Goal: Answer question/provide support: Ask a question

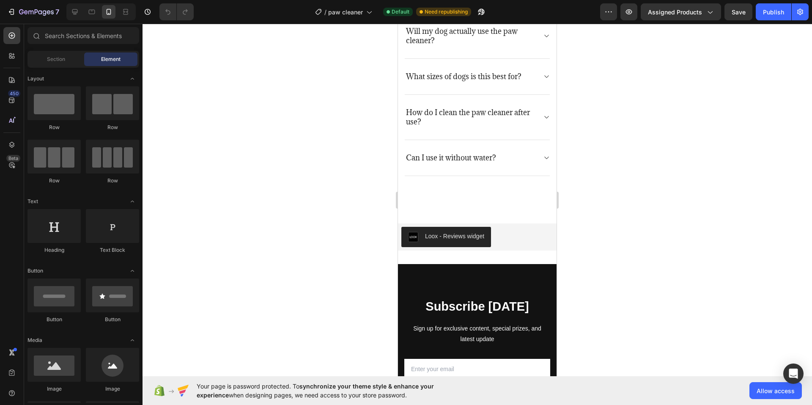
scroll to position [2495, 0]
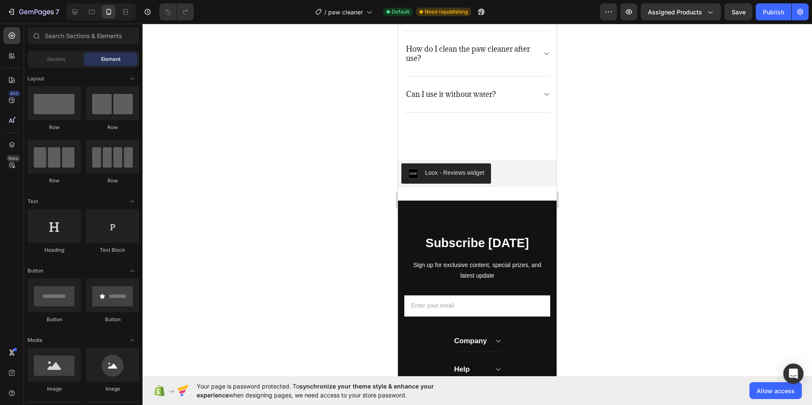
click at [603, 108] on div at bounding box center [476, 214] width 669 height 381
click at [347, 60] on div at bounding box center [476, 214] width 669 height 381
click at [592, 125] on div at bounding box center [476, 214] width 669 height 381
click at [372, 197] on div at bounding box center [476, 214] width 669 height 381
click at [615, 127] on div at bounding box center [476, 214] width 669 height 381
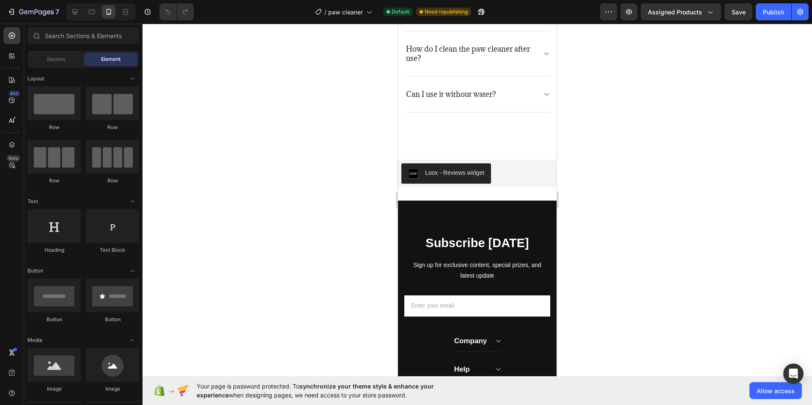
click at [615, 127] on div at bounding box center [476, 214] width 669 height 381
click at [343, 116] on div at bounding box center [476, 214] width 669 height 381
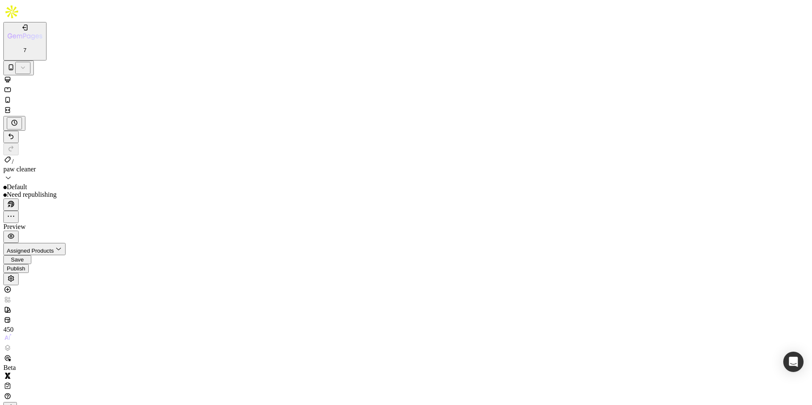
click at [25, 265] on div "Publish" at bounding box center [16, 268] width 19 height 6
click at [62, 244] on icon "button" at bounding box center [58, 248] width 8 height 8
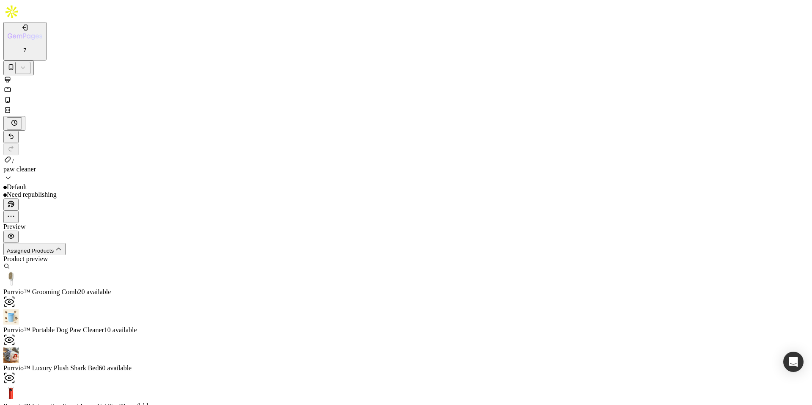
click at [677, 347] on div "Purrvio™ Grooming Comb 20 available" at bounding box center [405, 366] width 805 height 38
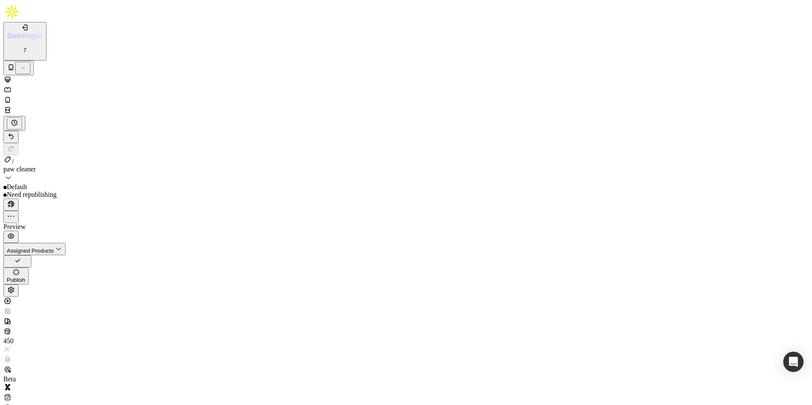
click at [62, 244] on div "Assigned Products" at bounding box center [34, 249] width 55 height 10
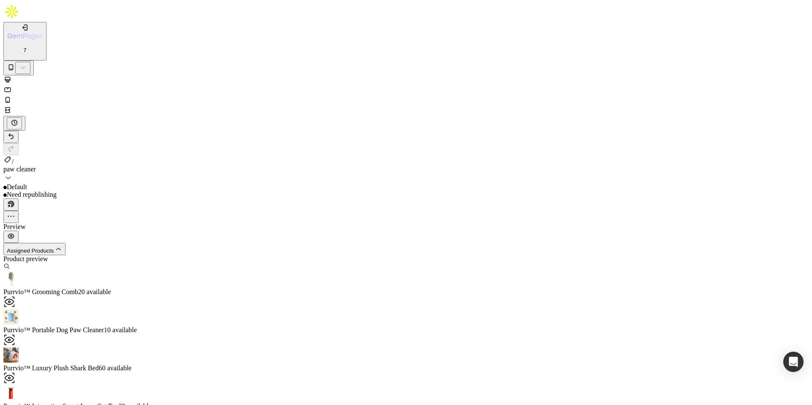
click at [137, 326] on span "10 available" at bounding box center [120, 329] width 33 height 7
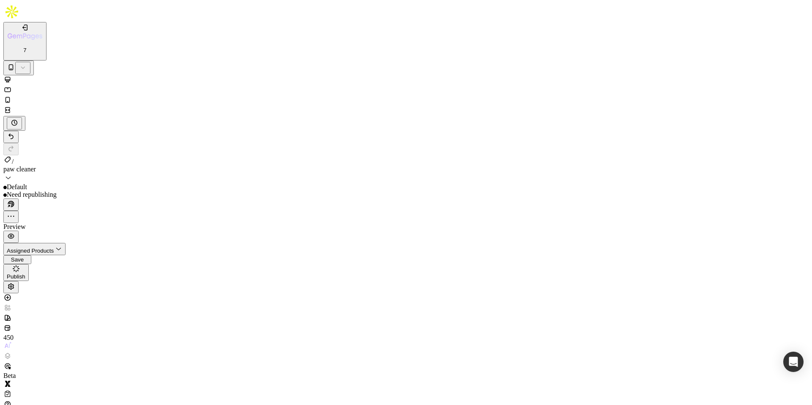
click at [62, 244] on div "Assigned Products" at bounding box center [34, 249] width 55 height 10
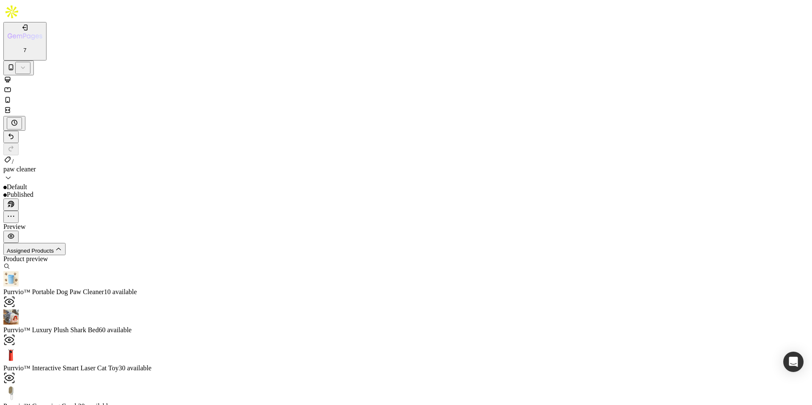
click at [118, 364] on span "Purrvio™ Interactive Smart Laser Cat Toy" at bounding box center [60, 367] width 115 height 7
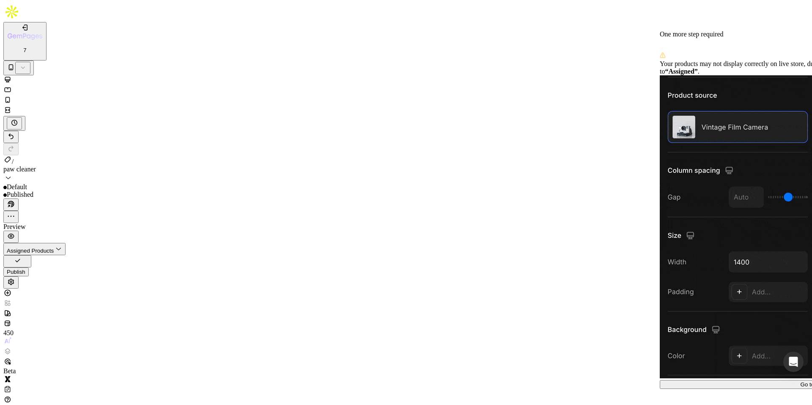
click at [664, 45] on span at bounding box center [662, 48] width 4 height 7
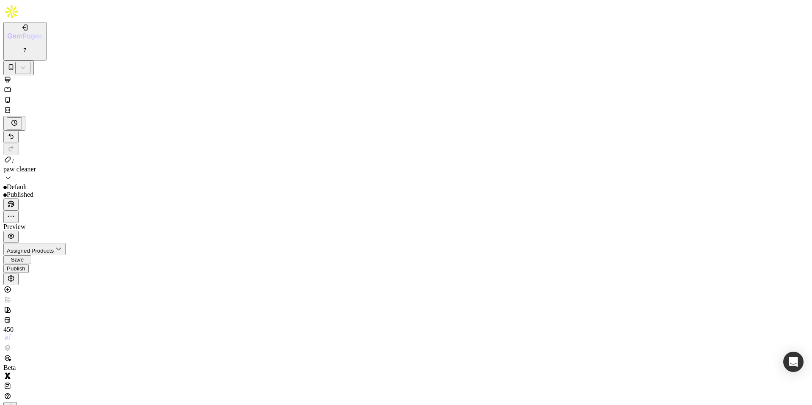
click at [66, 243] on button "Assigned Products" at bounding box center [34, 249] width 62 height 12
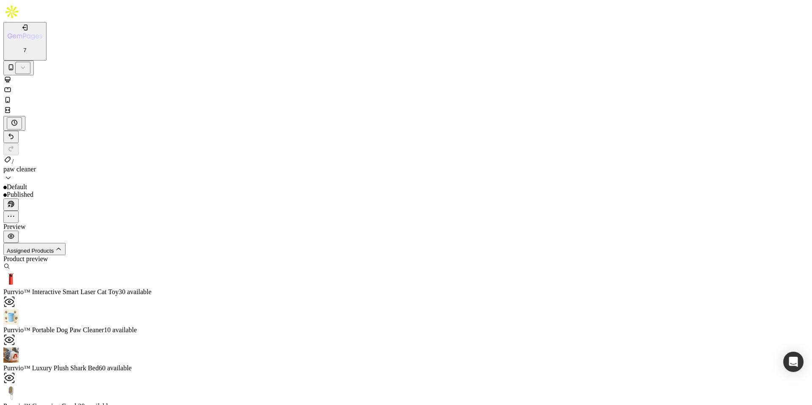
click at [104, 326] on span "Purrvio™ Portable Dog Paw Cleaner" at bounding box center [53, 329] width 101 height 7
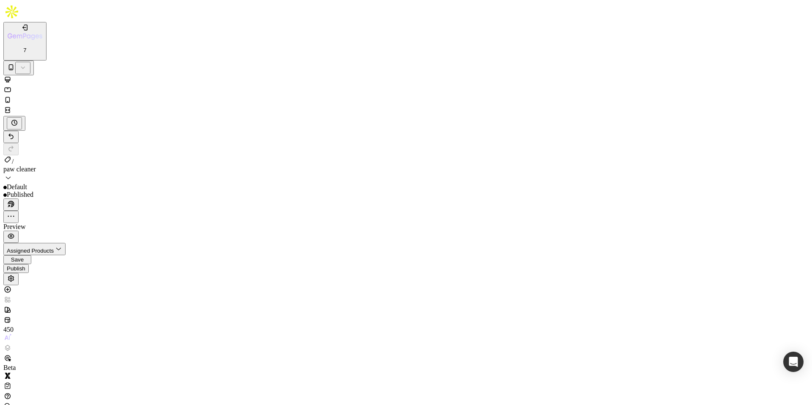
click at [62, 244] on icon "button" at bounding box center [58, 248] width 8 height 8
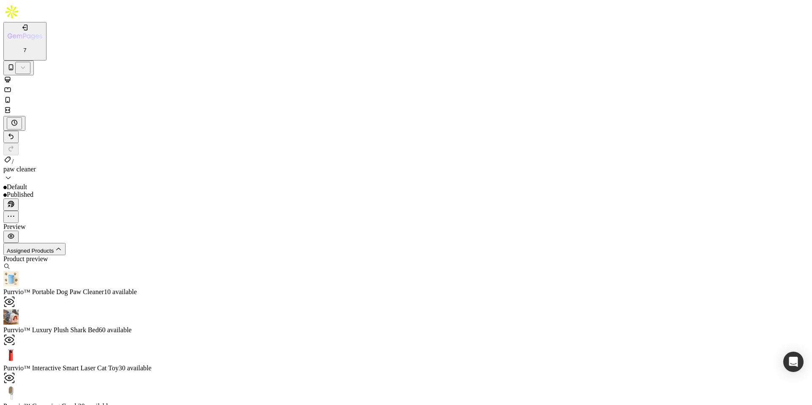
click at [15, 334] on icon at bounding box center [9, 340] width 12 height 12
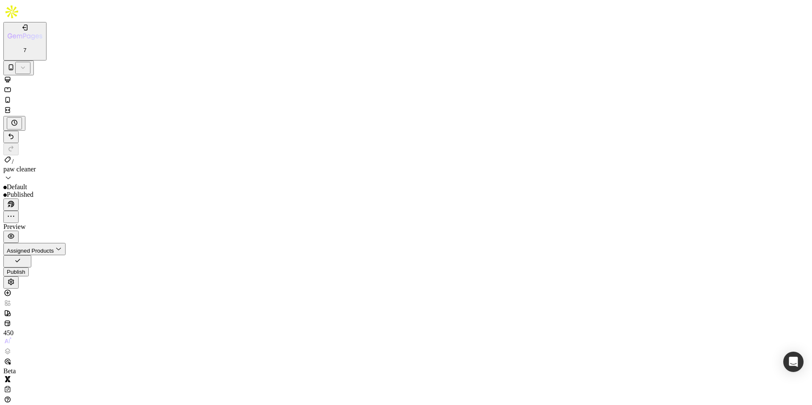
click at [62, 244] on icon "button" at bounding box center [58, 248] width 8 height 8
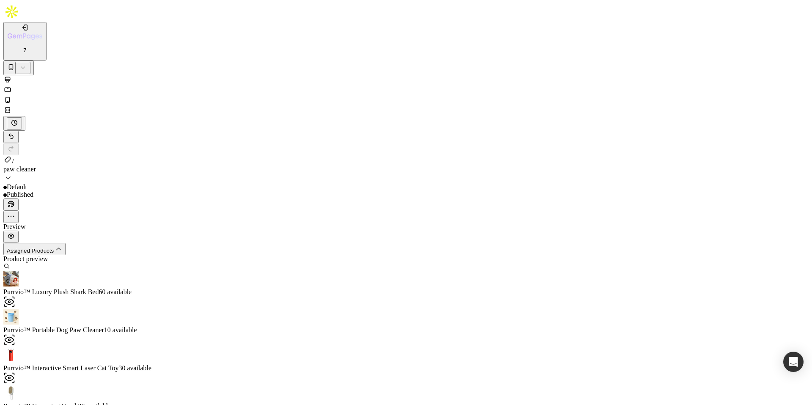
click at [15, 372] on icon at bounding box center [9, 378] width 12 height 12
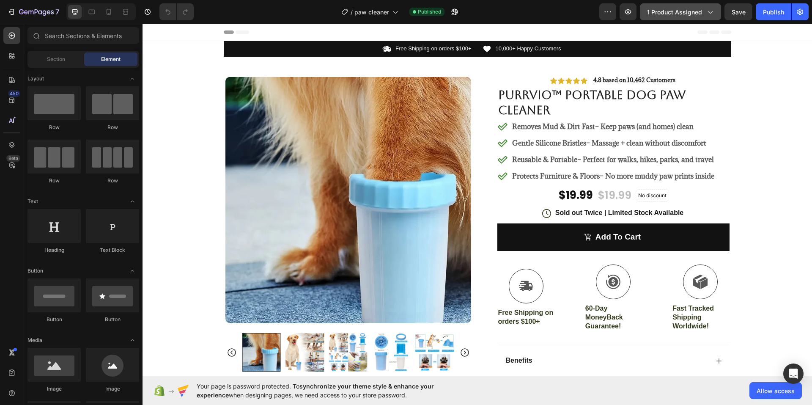
click at [714, 16] on button "1 product assigned" at bounding box center [680, 11] width 81 height 17
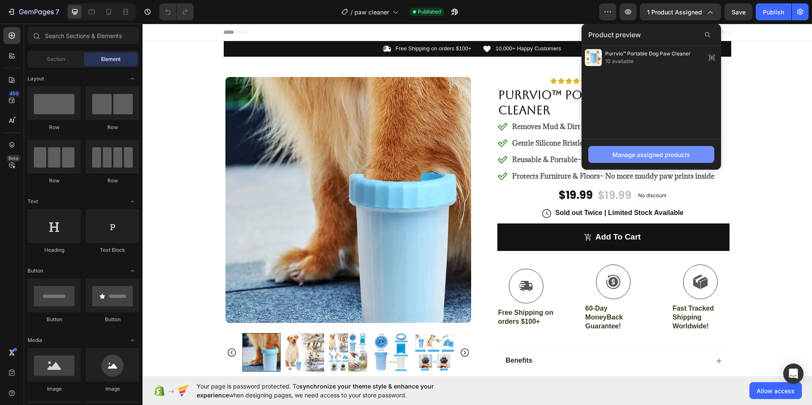
click at [636, 158] on div "Manage assigned products" at bounding box center [651, 154] width 78 height 9
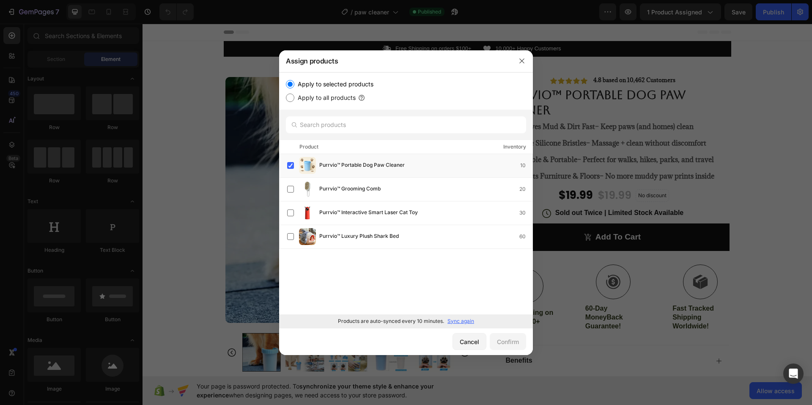
click at [309, 101] on label "Apply to all products" at bounding box center [324, 98] width 61 height 10
click at [294, 101] on input "Apply to all products" at bounding box center [290, 97] width 8 height 8
radio input "true"
click at [507, 341] on div "Confirm" at bounding box center [508, 341] width 22 height 9
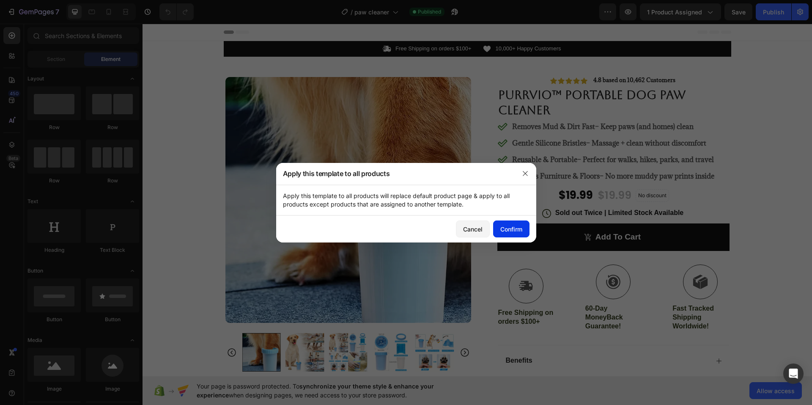
click at [521, 227] on div "Confirm" at bounding box center [511, 229] width 22 height 9
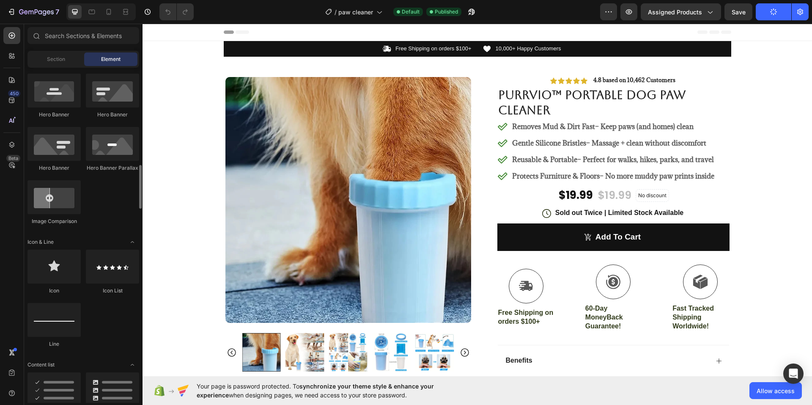
scroll to position [423, 0]
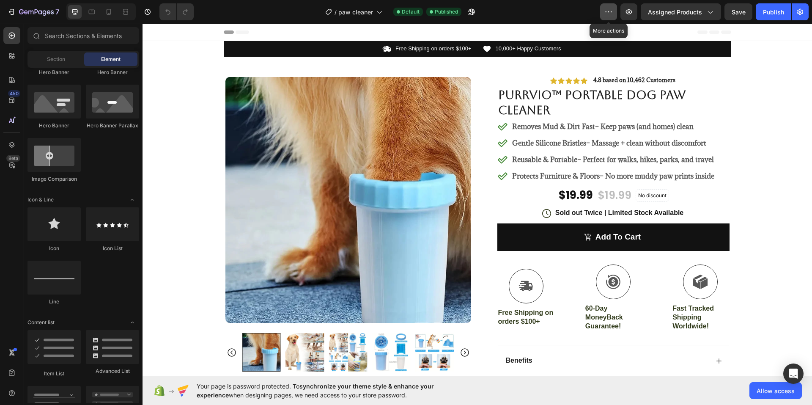
click at [604, 12] on button "button" at bounding box center [608, 11] width 17 height 17
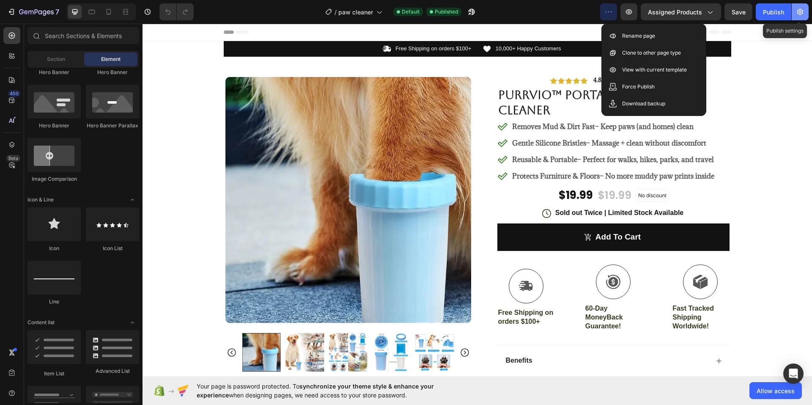
click at [806, 14] on button "button" at bounding box center [800, 11] width 17 height 17
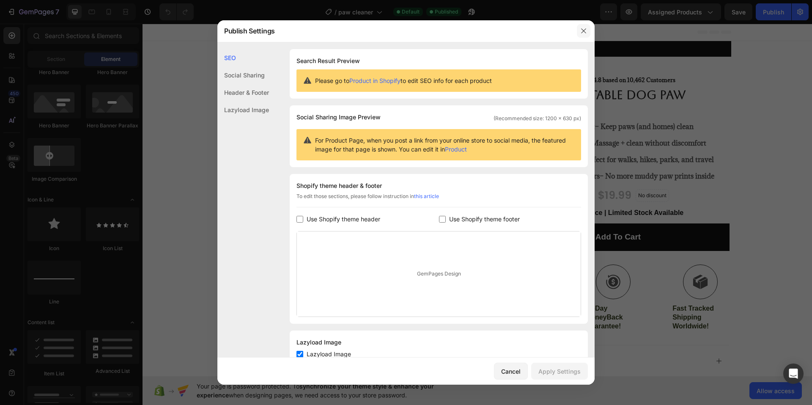
click at [584, 29] on icon "button" at bounding box center [583, 30] width 7 height 7
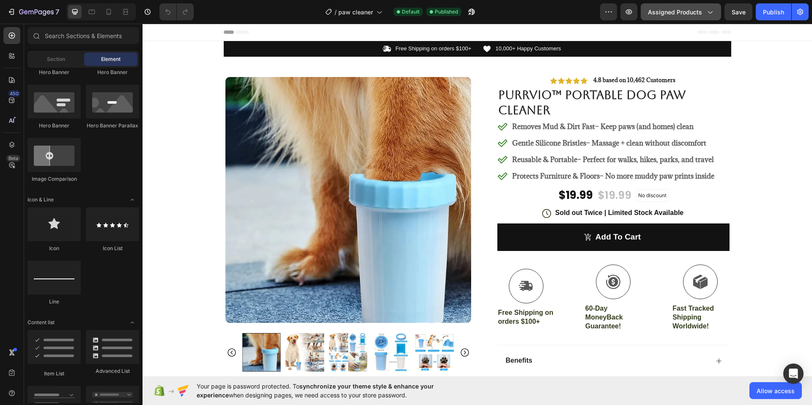
click at [708, 11] on icon "button" at bounding box center [709, 12] width 8 height 8
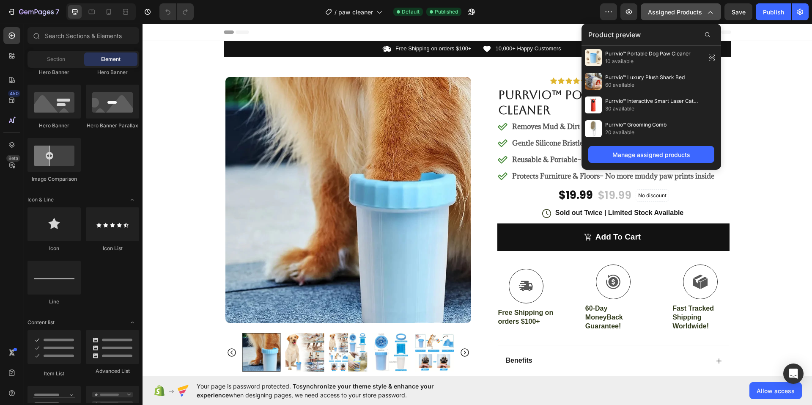
click at [708, 11] on icon "button" at bounding box center [709, 12] width 8 height 8
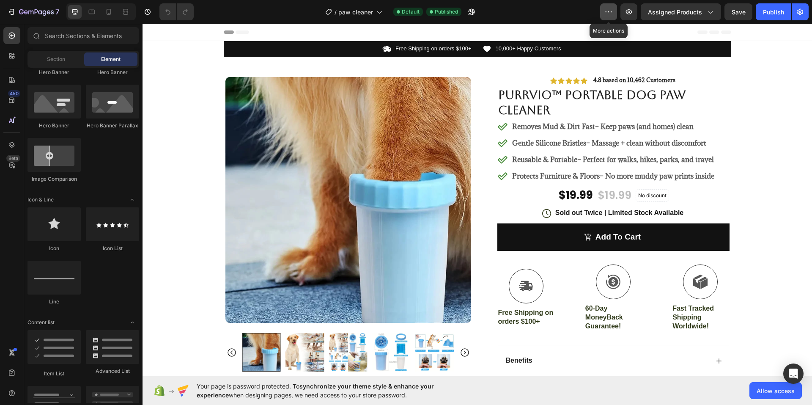
click at [607, 9] on icon "button" at bounding box center [608, 12] width 8 height 8
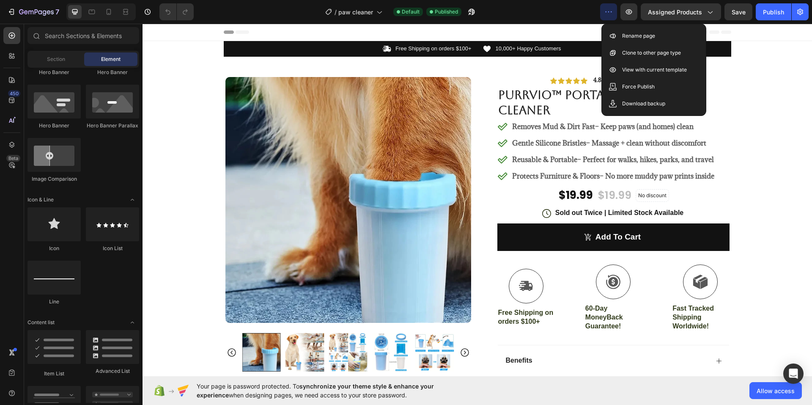
click at [552, 13] on div "/ paw cleaner Default Published" at bounding box center [400, 11] width 400 height 17
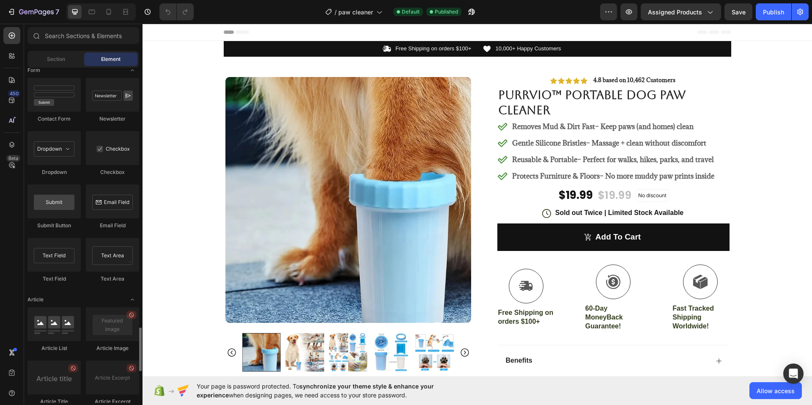
scroll to position [2030, 0]
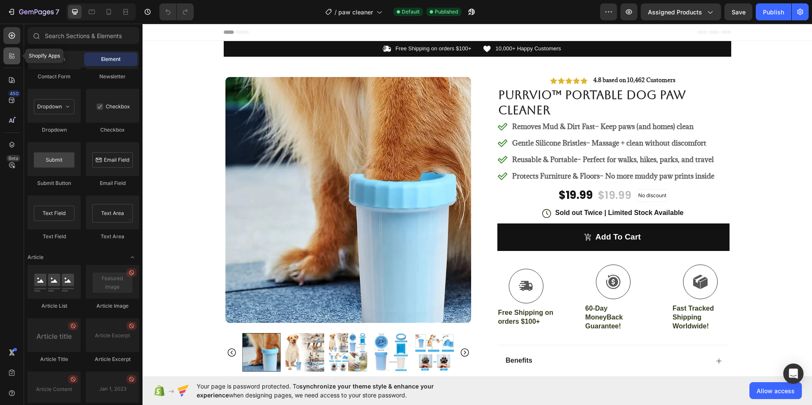
click at [14, 53] on icon at bounding box center [12, 56] width 8 height 8
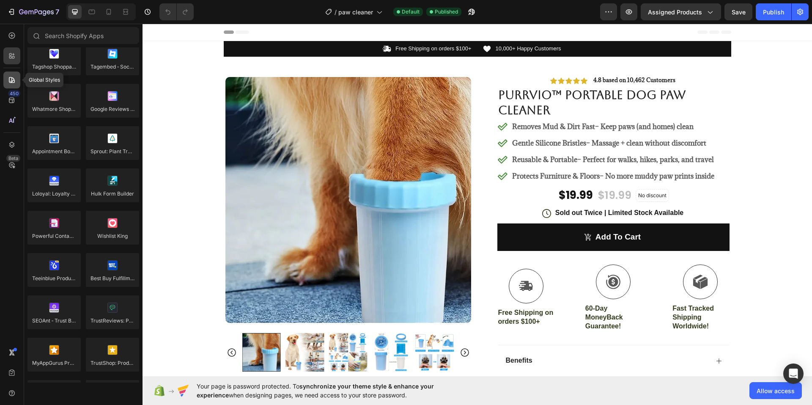
click at [9, 77] on icon at bounding box center [12, 80] width 8 height 8
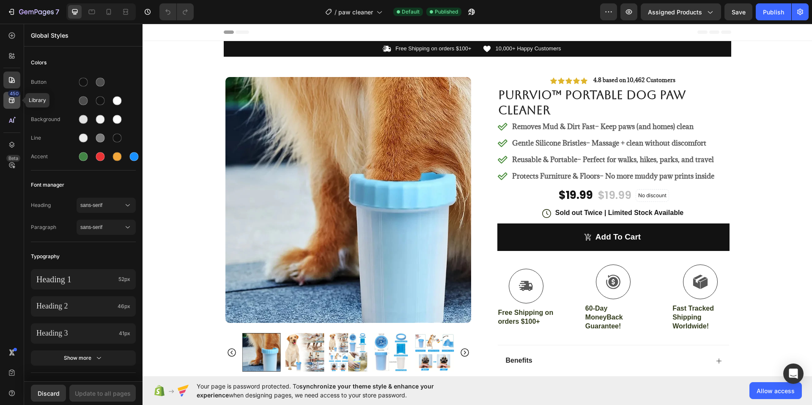
click at [7, 97] on div "450" at bounding box center [11, 100] width 17 height 17
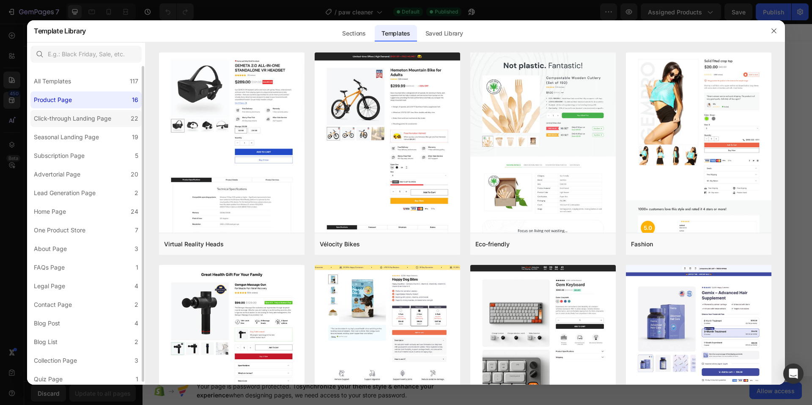
scroll to position [3, 0]
click at [774, 30] on icon "button" at bounding box center [773, 31] width 5 height 5
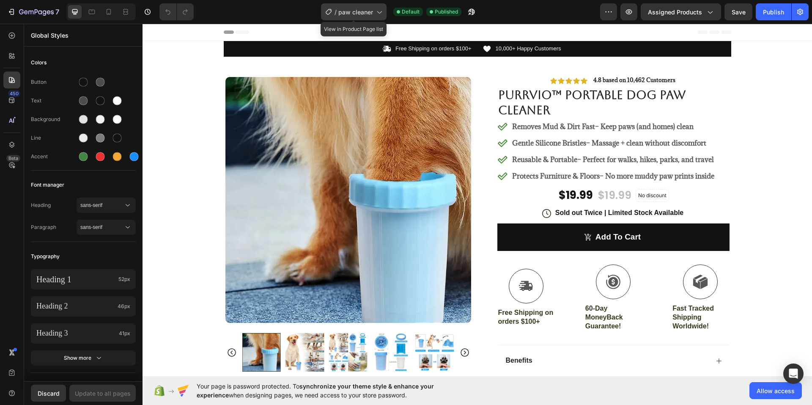
click at [377, 8] on icon at bounding box center [379, 12] width 8 height 8
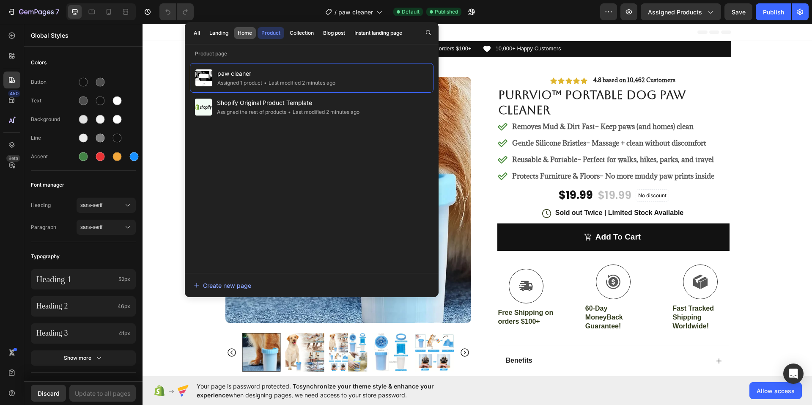
click at [240, 32] on div "Home" at bounding box center [245, 33] width 14 height 8
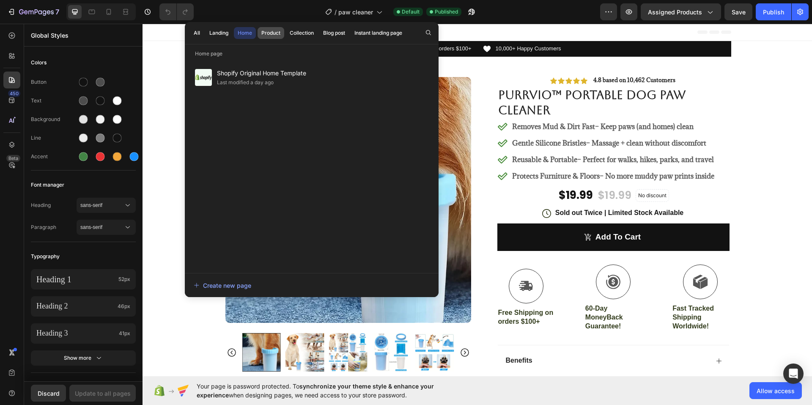
click at [268, 30] on div "Product" at bounding box center [270, 33] width 19 height 8
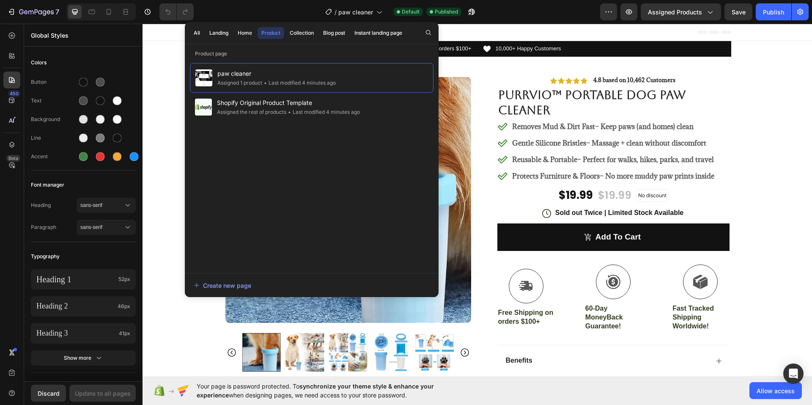
click at [563, 26] on div "Header" at bounding box center [477, 32] width 507 height 17
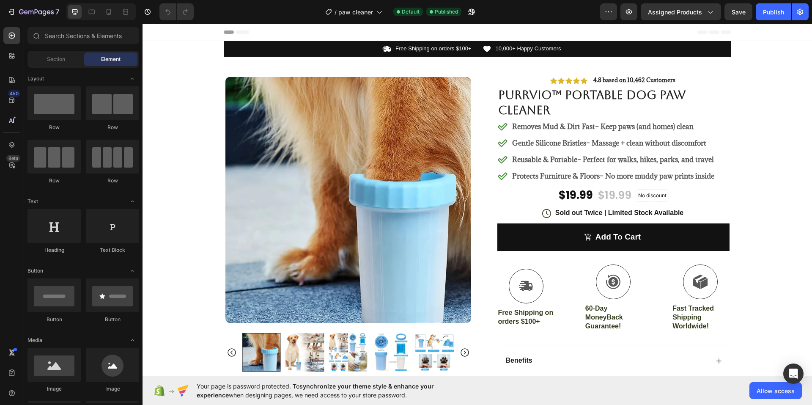
scroll to position [2030, 0]
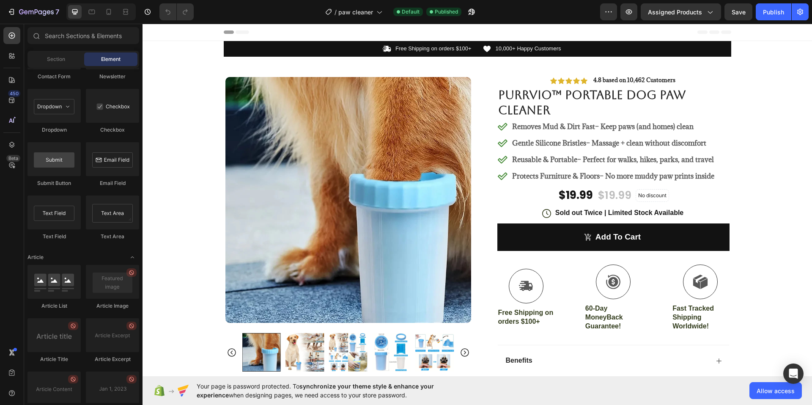
click at [638, 12] on div "Preview Assigned Products Save Publish" at bounding box center [704, 11] width 208 height 17
click at [635, 12] on button "button" at bounding box center [628, 11] width 17 height 17
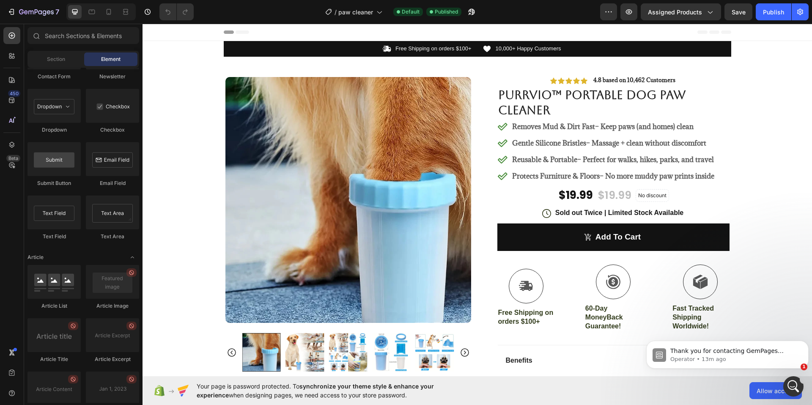
scroll to position [0, 0]
click at [705, 356] on p "Abraham • Just now" at bounding box center [734, 359] width 128 height 8
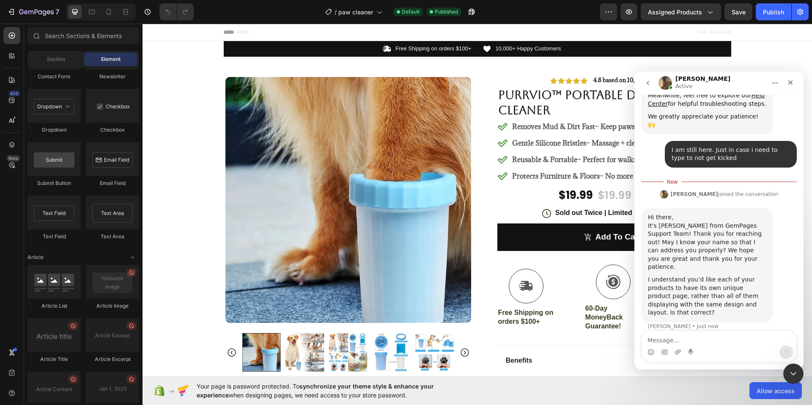
scroll to position [193, 0]
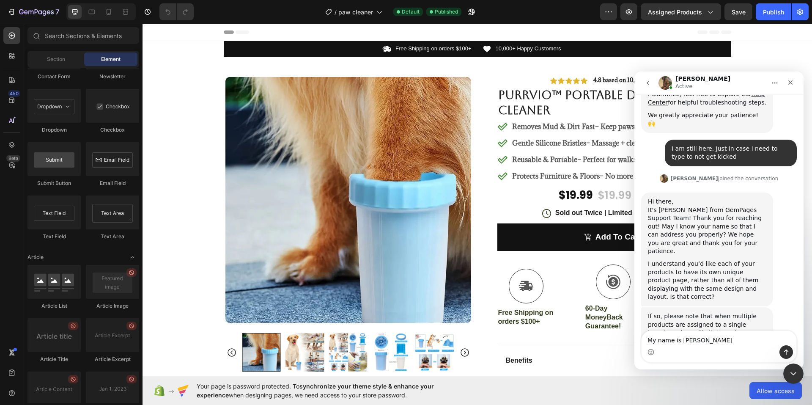
type textarea "My name is Jarod"
drag, startPoint x: 731, startPoint y: 280, endPoint x: 762, endPoint y: 249, distance: 44.3
click at [762, 260] on div "I understand you’d like each of your products to have its own unique product pa…" at bounding box center [707, 280] width 118 height 41
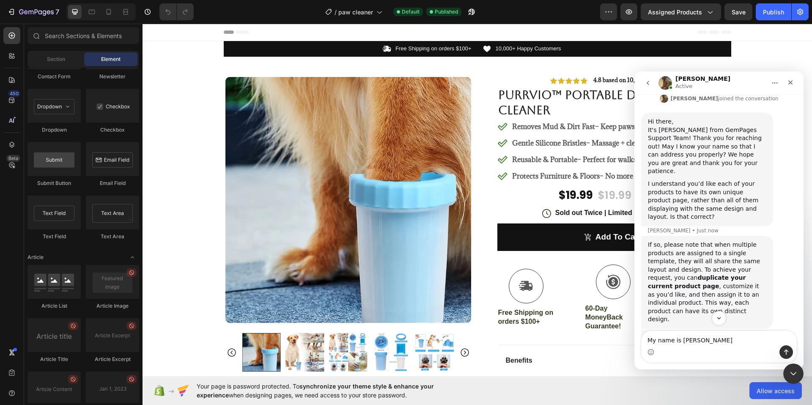
scroll to position [306, 0]
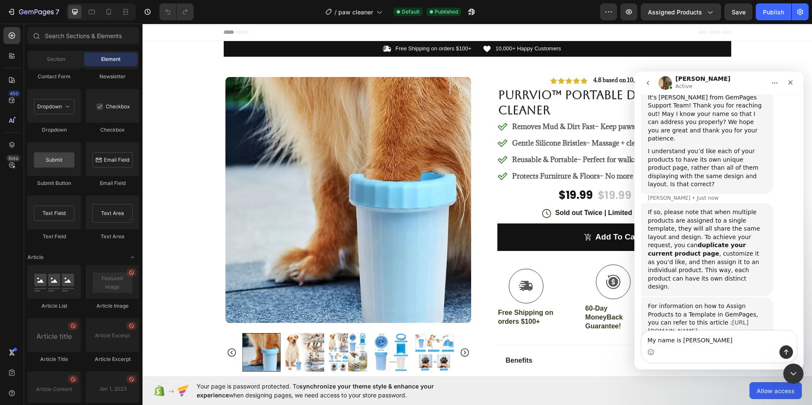
click at [679, 319] on link "[URL][DOMAIN_NAME]" at bounding box center [698, 326] width 101 height 15
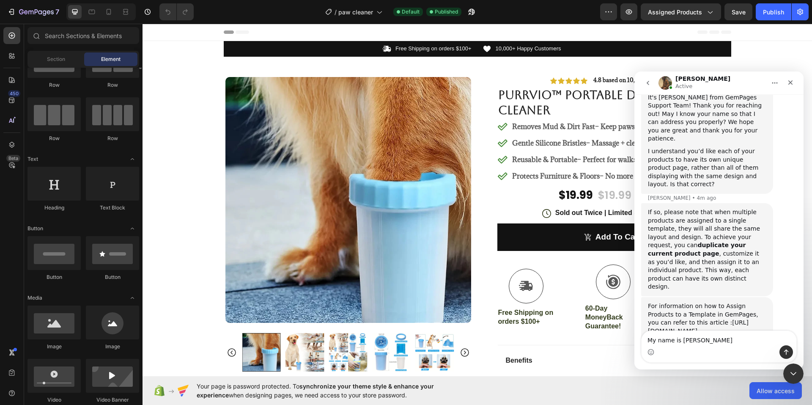
scroll to position [0, 0]
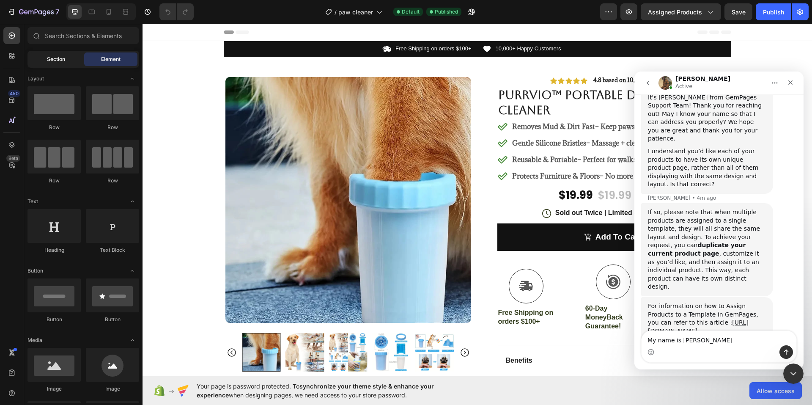
click at [66, 56] on div "Section" at bounding box center [55, 59] width 53 height 14
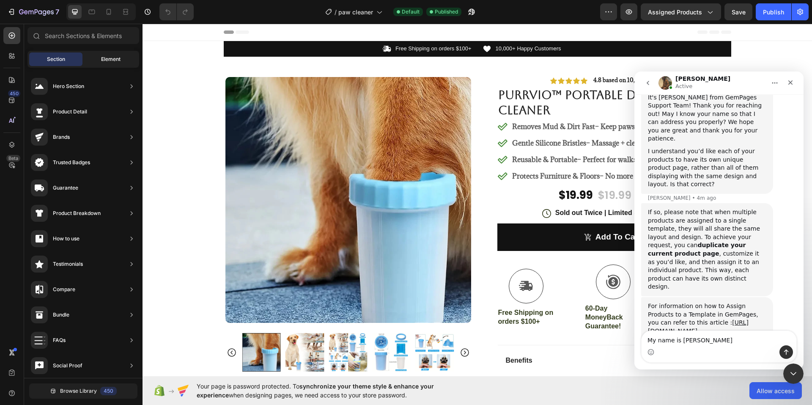
click at [107, 55] on span "Element" at bounding box center [110, 59] width 19 height 8
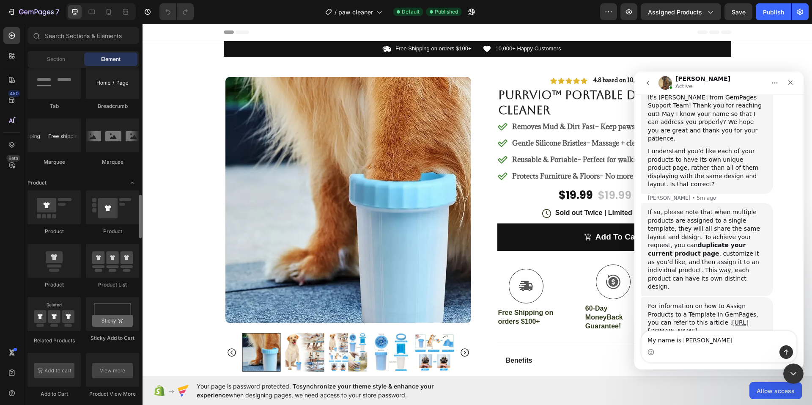
scroll to position [1015, 0]
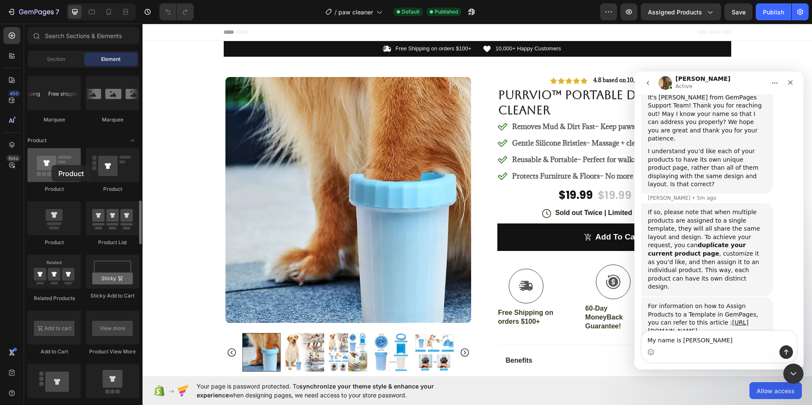
click at [52, 165] on div at bounding box center [53, 165] width 53 height 34
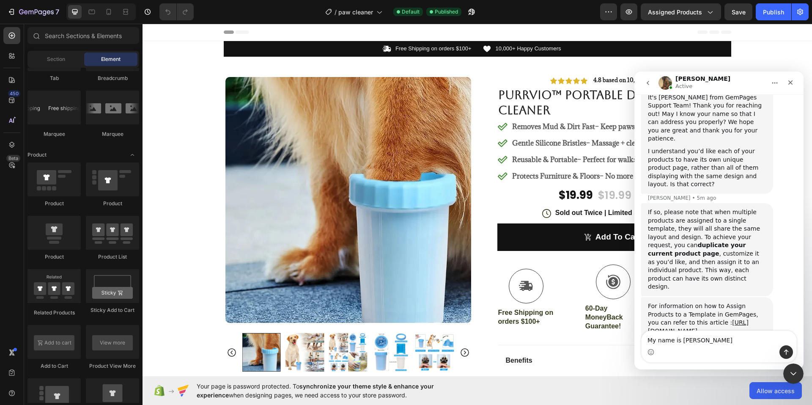
scroll to position [747, 0]
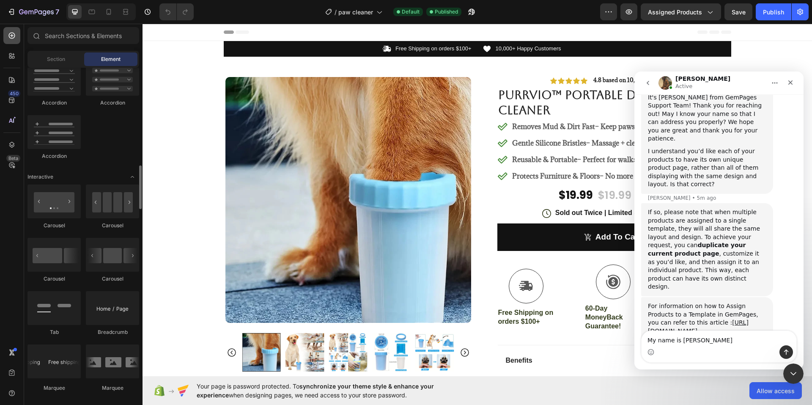
click at [16, 36] on icon at bounding box center [12, 35] width 8 height 8
click at [11, 32] on icon at bounding box center [12, 35] width 8 height 8
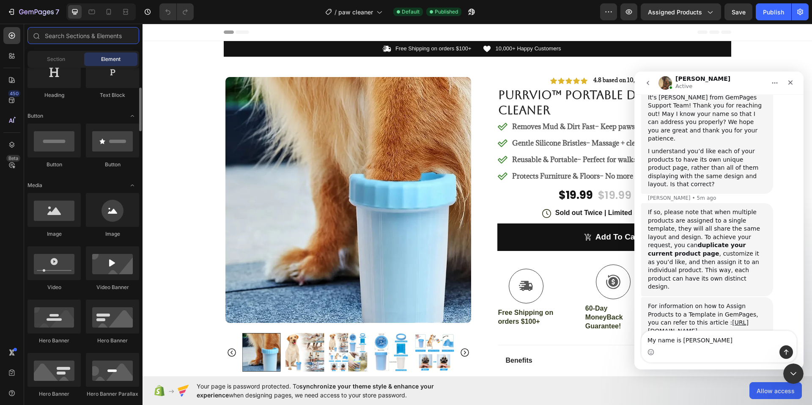
scroll to position [0, 0]
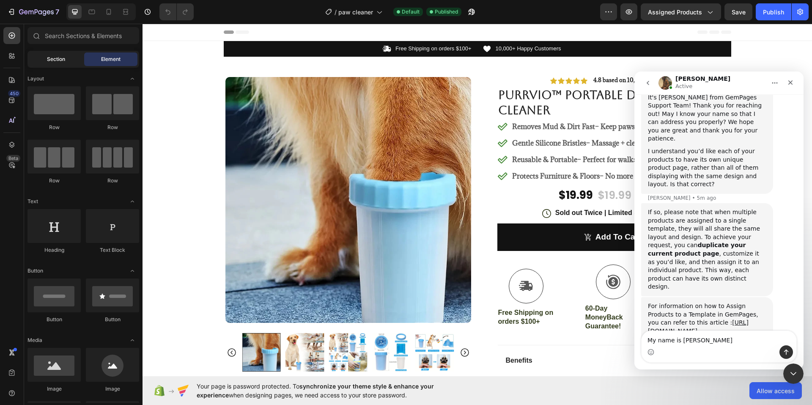
click at [50, 62] on span "Section" at bounding box center [56, 59] width 18 height 8
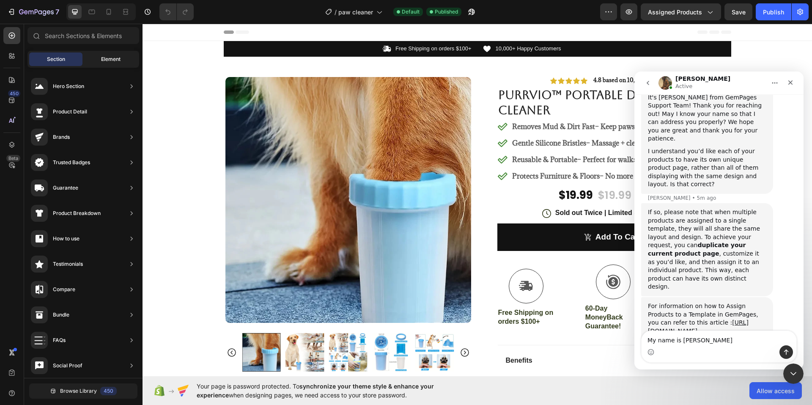
click at [103, 60] on span "Element" at bounding box center [110, 59] width 19 height 8
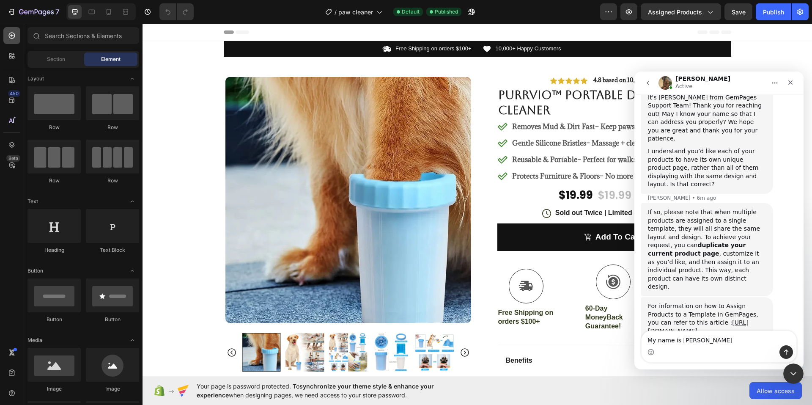
click at [12, 39] on icon at bounding box center [12, 35] width 8 height 8
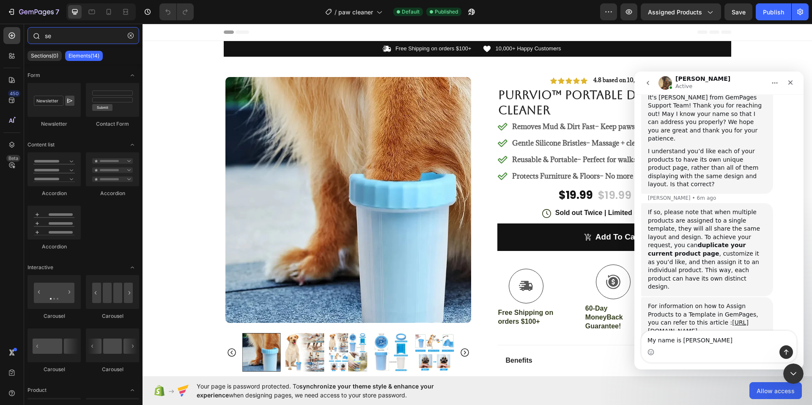
type input "s"
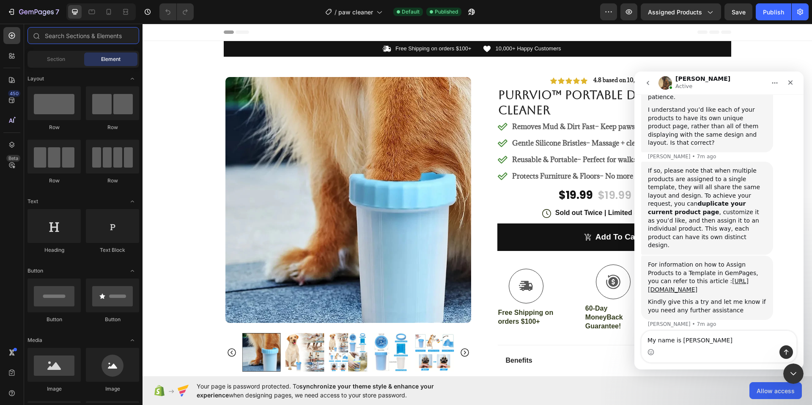
scroll to position [367, 0]
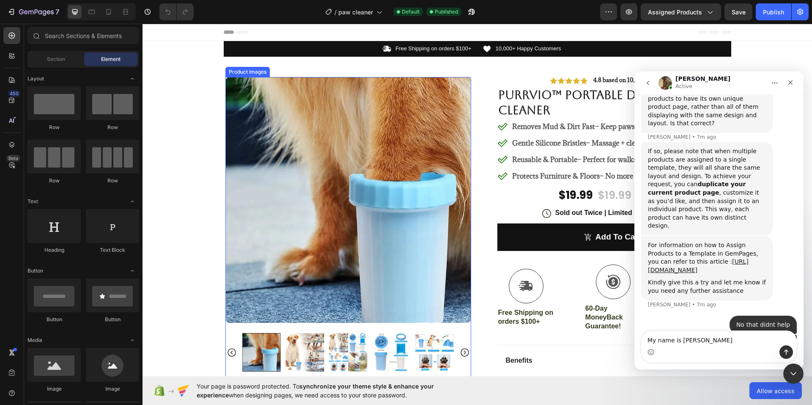
click at [337, 112] on img at bounding box center [348, 200] width 246 height 246
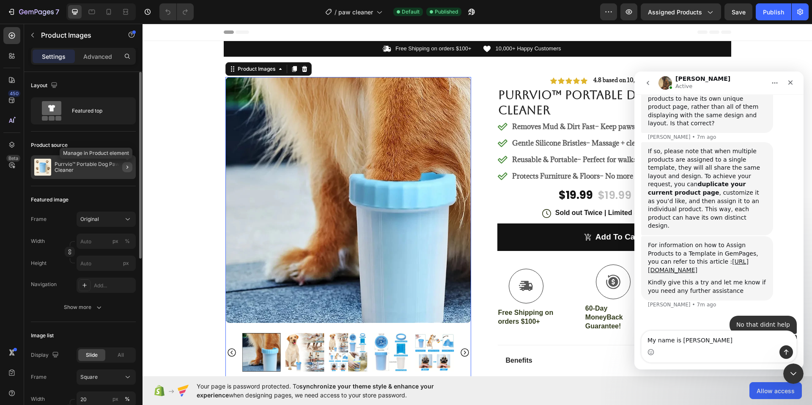
click at [123, 165] on button "button" at bounding box center [127, 167] width 10 height 10
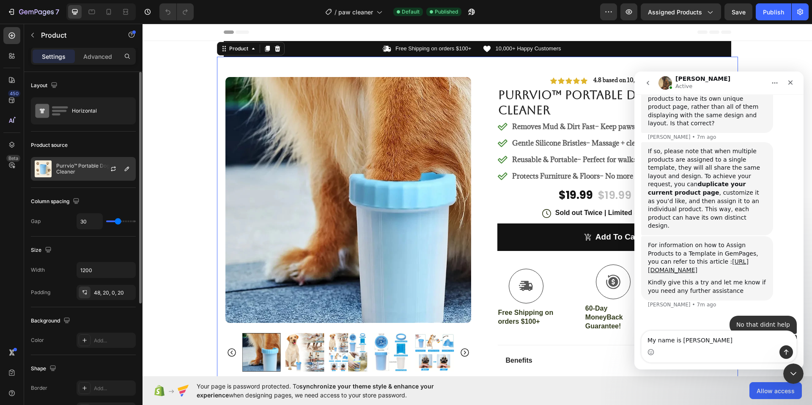
click at [84, 164] on p "Purrvio™ Portable Dog Paw Cleaner" at bounding box center [94, 169] width 76 height 12
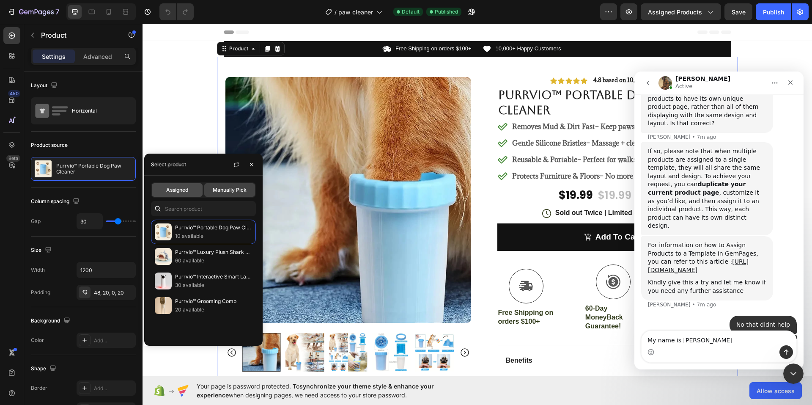
click at [189, 190] on div "Assigned" at bounding box center [177, 190] width 51 height 14
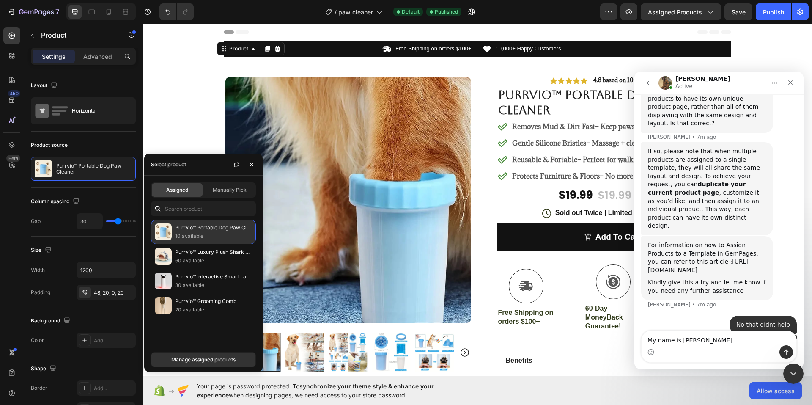
click at [207, 232] on p "10 available" at bounding box center [213, 236] width 77 height 8
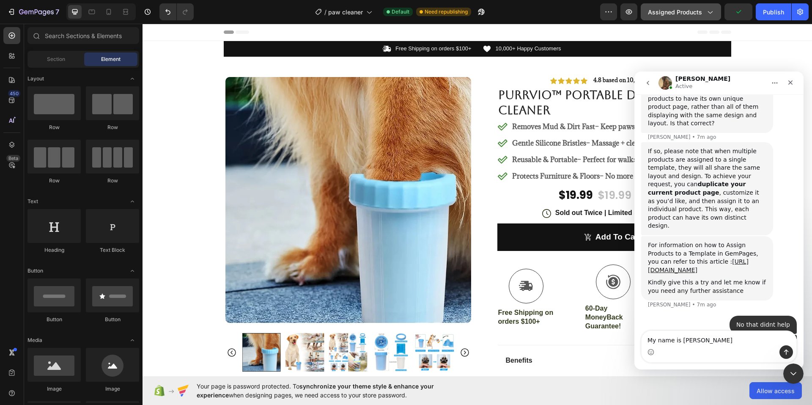
click at [710, 9] on icon "button" at bounding box center [709, 12] width 8 height 8
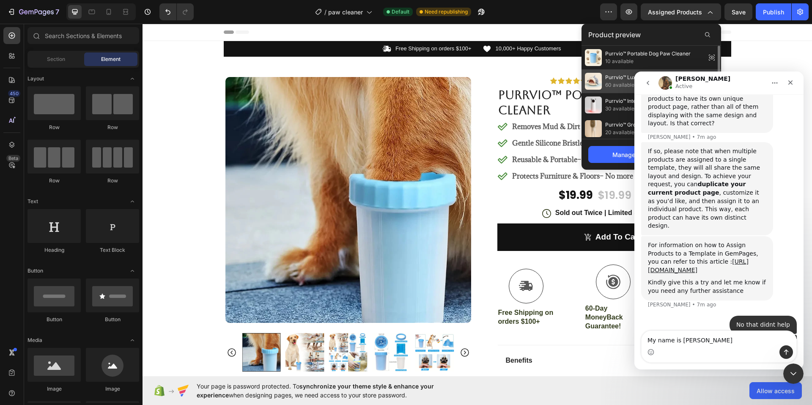
click at [617, 75] on span "Purrvio™ Luxury Plush Shark Bed" at bounding box center [644, 78] width 79 height 8
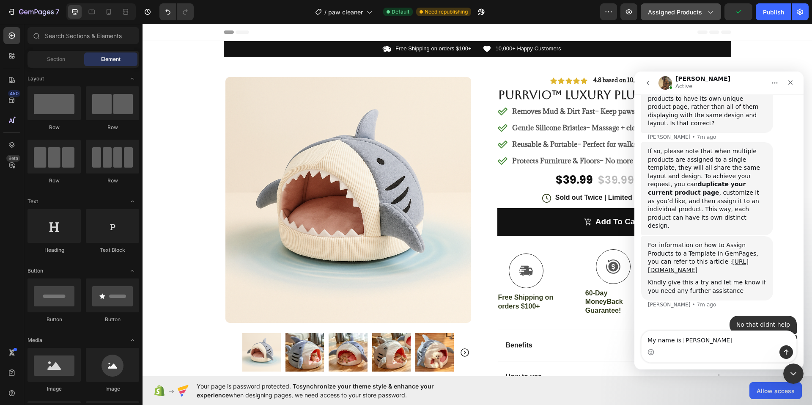
click at [692, 14] on span "Assigned Products" at bounding box center [675, 12] width 54 height 9
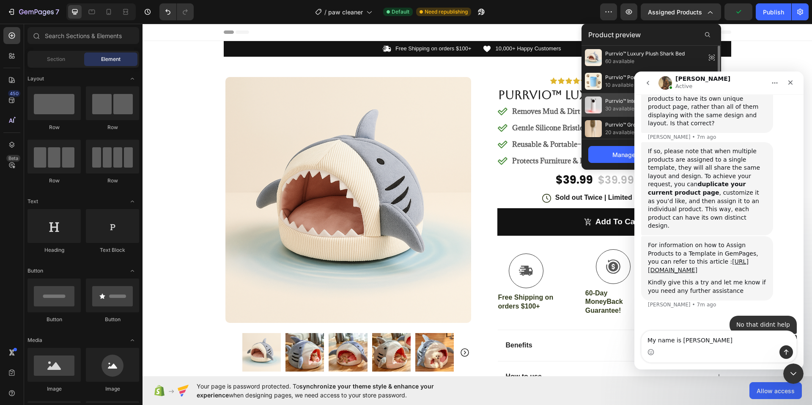
click at [607, 101] on span "Purrvio™ Interactive Smart Laser Cat Toy" at bounding box center [653, 101] width 97 height 8
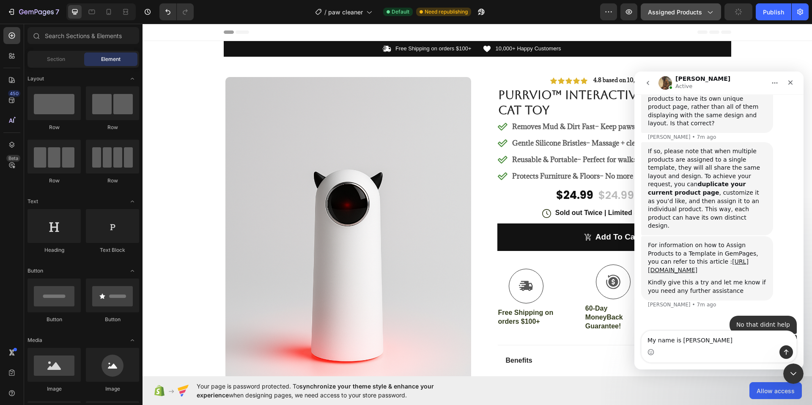
click at [670, 11] on span "Assigned Products" at bounding box center [675, 12] width 54 height 9
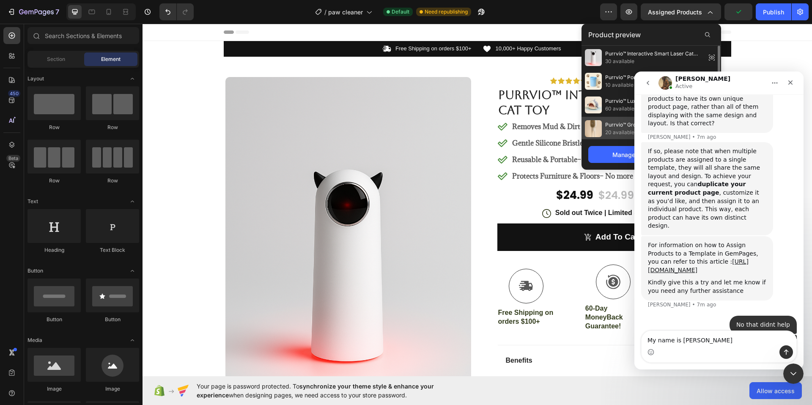
click at [621, 118] on div "Purrvio™ Grooming Comb 20 available" at bounding box center [651, 129] width 140 height 24
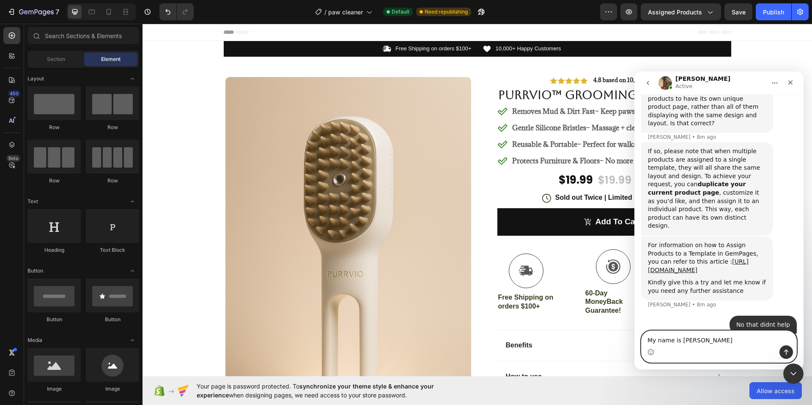
drag, startPoint x: 707, startPoint y: 342, endPoint x: 630, endPoint y: 340, distance: 77.4
click html "Abraham Active We're on GMT + 7 timezone and may get back to you shortly! Norma…"
type textarea "Ok I think I figured it out"
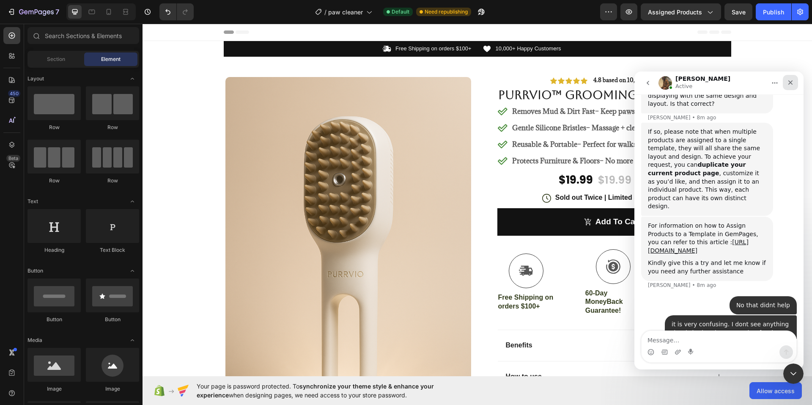
click at [792, 83] on icon "Close" at bounding box center [790, 82] width 7 height 7
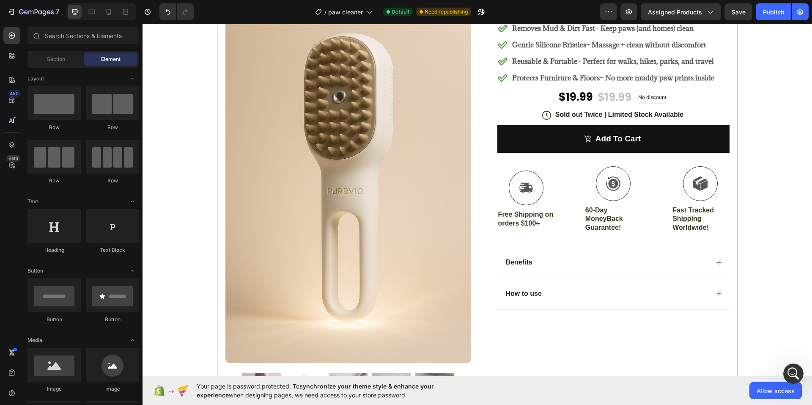
scroll to position [0, 0]
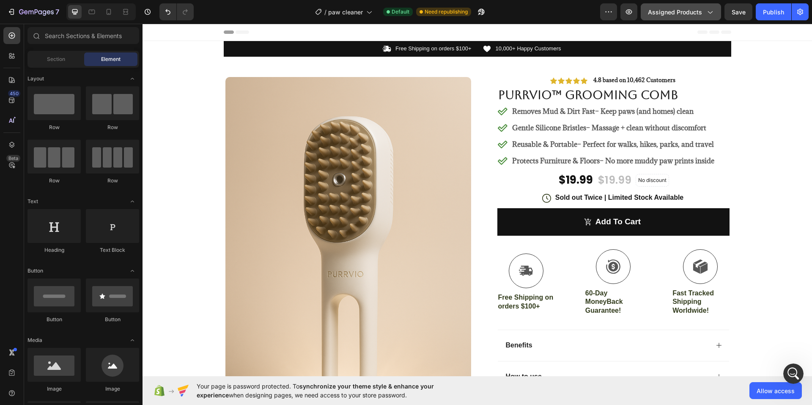
click at [684, 12] on span "Assigned Products" at bounding box center [675, 12] width 54 height 9
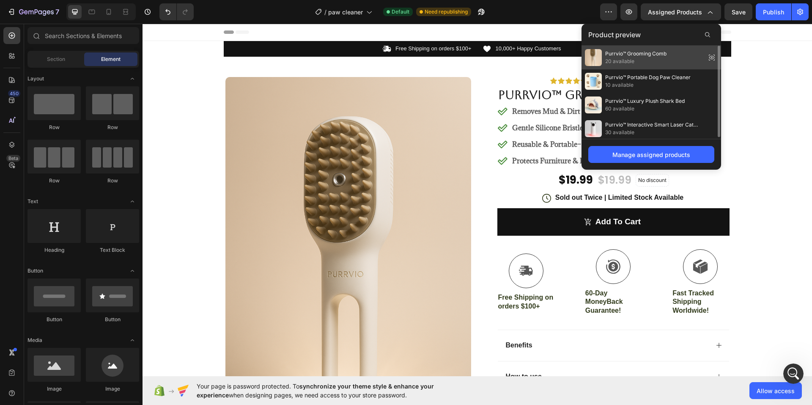
click at [641, 54] on span "Purrvio™ Grooming Comb" at bounding box center [635, 54] width 61 height 8
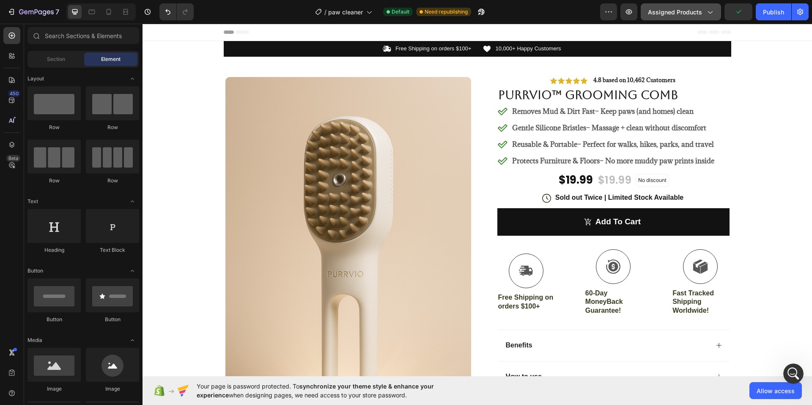
click at [677, 15] on span "Assigned Products" at bounding box center [675, 12] width 54 height 9
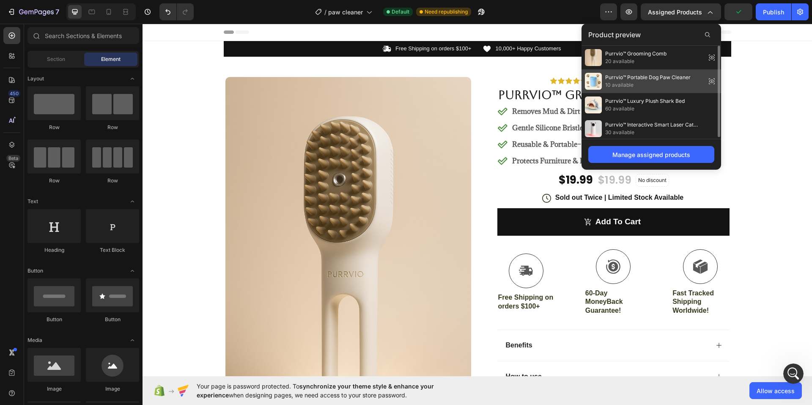
click at [669, 75] on span "Purrvio™ Portable Dog Paw Cleaner" at bounding box center [647, 78] width 85 height 8
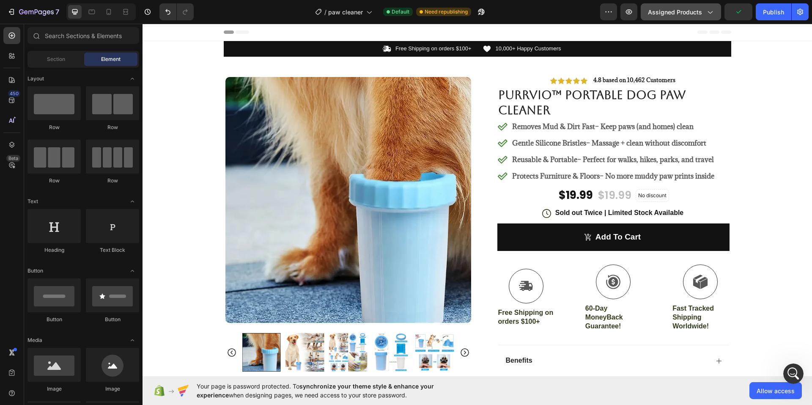
click at [684, 4] on button "Assigned Products" at bounding box center [681, 11] width 80 height 17
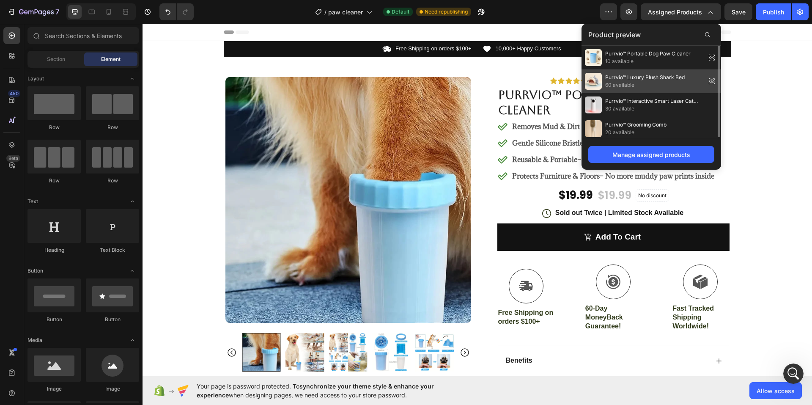
click at [664, 79] on span "Purrvio™ Luxury Plush Shark Bed" at bounding box center [644, 78] width 79 height 8
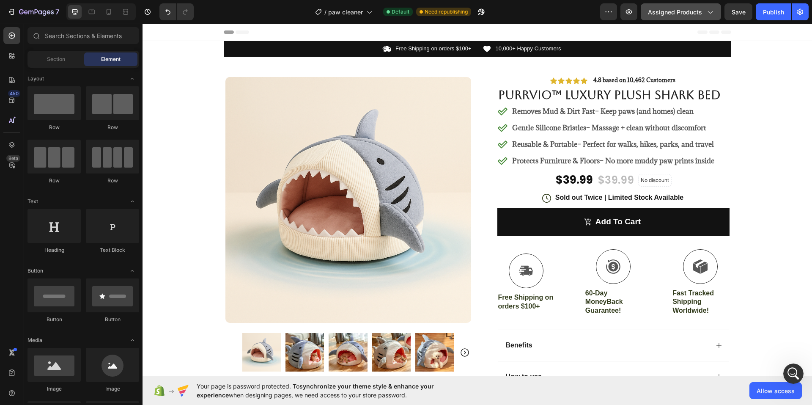
click at [694, 16] on span "Assigned Products" at bounding box center [675, 12] width 54 height 9
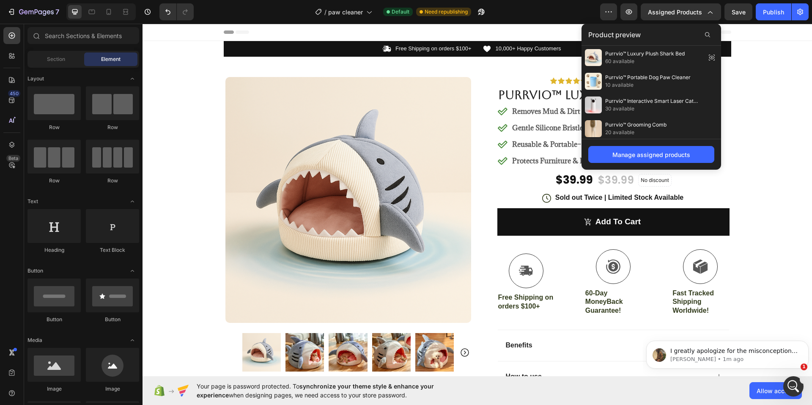
scroll to position [440, 0]
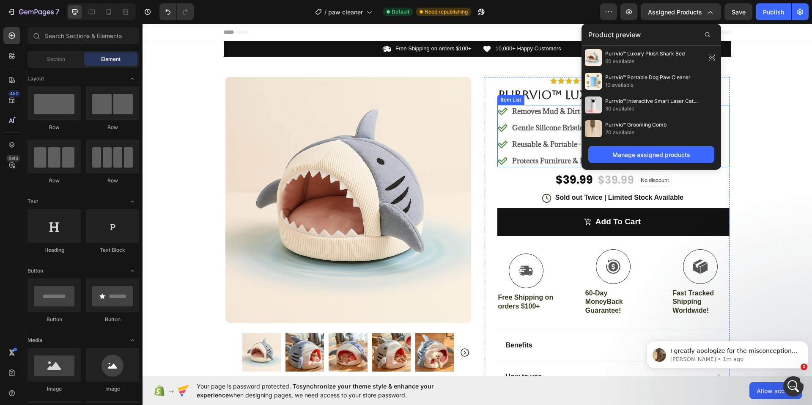
click at [547, 112] on strong "Removes Mud & Dirt Fast" at bounding box center [553, 111] width 83 height 9
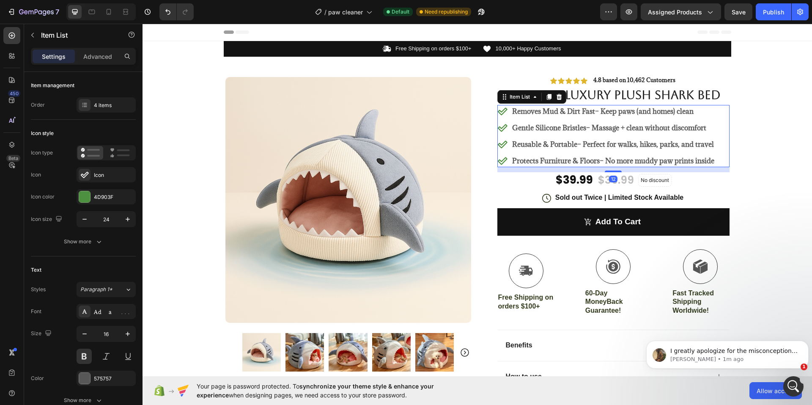
click at [547, 112] on strong "Removes Mud & Dirt Fast" at bounding box center [553, 111] width 83 height 9
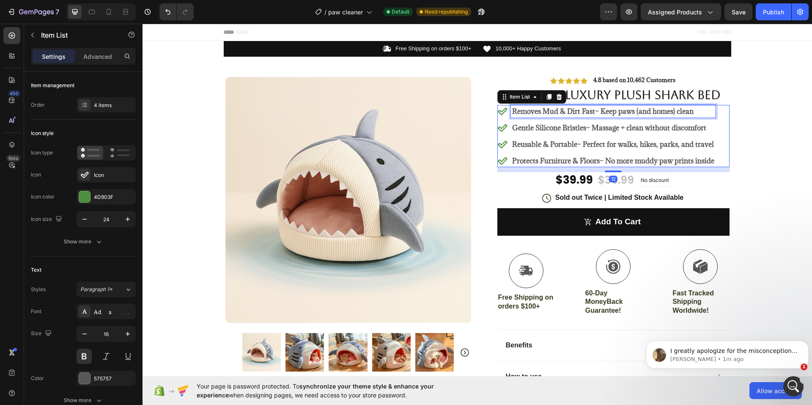
click at [547, 112] on strong "Removes Mud & Dirt Fast" at bounding box center [553, 111] width 83 height 9
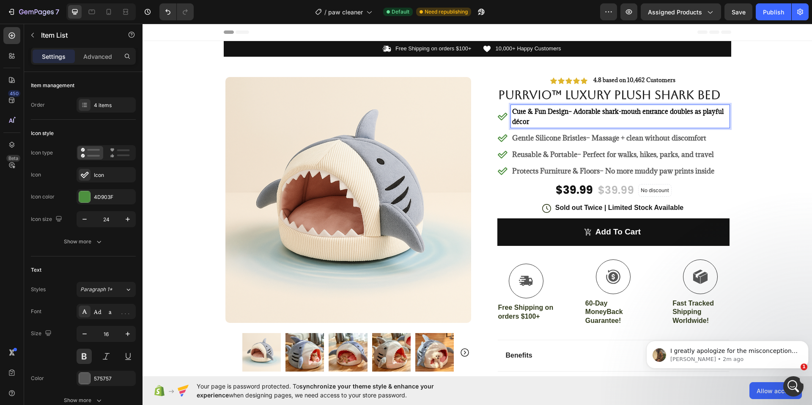
click at [538, 134] on strong "Gentle Silicone Bristles" at bounding box center [549, 137] width 74 height 9
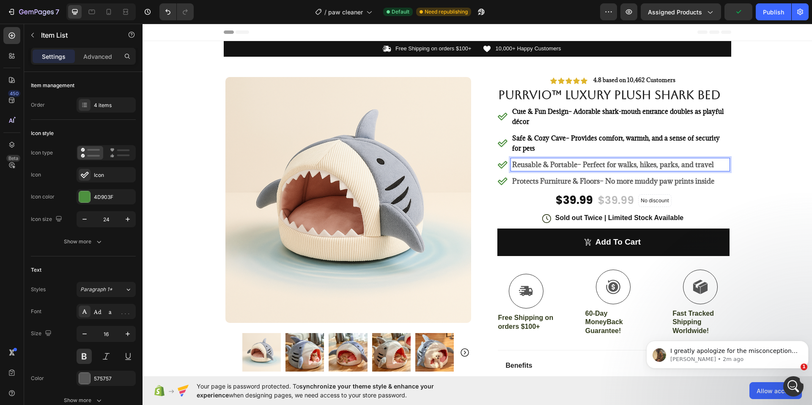
click at [550, 166] on strong "Reusable & Portable" at bounding box center [544, 164] width 65 height 9
click at [548, 178] on strong "Protects Furniture & Floors" at bounding box center [556, 180] width 88 height 9
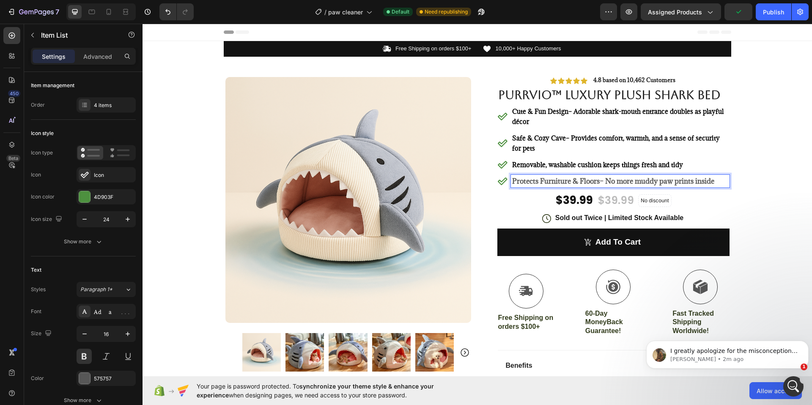
click at [594, 178] on strong "Protects Furniture & Floors" at bounding box center [556, 180] width 88 height 9
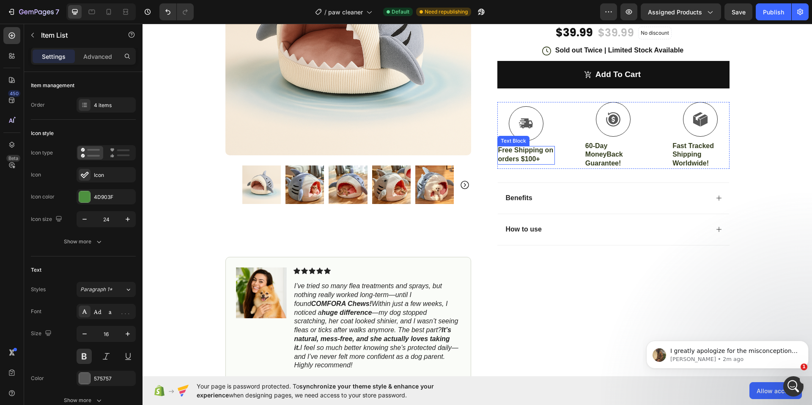
scroll to position [169, 0]
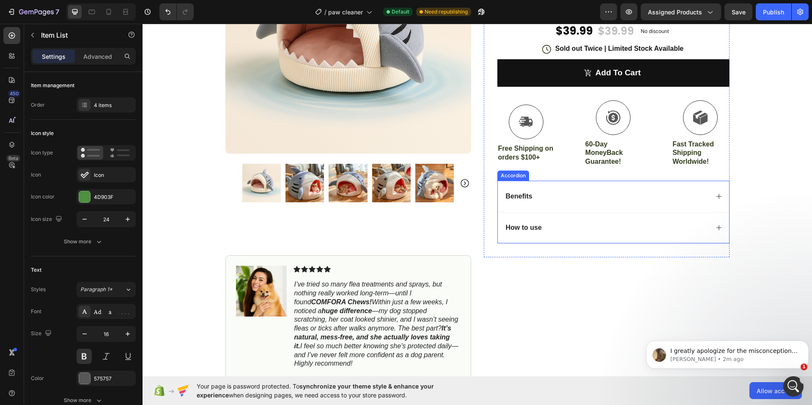
click at [557, 200] on div "Benefits" at bounding box center [606, 196] width 204 height 11
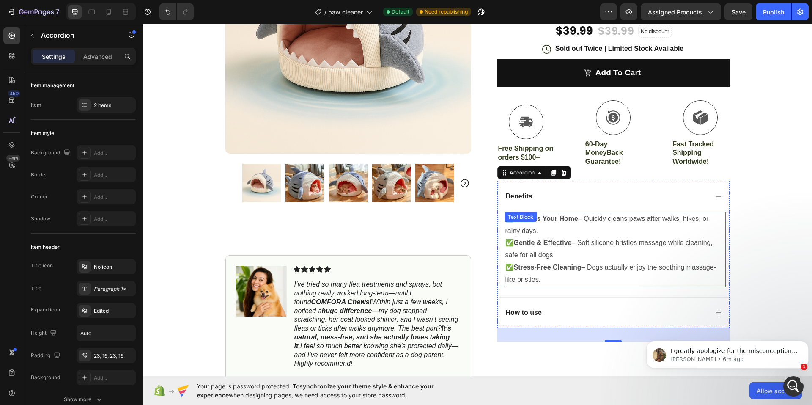
click at [555, 250] on p "✅ Gentle & Effective – Soft silicone bristles massage while cleaning, safe for …" at bounding box center [614, 249] width 219 height 25
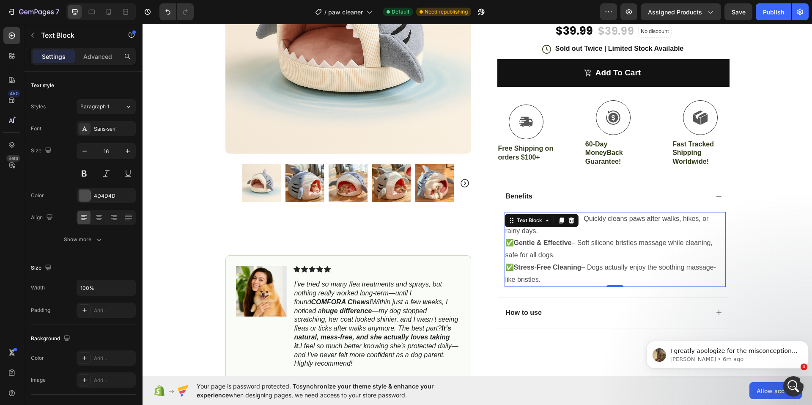
click at [580, 234] on p "✅ Protects Your Home – Quickly cleans paws after walks, hikes, or rainy days." at bounding box center [614, 225] width 219 height 25
drag, startPoint x: 538, startPoint y: 232, endPoint x: 512, endPoint y: 217, distance: 30.0
click at [512, 217] on p "✅ Protects Your Home – Quickly cleans paws after walks, hikes, or rainy days." at bounding box center [614, 225] width 219 height 25
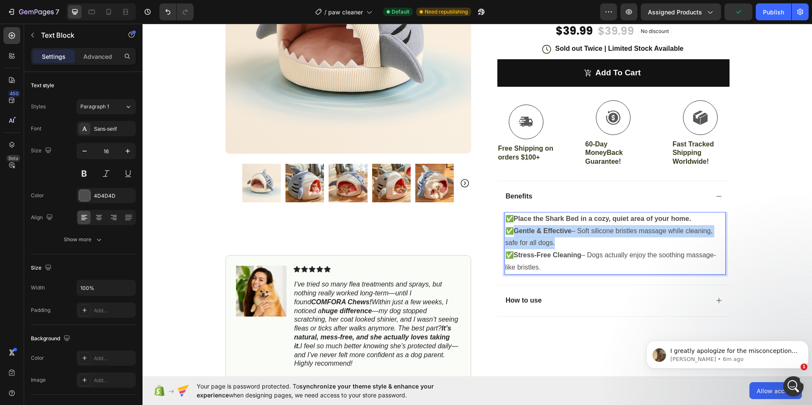
drag, startPoint x: 515, startPoint y: 232, endPoint x: 550, endPoint y: 243, distance: 36.5
click at [550, 243] on p "✅ Gentle & Effective – Soft silicone bristles massage while cleaning, safe for …" at bounding box center [614, 237] width 219 height 25
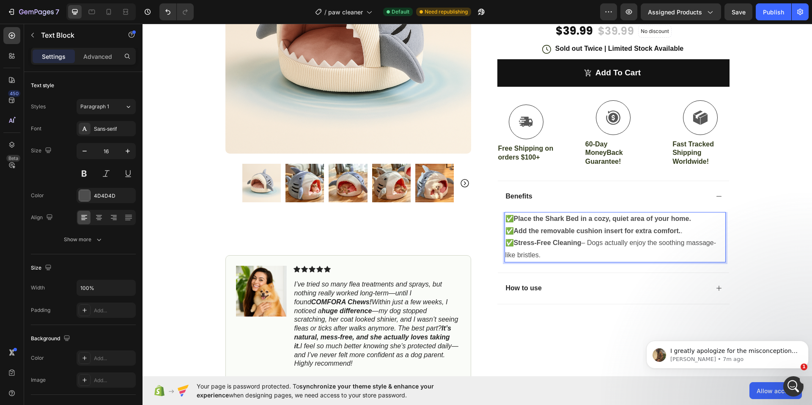
drag, startPoint x: 515, startPoint y: 242, endPoint x: 537, endPoint y: 255, distance: 24.7
click at [537, 255] on p "✅ Stress-Free Cleaning – Dogs actually enjoy the soothing massage-like bristles." at bounding box center [614, 249] width 219 height 25
click at [512, 242] on p "✅ Stress-Free Cleaning – Dogs actually enjoy the soothing massage-like bristles." at bounding box center [614, 249] width 219 height 25
drag, startPoint x: 513, startPoint y: 243, endPoint x: 538, endPoint y: 256, distance: 27.8
click at [538, 256] on p "✅ Stress-Free Cleaning – Dogs actually enjoy the soothing massage-like bristles." at bounding box center [614, 249] width 219 height 25
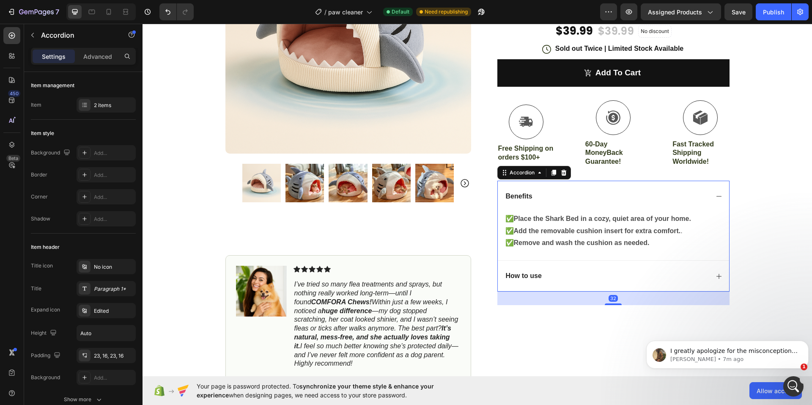
click at [574, 272] on div "How to use" at bounding box center [606, 275] width 204 height 11
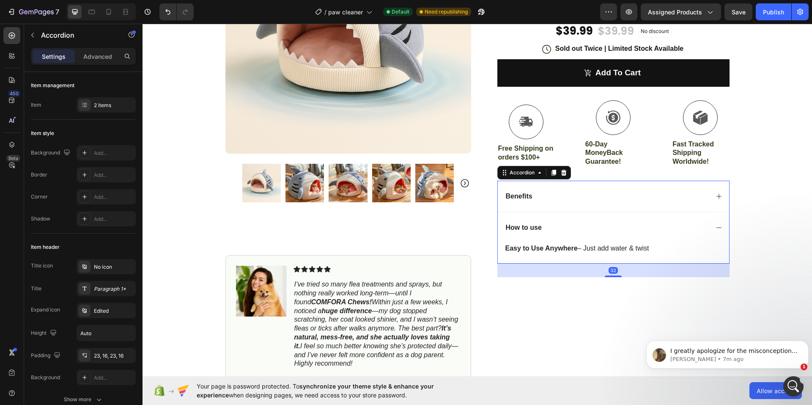
click at [569, 199] on div "Benefits" at bounding box center [606, 196] width 204 height 11
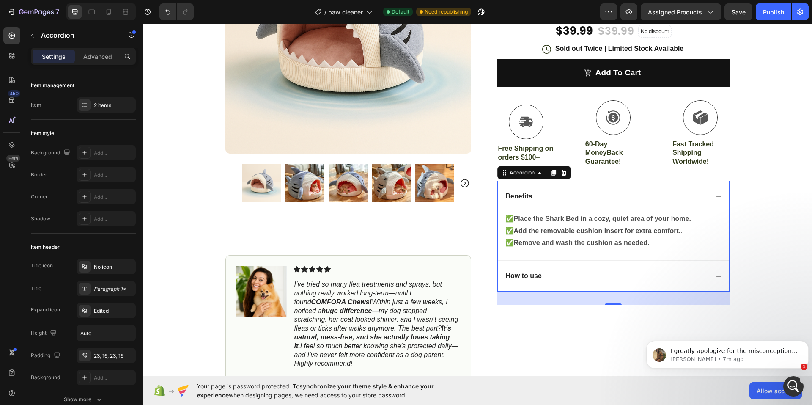
click at [548, 270] on div "How to use" at bounding box center [613, 275] width 231 height 31
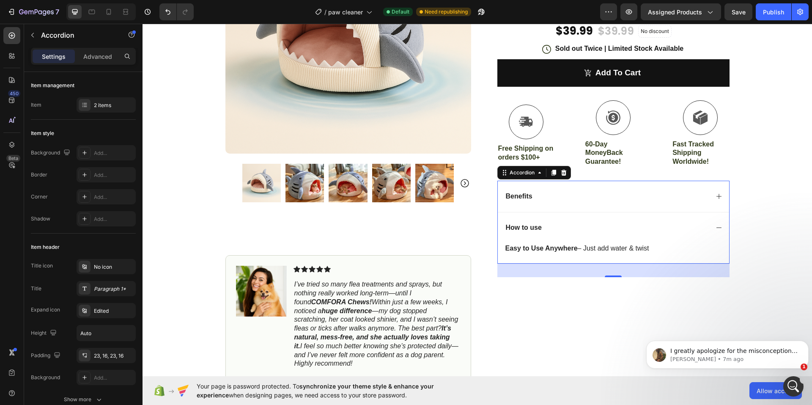
click at [548, 204] on div "Benefits" at bounding box center [613, 196] width 231 height 31
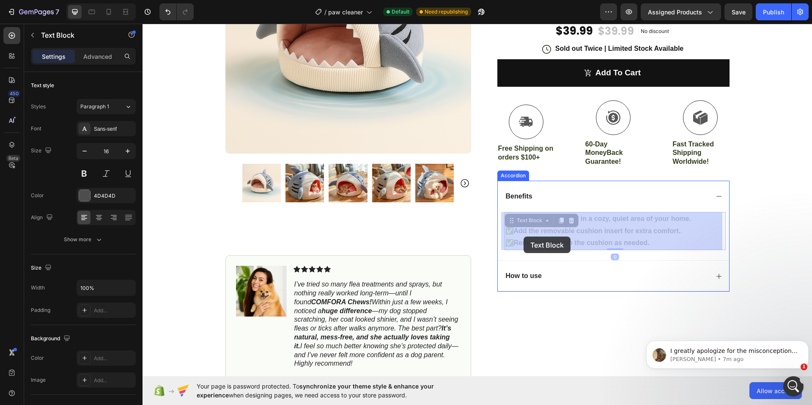
drag, startPoint x: 617, startPoint y: 247, endPoint x: 523, endPoint y: 236, distance: 94.0
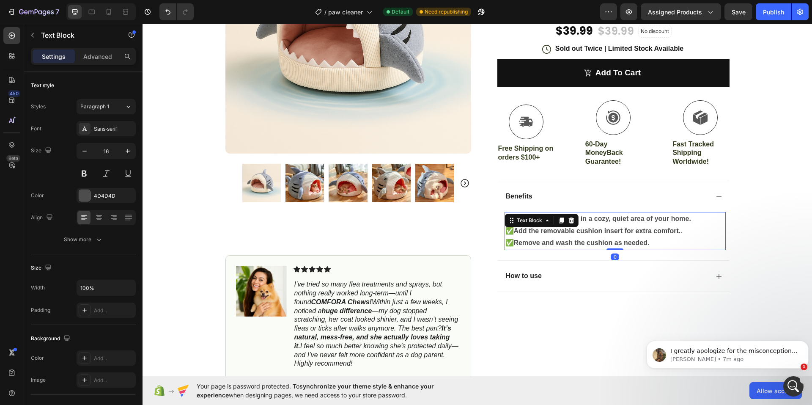
click at [564, 240] on strong "Remove and wash the cushion as needed." at bounding box center [582, 242] width 136 height 7
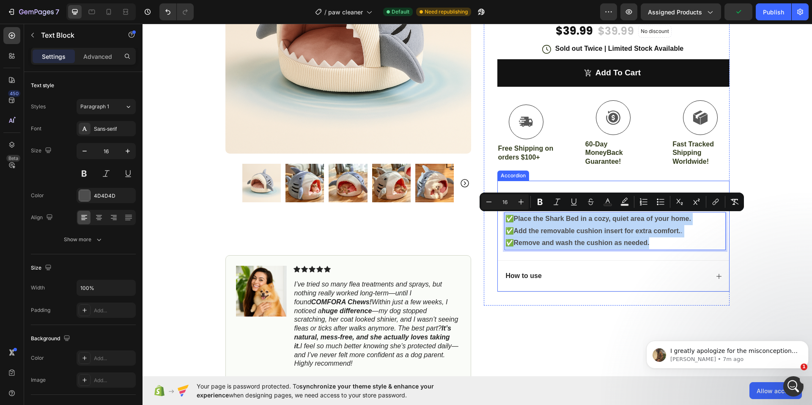
drag, startPoint x: 625, startPoint y: 243, endPoint x: 501, endPoint y: 219, distance: 126.6
click at [501, 219] on div "✅ Place the Shark Bed in a cozy, quiet area of your home. ✅ Add the removable c…" at bounding box center [613, 236] width 231 height 48
copy div "✅ Place the Shark Bed in a cozy, quiet area of your home. ✅ Add the removable c…"
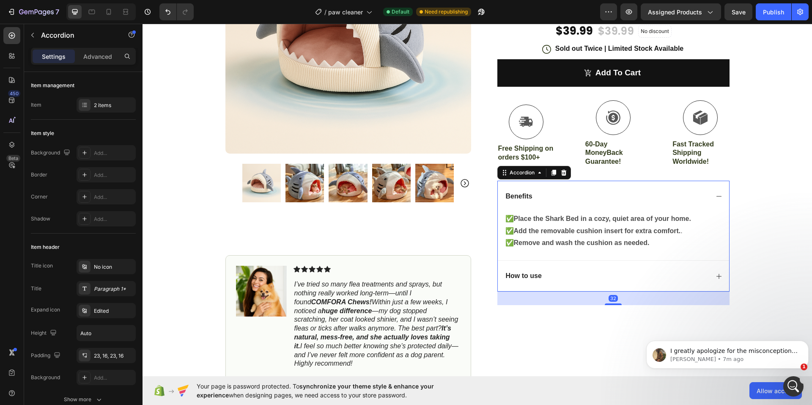
click at [531, 274] on p "How to use" at bounding box center [524, 275] width 36 height 9
click at [558, 275] on div "How to use" at bounding box center [606, 275] width 204 height 11
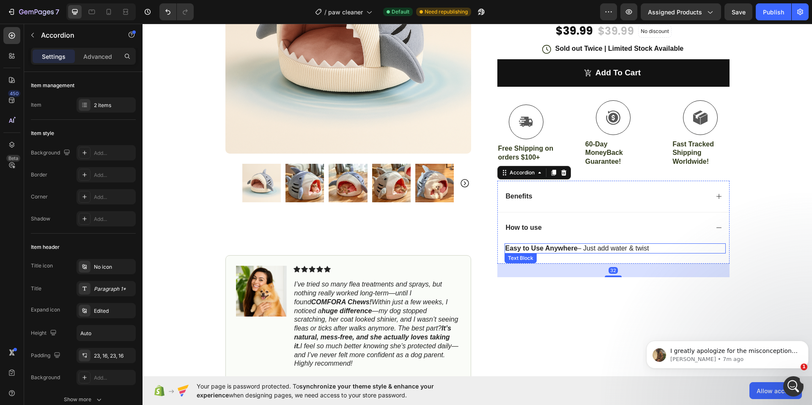
click at [532, 252] on p "Easy to Use Anywhere – Just add water & twist" at bounding box center [614, 248] width 219 height 9
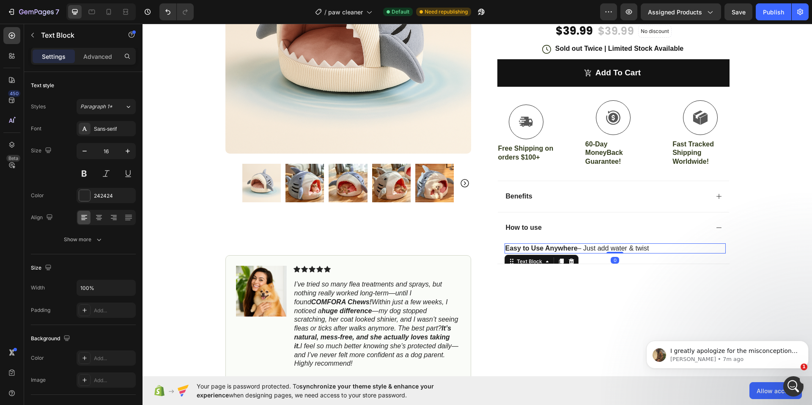
click at [534, 249] on strong "Easy to Use Anywhere" at bounding box center [541, 247] width 72 height 7
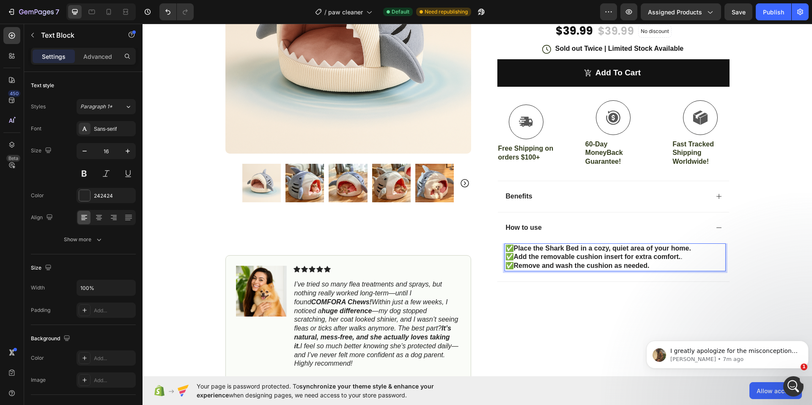
scroll to position [127, 0]
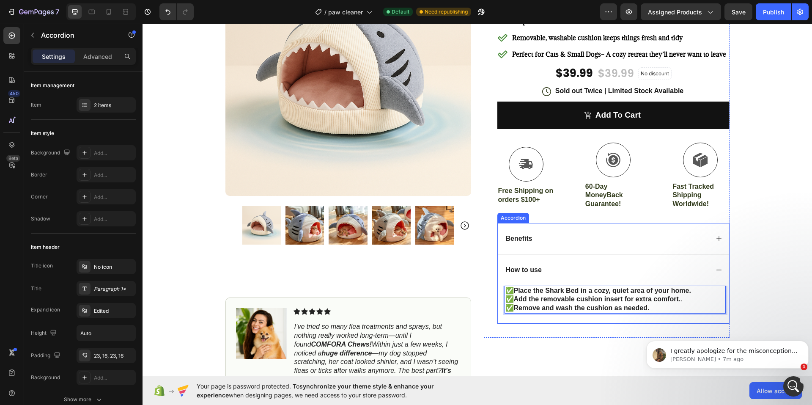
click at [555, 239] on div "Benefits" at bounding box center [606, 238] width 204 height 11
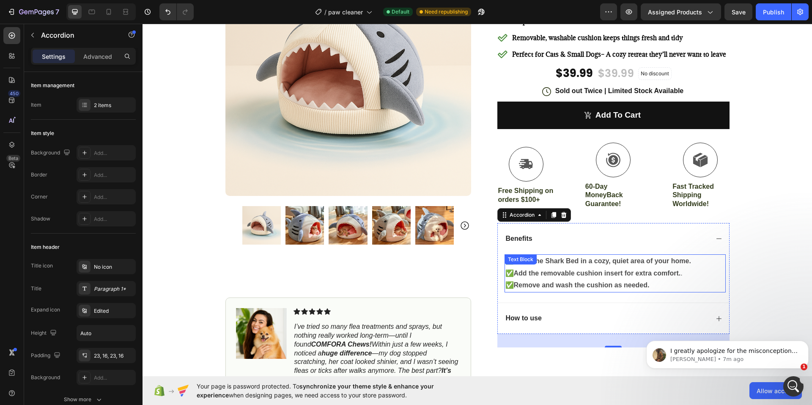
click at [551, 270] on strong "Add the removable cushion insert for extra comfort." at bounding box center [597, 272] width 167 height 7
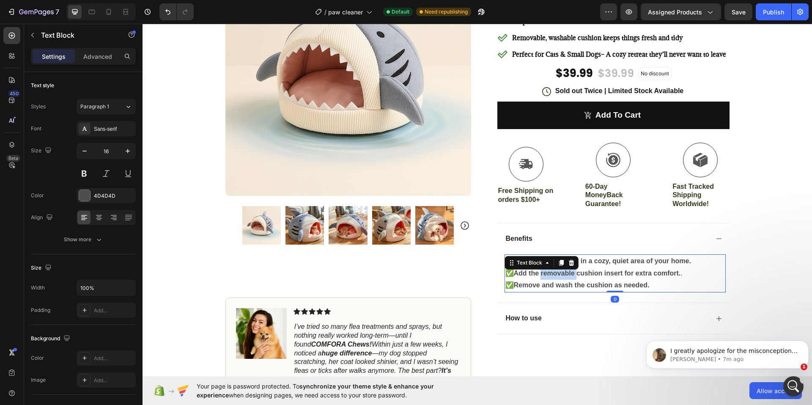
click at [551, 270] on strong "Add the removable cushion insert for extra comfort." at bounding box center [597, 272] width 167 height 7
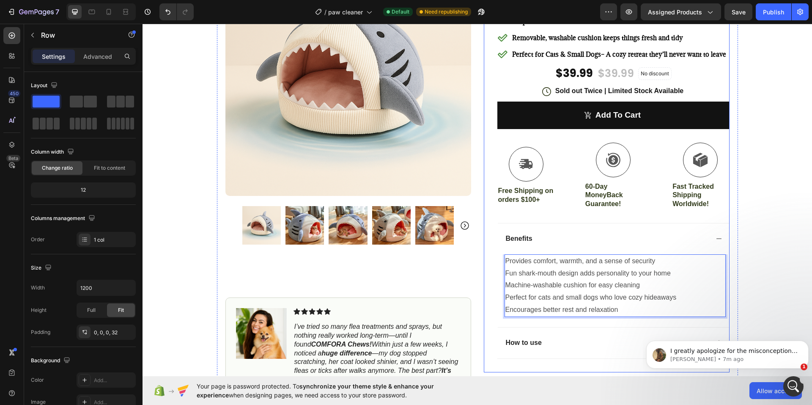
click at [493, 289] on div "Icon Icon Icon Icon Icon Icon List 4.8 based on 10,462 Customers Text Block Row…" at bounding box center [607, 161] width 246 height 422
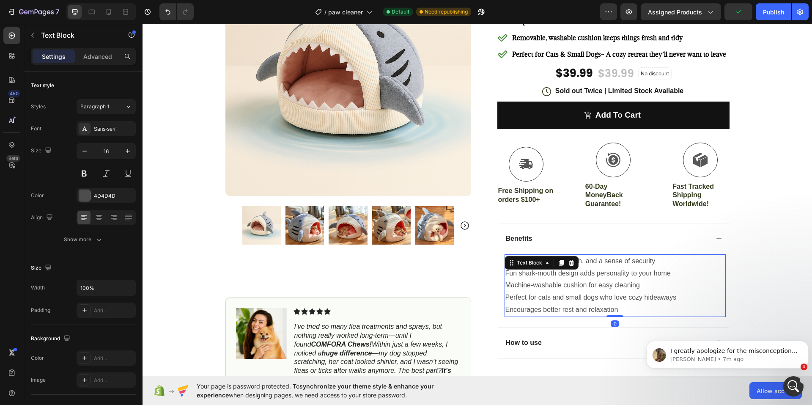
click at [566, 296] on p "Perfect for cats and small dogs who love cozy hideaways" at bounding box center [614, 297] width 219 height 12
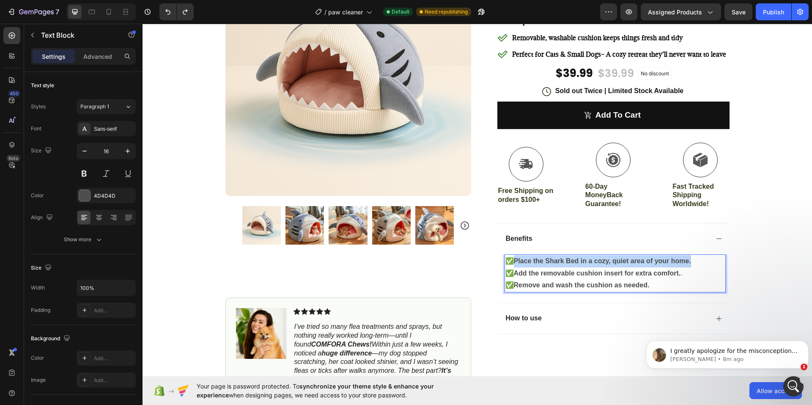
drag, startPoint x: 692, startPoint y: 262, endPoint x: 514, endPoint y: 260, distance: 178.0
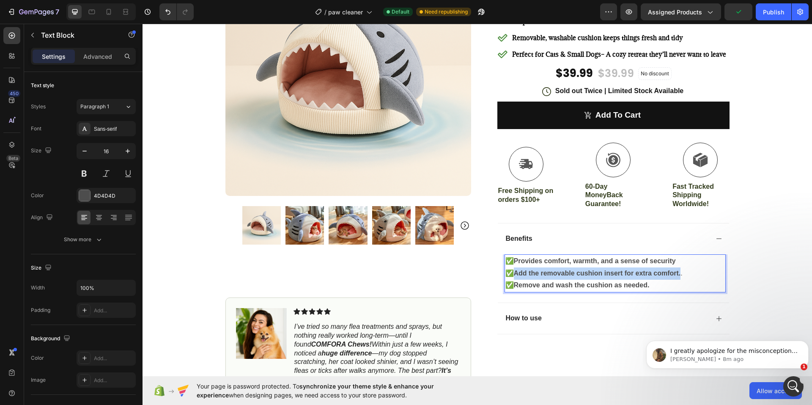
drag, startPoint x: 513, startPoint y: 272, endPoint x: 679, endPoint y: 274, distance: 165.8
click at [679, 274] on strong "Add the removable cushion insert for extra comfort." at bounding box center [597, 272] width 167 height 7
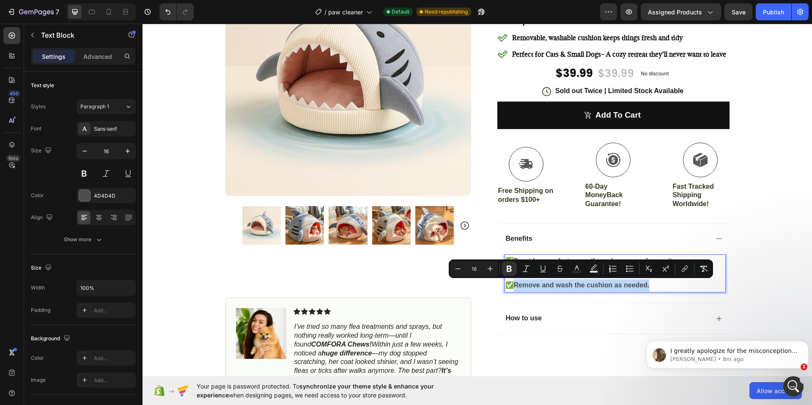
drag, startPoint x: 649, startPoint y: 285, endPoint x: 513, endPoint y: 283, distance: 135.7
click at [513, 283] on p "✅ Remove and wash the cushion as needed." at bounding box center [614, 285] width 219 height 12
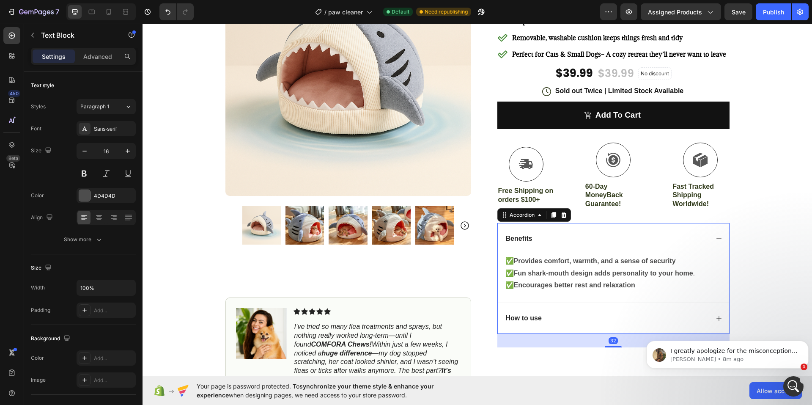
click at [567, 320] on div "How to use" at bounding box center [606, 317] width 204 height 11
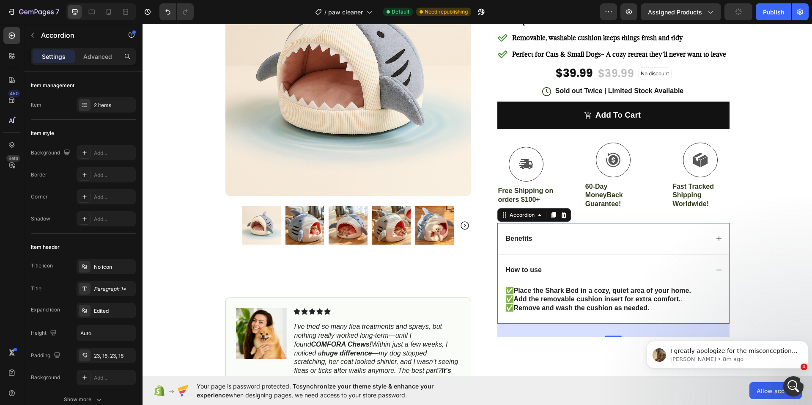
click at [588, 333] on div "32" at bounding box center [613, 330] width 232 height 14
click at [716, 270] on icon at bounding box center [718, 270] width 5 height 0
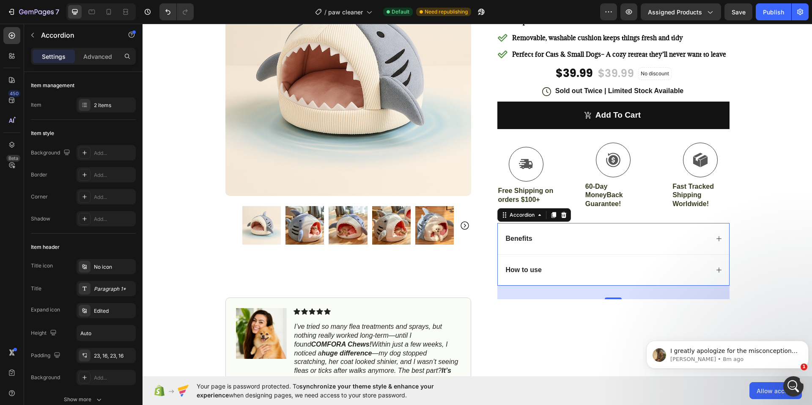
click at [536, 238] on div "Benefits" at bounding box center [606, 238] width 204 height 11
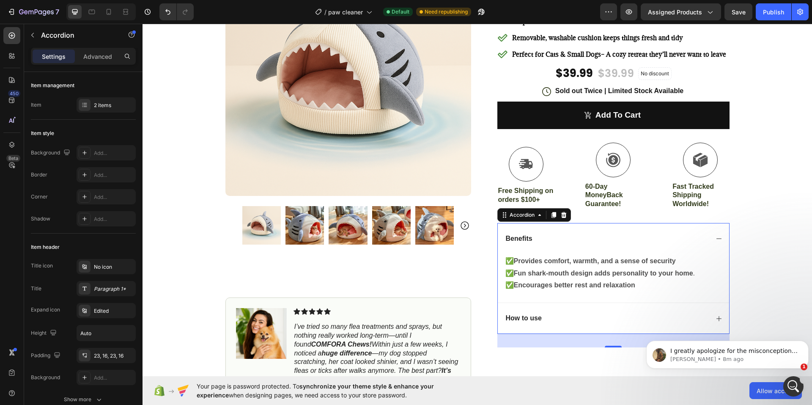
click at [529, 317] on p "How to use" at bounding box center [524, 318] width 36 height 9
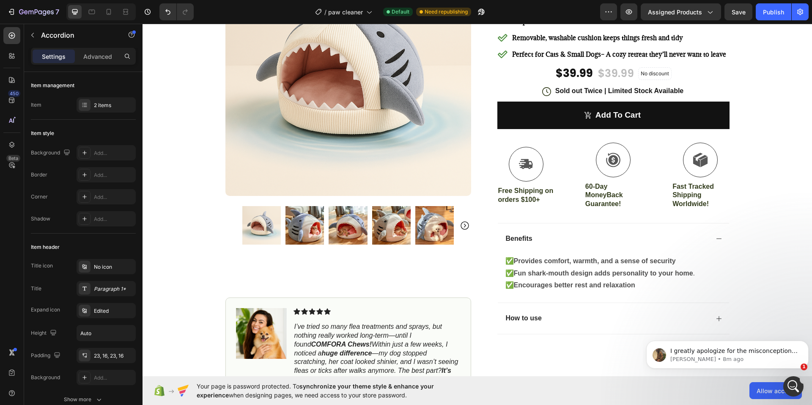
click at [715, 318] on icon at bounding box center [718, 318] width 7 height 7
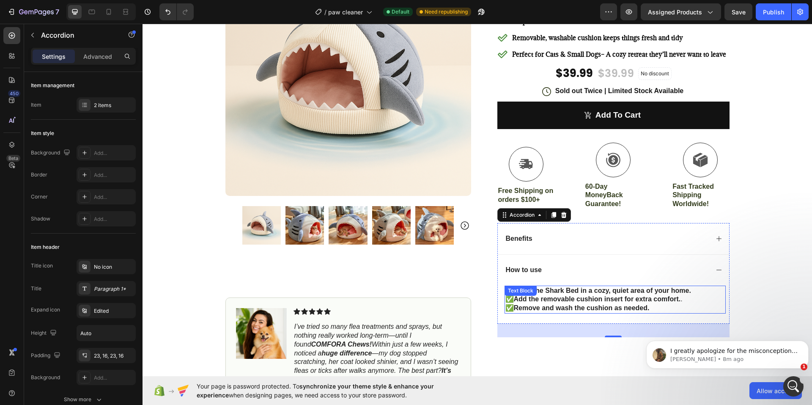
click at [568, 301] on strong "Add the removable cushion insert for extra comfort." at bounding box center [597, 298] width 167 height 7
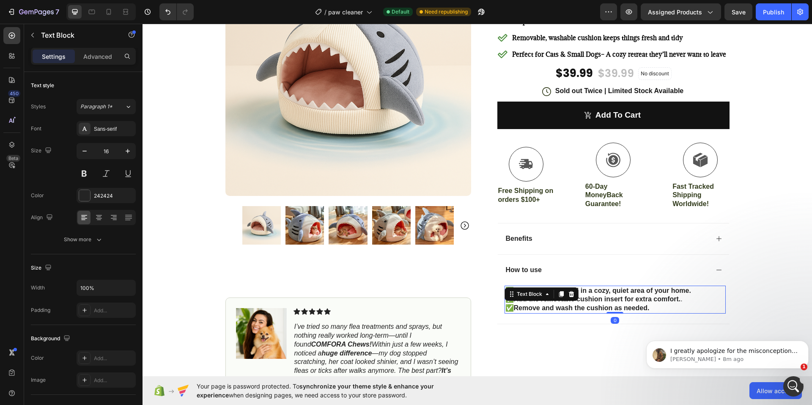
click at [568, 301] on strong "Add the removable cushion insert for extra comfort." at bounding box center [597, 298] width 167 height 7
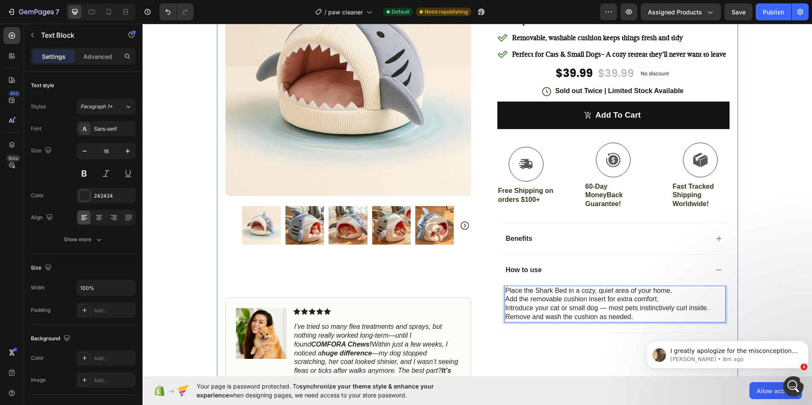
click at [593, 353] on div "Icon Icon Icon Icon Icon Icon List 4.8 based on 10,462 Customers Text Block Row…" at bounding box center [607, 198] width 246 height 497
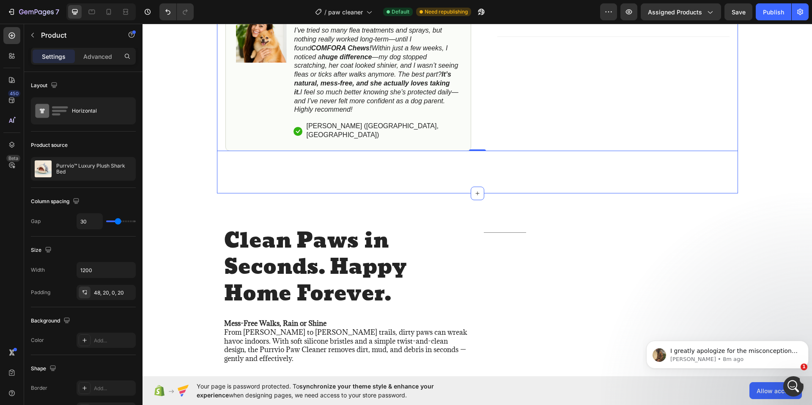
scroll to position [254, 0]
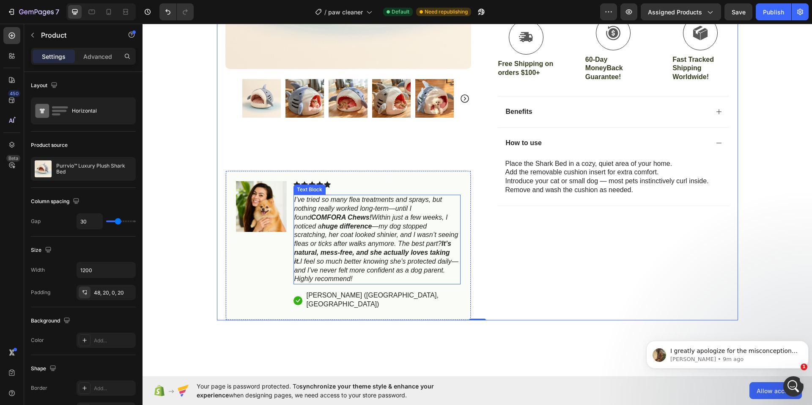
click at [370, 216] on icon "I’ve tried so many flea treatments and sprays, but nothing really worked long-t…" at bounding box center [376, 239] width 164 height 86
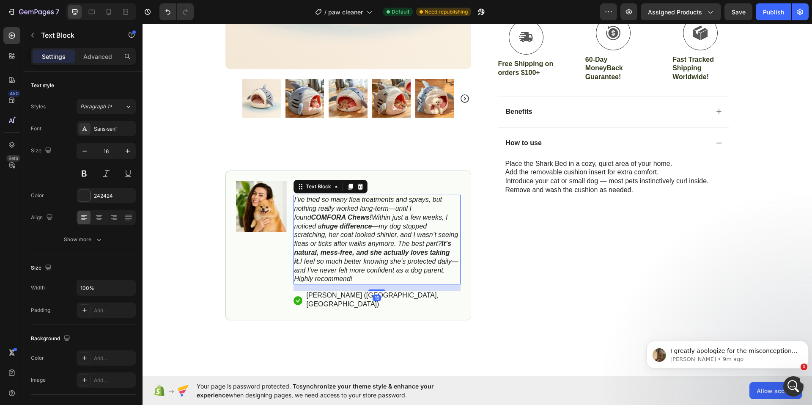
click at [370, 216] on icon "I’ve tried so many flea treatments and sprays, but nothing really worked long-t…" at bounding box center [376, 239] width 164 height 86
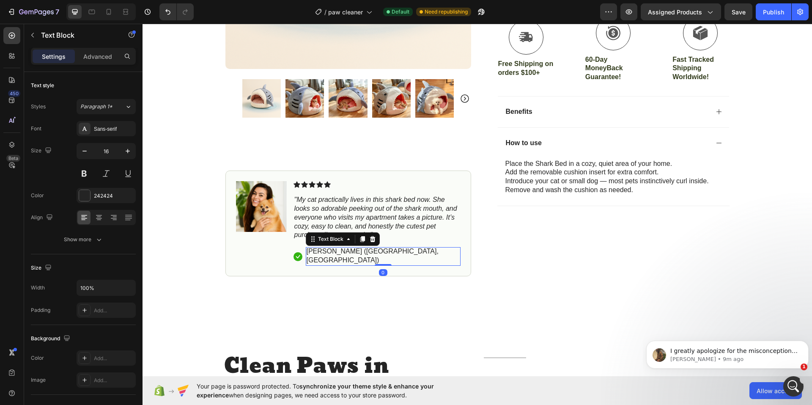
click at [361, 252] on p "[PERSON_NAME] ([GEOGRAPHIC_DATA], [GEOGRAPHIC_DATA])" at bounding box center [383, 256] width 153 height 18
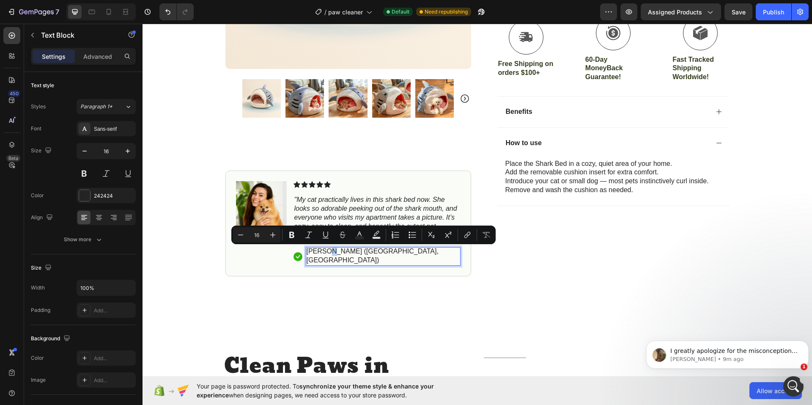
click at [361, 252] on p "[PERSON_NAME] ([GEOGRAPHIC_DATA], [GEOGRAPHIC_DATA])" at bounding box center [383, 256] width 153 height 18
drag, startPoint x: 360, startPoint y: 252, endPoint x: 355, endPoint y: 252, distance: 5.1
click at [355, 252] on p "[PERSON_NAME] ([GEOGRAPHIC_DATA], [GEOGRAPHIC_DATA])" at bounding box center [383, 256] width 153 height 18
click at [361, 250] on p "[PERSON_NAME] ([GEOGRAPHIC_DATA], [GEOGRAPHIC_DATA])" at bounding box center [383, 256] width 153 height 18
drag, startPoint x: 362, startPoint y: 251, endPoint x: 340, endPoint y: 252, distance: 21.2
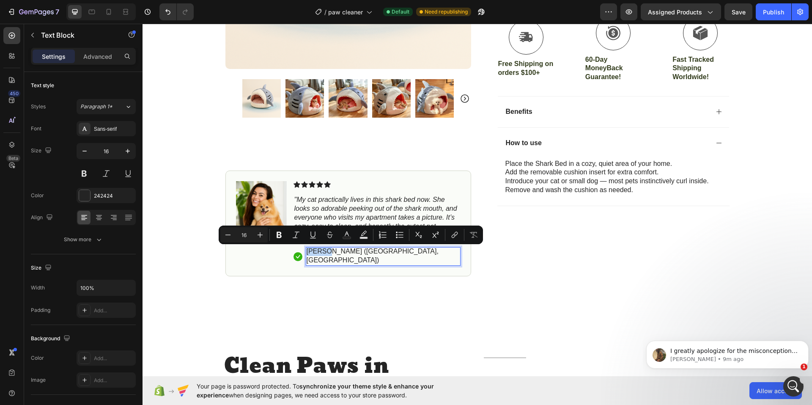
click at [340, 252] on p "[PERSON_NAME] ([GEOGRAPHIC_DATA], [GEOGRAPHIC_DATA])" at bounding box center [383, 256] width 153 height 18
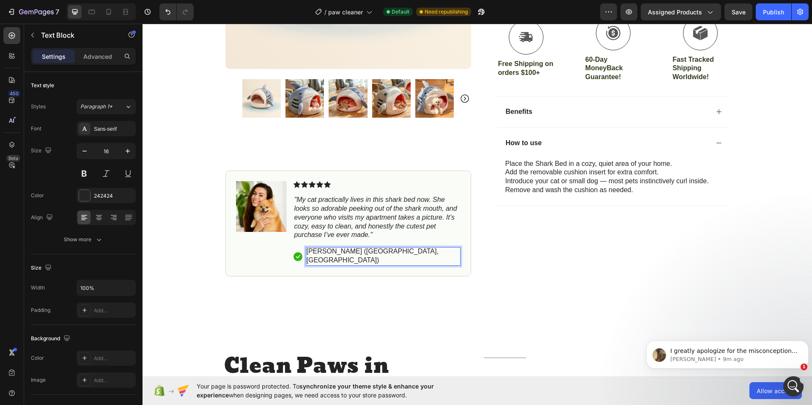
click at [369, 250] on p "Jessica N. (Houston, USA)" at bounding box center [383, 256] width 153 height 18
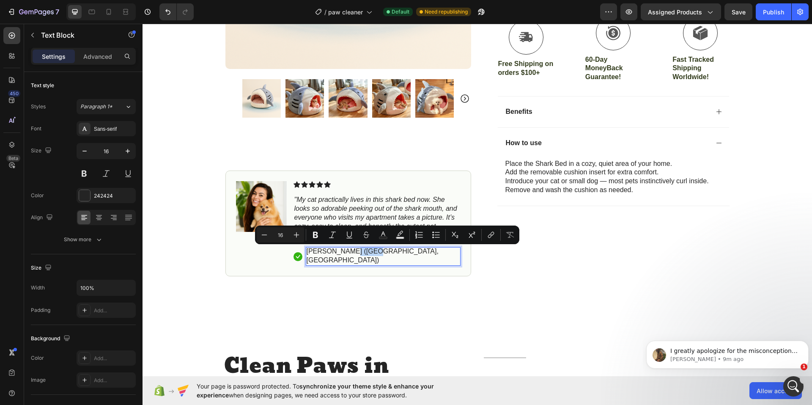
drag, startPoint x: 399, startPoint y: 252, endPoint x: 377, endPoint y: 252, distance: 22.4
click at [377, 252] on p "Jessica R. (Houston, USA)" at bounding box center [383, 256] width 153 height 18
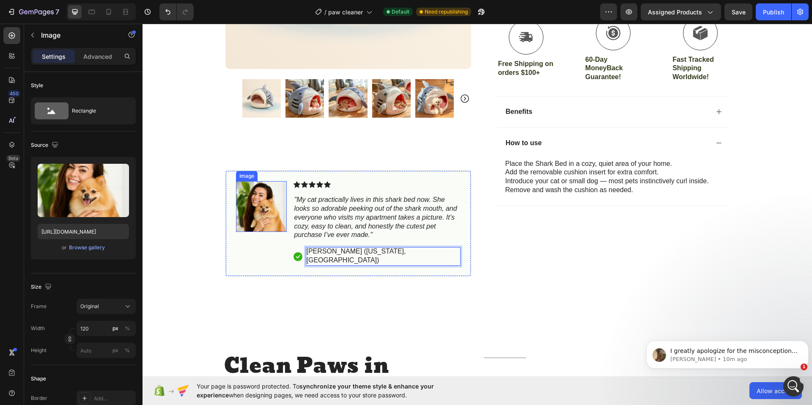
click at [260, 206] on img at bounding box center [261, 206] width 51 height 51
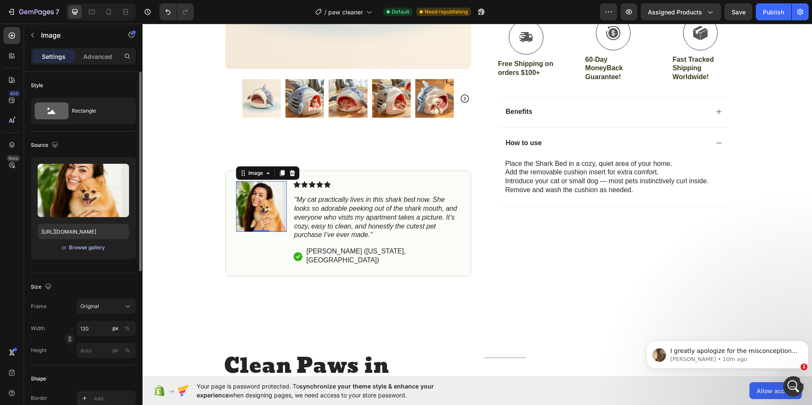
click at [92, 247] on div "Browse gallery" at bounding box center [87, 248] width 36 height 8
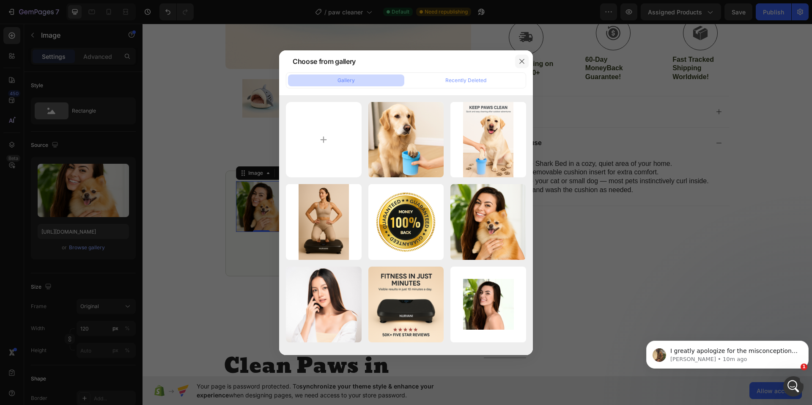
click at [524, 60] on icon "button" at bounding box center [521, 61] width 7 height 7
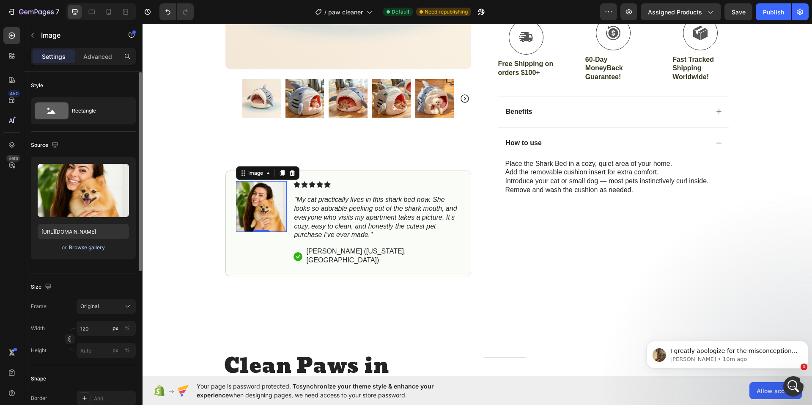
click at [90, 247] on div "Browse gallery" at bounding box center [87, 248] width 36 height 8
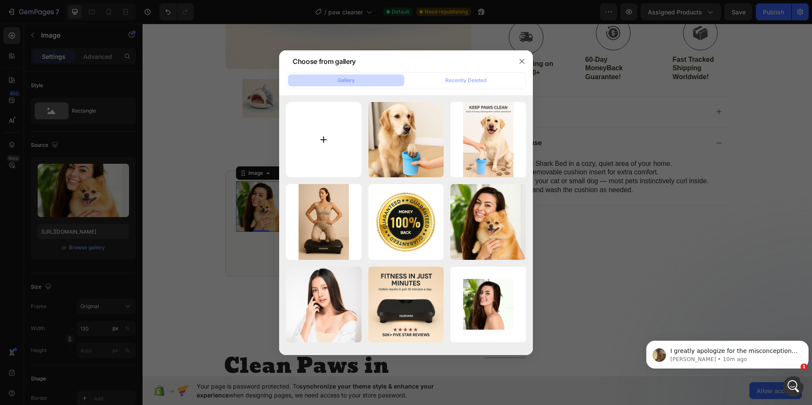
click at [322, 138] on input "file" at bounding box center [324, 140] width 76 height 76
click at [458, 82] on div "Recently Deleted" at bounding box center [465, 81] width 41 height 8
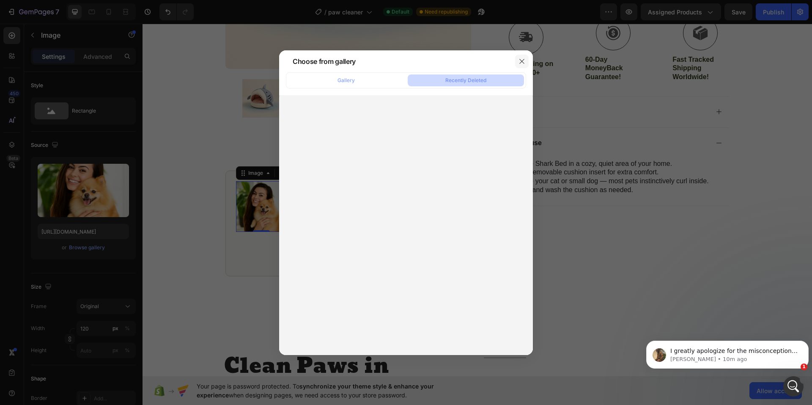
click at [521, 64] on icon "button" at bounding box center [521, 61] width 7 height 7
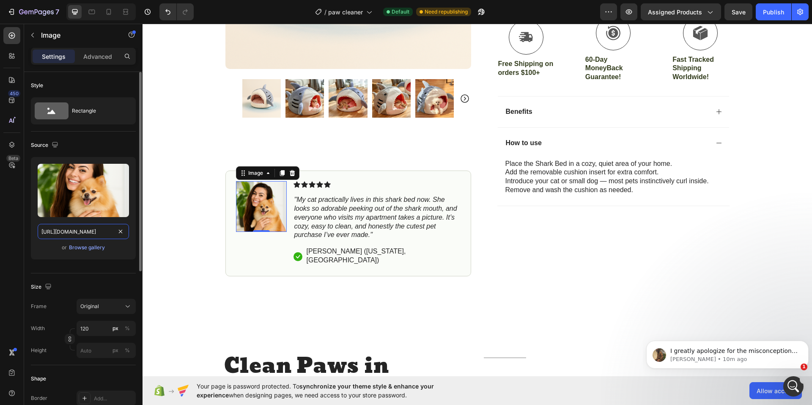
click at [94, 230] on input "https://cdn.shopify.com/s/files/1/0774/8501/5293/files/gempages_581586683363852…" at bounding box center [83, 231] width 91 height 15
click at [93, 249] on div "Browse gallery" at bounding box center [87, 248] width 36 height 8
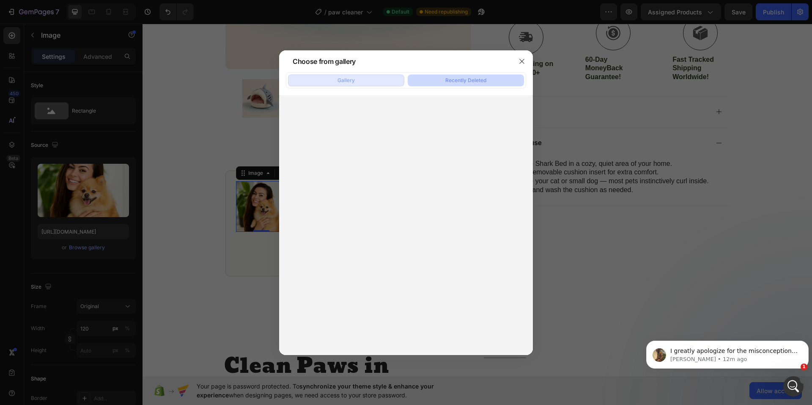
click at [369, 75] on button "Gallery" at bounding box center [346, 80] width 116 height 12
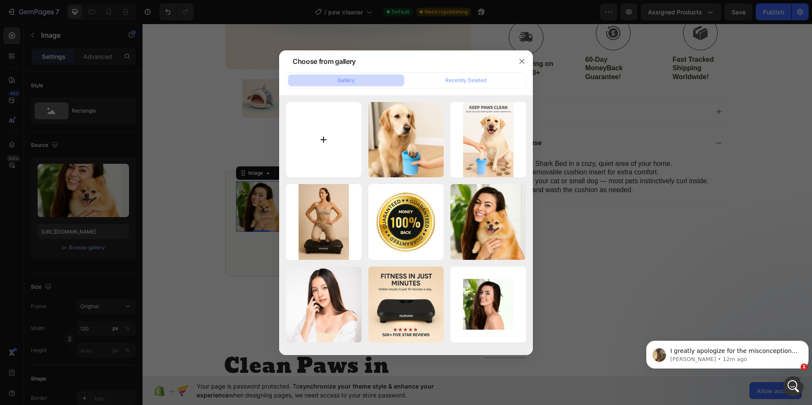
click at [329, 141] on input "file" at bounding box center [324, 140] width 76 height 76
type input "C:\fakepath\cat-owner-caring-woman-hug-kissing-holding-in-hand-2025-03-06-02-38…"
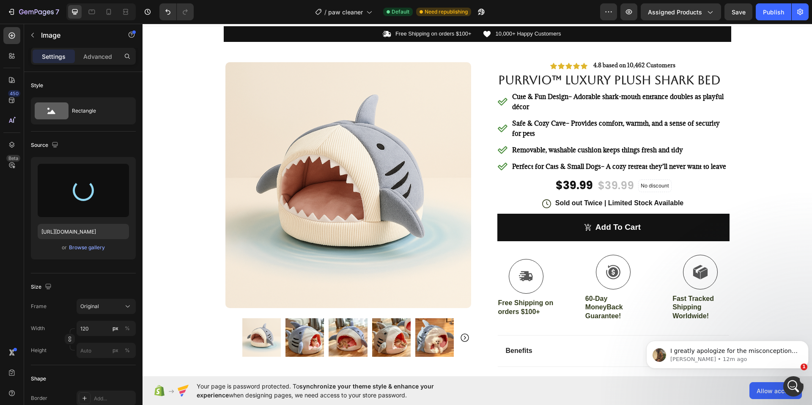
scroll to position [0, 0]
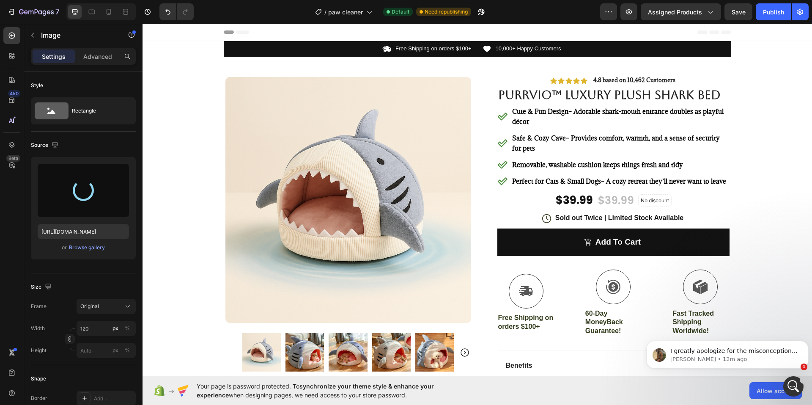
type input "https://cdn.shopify.com/s/files/1/0774/8501/5293/files/gempages_581586683363852…"
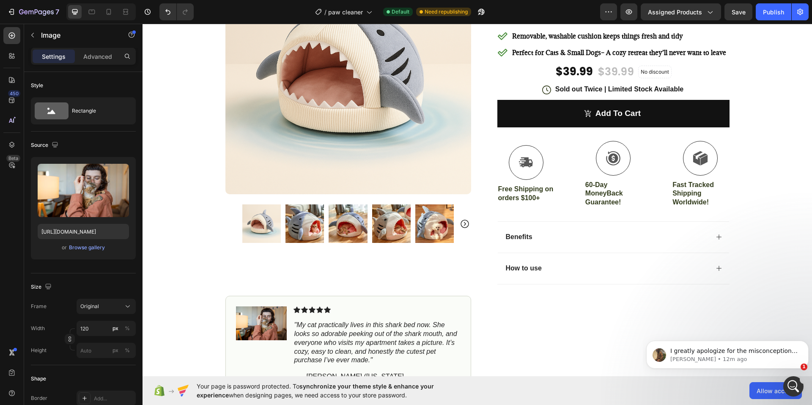
scroll to position [169, 0]
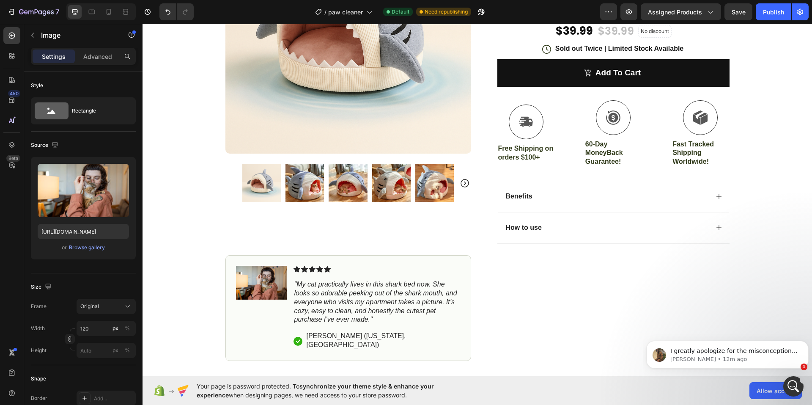
click at [259, 289] on img at bounding box center [261, 283] width 51 height 34
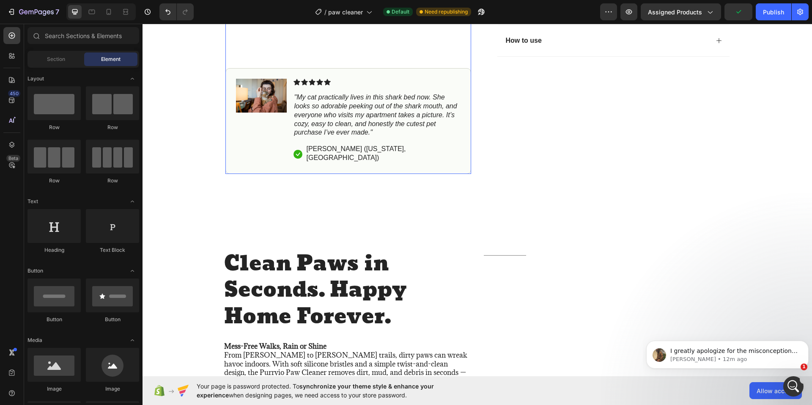
scroll to position [465, 0]
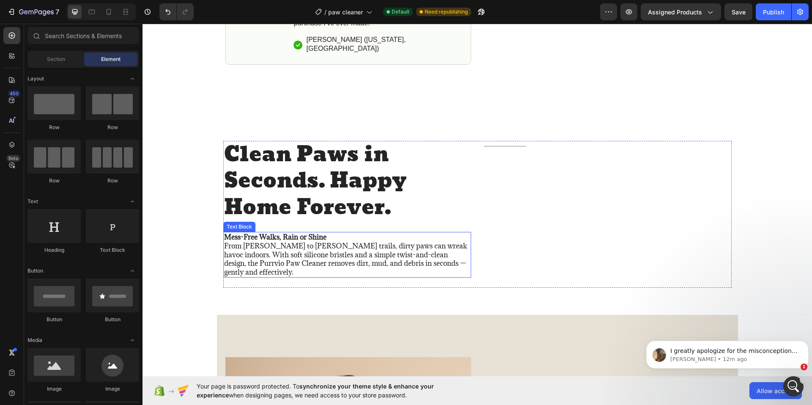
click at [260, 263] on p "Mess-Free Walks, Rain or Shine From muddy parks to sandy trails, dirty paws can…" at bounding box center [347, 255] width 246 height 44
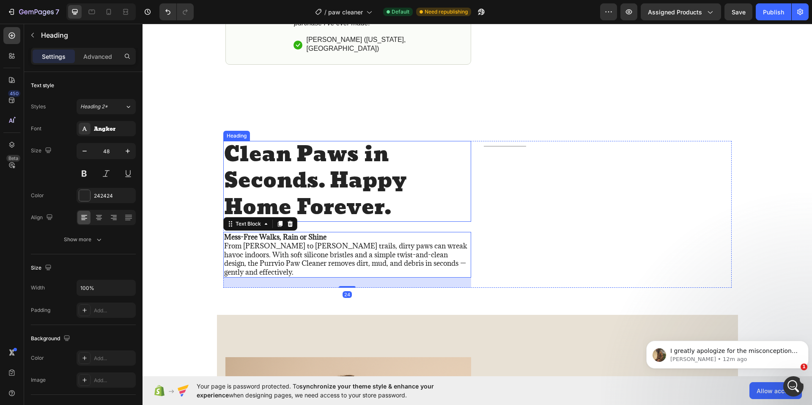
click at [276, 162] on h2 "Clean Paws in Seconds. Happy Home Forever." at bounding box center [347, 181] width 248 height 81
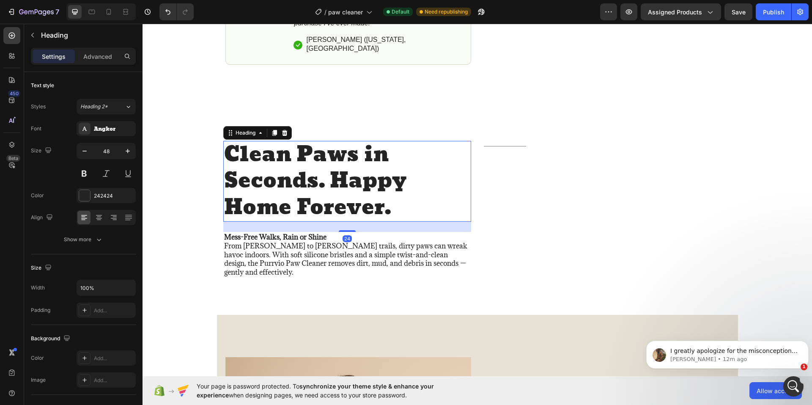
click at [398, 192] on h2 "Clean Paws in Seconds. Happy Home Forever." at bounding box center [347, 181] width 248 height 81
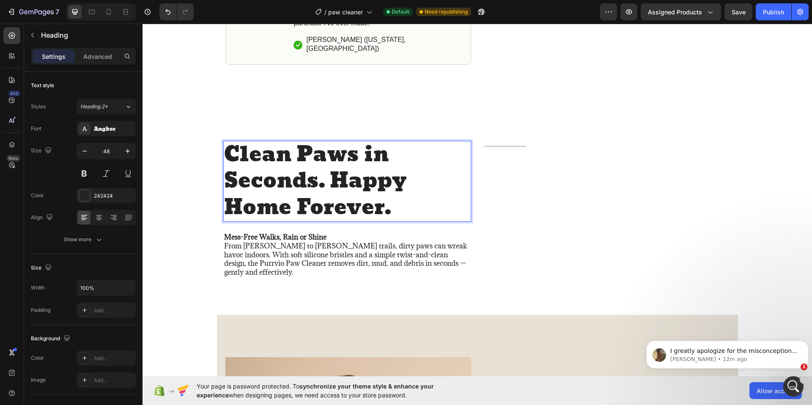
click at [398, 192] on p "Clean Paws in Seconds. Happy Home Forever." at bounding box center [347, 181] width 246 height 79
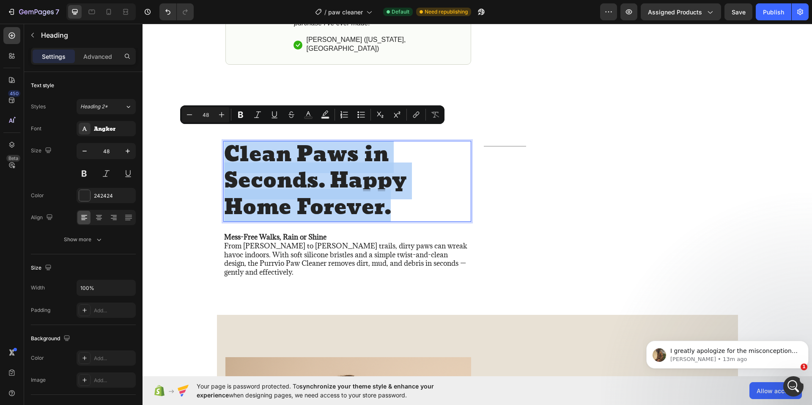
scroll to position [4, 0]
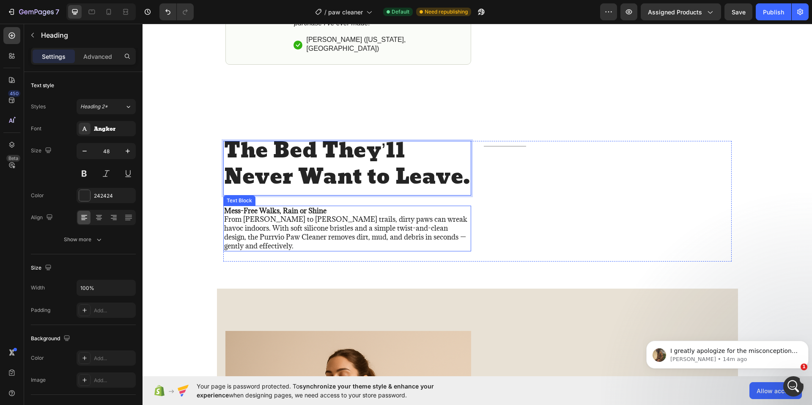
click at [314, 217] on p "Mess-Free Walks, Rain or Shine From muddy parks to sandy trails, dirty paws can…" at bounding box center [347, 228] width 246 height 44
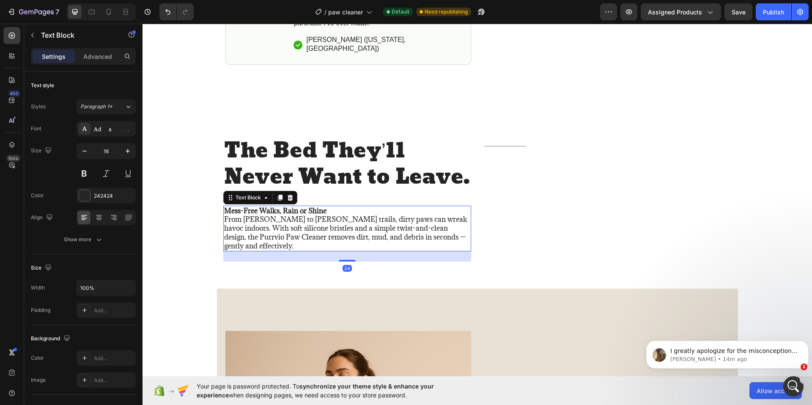
click at [314, 217] on p "Mess-Free Walks, Rain or Shine From muddy parks to sandy trails, dirty paws can…" at bounding box center [347, 228] width 246 height 44
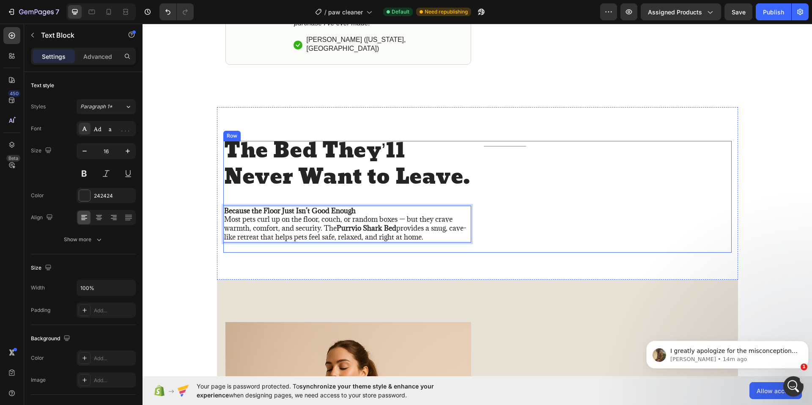
click at [516, 229] on div "Title Line" at bounding box center [608, 197] width 248 height 112
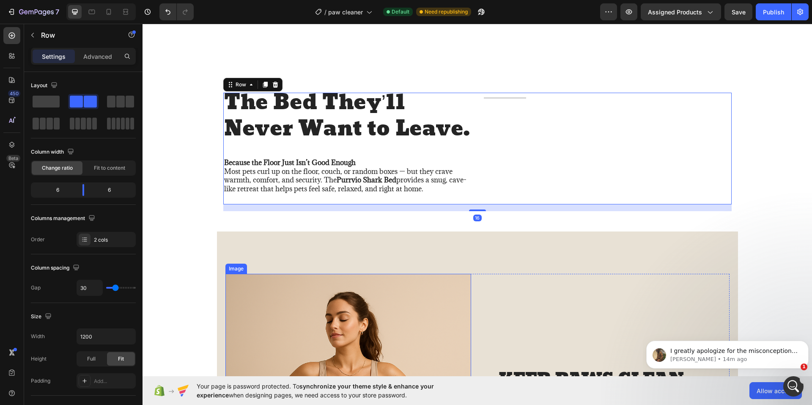
scroll to position [592, 0]
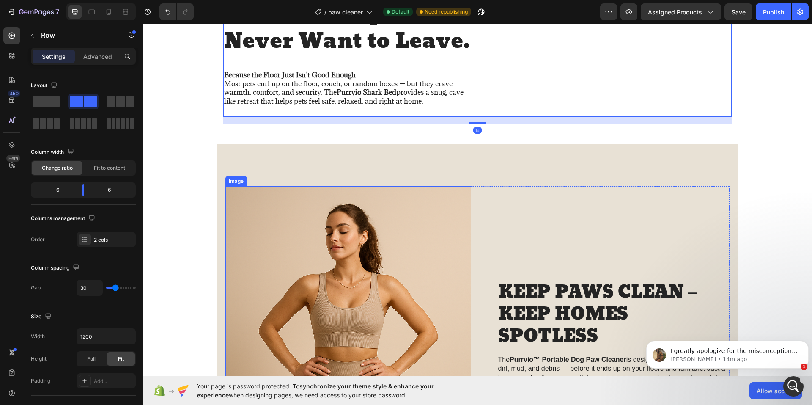
click at [298, 243] on img at bounding box center [348, 370] width 246 height 369
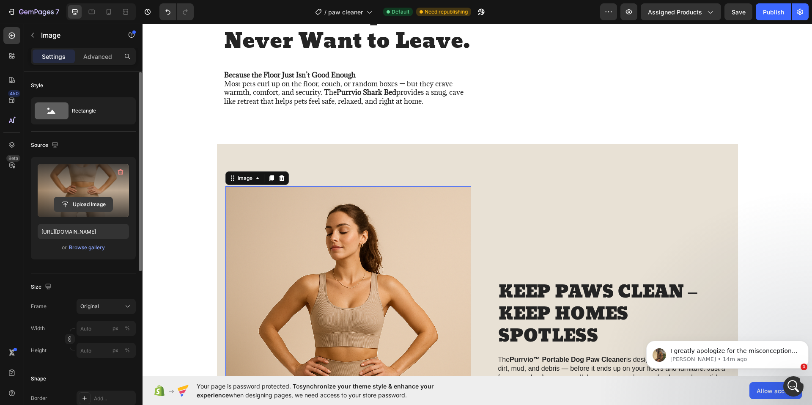
click at [78, 203] on input "file" at bounding box center [83, 204] width 58 height 14
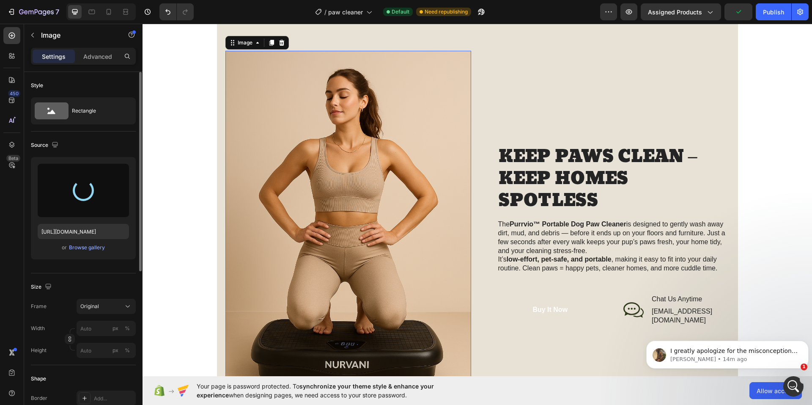
scroll to position [634, 0]
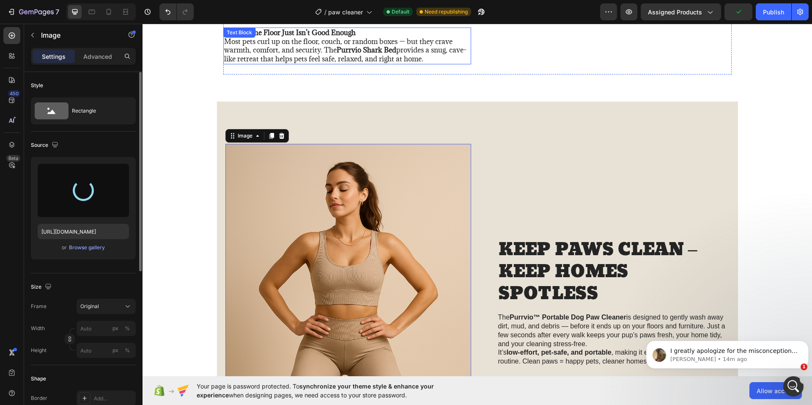
type input "https://cdn.shopify.com/s/files/1/0774/8501/5293/files/gempages_581586683363852…"
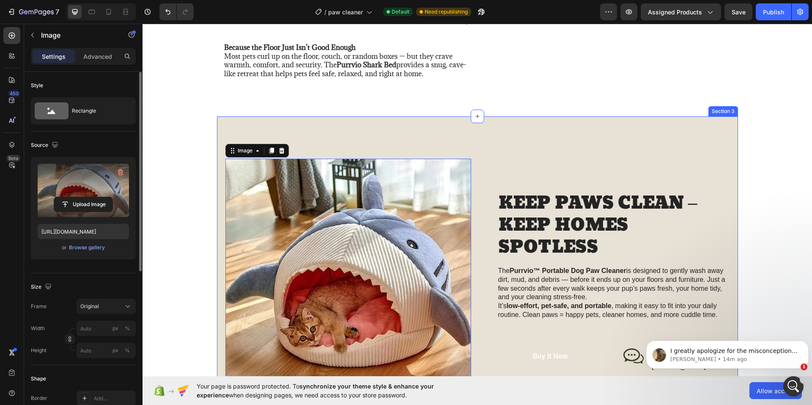
scroll to position [592, 0]
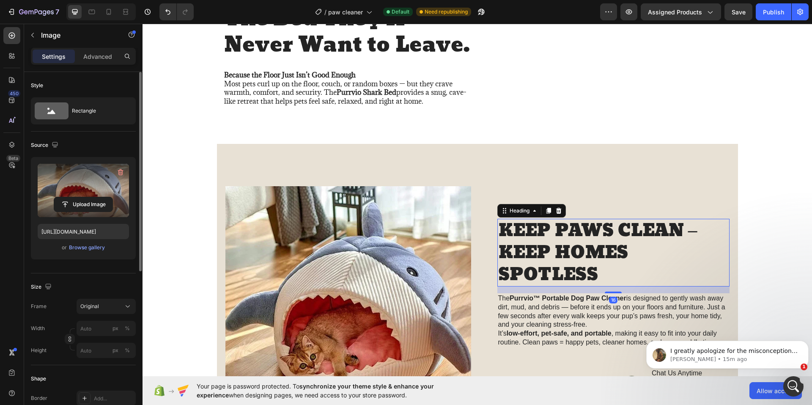
click at [524, 239] on h2 "KEEP PAWS CLEAN – KEEP HOMES SPOTLESS" at bounding box center [613, 253] width 232 height 68
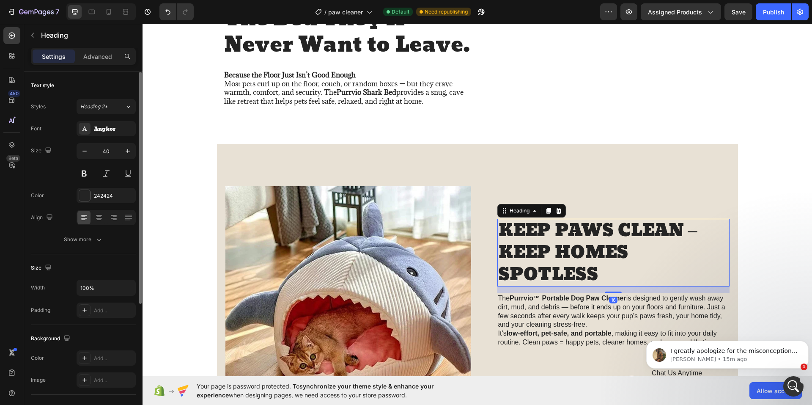
click at [524, 239] on h2 "KEEP PAWS CLEAN – KEEP HOMES SPOTLESS" at bounding box center [613, 253] width 232 height 68
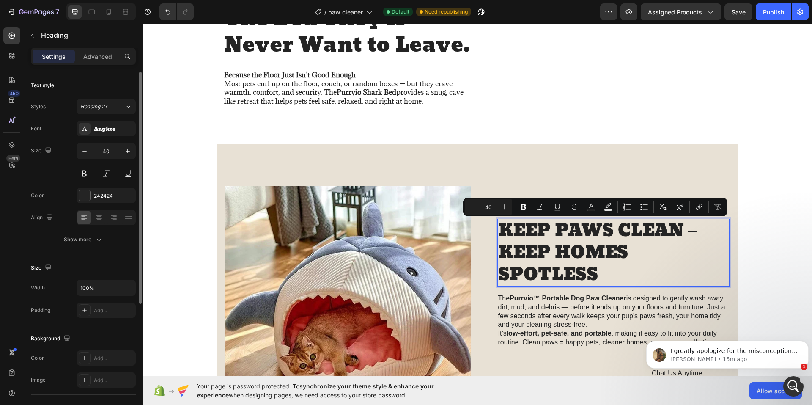
scroll to position [603, 0]
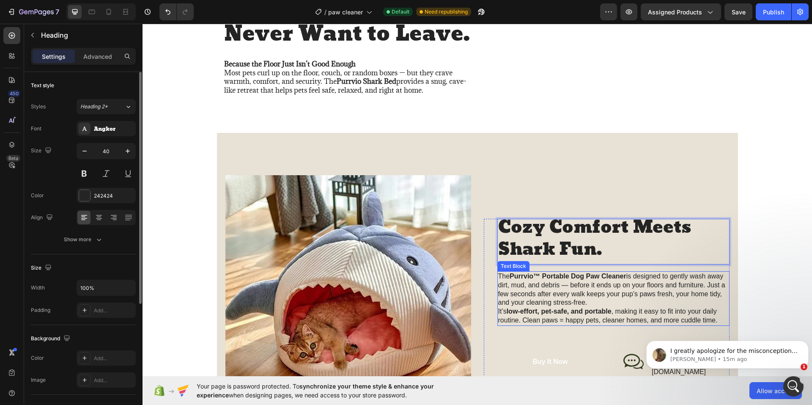
click at [532, 300] on p "The Purrvio™ Portable Dog Paw Cleaner is designed to gently wash away dirt, mud…" at bounding box center [613, 289] width 230 height 35
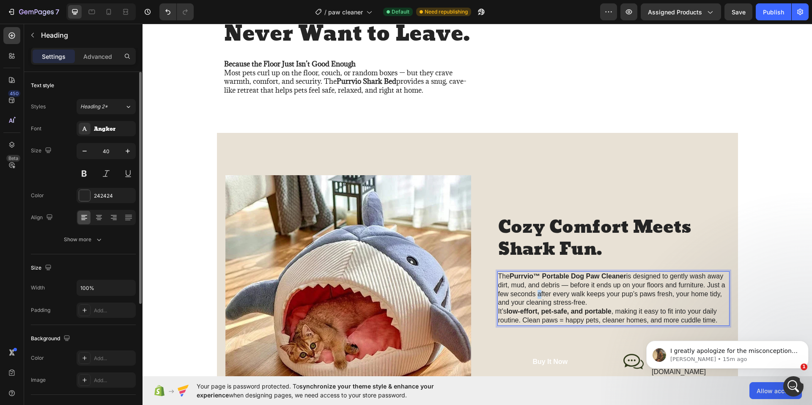
click at [532, 300] on p "The Purrvio™ Portable Dog Paw Cleaner is designed to gently wash away dirt, mud…" at bounding box center [613, 289] width 230 height 35
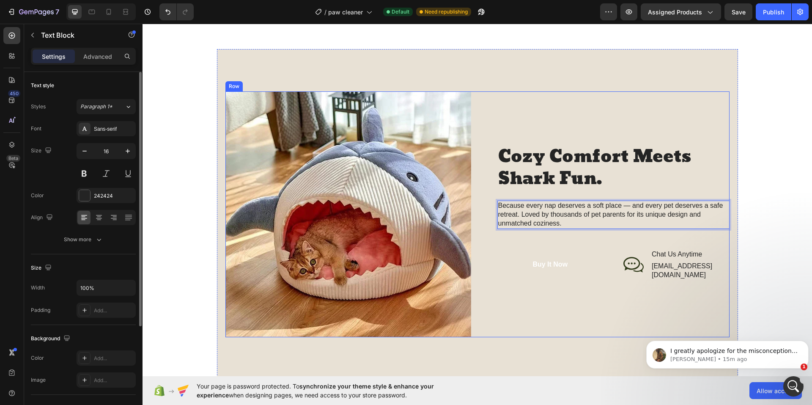
scroll to position [701, 0]
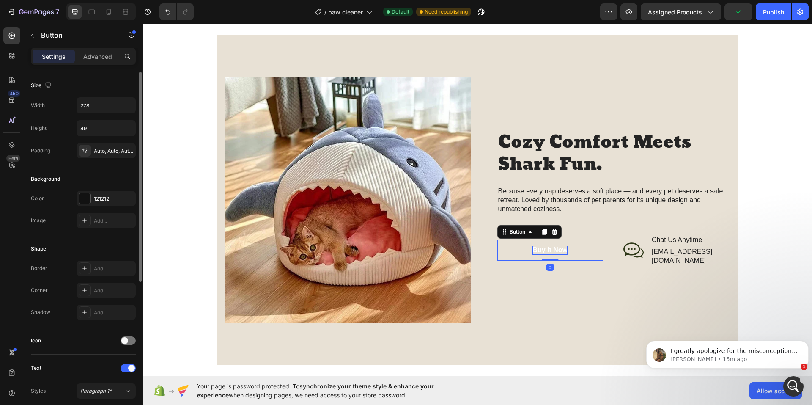
click at [559, 253] on div "Buy It Now" at bounding box center [549, 250] width 35 height 9
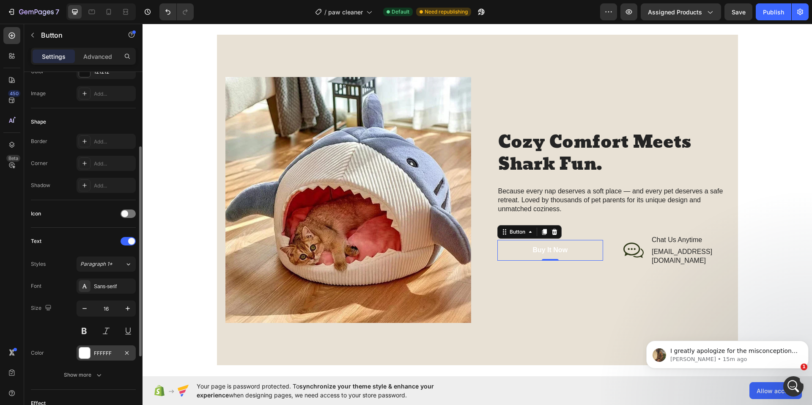
click at [99, 349] on div "FFFFFF" at bounding box center [106, 353] width 25 height 8
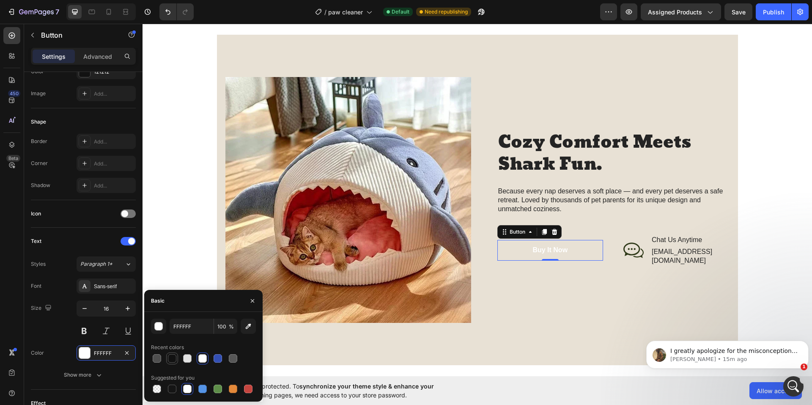
click at [167, 356] on div at bounding box center [172, 358] width 10 height 10
type input "121212"
click at [563, 316] on div "Cozy Comfort Meets Shark Fun. Heading Because every nap deserves a soft place —…" at bounding box center [607, 200] width 246 height 246
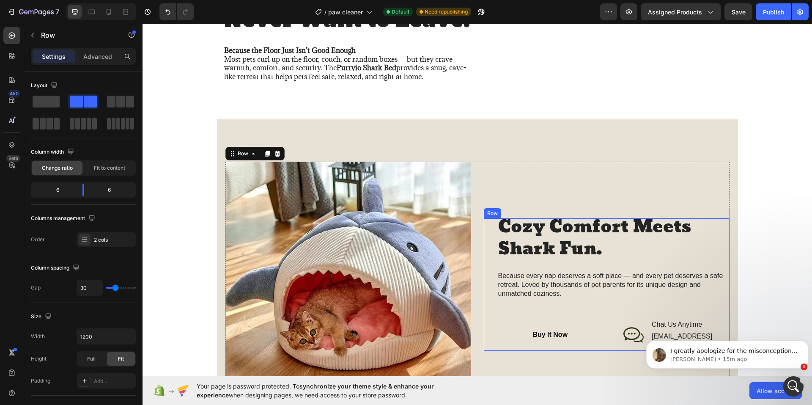
scroll to position [659, 0]
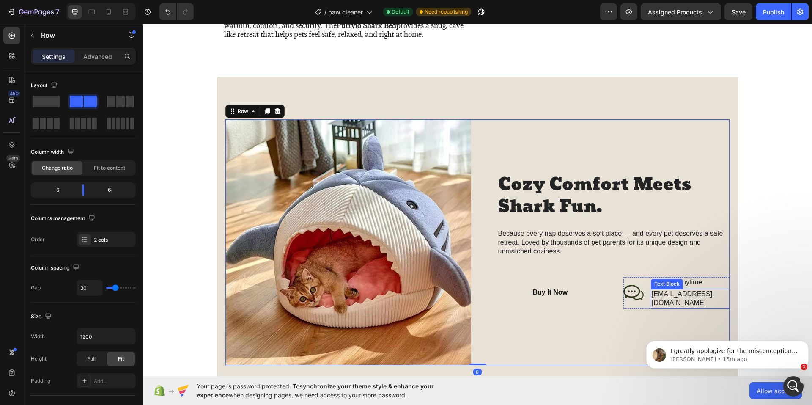
click at [694, 295] on p "help@trynurvani.co" at bounding box center [690, 299] width 77 height 18
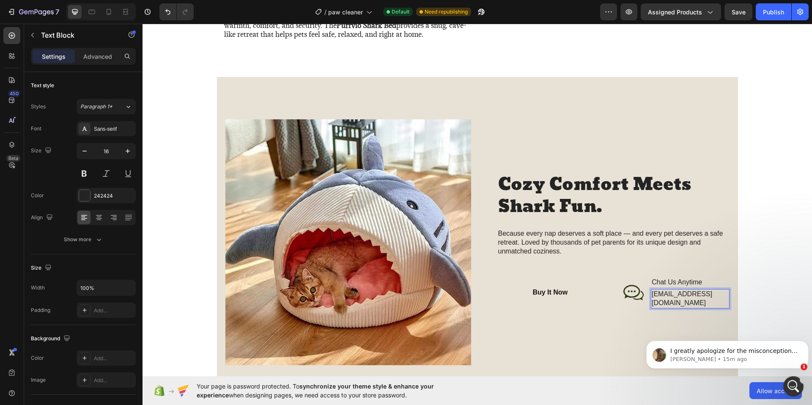
click at [693, 297] on p "help@trynurvani.co" at bounding box center [690, 299] width 77 height 18
click at [670, 297] on p "help@trynurvani.co" at bounding box center [690, 299] width 77 height 18
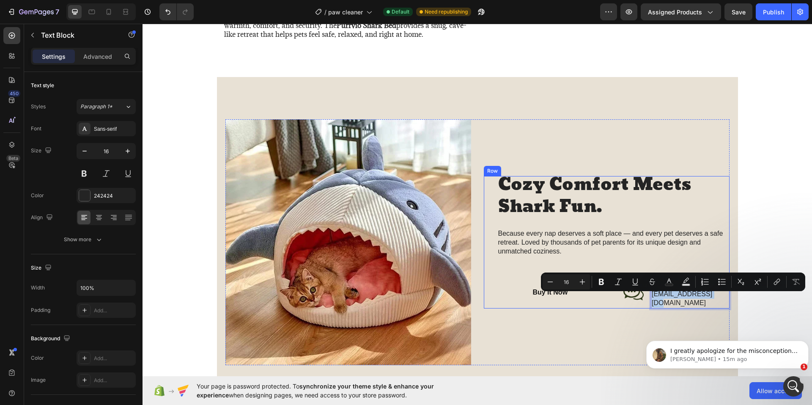
drag, startPoint x: 664, startPoint y: 296, endPoint x: 725, endPoint y: 299, distance: 61.0
click at [725, 299] on div "Cozy Comfort Meets Shark Fun. Heading Because every nap deserves a soft place —…" at bounding box center [613, 242] width 232 height 132
click at [693, 315] on div "Cozy Comfort Meets Shark Fun. Heading Because every nap deserves a soft place —…" at bounding box center [607, 242] width 246 height 246
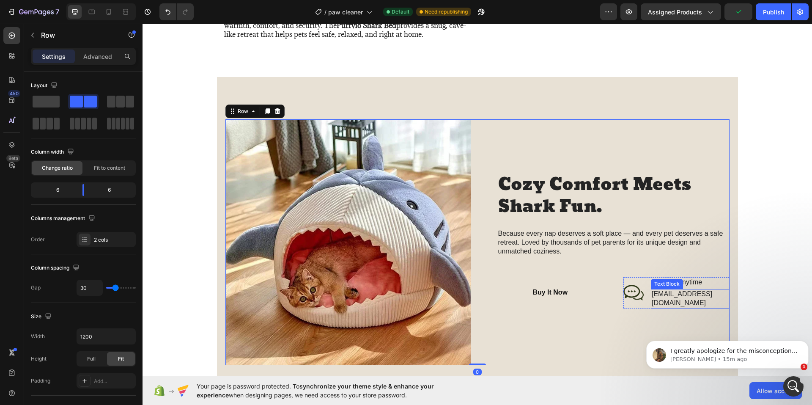
click at [712, 297] on p "help@trynurvani.co" at bounding box center [690, 299] width 77 height 18
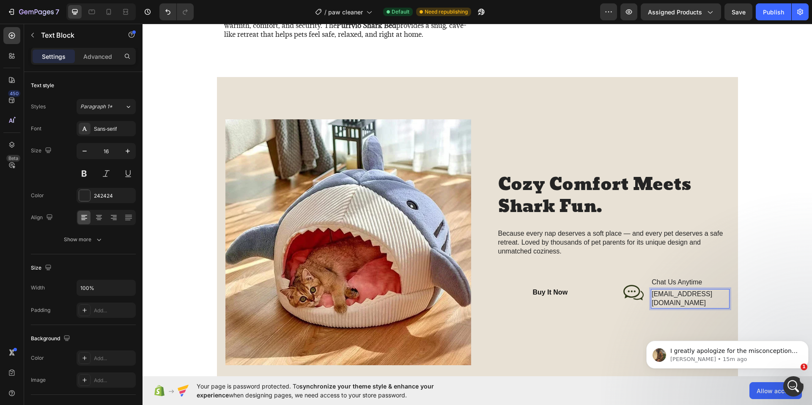
click at [719, 298] on p "help@trynurvani.co" at bounding box center [690, 299] width 77 height 18
click at [720, 300] on p "help@trynurvani.co" at bounding box center [690, 299] width 77 height 18
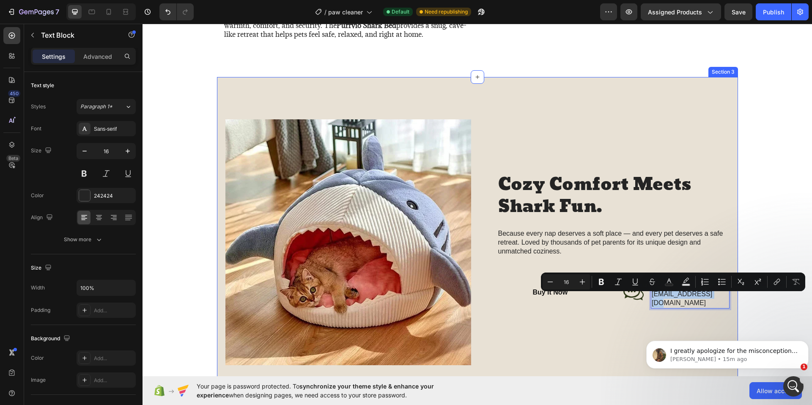
drag, startPoint x: 664, startPoint y: 298, endPoint x: 731, endPoint y: 303, distance: 66.6
click at [731, 303] on div "Image Cozy Comfort Meets Shark Fun. Heading Because every nap deserves a soft p…" at bounding box center [477, 242] width 521 height 330
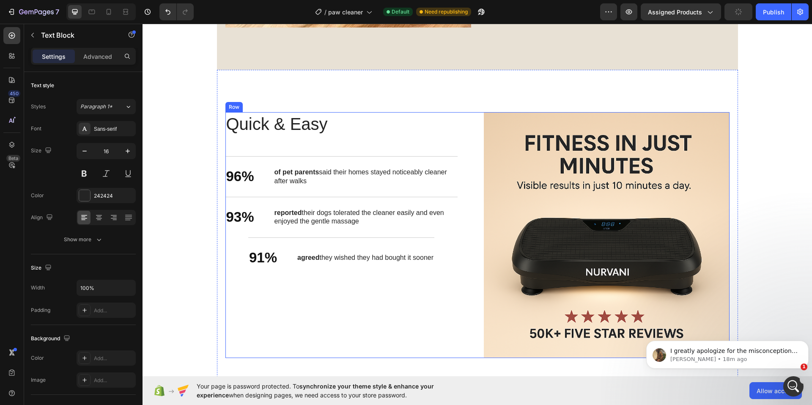
scroll to position [1039, 0]
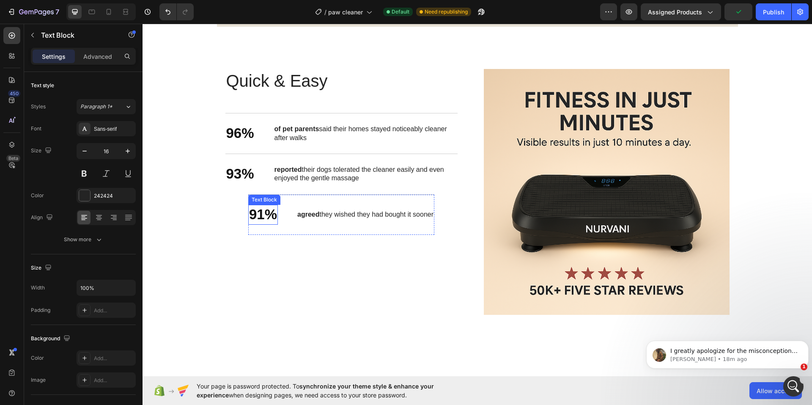
click at [249, 212] on p "91%" at bounding box center [263, 215] width 28 height 18
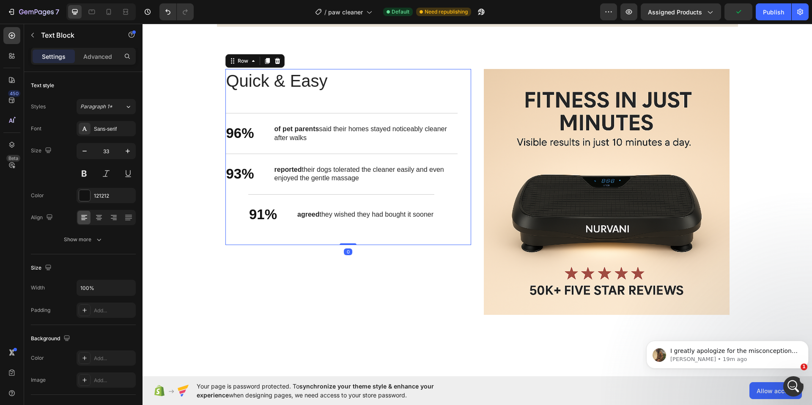
click at [233, 211] on div "Quick & Easy Heading 96% Text Block of pet parents said their homes stayed noti…" at bounding box center [341, 157] width 232 height 176
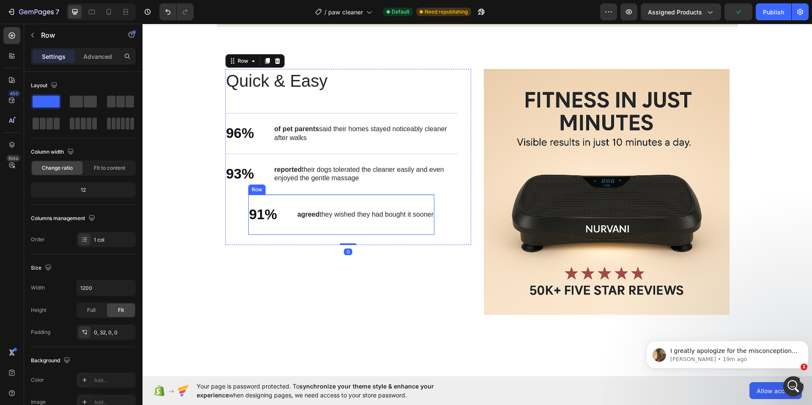
click at [289, 205] on div "91% Text Block agreed they wished they had bought it sooner Text Block Row" at bounding box center [341, 214] width 186 height 41
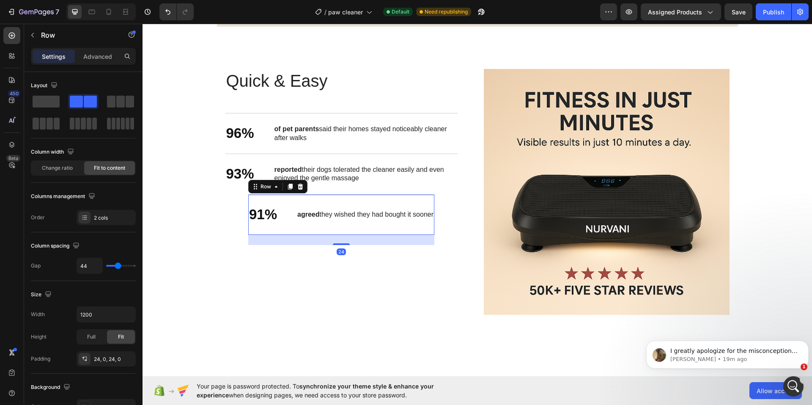
click at [345, 198] on div "91% Text Block agreed they wished they had bought it sooner Text Block Row 24" at bounding box center [341, 214] width 186 height 41
click at [230, 198] on div "Quick & Easy Heading 96% Text Block of pet parents said their homes stayed noti…" at bounding box center [341, 157] width 232 height 176
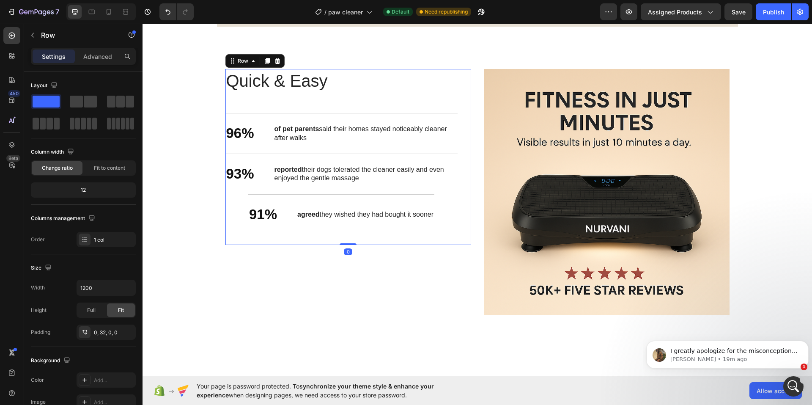
click at [244, 208] on div "Quick & Easy Heading 96% Text Block of pet parents said their homes stayed noti…" at bounding box center [341, 157] width 232 height 176
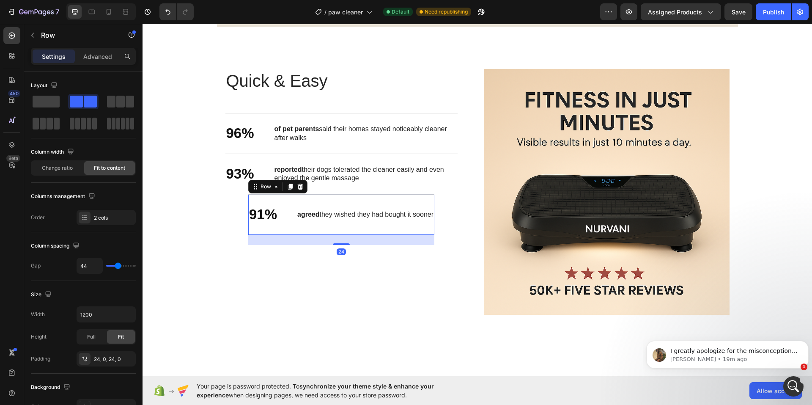
click at [304, 200] on div "91% Text Block agreed they wished they had bought it sooner Text Block Row 24" at bounding box center [341, 214] width 186 height 41
click at [233, 212] on div "Quick & Easy Heading 96% Text Block of pet parents said their homes stayed noti…" at bounding box center [341, 157] width 232 height 176
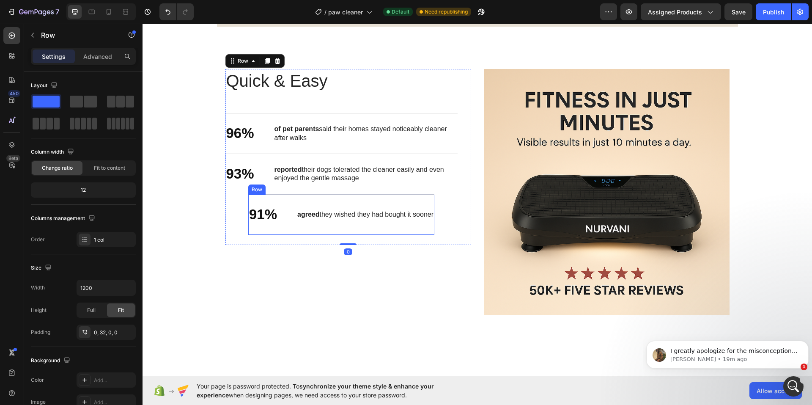
click at [288, 208] on div "91% Text Block agreed they wished they had bought it sooner Text Block Row" at bounding box center [341, 214] width 186 height 41
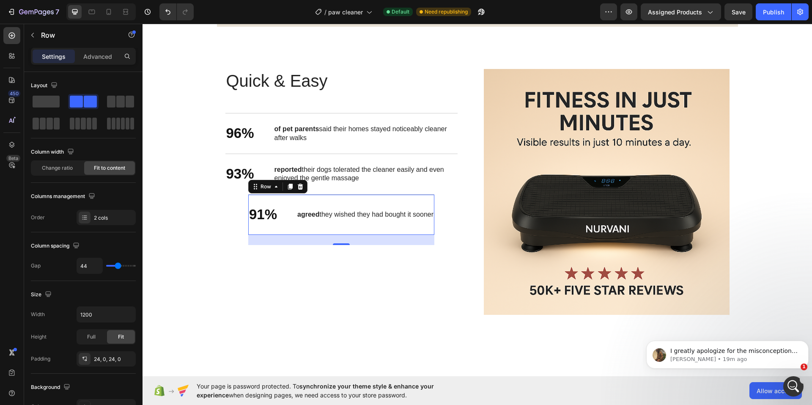
drag, startPoint x: 317, startPoint y: 239, endPoint x: 287, endPoint y: 238, distance: 30.0
click at [287, 238] on div "24" at bounding box center [341, 240] width 186 height 10
click at [279, 224] on div "91% Text Block agreed they wished they had bought it sooner Text Block Row 24" at bounding box center [341, 214] width 186 height 41
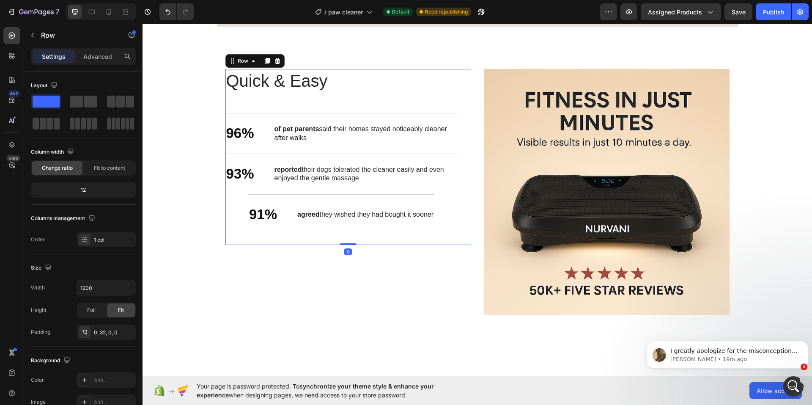
click at [456, 213] on div "Quick & Easy Heading 96% Text Block of pet parents said their homes stayed noti…" at bounding box center [348, 157] width 246 height 176
click at [384, 199] on div "91% Text Block agreed they wished they had bought it sooner Text Block Row" at bounding box center [341, 214] width 186 height 41
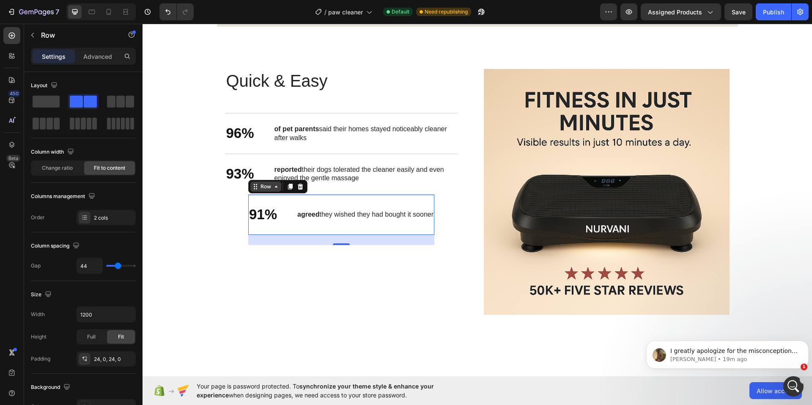
click at [274, 188] on icon at bounding box center [276, 186] width 7 height 7
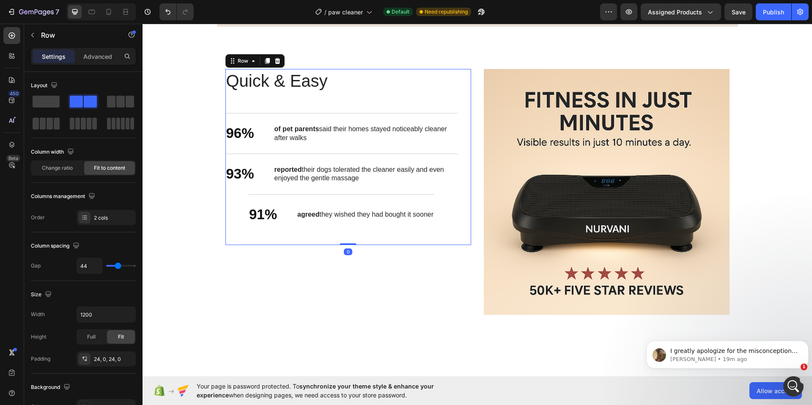
click at [442, 200] on div "Quick & Easy Heading 96% Text Block of pet parents said their homes stayed noti…" at bounding box center [341, 157] width 232 height 176
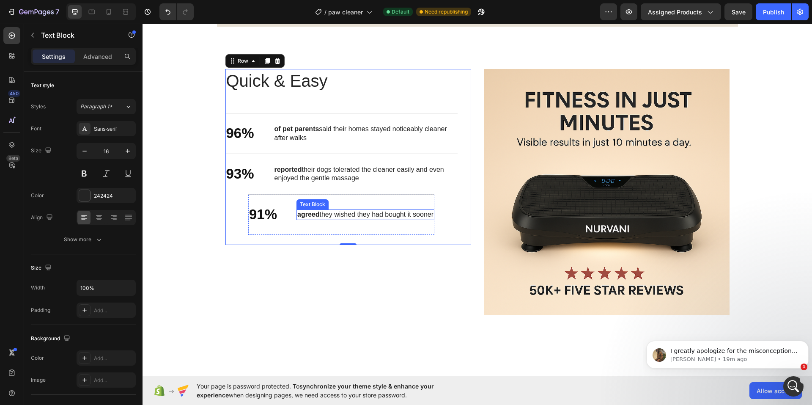
click at [427, 215] on p "agreed they wished they had bought it sooner" at bounding box center [365, 214] width 136 height 9
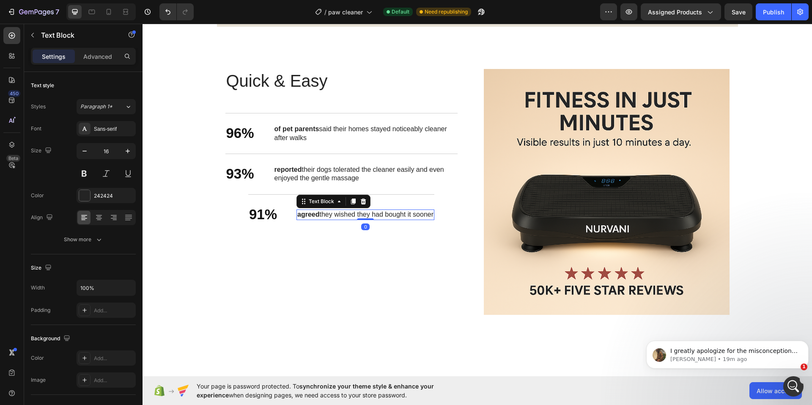
click at [428, 215] on p "agreed they wished they had bought it sooner" at bounding box center [365, 214] width 136 height 9
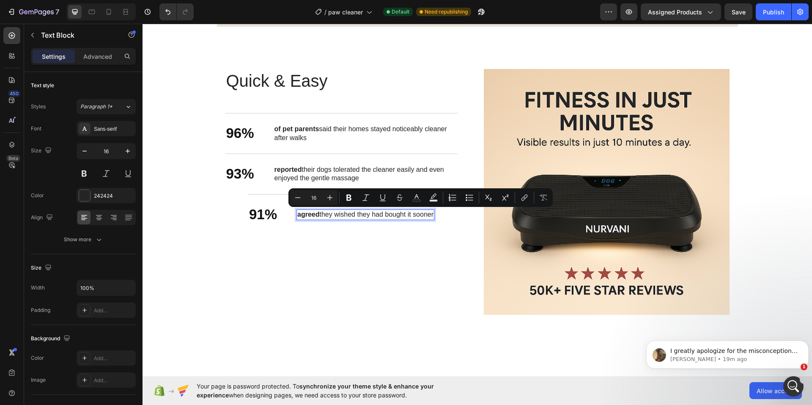
click at [430, 215] on p "agreed they wished they had bought it sooner" at bounding box center [365, 214] width 136 height 9
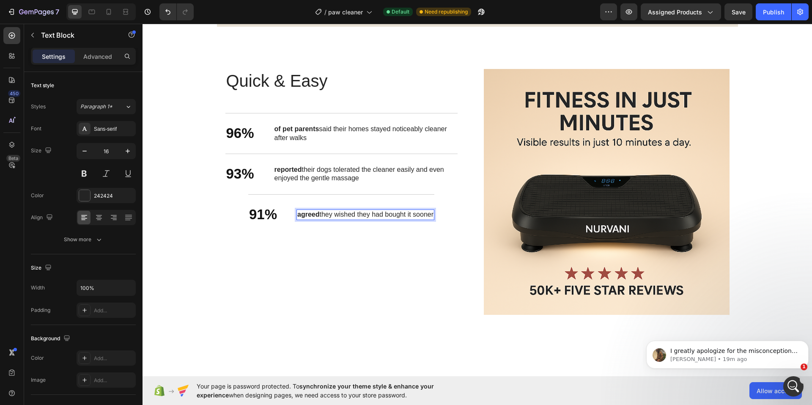
click at [430, 216] on p "agreed they wished they had bought it sooner" at bounding box center [365, 214] width 136 height 9
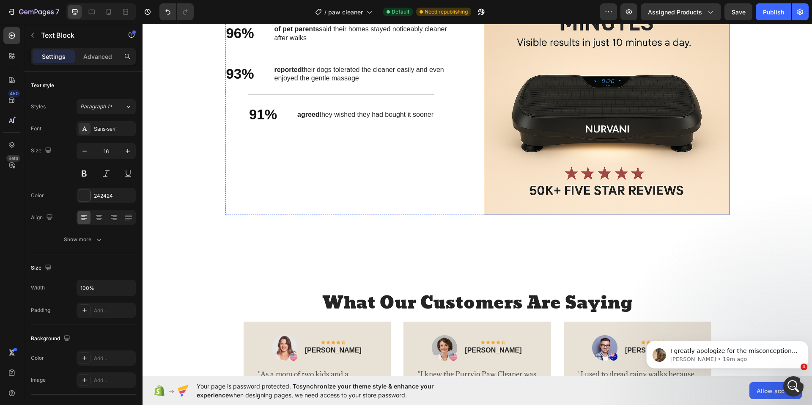
scroll to position [1124, 0]
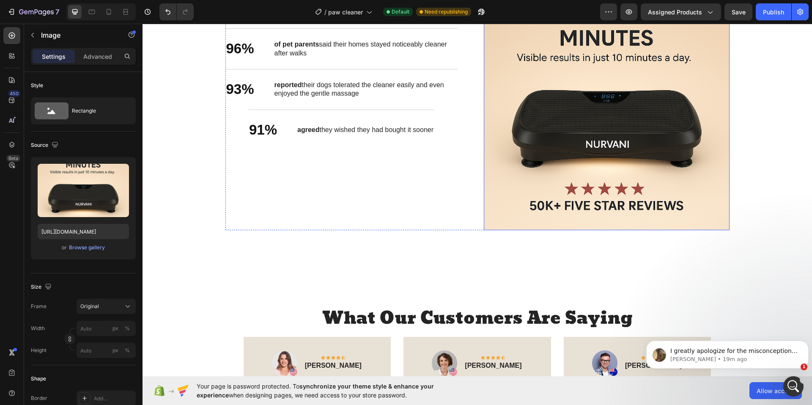
click at [542, 149] on img at bounding box center [607, 107] width 246 height 246
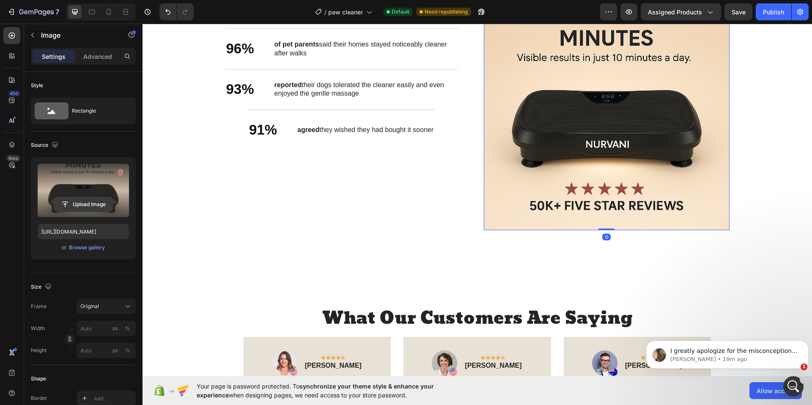
click at [86, 202] on input "file" at bounding box center [83, 204] width 58 height 14
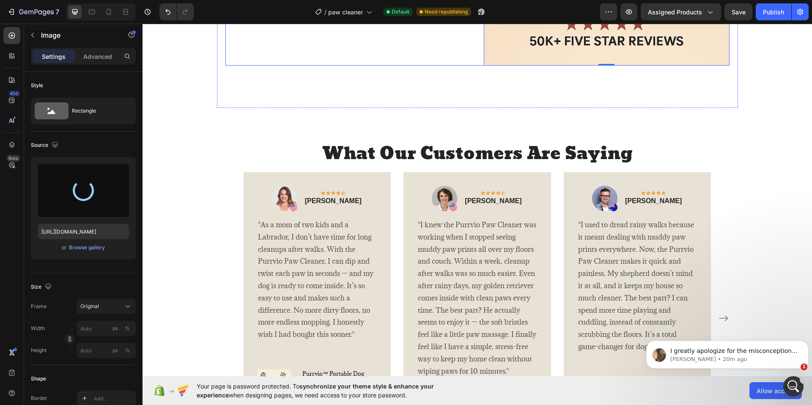
scroll to position [1293, 0]
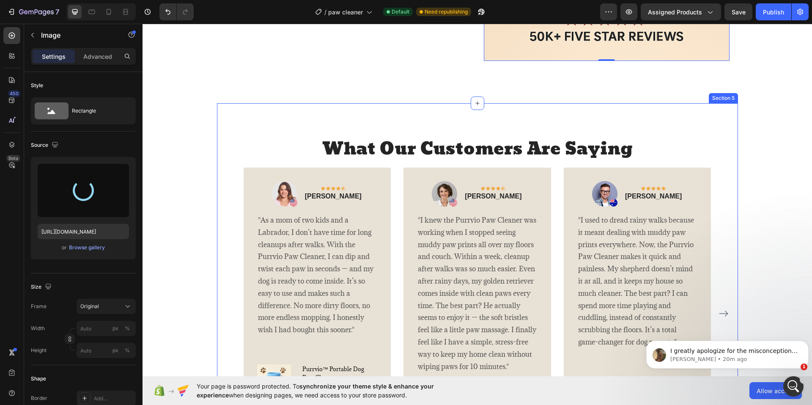
type input "https://cdn.shopify.com/s/files/1/0774/8501/5293/files/gempages_581586683363852…"
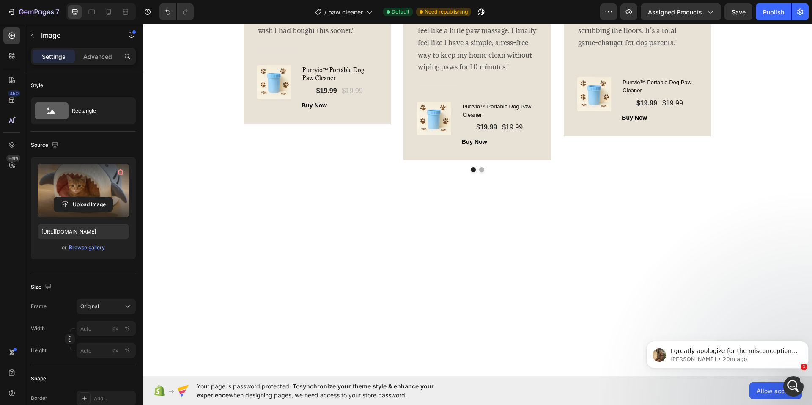
scroll to position [1607, 0]
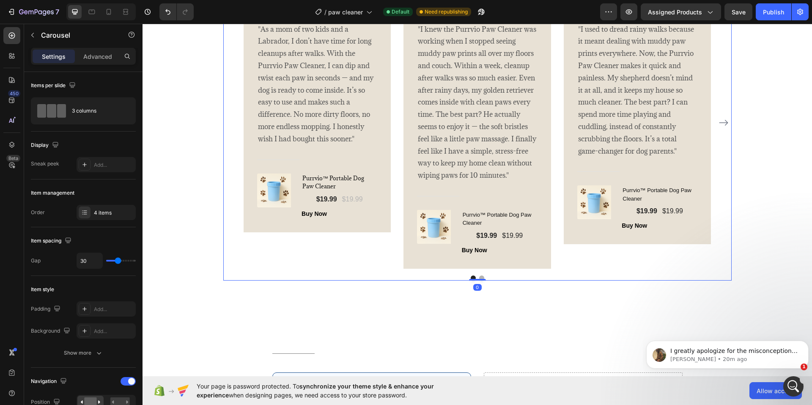
click at [477, 278] on div "Image Icon Icon Icon Icon Icon Row Rita Carroll Text block Row "As a mom of two…" at bounding box center [477, 129] width 508 height 304
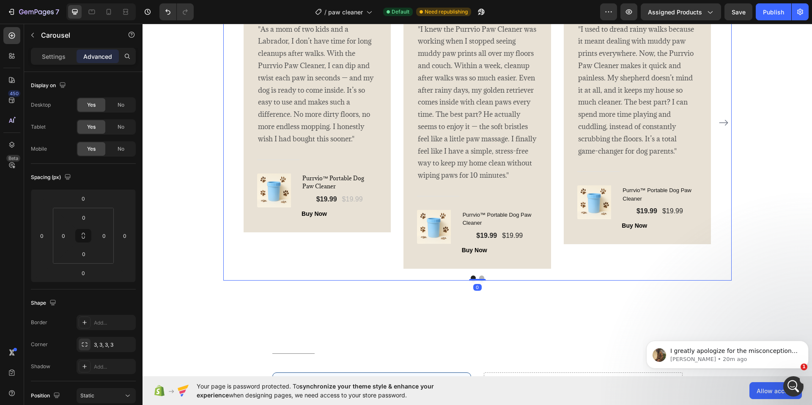
click at [480, 302] on div "What Our Customers Are Saying Heading Image Icon Icon Icon Icon Icon Row Rita C…" at bounding box center [477, 113] width 521 height 402
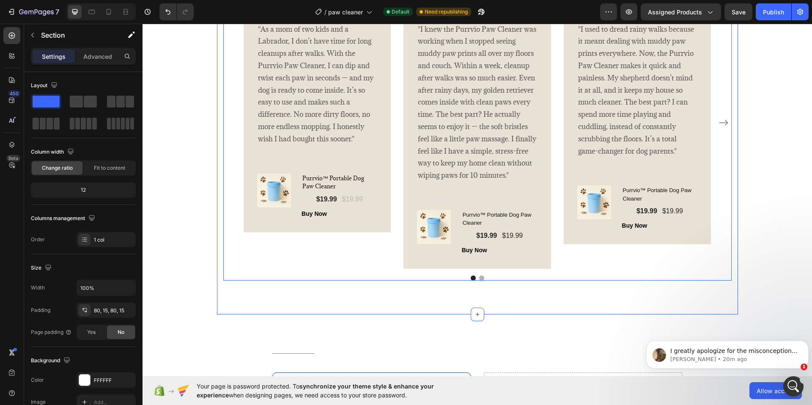
click at [478, 279] on div "Image Icon Icon Icon Icon Icon Row Rita Carroll Text block Row "As a mom of two…" at bounding box center [477, 129] width 508 height 304
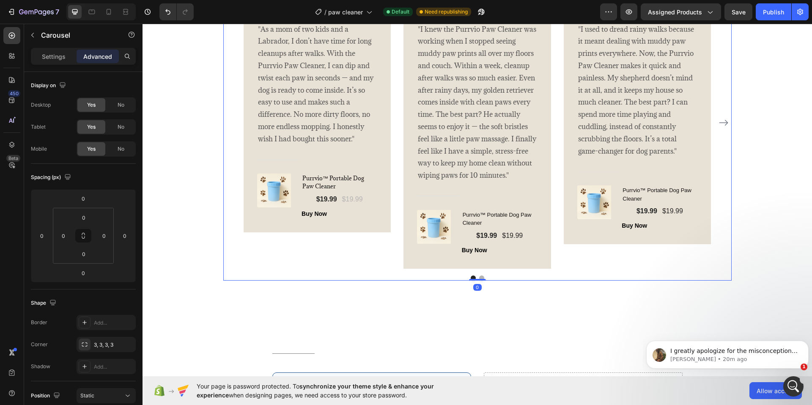
click at [479, 276] on button "Dot" at bounding box center [481, 277] width 5 height 5
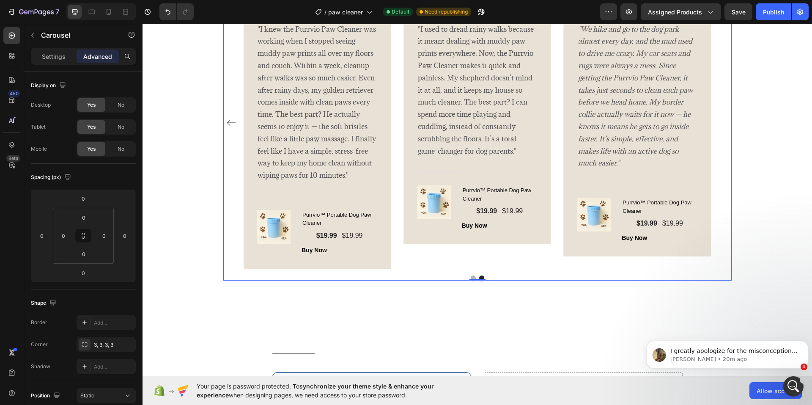
click at [471, 276] on button "Dot" at bounding box center [473, 277] width 5 height 5
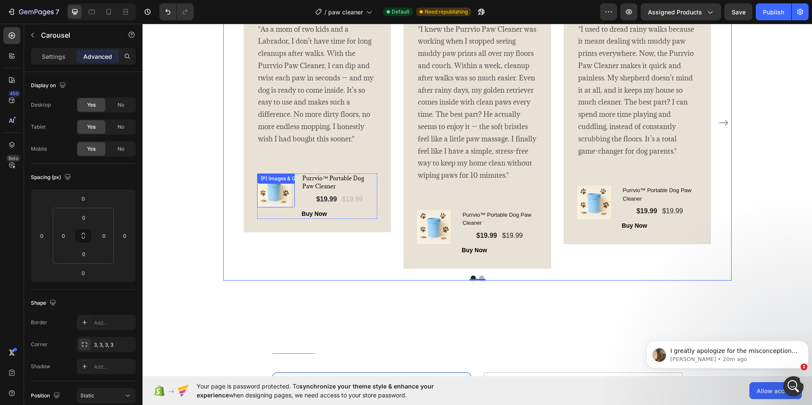
click at [263, 187] on div "(P) Images & Gallery" at bounding box center [276, 190] width 38 height 34
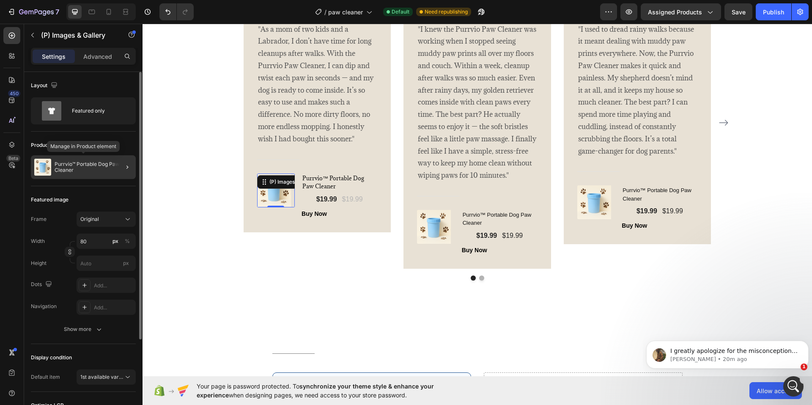
click at [69, 169] on p "Purrvio™ Portable Dog Paw Cleaner" at bounding box center [94, 167] width 78 height 12
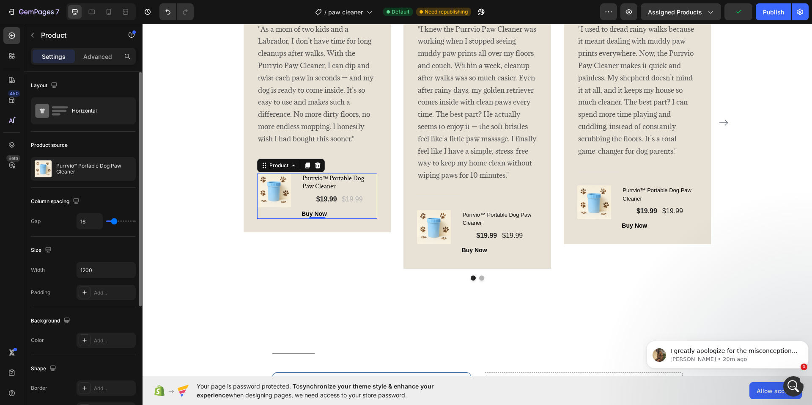
drag, startPoint x: 115, startPoint y: 146, endPoint x: 21, endPoint y: 142, distance: 94.8
click at [115, 146] on div "Product source" at bounding box center [83, 145] width 105 height 14
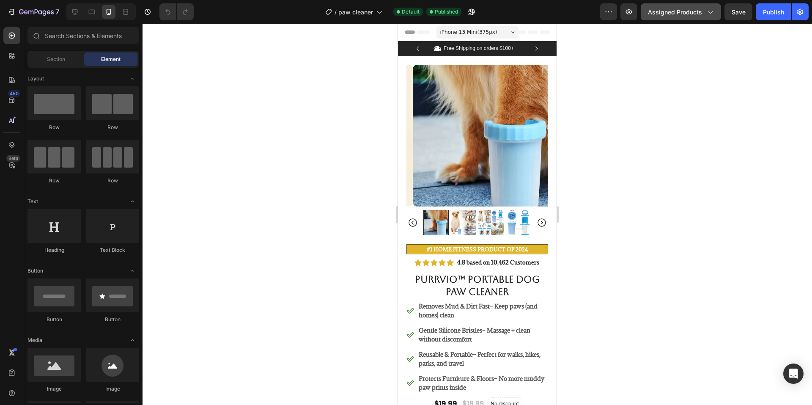
click at [670, 16] on span "Assigned Products" at bounding box center [675, 12] width 54 height 9
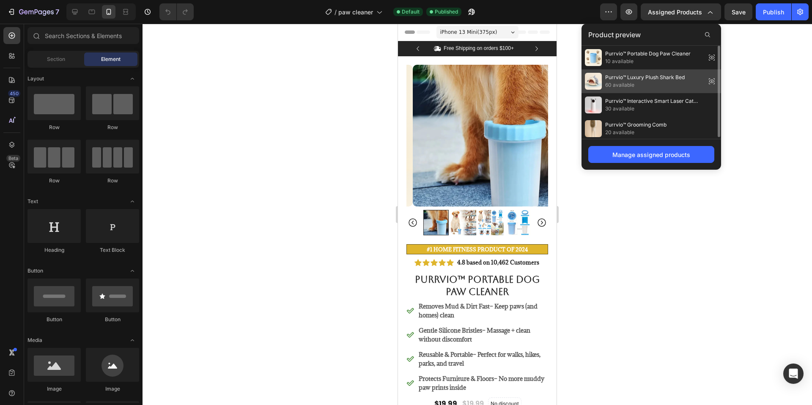
click at [633, 76] on span "Purrvio™ Luxury Plush Shark Bed" at bounding box center [644, 78] width 79 height 8
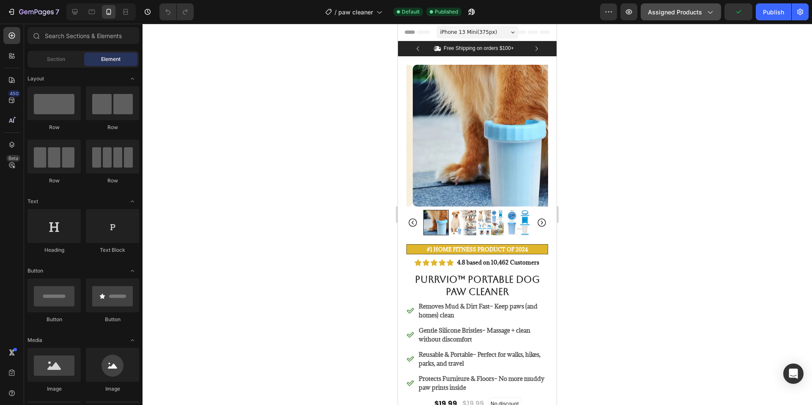
click at [693, 17] on button "Assigned Products" at bounding box center [681, 11] width 80 height 17
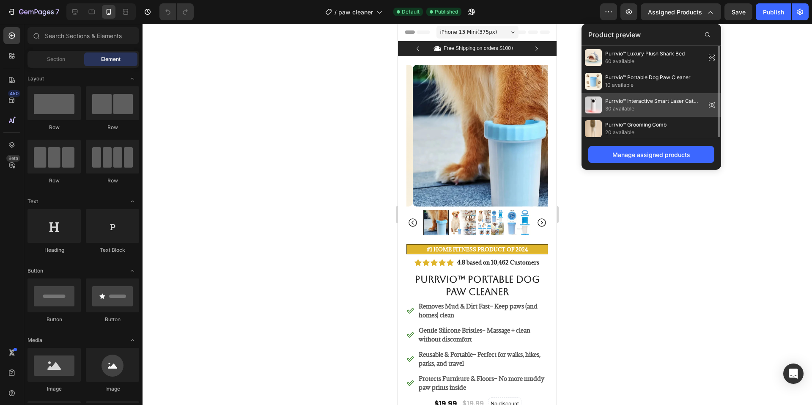
click at [658, 103] on span "Purrvio™ Interactive Smart Laser Cat Toy" at bounding box center [653, 101] width 97 height 8
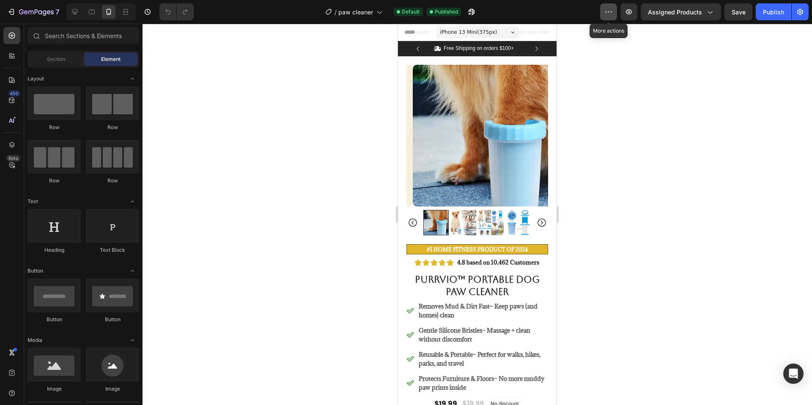
click at [611, 8] on icon "button" at bounding box center [608, 12] width 8 height 8
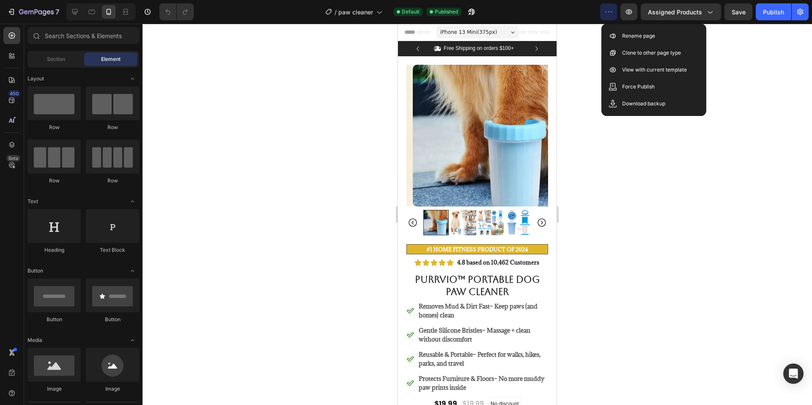
click at [213, 66] on div at bounding box center [476, 214] width 669 height 381
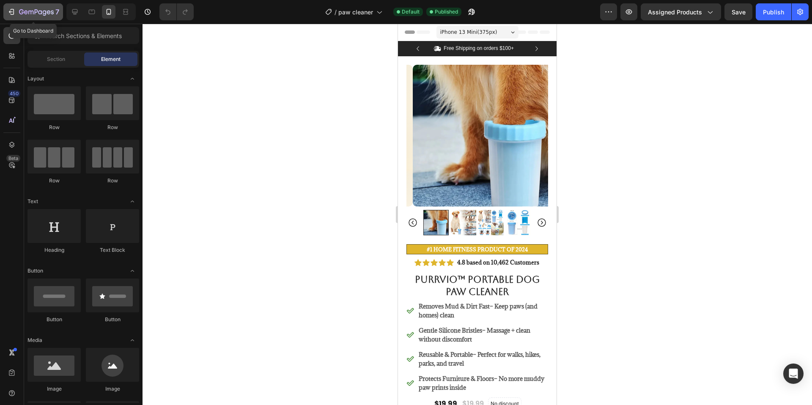
click at [44, 12] on icon "button" at bounding box center [36, 12] width 35 height 7
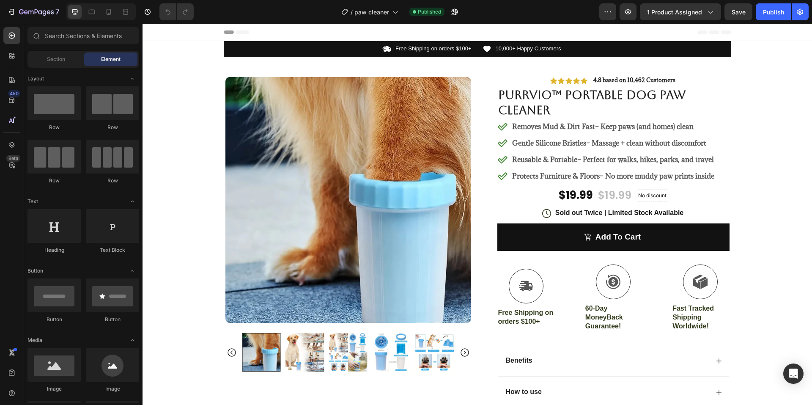
click at [684, 11] on span "1 product assigned" at bounding box center [674, 12] width 55 height 9
click at [708, 11] on icon "button" at bounding box center [709, 12] width 8 height 8
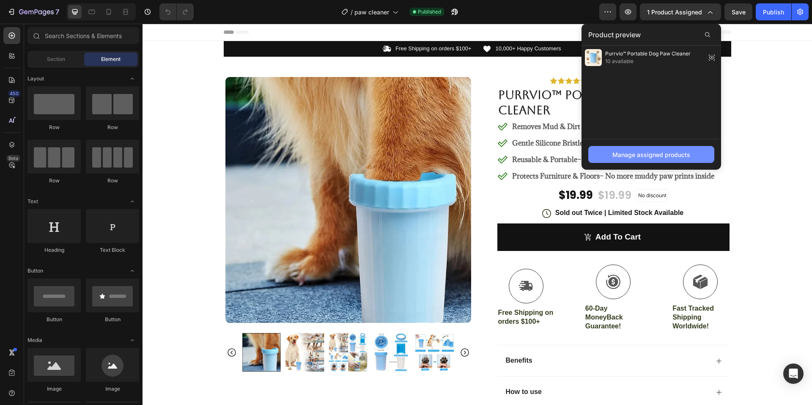
click at [648, 156] on div "Manage assigned products" at bounding box center [651, 154] width 78 height 9
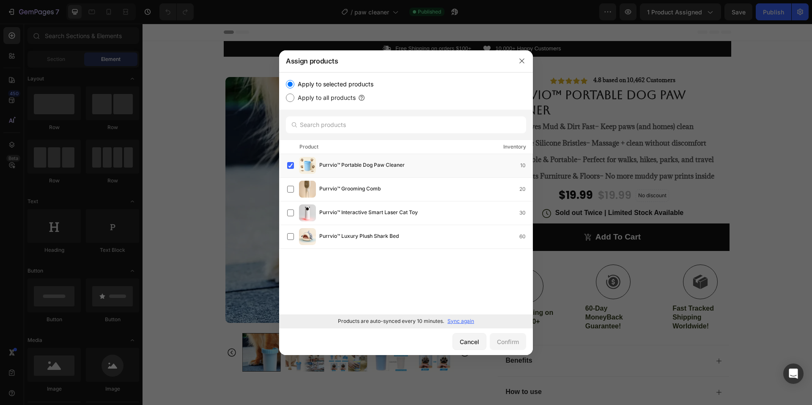
click at [307, 97] on label "Apply to all products" at bounding box center [324, 98] width 61 height 10
click at [294, 97] on input "Apply to all products" at bounding box center [290, 97] width 8 height 8
radio input "true"
click at [513, 343] on div "Confirm" at bounding box center [508, 341] width 22 height 9
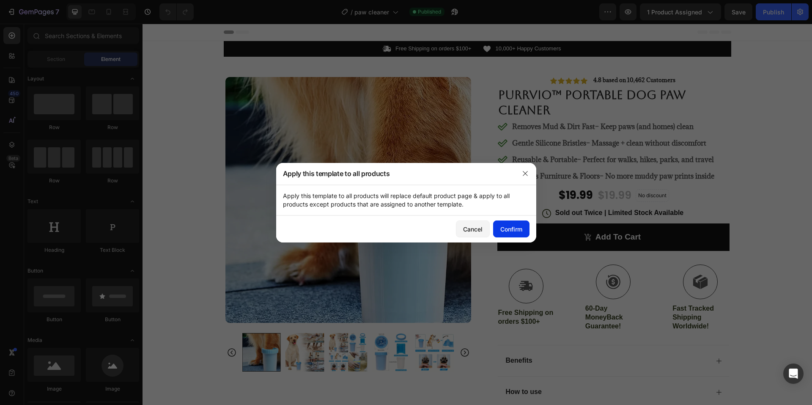
click at [505, 229] on div "Confirm" at bounding box center [511, 229] width 22 height 9
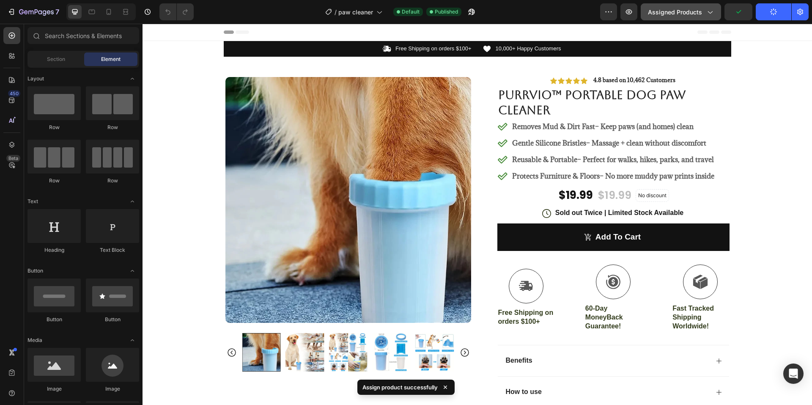
click at [700, 14] on span "Assigned Products" at bounding box center [675, 12] width 54 height 9
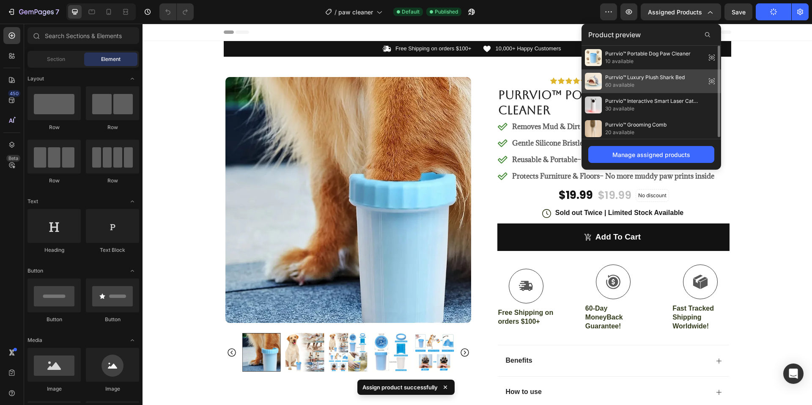
click at [676, 78] on span "Purrvio™ Luxury Plush Shark Bed" at bounding box center [644, 78] width 79 height 8
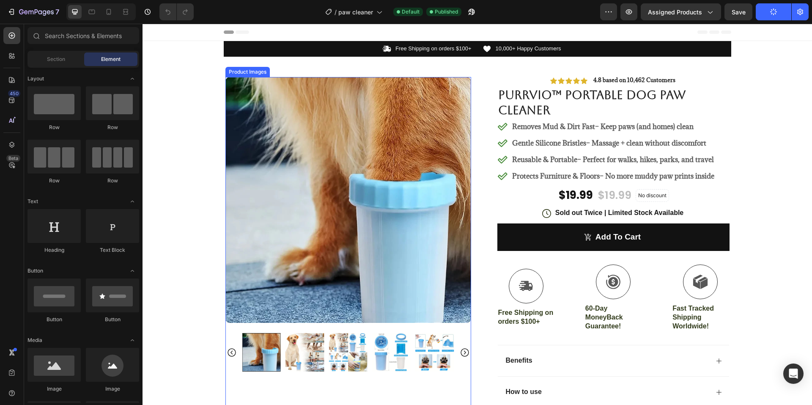
click at [345, 167] on img at bounding box center [348, 200] width 246 height 246
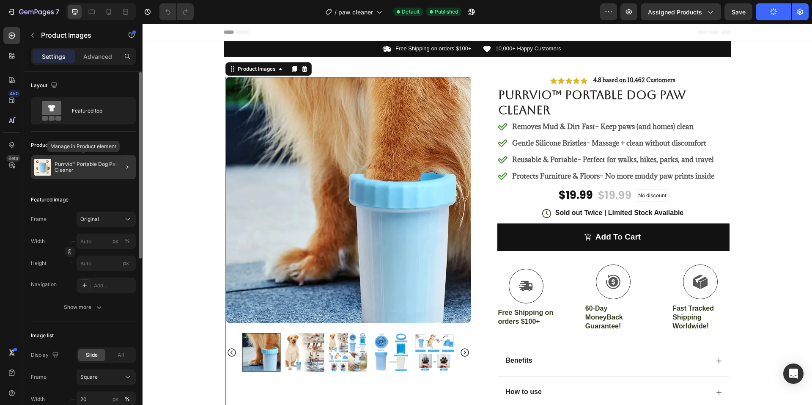
click at [70, 164] on p "Purrvio™ Portable Dog Paw Cleaner" at bounding box center [94, 167] width 78 height 12
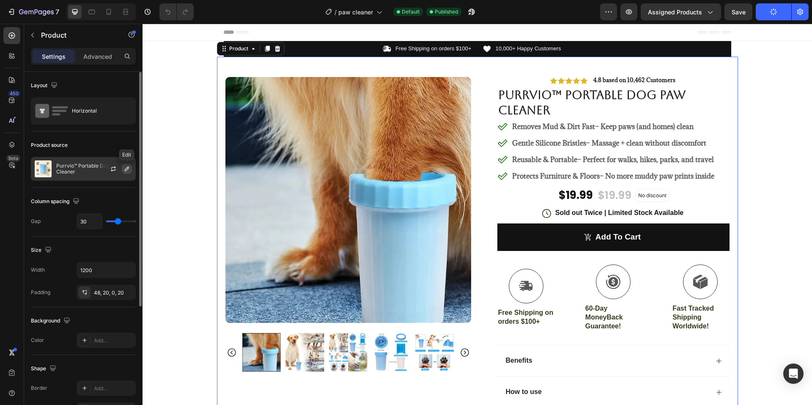
click at [126, 167] on icon "button" at bounding box center [126, 168] width 7 height 7
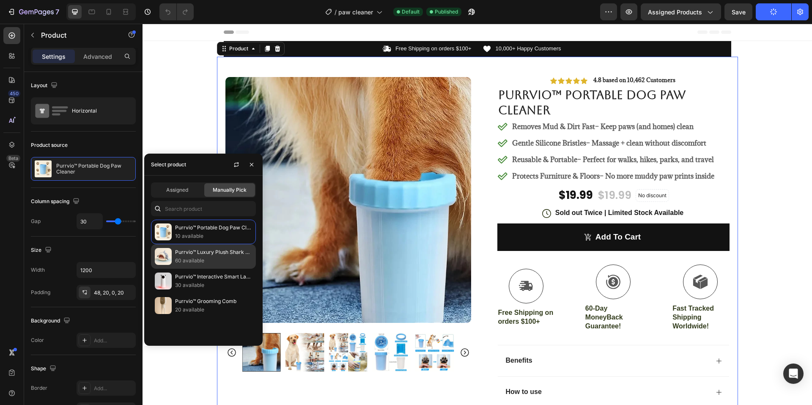
click at [221, 260] on p "60 available" at bounding box center [213, 260] width 77 height 8
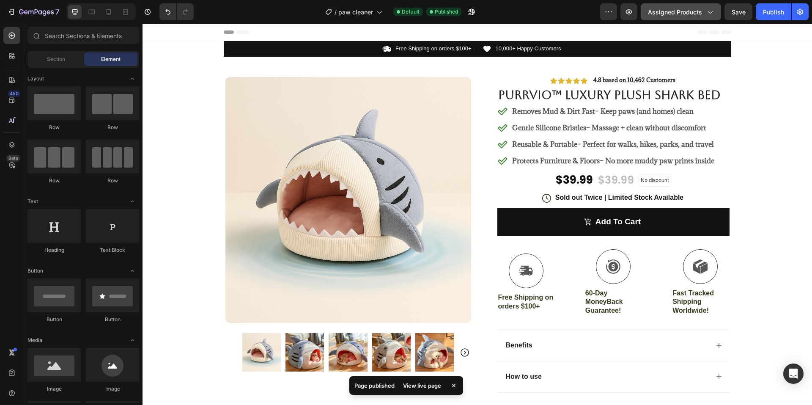
click at [687, 10] on span "Assigned Products" at bounding box center [675, 12] width 54 height 9
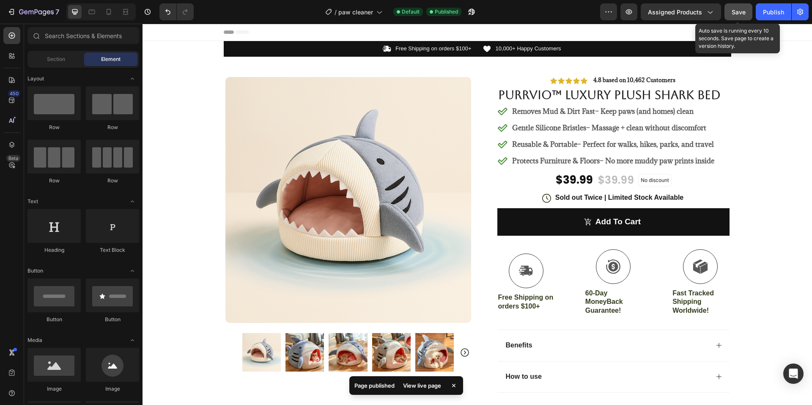
click at [741, 10] on span "Save" at bounding box center [739, 11] width 14 height 7
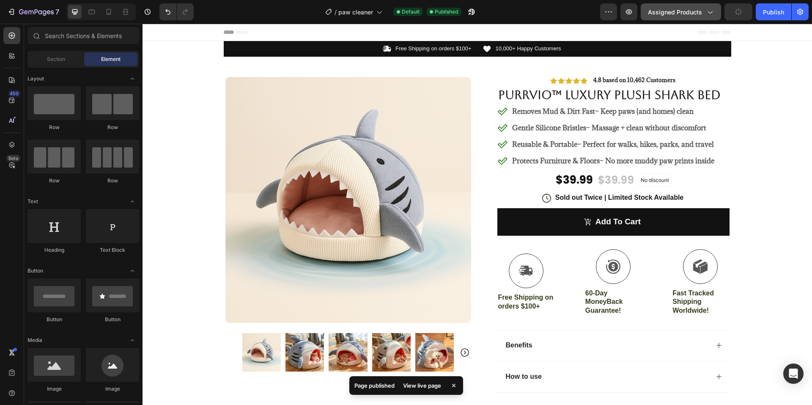
click at [699, 7] on button "Assigned Products" at bounding box center [681, 11] width 80 height 17
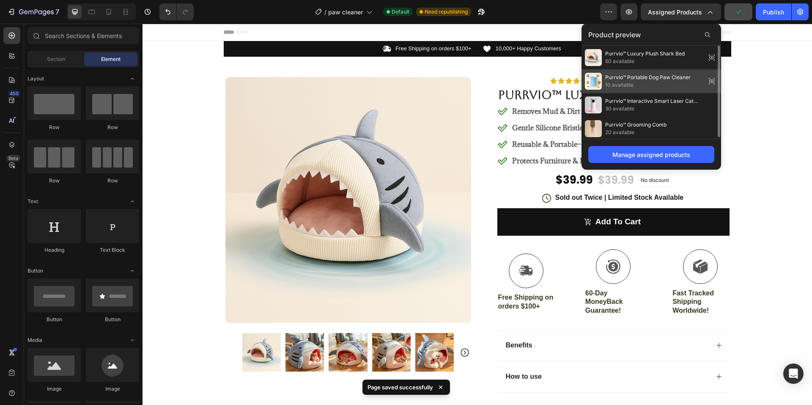
click at [652, 82] on span "10 available" at bounding box center [647, 85] width 85 height 8
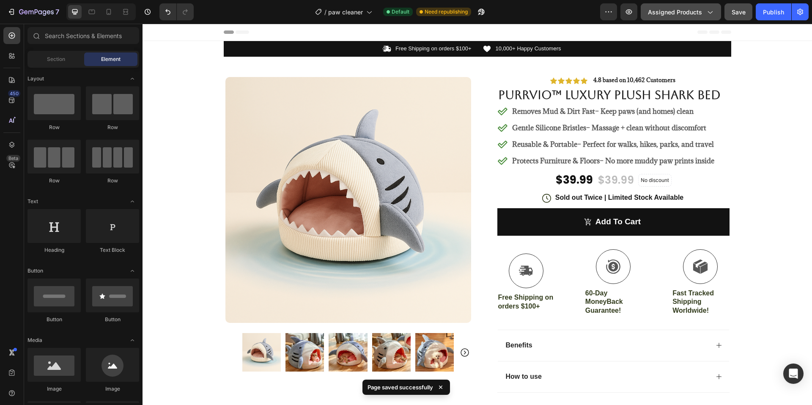
click at [688, 15] on span "Assigned Products" at bounding box center [675, 12] width 54 height 9
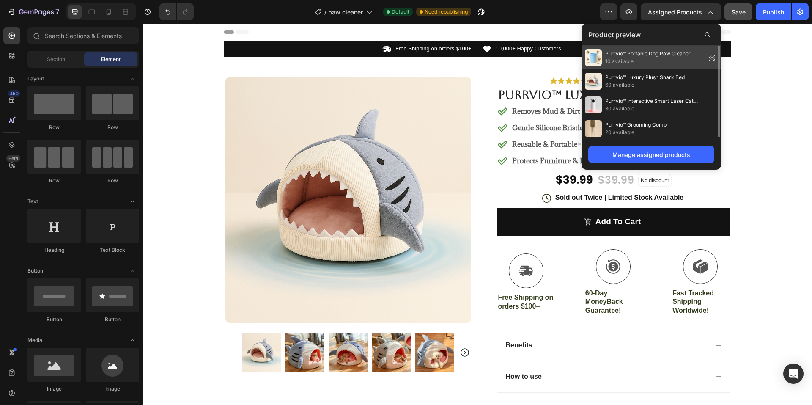
click at [658, 63] on span "10 available" at bounding box center [647, 62] width 85 height 8
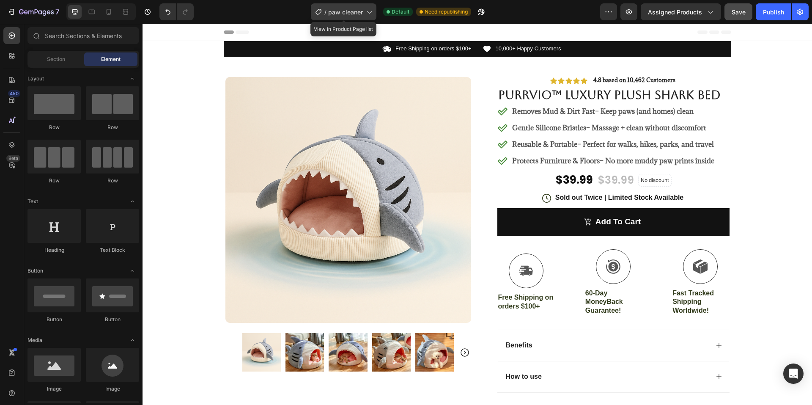
click at [366, 10] on icon at bounding box center [368, 12] width 8 height 8
click at [14, 93] on div "450" at bounding box center [14, 93] width 12 height 7
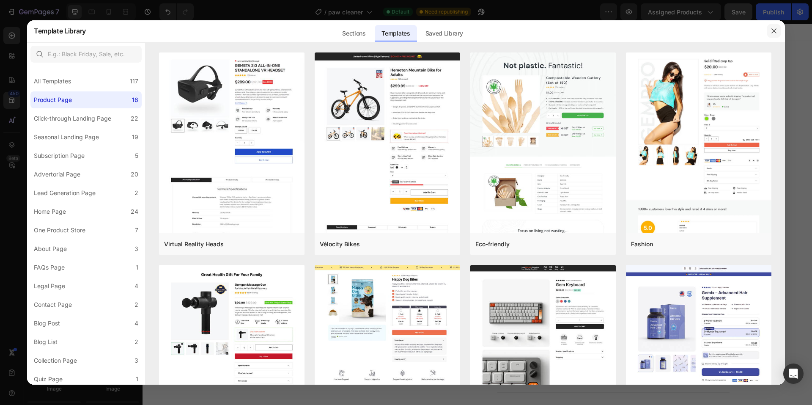
drag, startPoint x: 771, startPoint y: 29, endPoint x: 182, endPoint y: 72, distance: 591.0
click at [771, 29] on icon "button" at bounding box center [773, 30] width 7 height 7
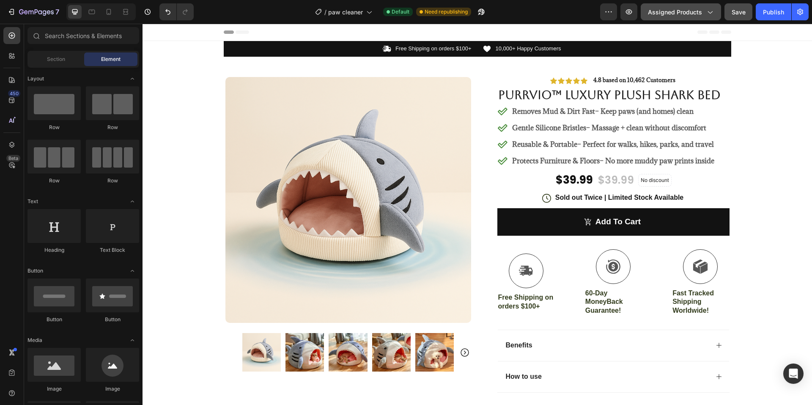
click at [704, 11] on div "Assigned Products" at bounding box center [681, 12] width 66 height 9
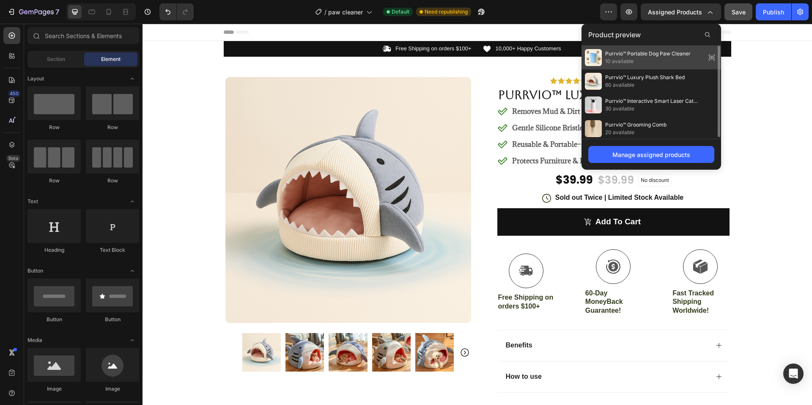
click at [710, 55] on icon at bounding box center [712, 58] width 12 height 12
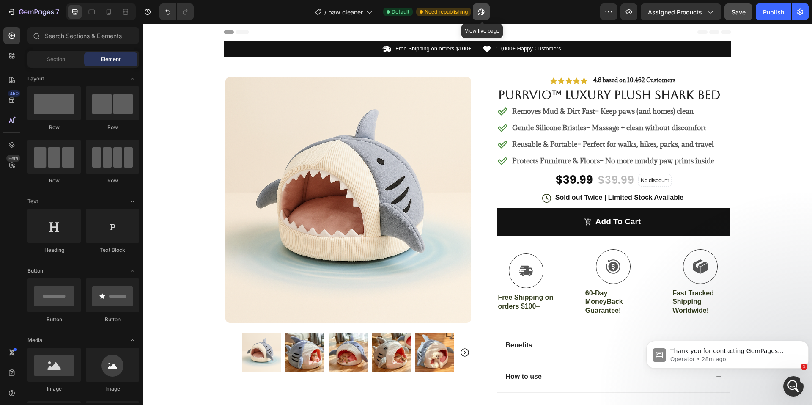
click at [482, 8] on icon "button" at bounding box center [481, 12] width 8 height 8
click at [8, 347] on div at bounding box center [11, 352] width 17 height 17
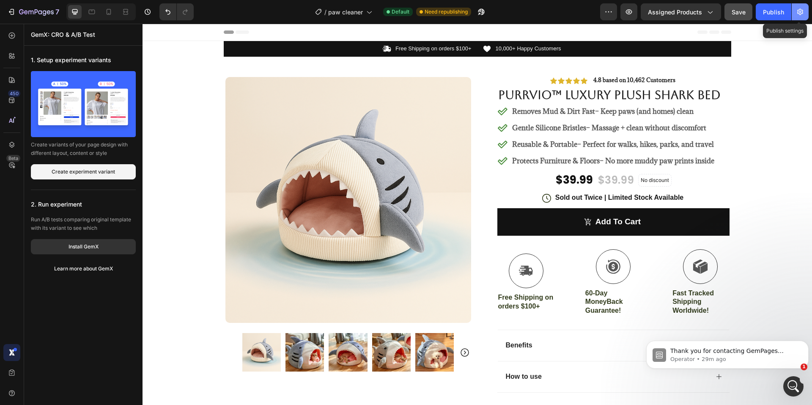
click at [798, 12] on icon "button" at bounding box center [800, 12] width 6 height 6
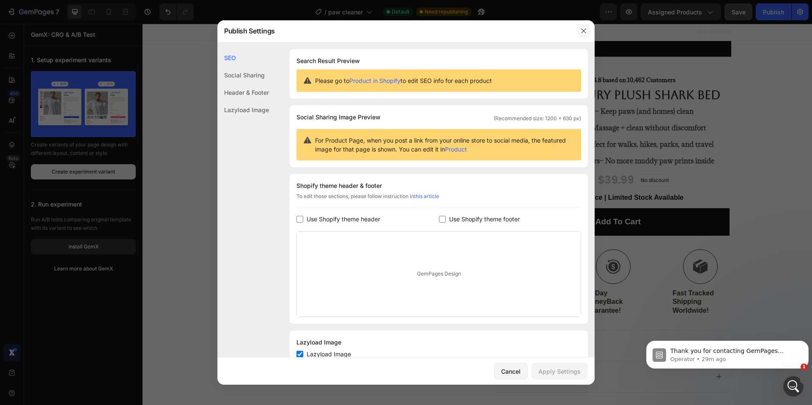
click at [584, 32] on icon "button" at bounding box center [583, 31] width 5 height 5
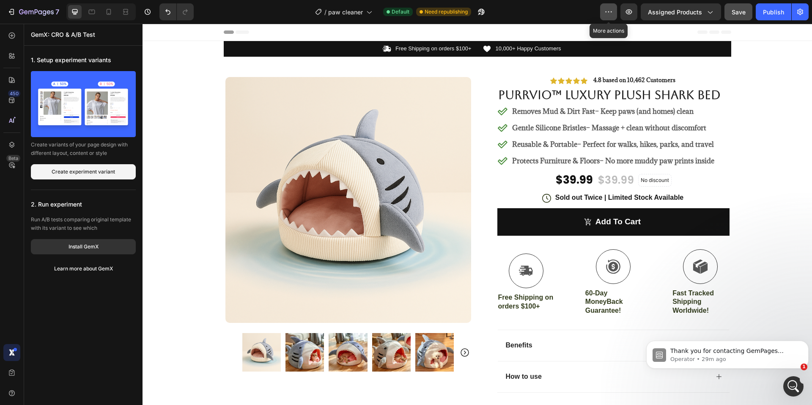
click at [613, 8] on icon "button" at bounding box center [608, 12] width 8 height 8
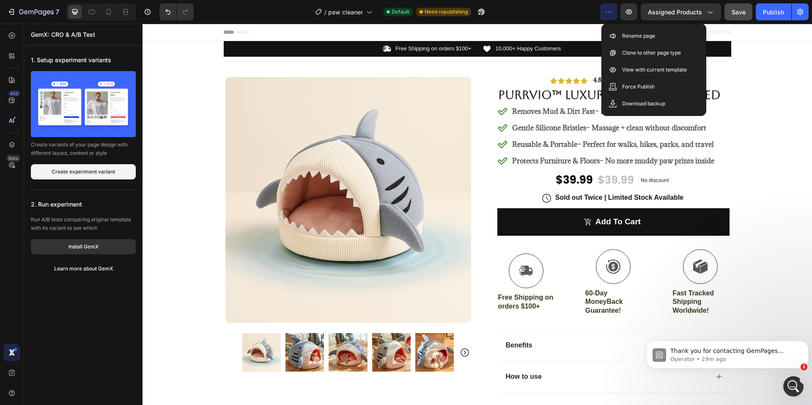
click at [542, 26] on div "Header" at bounding box center [477, 32] width 507 height 17
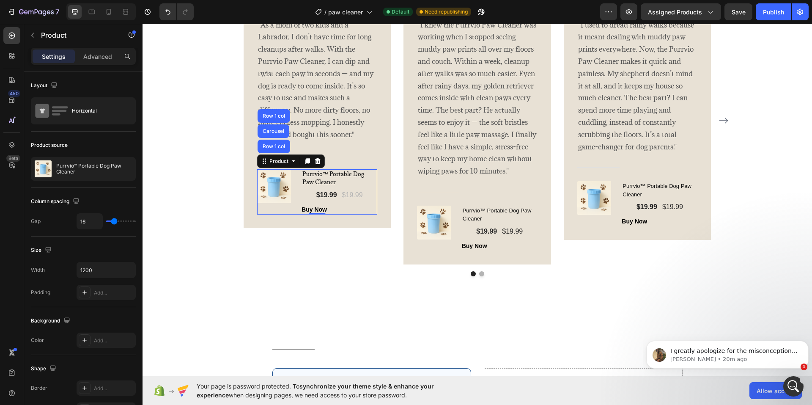
scroll to position [440, 0]
click at [238, 191] on div "Image Icon Icon Icon Icon Icon Row [PERSON_NAME] Text block Row "As a mom of tw…" at bounding box center [477, 121] width 508 height 288
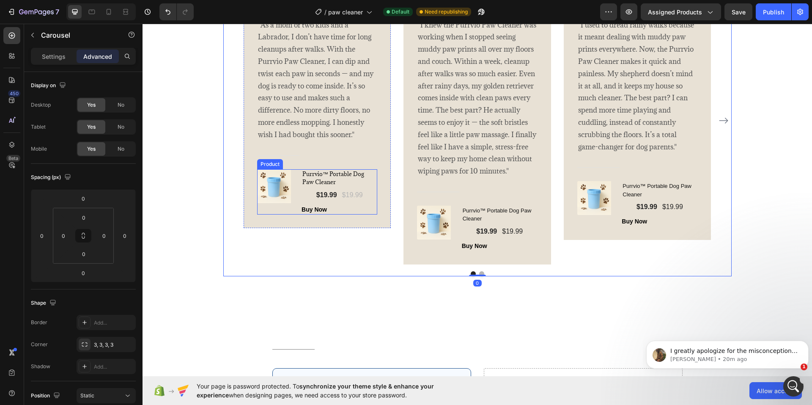
click at [301, 192] on div "Purrvio™ Portable Dog Paw Cleaner (P) Title $19.99 (P) Price (P) Price $19.99 (…" at bounding box center [339, 191] width 76 height 45
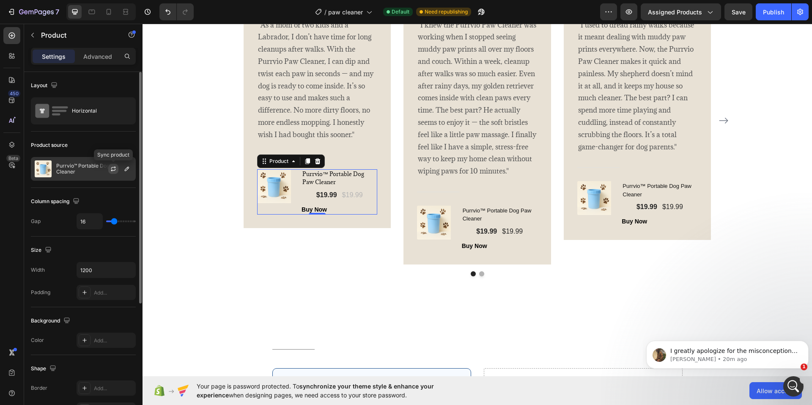
click at [115, 168] on icon "button" at bounding box center [113, 167] width 5 height 3
click at [124, 169] on icon "button" at bounding box center [126, 168] width 7 height 7
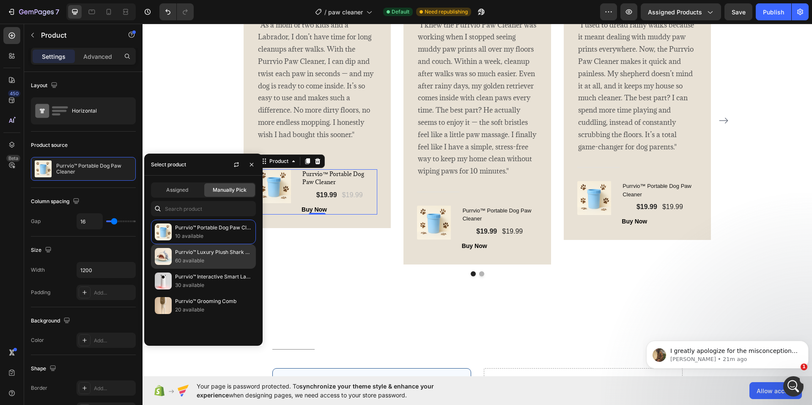
click at [225, 269] on div "Purrvio™ Luxury Plush Shark Bed 60 available" at bounding box center [203, 281] width 105 height 25
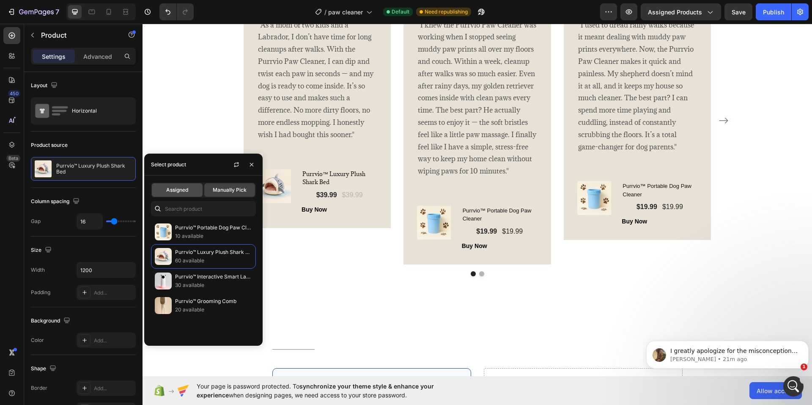
click at [179, 189] on span "Assigned" at bounding box center [177, 190] width 22 height 8
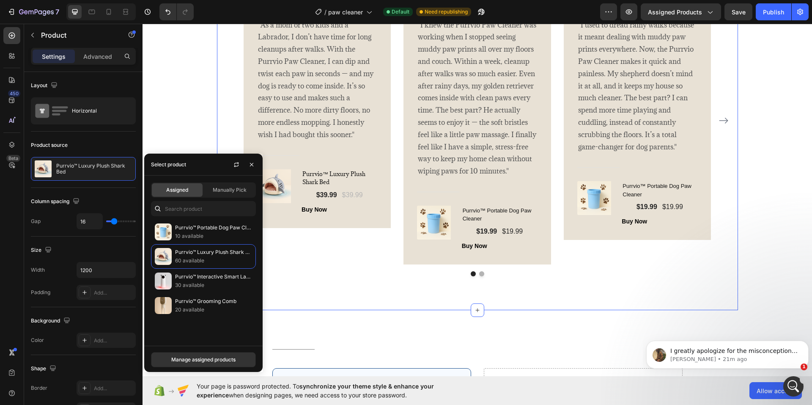
click at [289, 304] on div "What Our Customers Are Saying Heading Image Icon Icon Icon Icon Icon Row [PERSO…" at bounding box center [477, 110] width 521 height 397
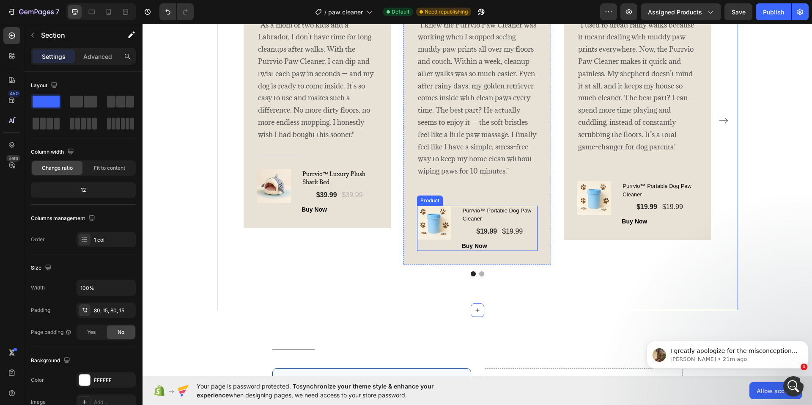
click at [453, 230] on div "(P) Images & Gallery Purrvio™ Portable Dog Paw Cleaner (P) Title $19.99 (P) Pri…" at bounding box center [477, 228] width 121 height 45
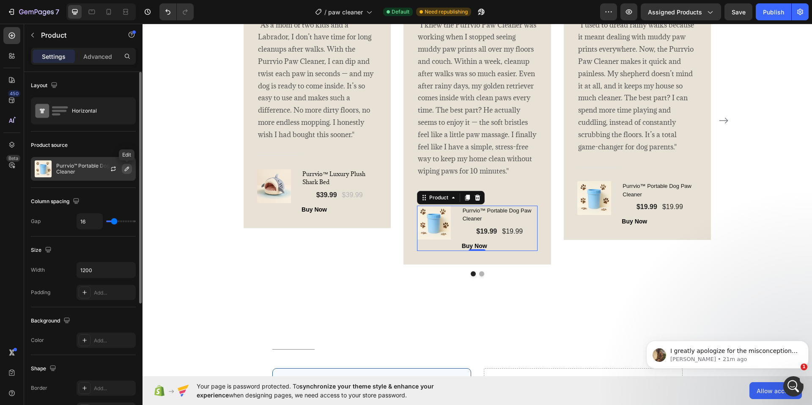
click at [127, 167] on icon "button" at bounding box center [127, 169] width 4 height 4
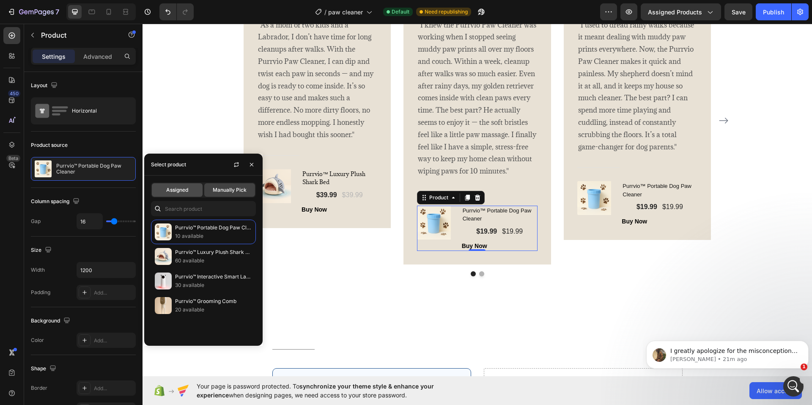
click at [175, 190] on span "Assigned" at bounding box center [177, 190] width 22 height 8
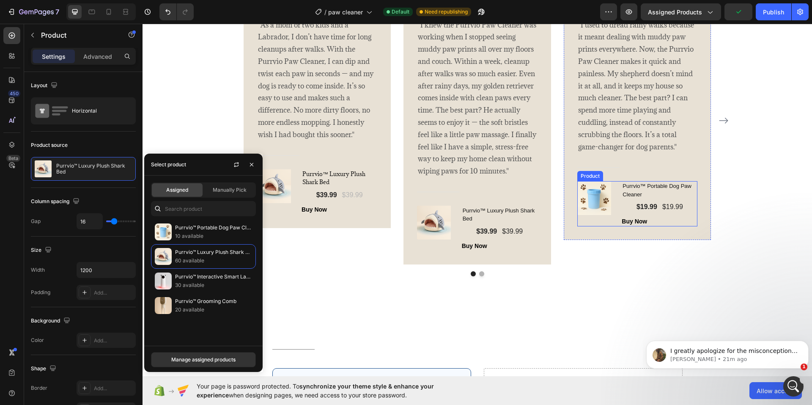
click at [617, 202] on div "(P) Images & Gallery Purrvio™ Portable Dog Paw Cleaner (P) Title $19.99 (P) Pri…" at bounding box center [637, 203] width 121 height 45
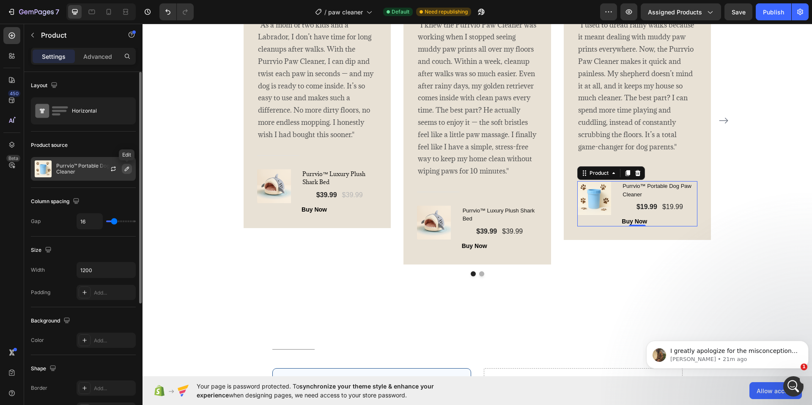
click at [131, 168] on button "button" at bounding box center [127, 169] width 10 height 10
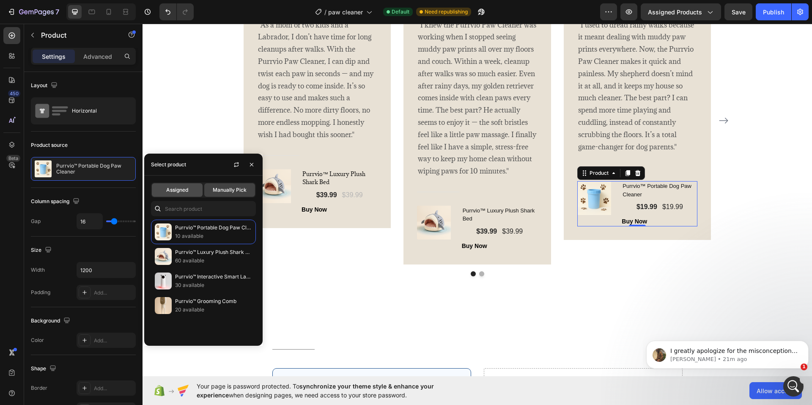
click at [178, 190] on span "Assigned" at bounding box center [177, 190] width 22 height 8
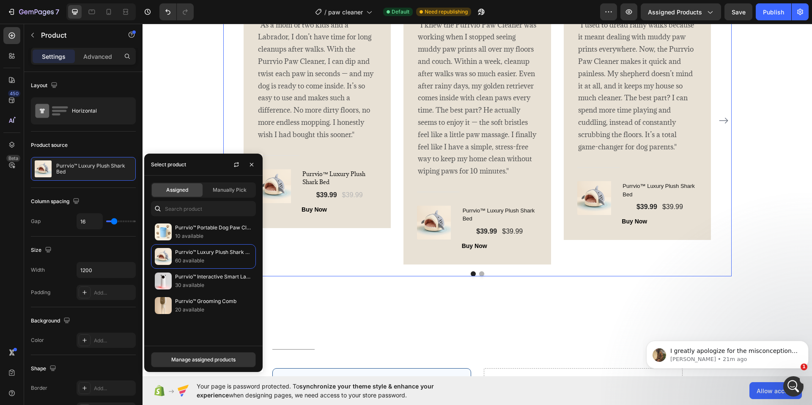
click at [361, 264] on div "Image Icon Icon Icon Icon Icon Row Rita Carroll Text block Row "As a mom of two…" at bounding box center [318, 121] width 148 height 288
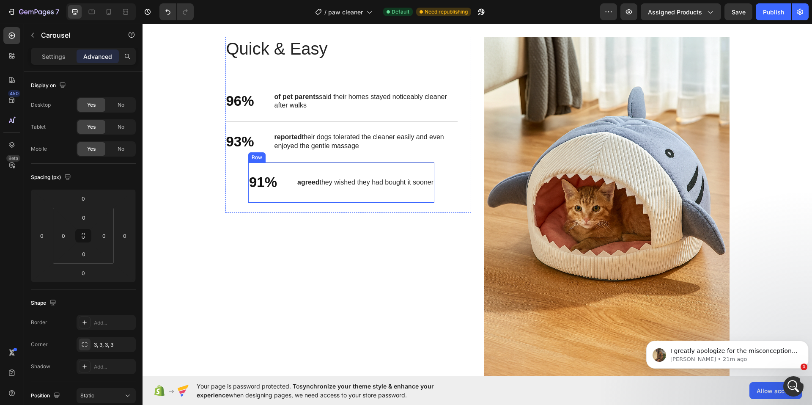
scroll to position [973, 0]
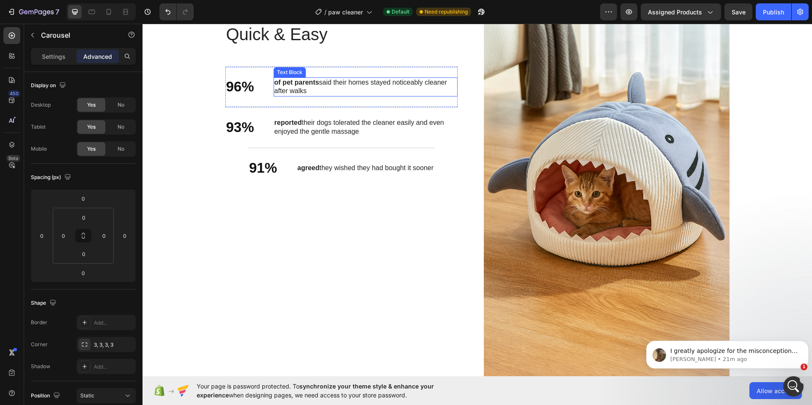
click at [298, 96] on p "of pet parents said their homes stayed noticeably cleaner after walks" at bounding box center [365, 87] width 182 height 18
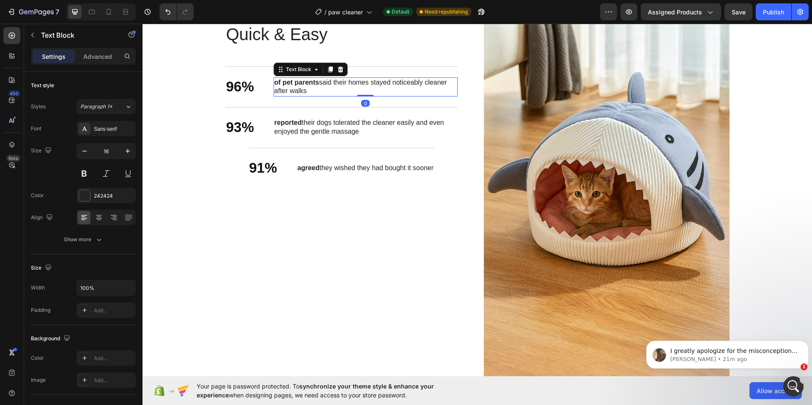
click at [298, 96] on p "of pet parents said their homes stayed noticeably cleaner after walks" at bounding box center [365, 87] width 182 height 18
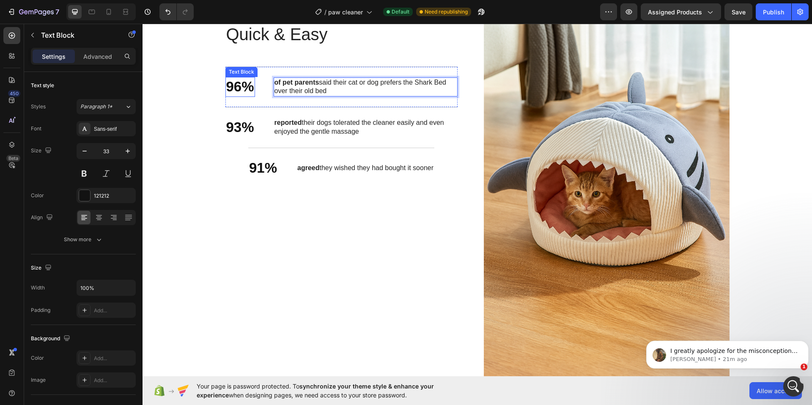
click at [238, 96] on p "96%" at bounding box center [240, 87] width 28 height 18
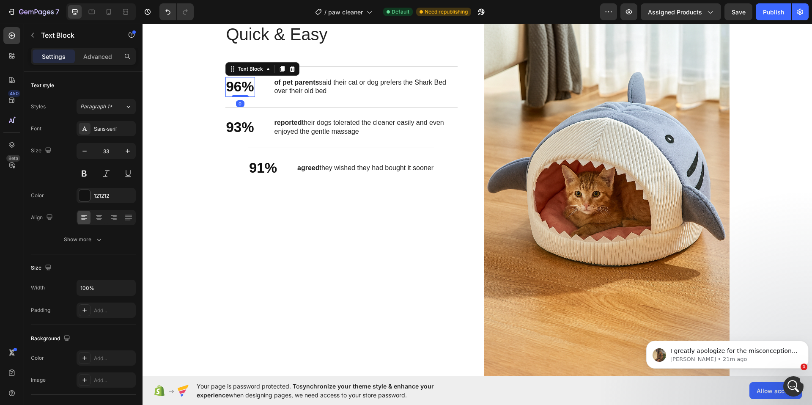
click at [238, 96] on p "96%" at bounding box center [240, 87] width 28 height 18
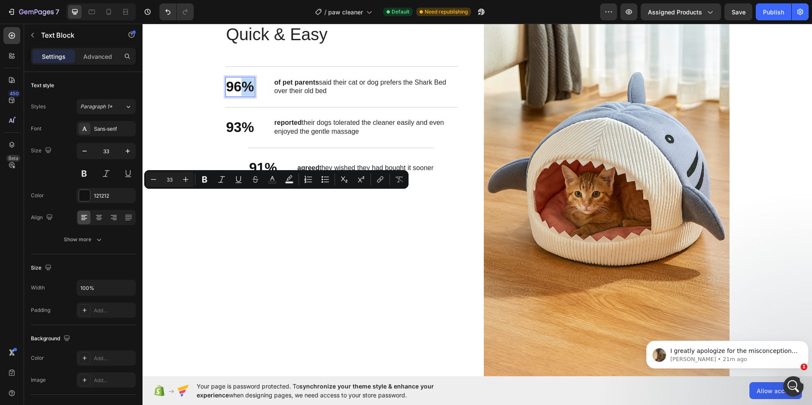
click at [237, 96] on p "96%" at bounding box center [240, 87] width 28 height 18
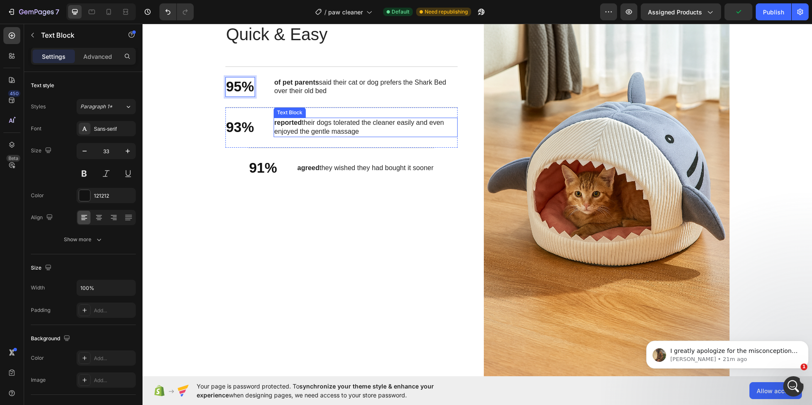
click at [286, 126] on strong "reported" at bounding box center [287, 122] width 27 height 7
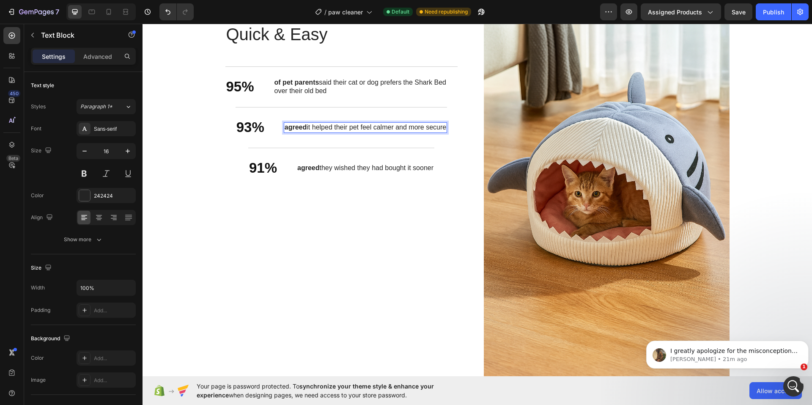
scroll to position [977, 0]
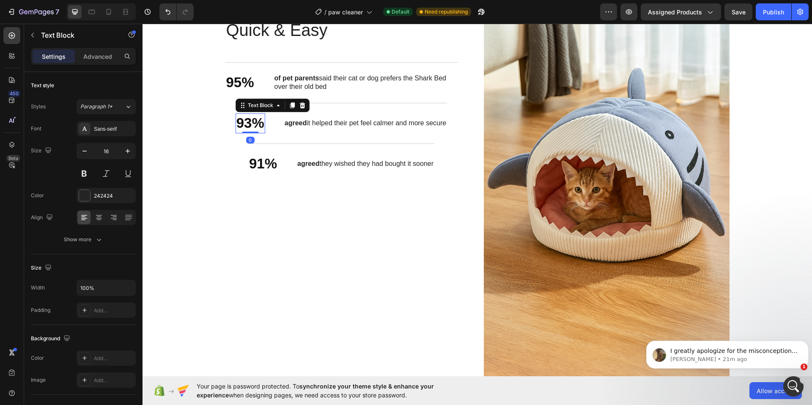
click at [247, 132] on p "93%" at bounding box center [250, 123] width 28 height 18
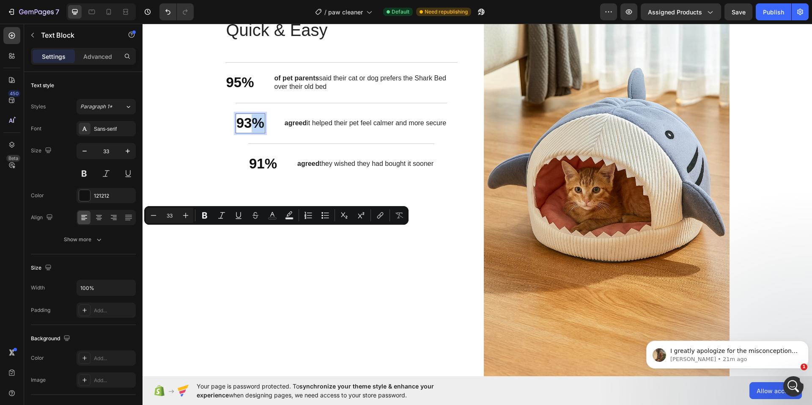
click at [246, 132] on p "93%" at bounding box center [250, 123] width 28 height 18
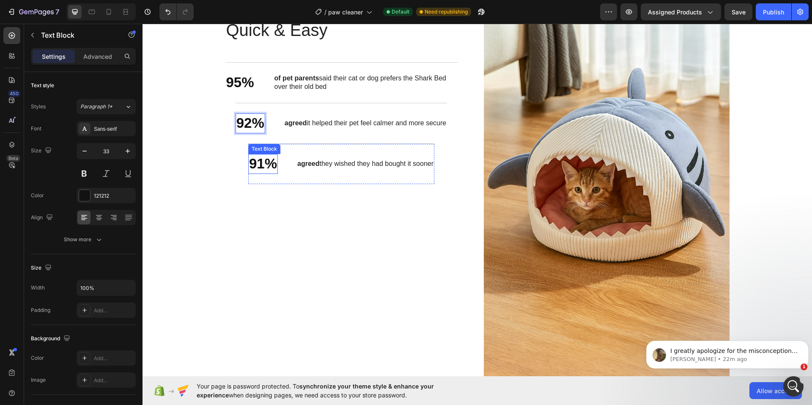
click at [254, 173] on p "91%" at bounding box center [263, 164] width 28 height 18
click at [329, 320] on div "Quick & Easy Heading 95% Text Block of pet parents said their cat or dog prefer…" at bounding box center [348, 202] width 246 height 369
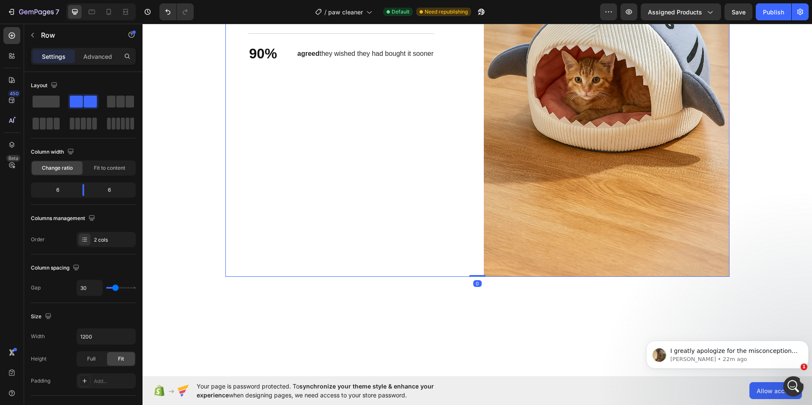
scroll to position [1104, 0]
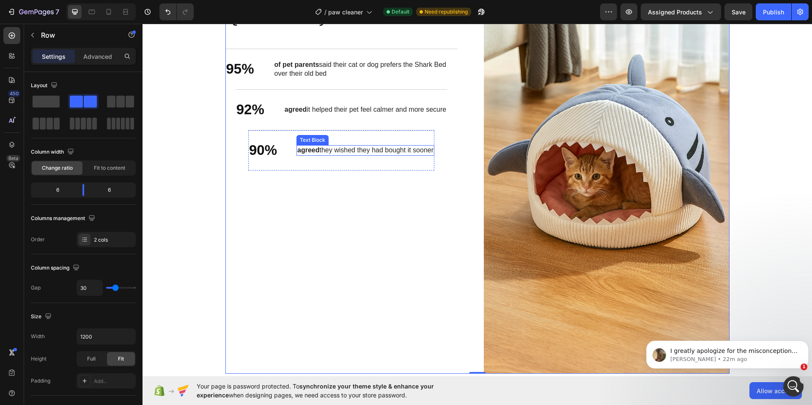
click at [432, 149] on div "agreed they wished they had bought it sooner" at bounding box center [365, 150] width 138 height 11
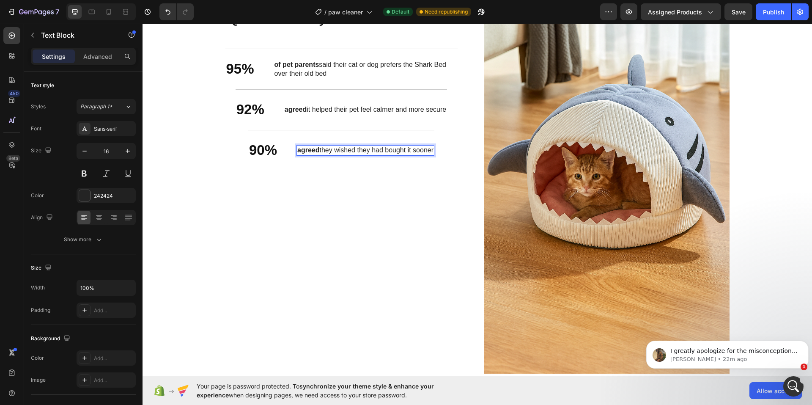
click at [431, 151] on p "agreed they wished they had bought it sooner" at bounding box center [365, 150] width 136 height 9
click at [441, 109] on p "agreed it helped their pet feel calmer and more secure" at bounding box center [366, 109] width 162 height 9
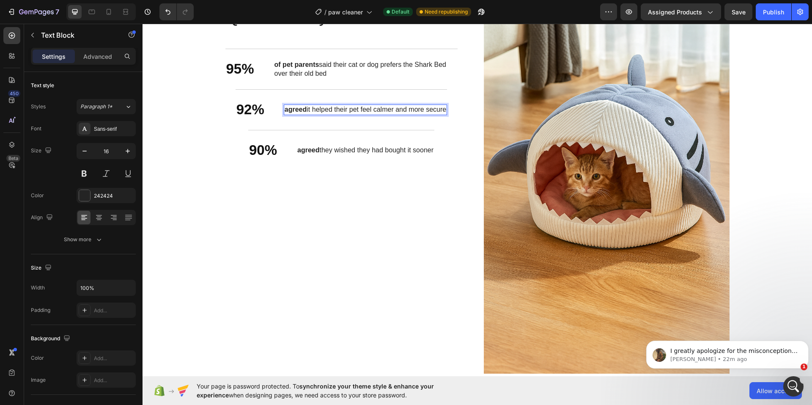
click at [444, 110] on p "agreed it helped their pet feel calmer and more secure" at bounding box center [366, 109] width 162 height 9
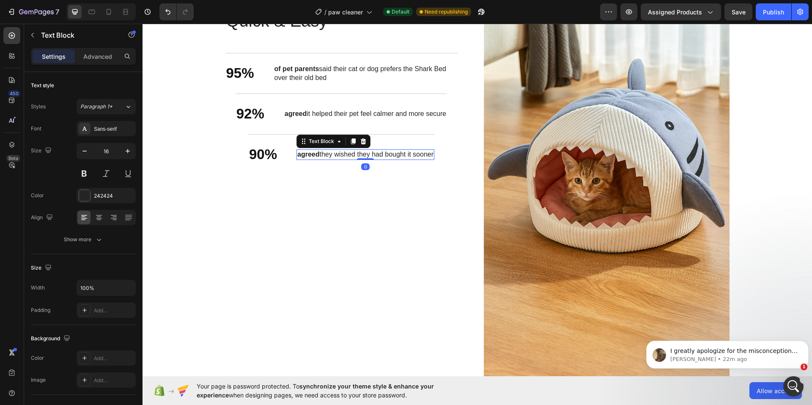
click at [417, 153] on p "agreed they wished they had bought it sooner" at bounding box center [365, 154] width 136 height 9
click at [421, 154] on p "agreed they wished they had bought it sooner" at bounding box center [365, 154] width 136 height 9
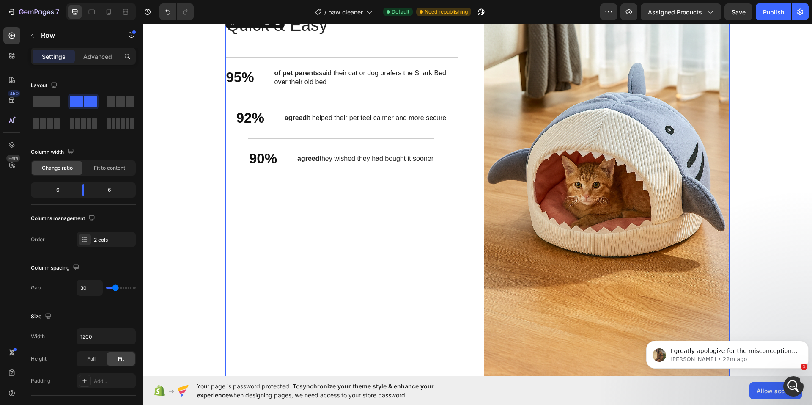
click at [395, 231] on div "Quick & Easy Heading 95% Text Block of pet parents said their cat or dog prefer…" at bounding box center [348, 197] width 246 height 369
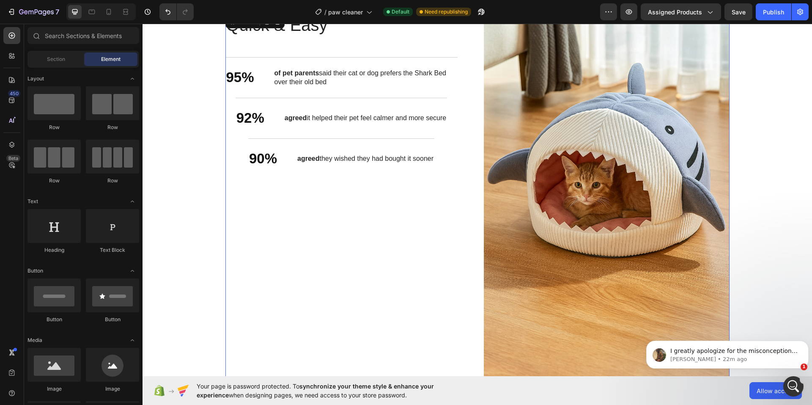
click at [184, 197] on div "It’s a game-changer for busy pet parents Heading Quick & Easy Heading 95% Text …" at bounding box center [476, 314] width 669 height 2736
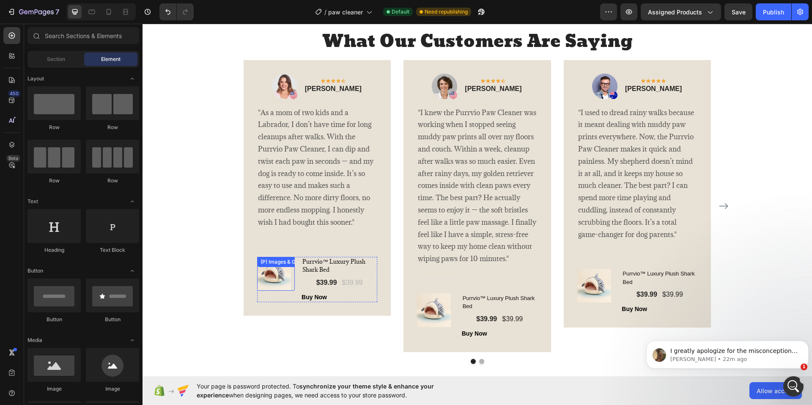
scroll to position [1476, 0]
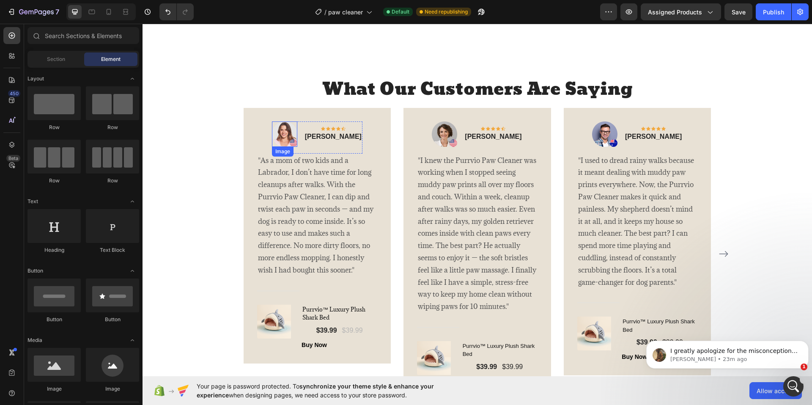
click at [292, 130] on img at bounding box center [284, 133] width 25 height 25
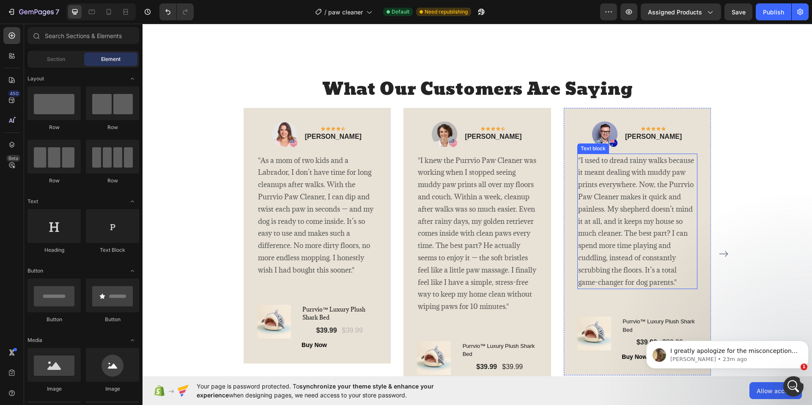
click at [599, 198] on p ""I used to dread rainy walks because it meant dealing with muddy paw prints eve…" at bounding box center [637, 221] width 119 height 134
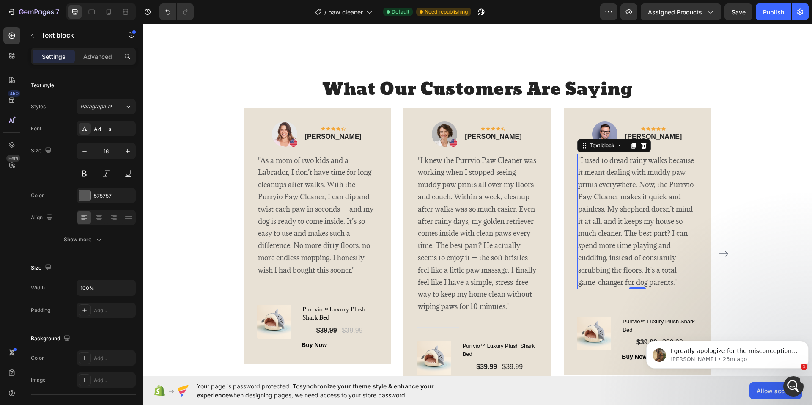
click at [599, 198] on p ""I used to dread rainy walks because it meant dealing with muddy paw prints eve…" at bounding box center [637, 221] width 119 height 134
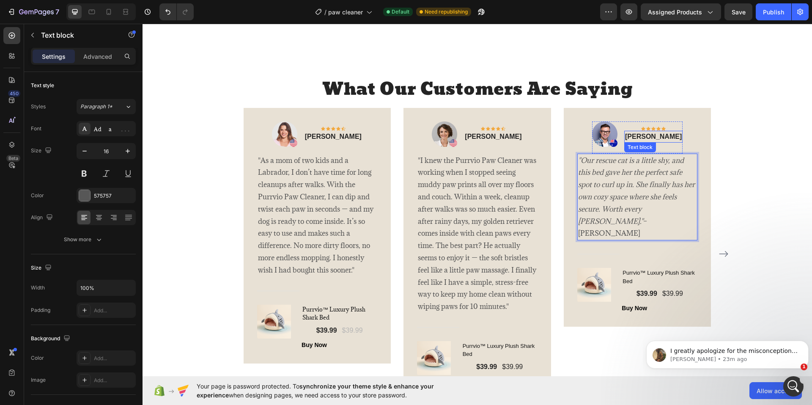
click at [644, 137] on p "Timothy Joseph" at bounding box center [653, 137] width 57 height 10
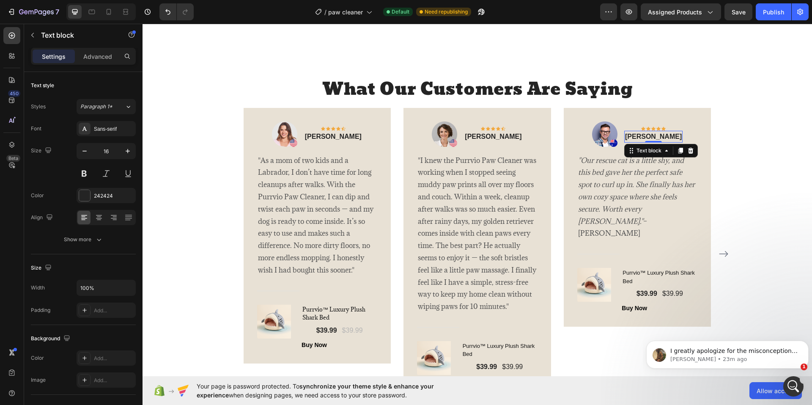
click at [644, 137] on p "Timothy Joseph" at bounding box center [653, 137] width 57 height 10
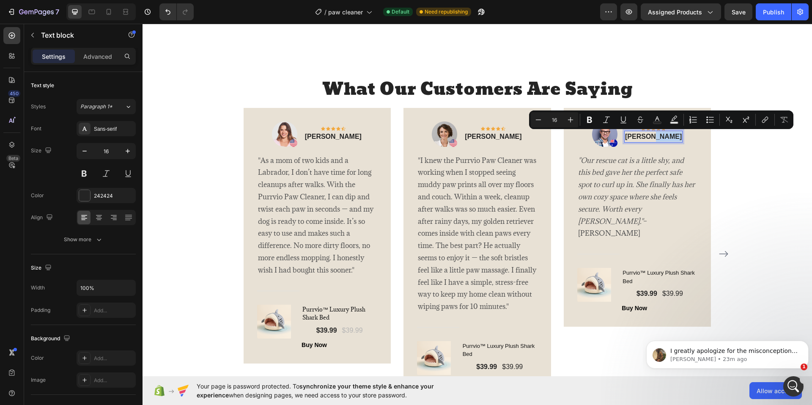
drag, startPoint x: 651, startPoint y: 135, endPoint x: 673, endPoint y: 134, distance: 21.6
click at [673, 134] on p "Daniel Joseph" at bounding box center [653, 137] width 57 height 10
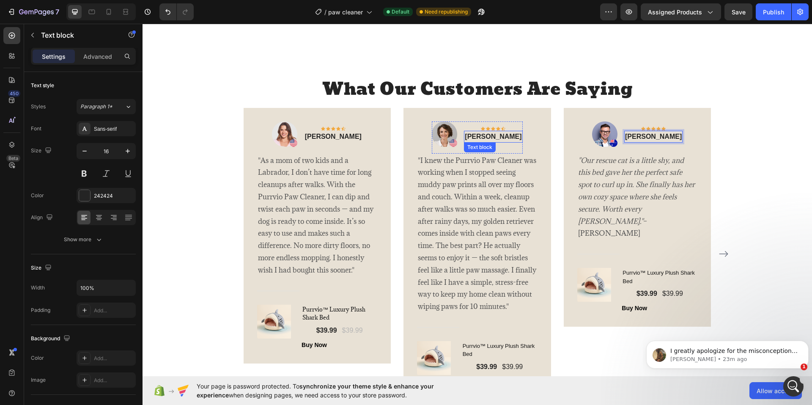
click at [488, 136] on p "Olivia Rowse" at bounding box center [493, 137] width 57 height 10
click at [615, 132] on img at bounding box center [604, 133] width 25 height 25
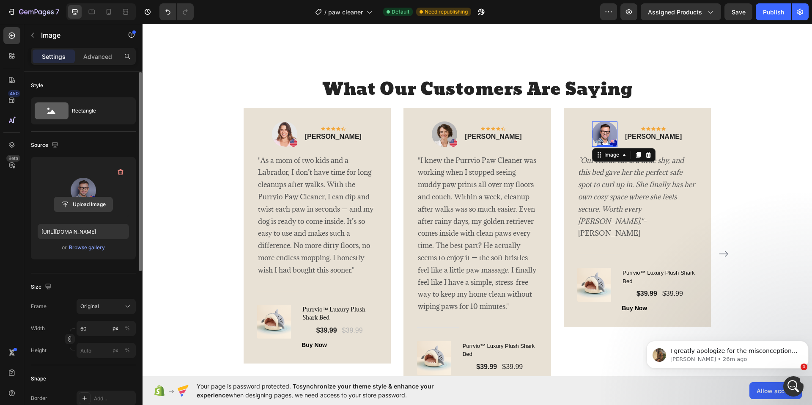
click at [101, 200] on input "file" at bounding box center [83, 204] width 58 height 14
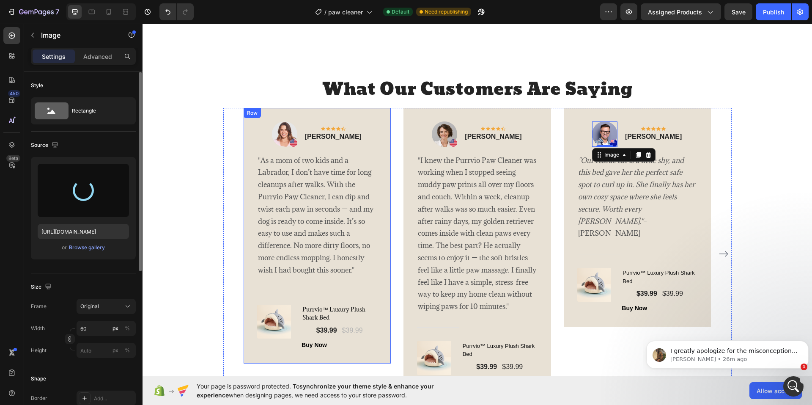
type input "https://cdn.shopify.com/s/files/1/0774/8501/5293/files/gempages_581586683363852…"
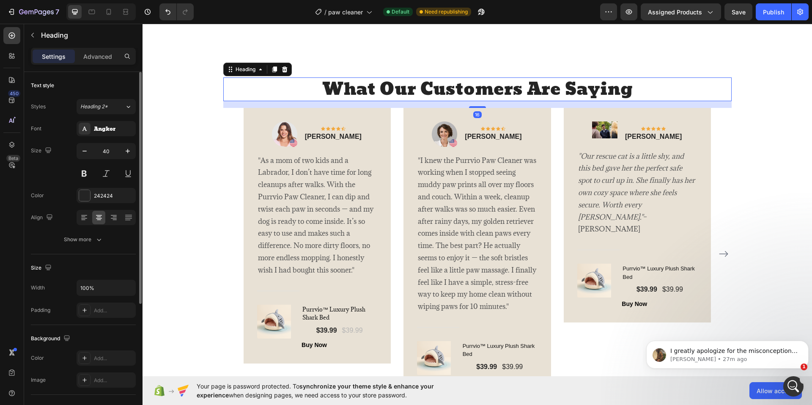
click at [693, 94] on h2 "What Our Customers Are Saying" at bounding box center [477, 89] width 508 height 24
click at [450, 133] on img at bounding box center [444, 133] width 25 height 25
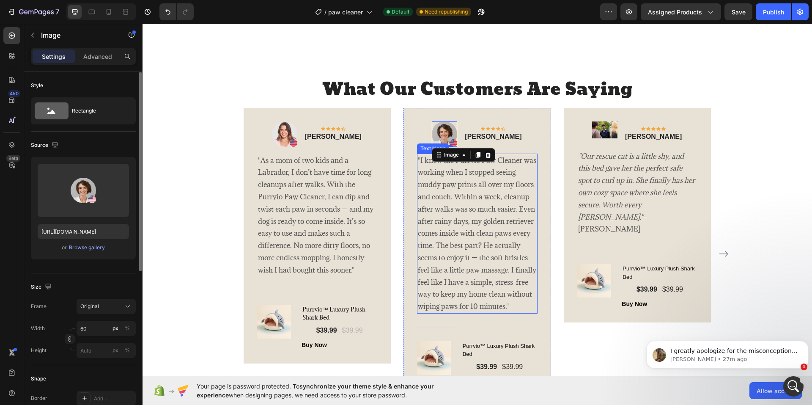
click at [468, 185] on p ""I knew the Purrvio Paw Cleaner was working when I stopped seeing muddy paw pri…" at bounding box center [477, 233] width 119 height 158
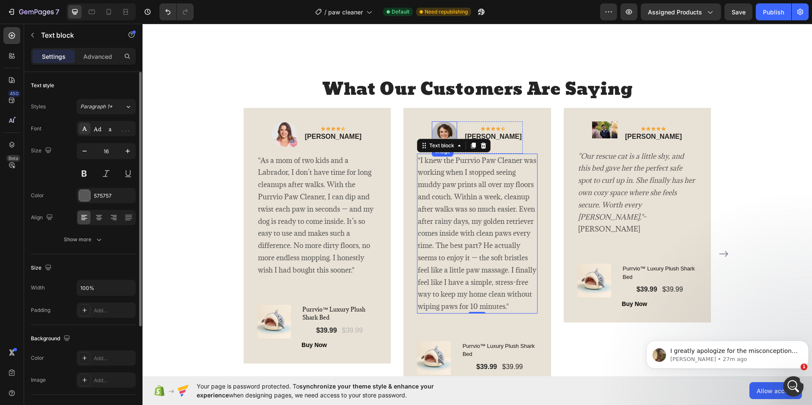
click at [451, 129] on img at bounding box center [444, 133] width 25 height 25
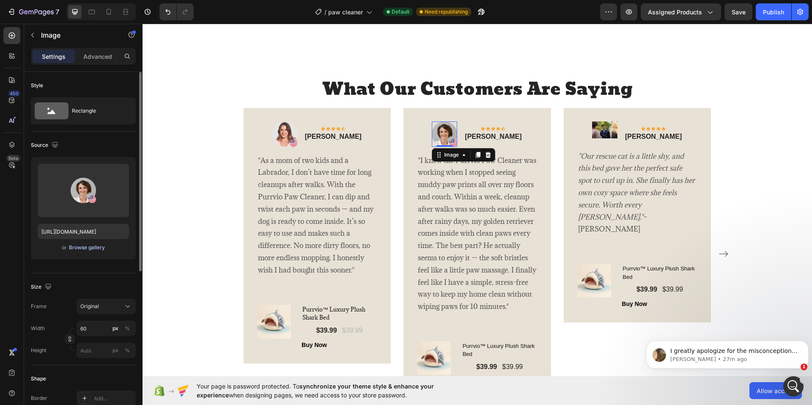
click at [90, 245] on div "Browse gallery" at bounding box center [87, 248] width 36 height 8
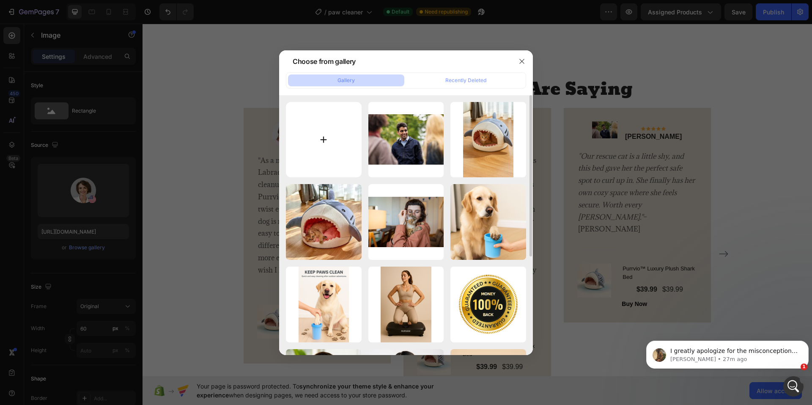
click at [315, 135] on input "file" at bounding box center [324, 140] width 76 height 76
type input "C:\fakepath\man-in-hawaiian-necklace-smiling-during-partying-o-2024-12-10-03-18…"
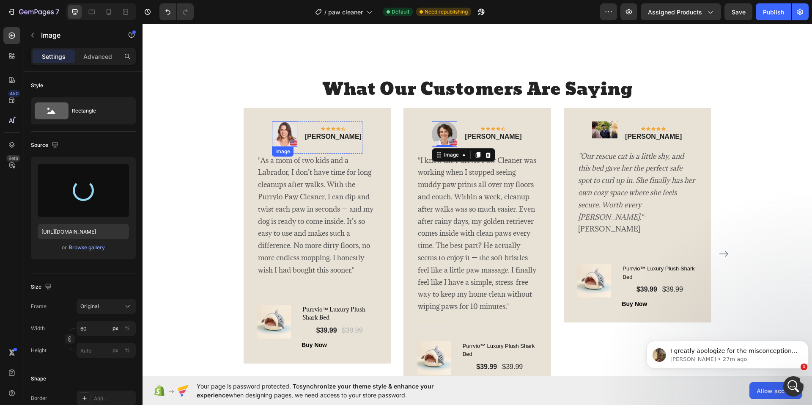
click at [290, 135] on img at bounding box center [284, 133] width 25 height 25
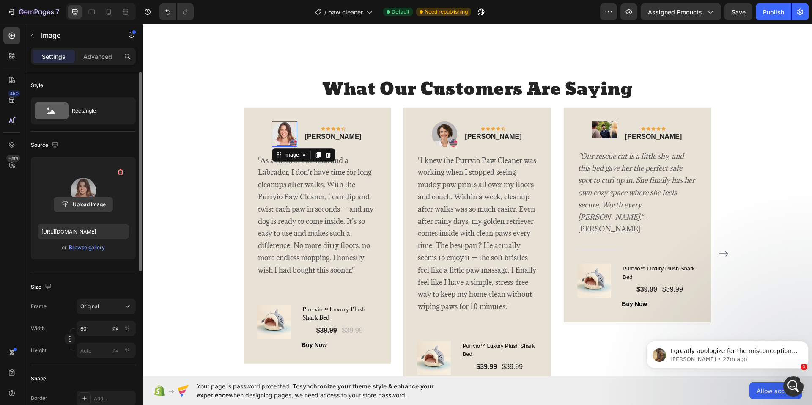
click at [86, 205] on input "file" at bounding box center [83, 204] width 58 height 14
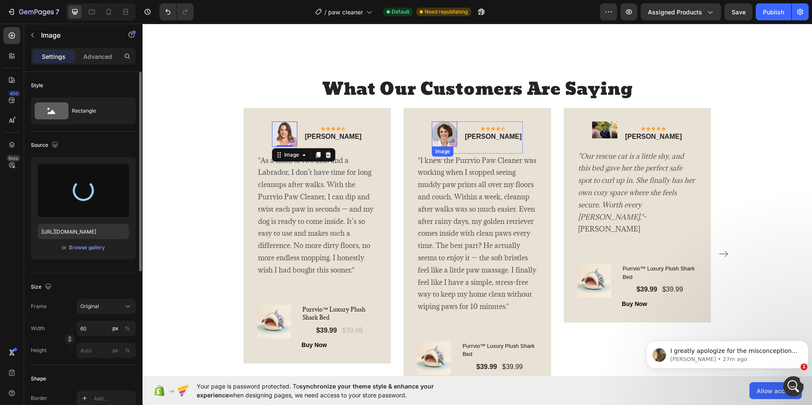
type input "https://cdn.shopify.com/s/files/1/0774/8501/5293/files/gempages_581586683363852…"
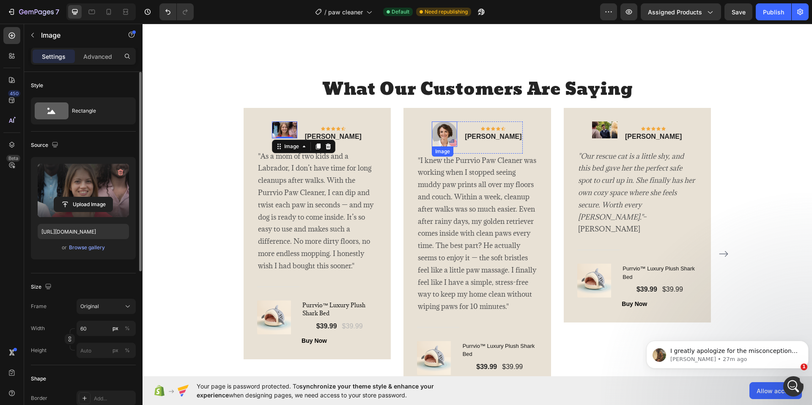
click at [450, 136] on img at bounding box center [444, 133] width 25 height 25
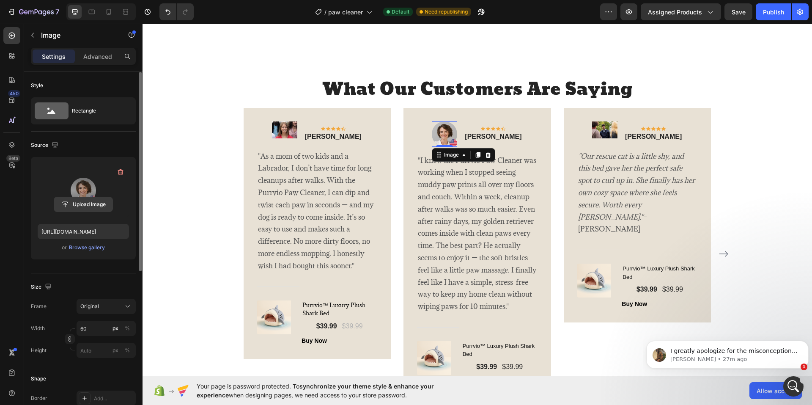
click at [83, 203] on input "file" at bounding box center [83, 204] width 58 height 14
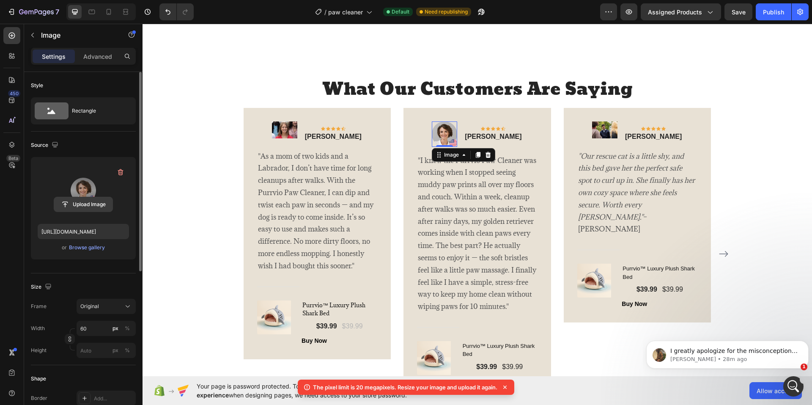
click at [93, 201] on input "file" at bounding box center [83, 204] width 58 height 14
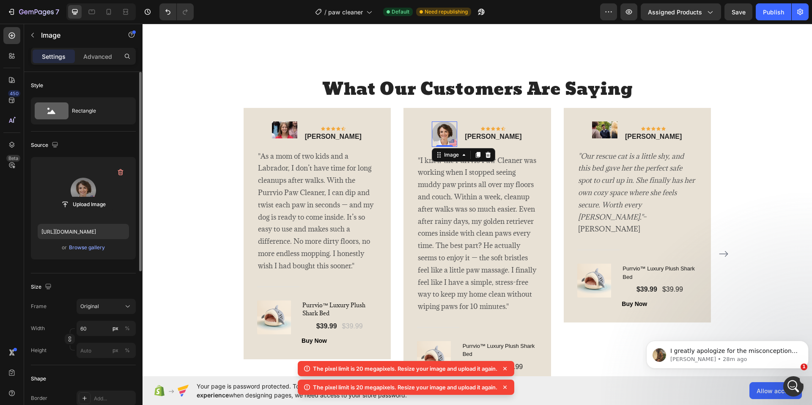
click at [86, 187] on label at bounding box center [83, 190] width 91 height 53
click at [86, 197] on input "file" at bounding box center [83, 204] width 58 height 14
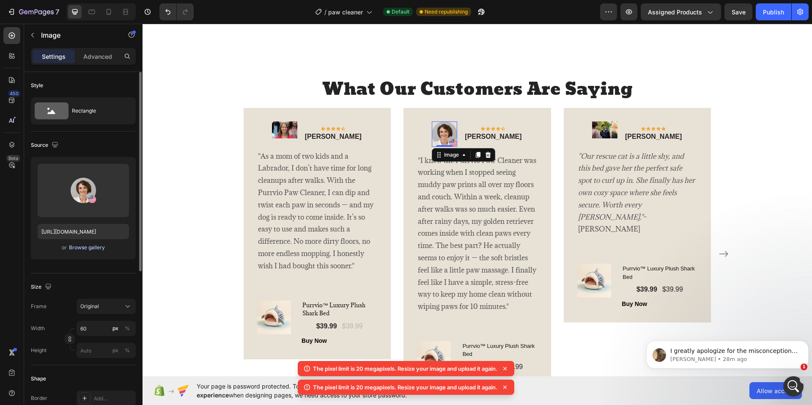
click at [90, 247] on div "Browse gallery" at bounding box center [87, 248] width 36 height 8
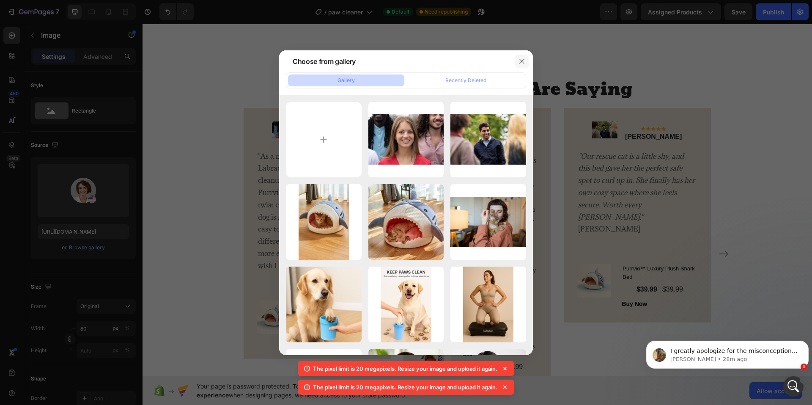
click at [521, 62] on icon "button" at bounding box center [521, 61] width 7 height 7
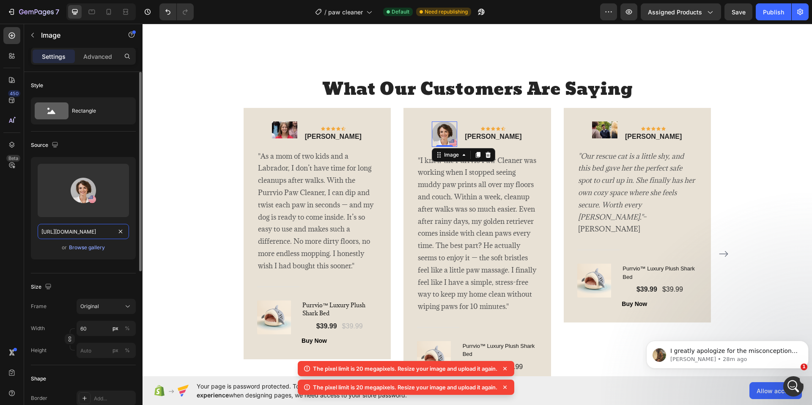
click at [110, 232] on input "https://ucarecdn.com/0af5d816-5955-4fa8-894e-809e180581c4/-/format/auto/" at bounding box center [83, 231] width 91 height 15
click at [320, 137] on p "Rita Carroll" at bounding box center [333, 137] width 57 height 10
click at [445, 132] on img at bounding box center [444, 133] width 25 height 25
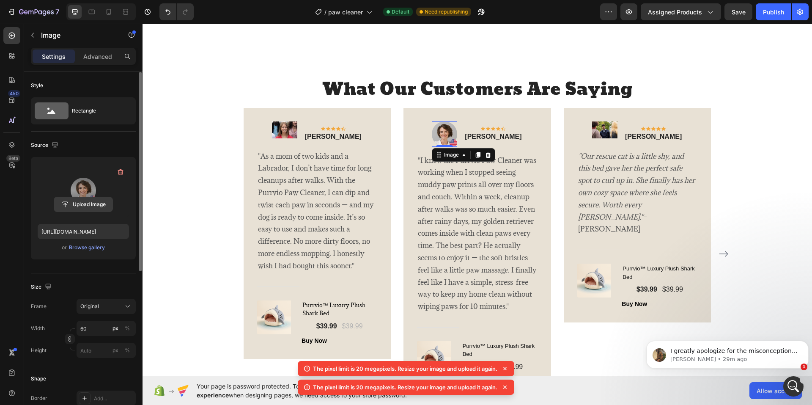
click at [94, 206] on input "file" at bounding box center [83, 204] width 58 height 14
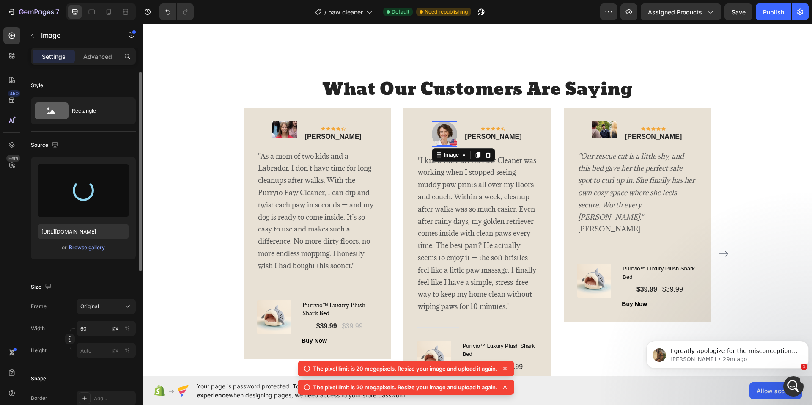
click at [505, 367] on icon at bounding box center [504, 368] width 3 height 3
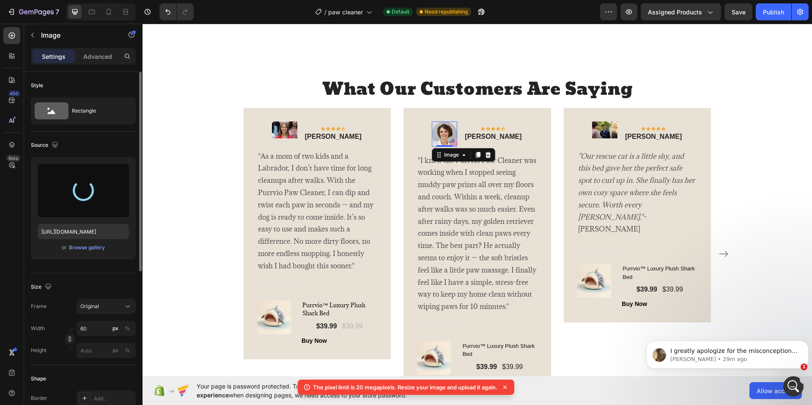
click at [507, 385] on icon at bounding box center [505, 387] width 8 height 8
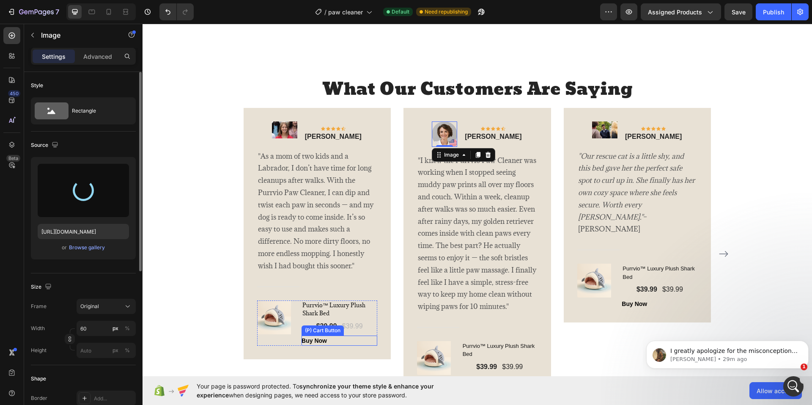
type input "https://cdn.shopify.com/s/files/1/0774/8501/5293/files/gempages_581586683363852…"
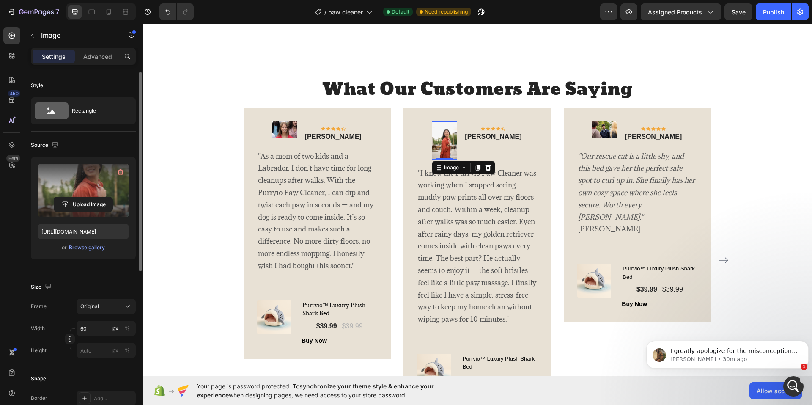
drag, startPoint x: 448, startPoint y: 158, endPoint x: 449, endPoint y: 135, distance: 22.4
click at [449, 145] on div "Image 0" at bounding box center [444, 140] width 25 height 38
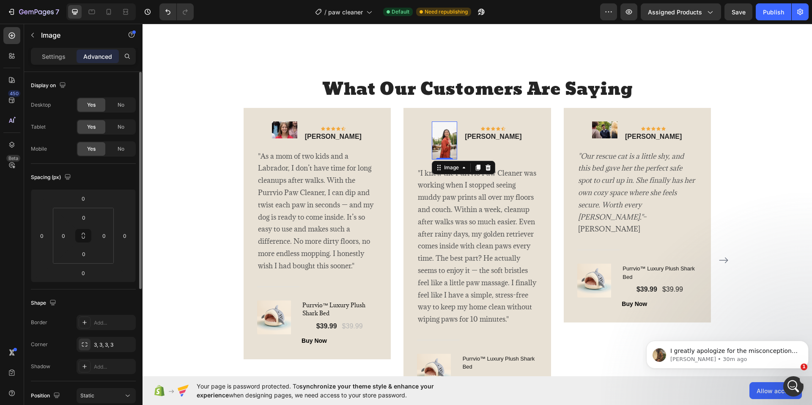
click at [448, 128] on img at bounding box center [444, 140] width 25 height 38
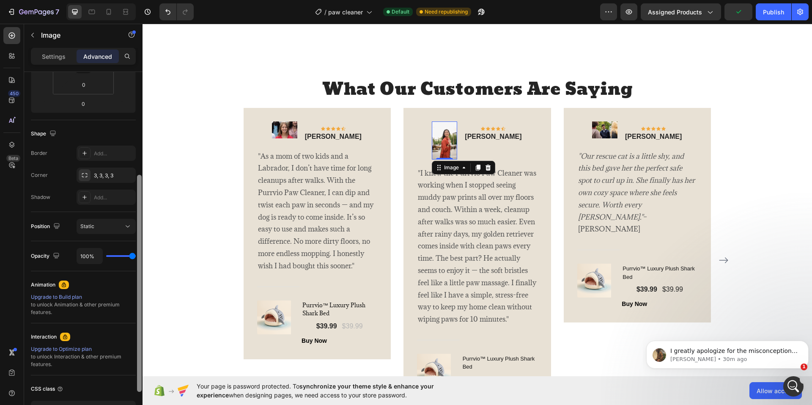
scroll to position [85, 0]
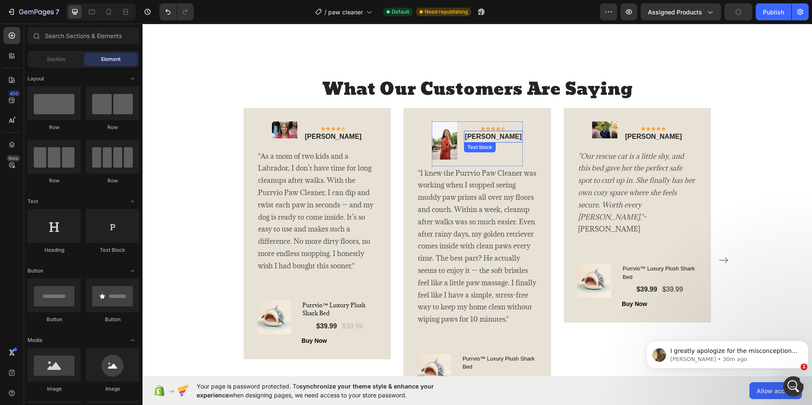
click at [496, 137] on p "Olivia Rowse" at bounding box center [493, 137] width 57 height 10
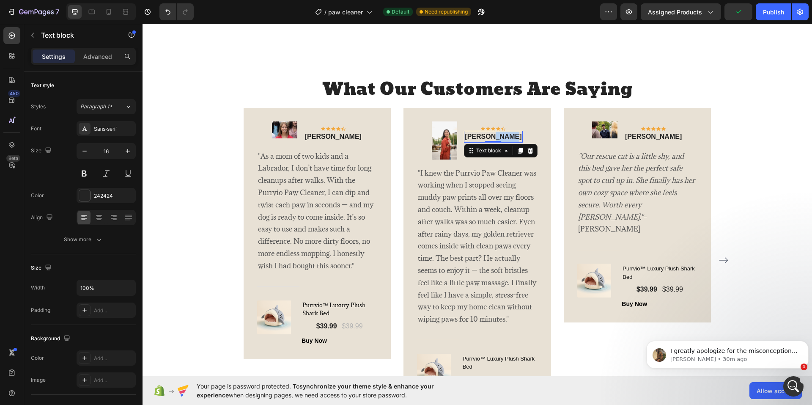
click at [496, 137] on p "Olivia Rowse" at bounding box center [493, 137] width 57 height 10
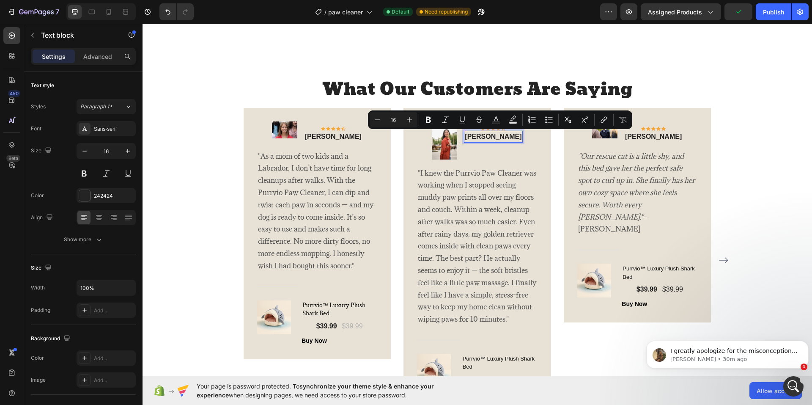
click at [481, 136] on p "Olivia Rowse" at bounding box center [493, 137] width 57 height 10
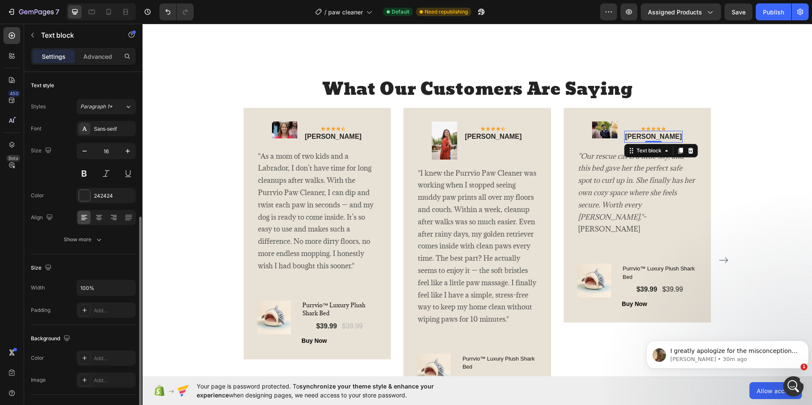
click at [661, 137] on p "Daniel T." at bounding box center [653, 137] width 57 height 10
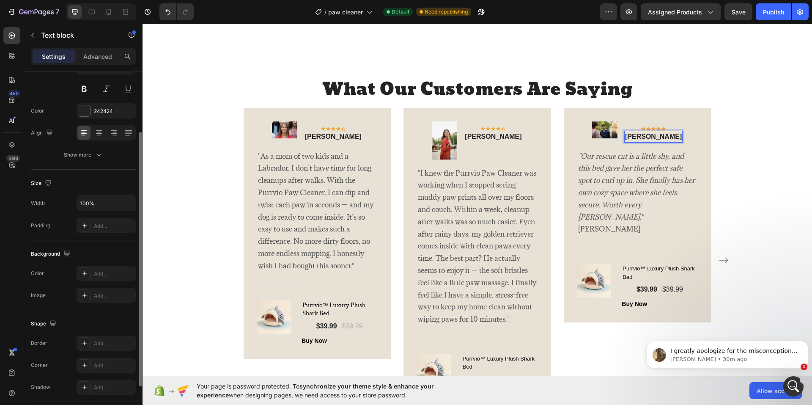
click at [662, 137] on p "Daniel T." at bounding box center [653, 137] width 57 height 10
click at [453, 206] on p ""I knew the Purrvio Paw Cleaner was working when I stopped seeing muddy paw pri…" at bounding box center [477, 246] width 119 height 158
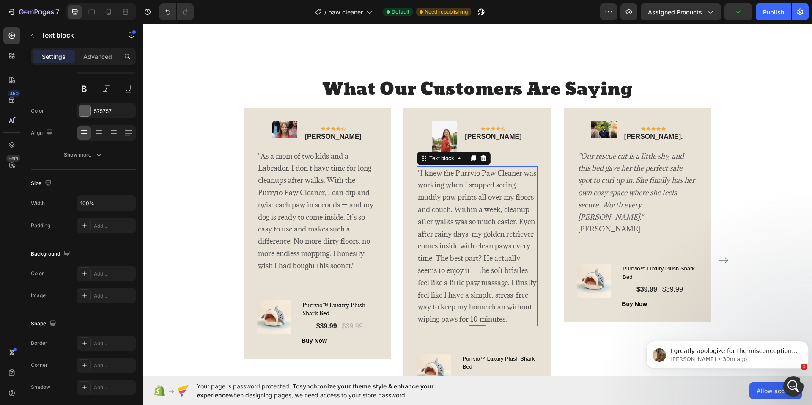
click at [453, 206] on p ""I knew the Purrvio Paw Cleaner was working when I stopped seeing muddy paw pri…" at bounding box center [477, 246] width 119 height 158
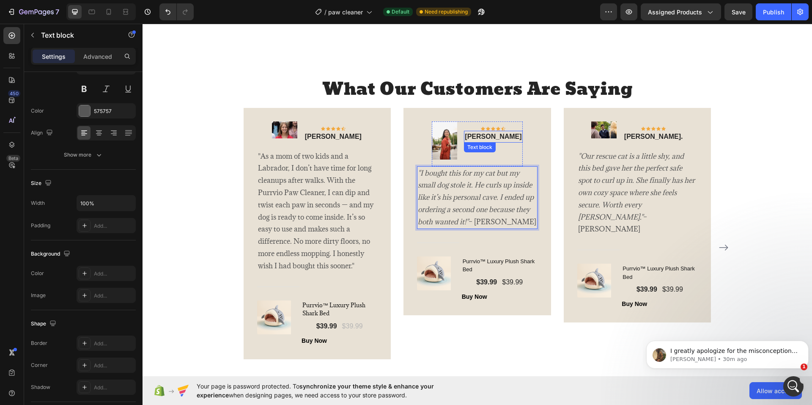
click at [495, 137] on p "Olivia Rowse" at bounding box center [493, 137] width 57 height 10
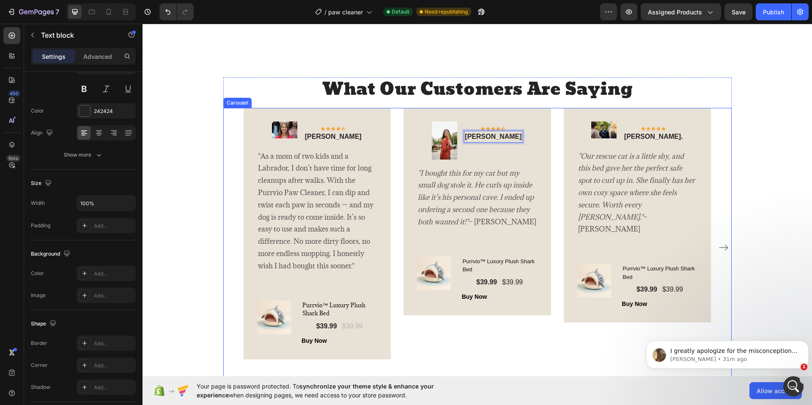
click at [397, 127] on div "Image Icon Icon Icon Icon Icon Row Rita Carroll Text block Row "As a mom of two…" at bounding box center [478, 248] width 468 height 280
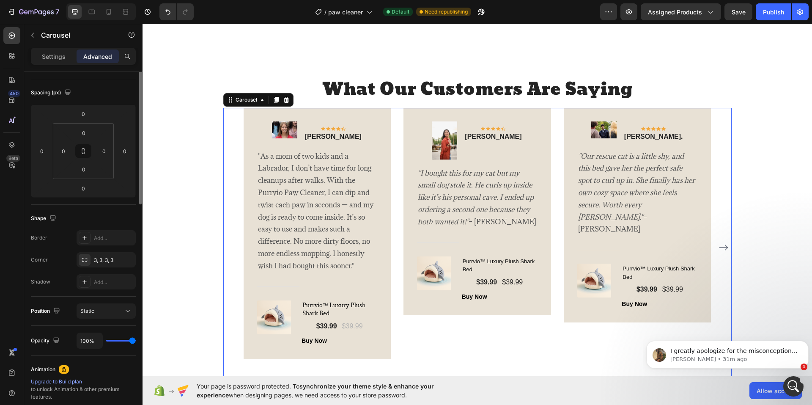
scroll to position [0, 0]
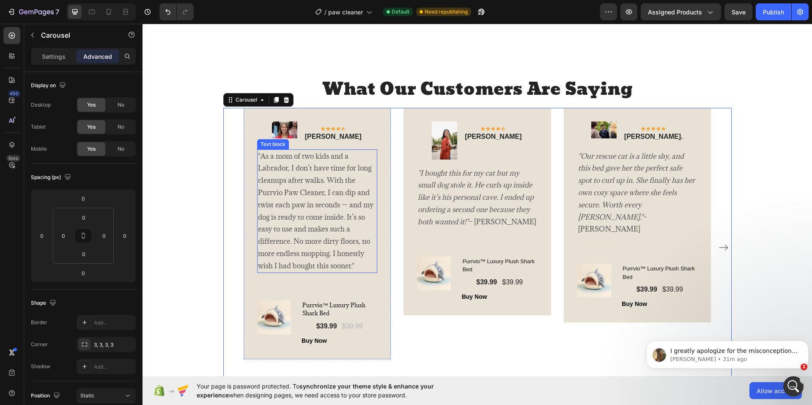
click at [342, 203] on p ""As a mom of two kids and a Labrador, I don’t have time for long cleanups after…" at bounding box center [317, 211] width 119 height 122
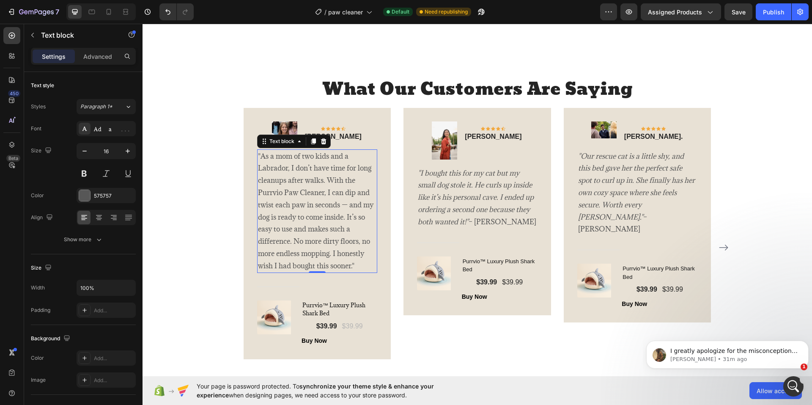
click at [342, 203] on p ""As a mom of two kids and a Labrador, I don’t have time for long cleanups after…" at bounding box center [317, 211] width 119 height 122
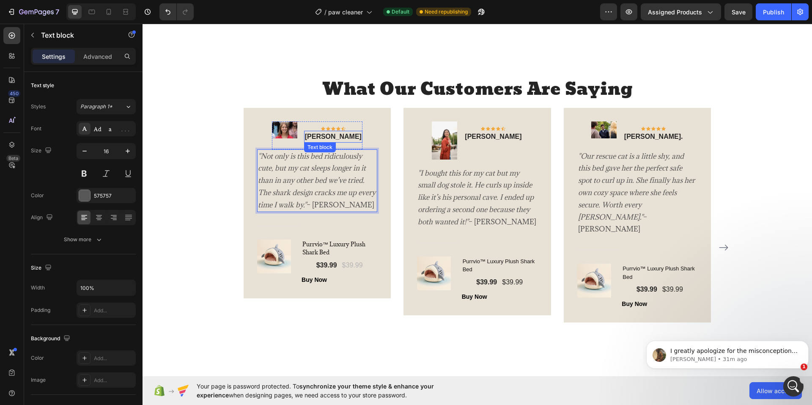
click at [338, 134] on p "Rita Carroll" at bounding box center [333, 137] width 57 height 10
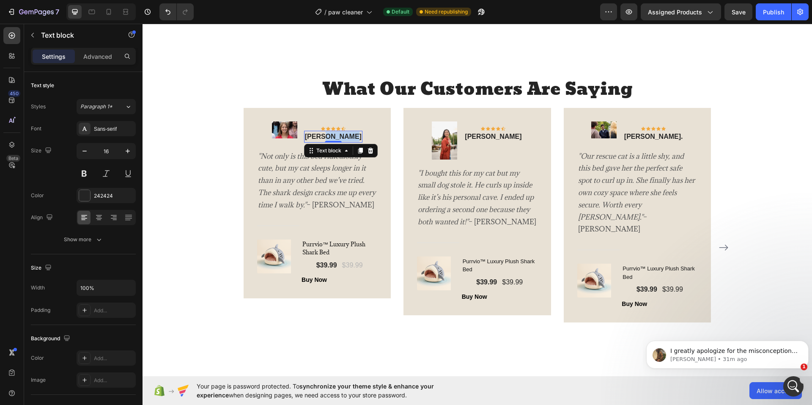
click at [338, 134] on p "Rita Carroll" at bounding box center [333, 137] width 57 height 10
click at [366, 206] on p ""Not only is this bed ridiculously cute, but my cat sleeps longer in it than in…" at bounding box center [317, 180] width 119 height 61
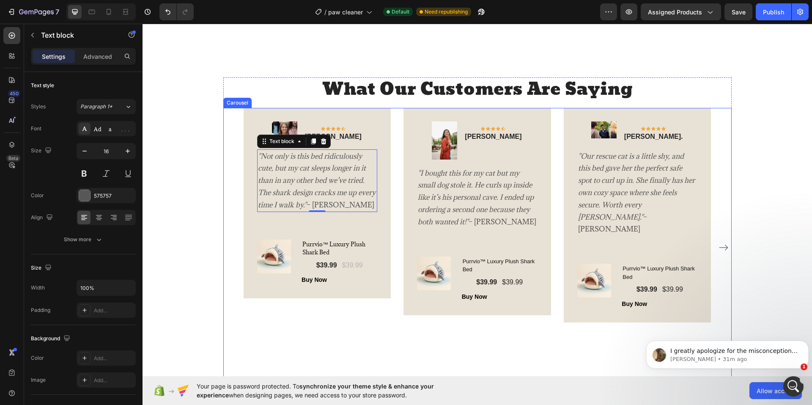
click at [324, 329] on div "Image Icon Icon Icon Icon Icon Row Emily Kline Text block Row "Not only is this…" at bounding box center [318, 248] width 148 height 280
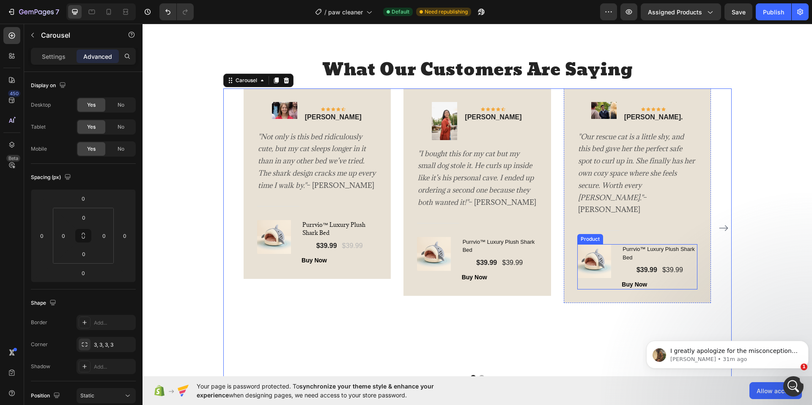
scroll to position [1560, 0]
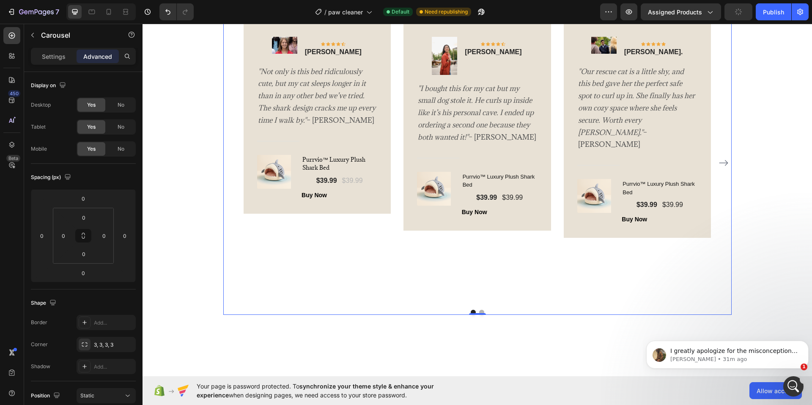
click at [479, 310] on button "Dot" at bounding box center [481, 312] width 5 height 5
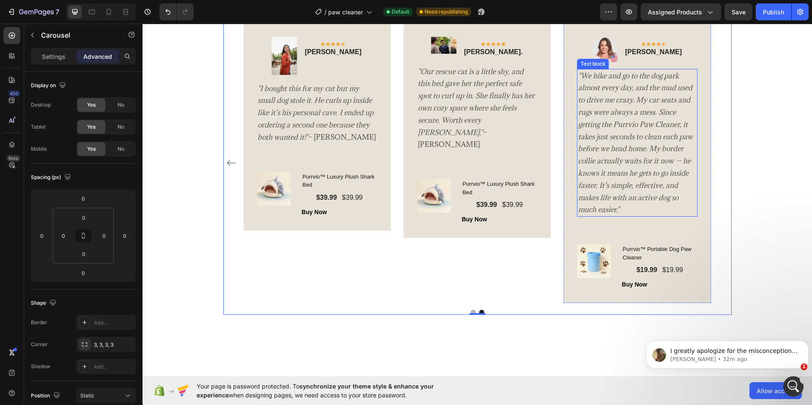
click at [630, 153] on p ""We hike and go to the dog park almost every day, and the mud used to drive me …" at bounding box center [637, 143] width 119 height 146
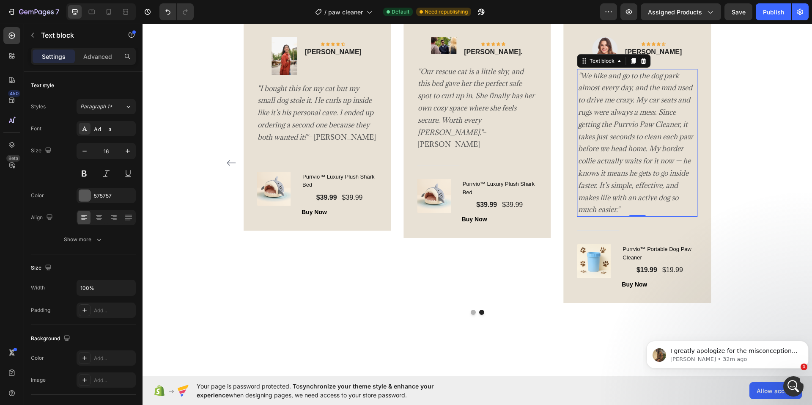
click at [630, 153] on p ""We hike and go to the dog park almost every day, and the mud used to drive me …" at bounding box center [637, 143] width 119 height 146
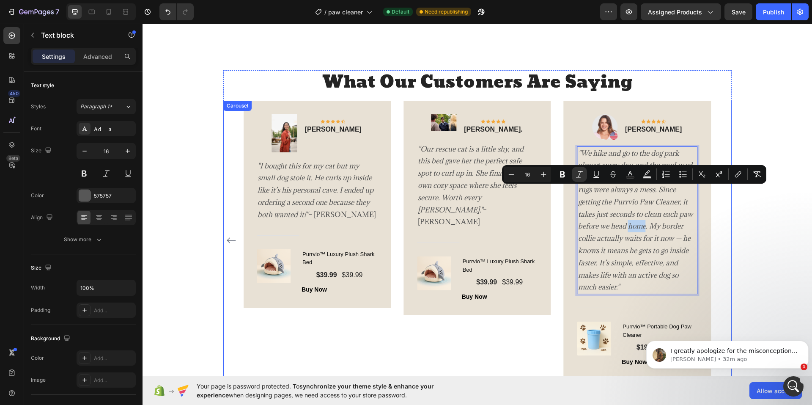
scroll to position [1433, 0]
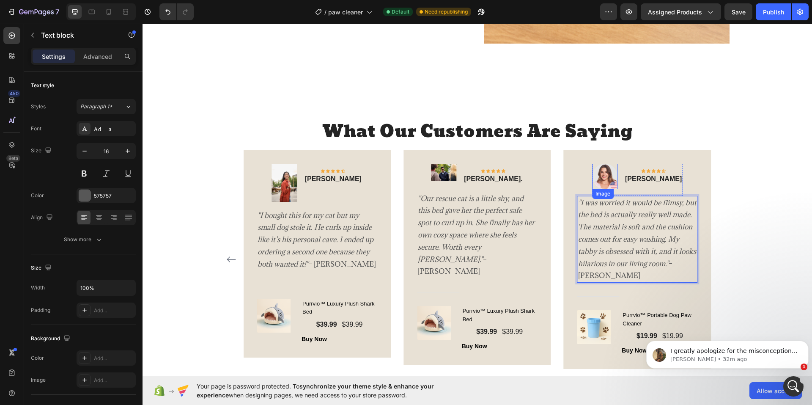
click at [606, 175] on img at bounding box center [604, 176] width 25 height 25
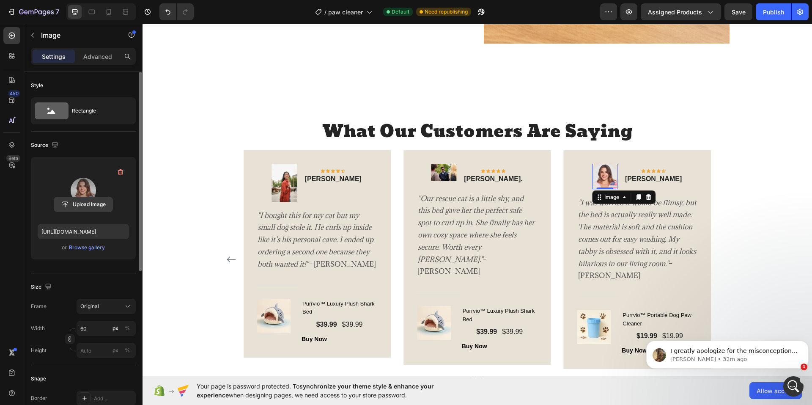
click at [83, 199] on input "file" at bounding box center [83, 204] width 58 height 14
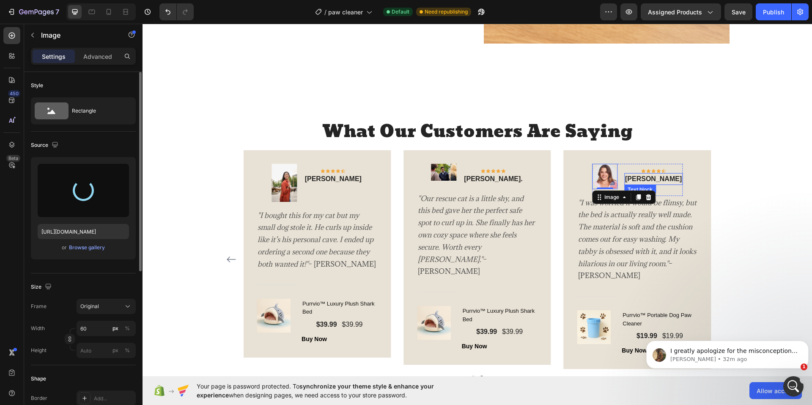
click at [652, 181] on p "Carly Weinstien" at bounding box center [653, 179] width 57 height 10
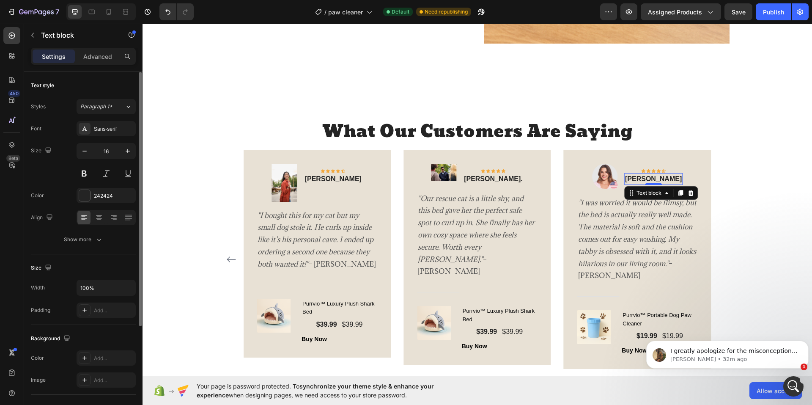
click at [652, 181] on p "Carly Weinstien" at bounding box center [653, 179] width 57 height 10
click at [603, 176] on img at bounding box center [604, 176] width 25 height 25
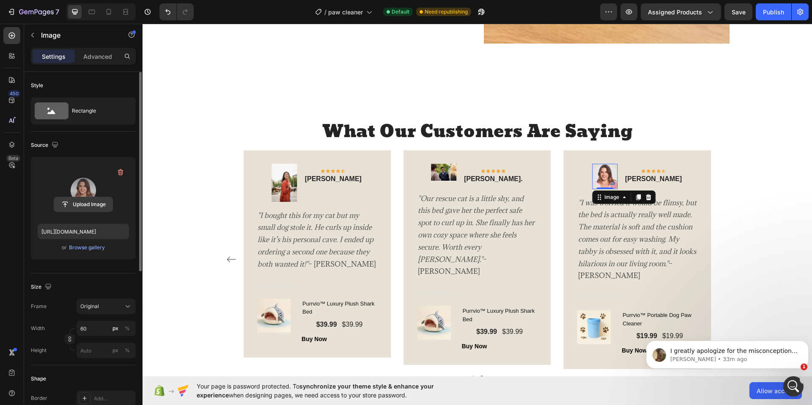
click at [93, 204] on input "file" at bounding box center [83, 204] width 58 height 14
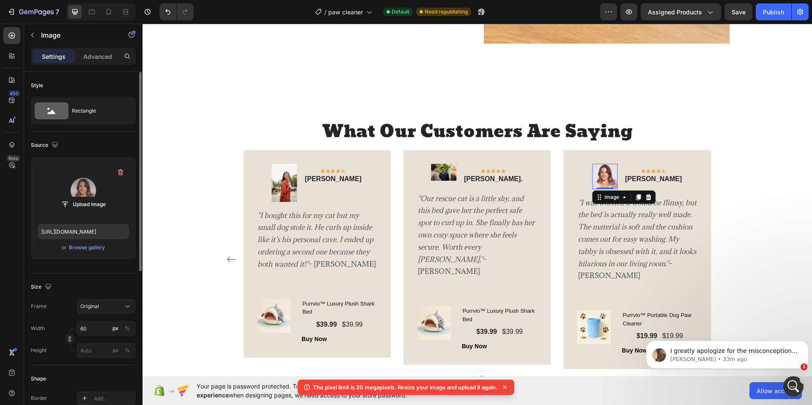
click at [88, 190] on label at bounding box center [83, 190] width 91 height 53
click at [88, 197] on input "file" at bounding box center [83, 204] width 58 height 14
type input "C:\fakepath\smiling-man-enjoy-wellness-retreat-outdoor-2025-06-29-20-33-22-utc.…"
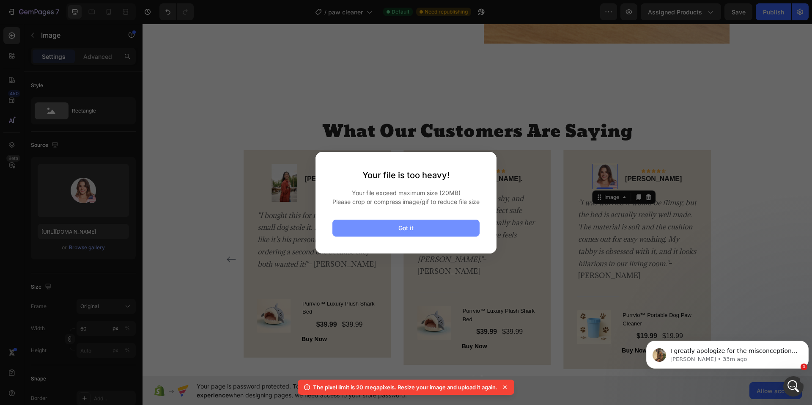
click at [412, 232] on div "Got it" at bounding box center [405, 227] width 15 height 9
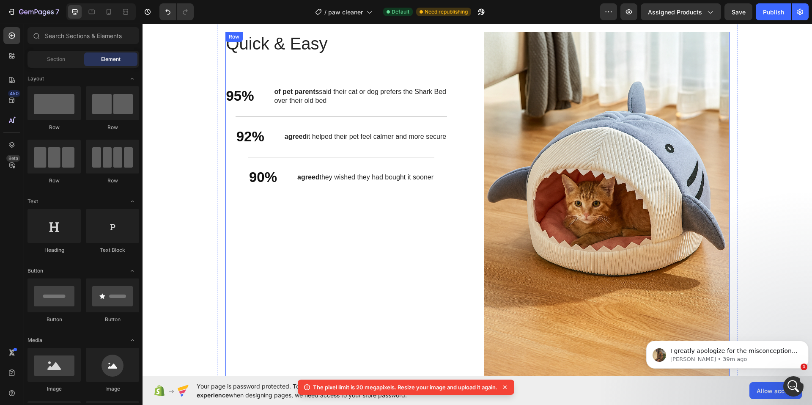
scroll to position [950, 0]
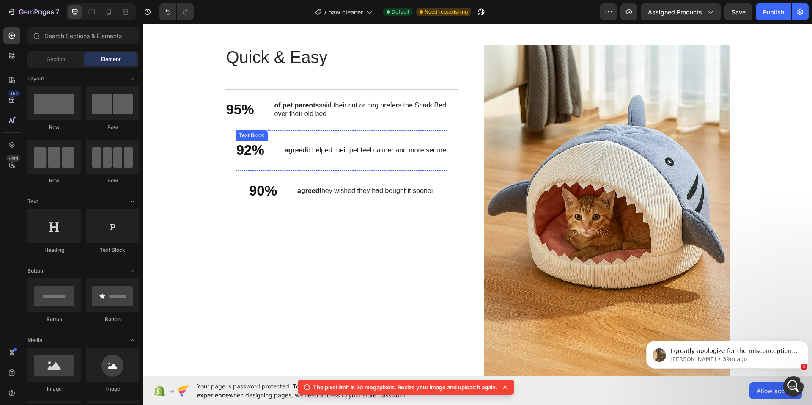
click at [236, 159] on p "92%" at bounding box center [250, 150] width 28 height 18
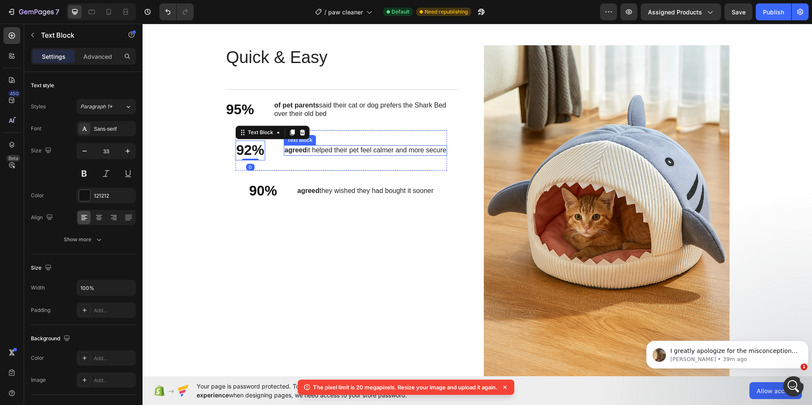
click at [329, 155] on p "agreed it helped their pet feel calmer and more secure" at bounding box center [366, 150] width 162 height 9
click at [441, 155] on p "agreed it helped their pet feel calmer and more secure" at bounding box center [366, 150] width 162 height 9
click at [440, 155] on p "agreed it helped their pet feel calmer and more secure" at bounding box center [366, 150] width 162 height 9
click at [434, 155] on p "agreed it helped their pet feel calmer and more secure" at bounding box center [366, 150] width 162 height 9
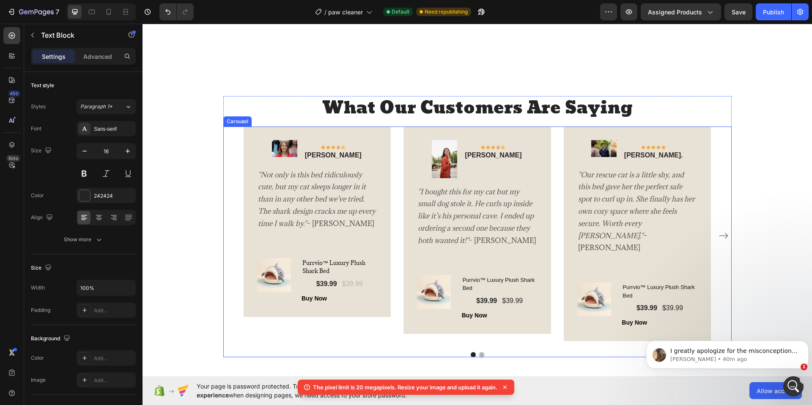
scroll to position [1499, 0]
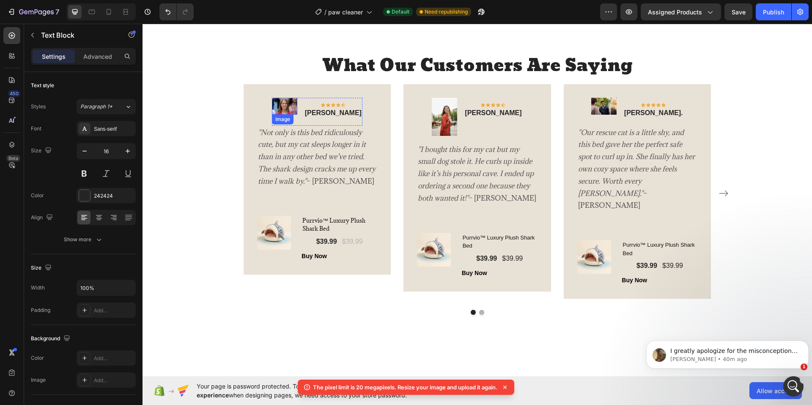
click at [290, 110] on img at bounding box center [284, 106] width 25 height 17
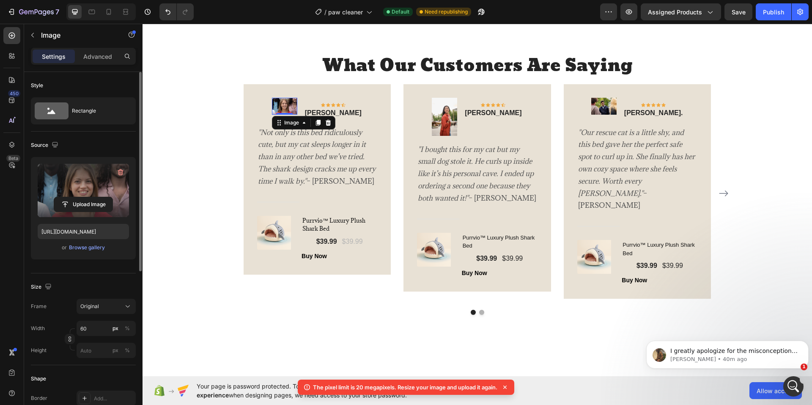
click at [89, 195] on label at bounding box center [83, 190] width 91 height 53
click at [89, 197] on input "file" at bounding box center [83, 204] width 58 height 14
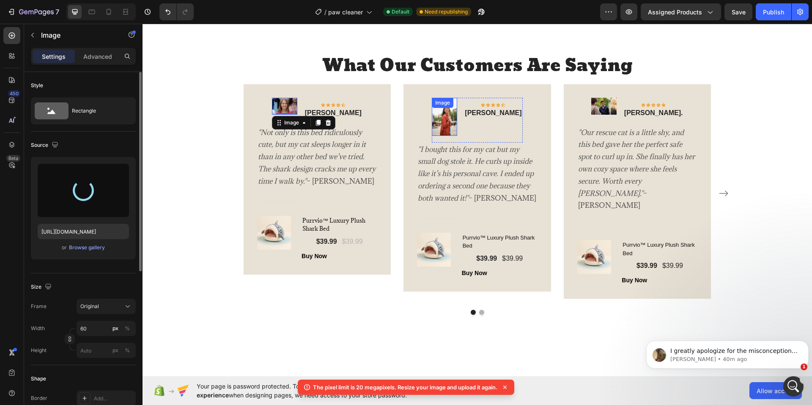
click at [441, 120] on img at bounding box center [444, 117] width 25 height 38
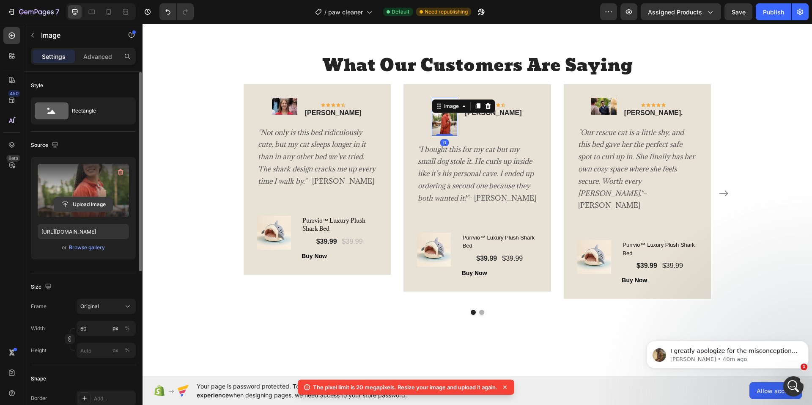
click at [88, 207] on input "file" at bounding box center [83, 204] width 58 height 14
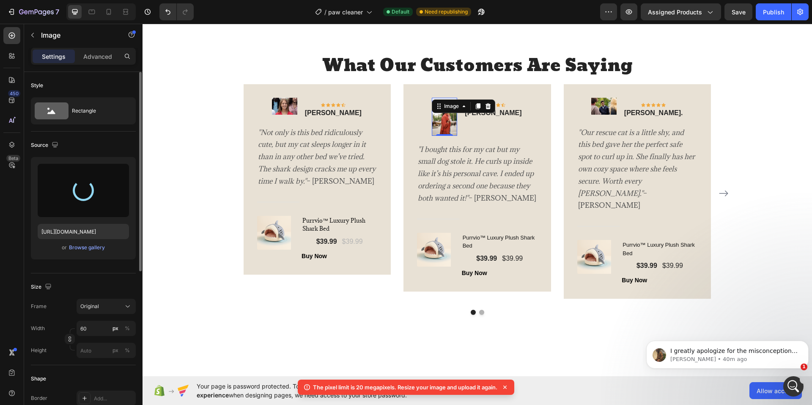
type input "https://cdn.shopify.com/s/files/1/0774/8501/5293/files/gempages_581586683363852…"
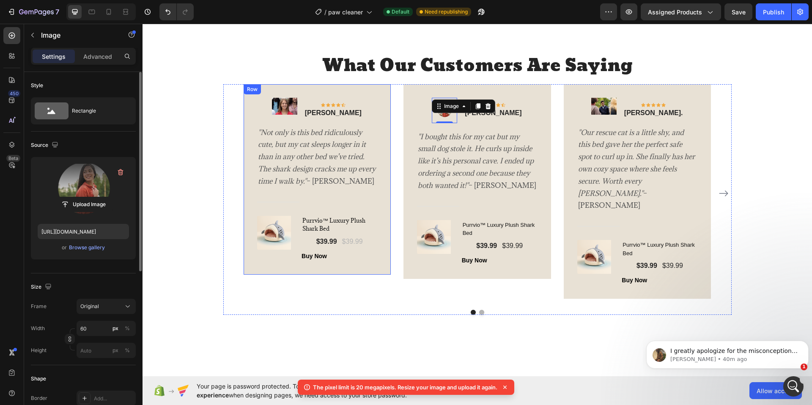
click at [297, 106] on img at bounding box center [284, 106] width 25 height 17
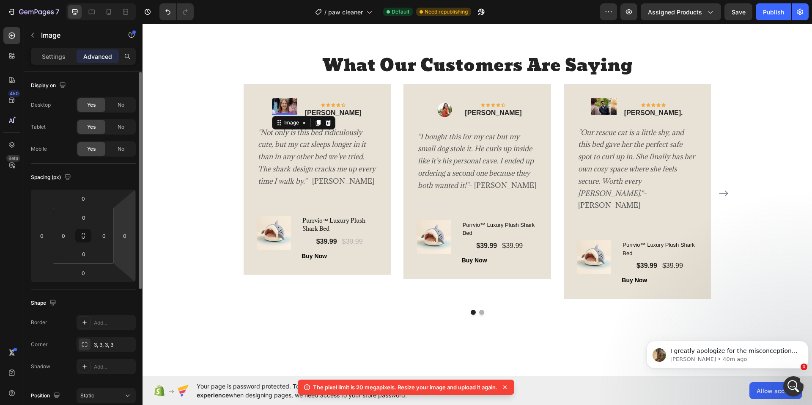
click at [297, 106] on img at bounding box center [284, 106] width 25 height 17
click at [288, 104] on img at bounding box center [284, 106] width 25 height 17
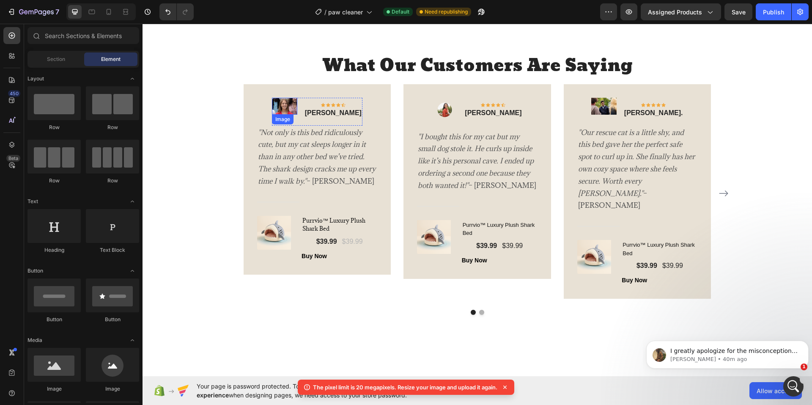
click at [292, 103] on img at bounding box center [284, 106] width 25 height 17
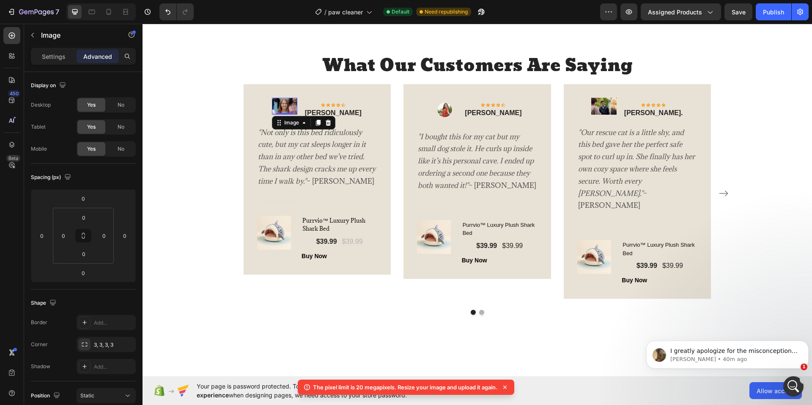
click at [289, 111] on div "0" at bounding box center [284, 114] width 8 height 7
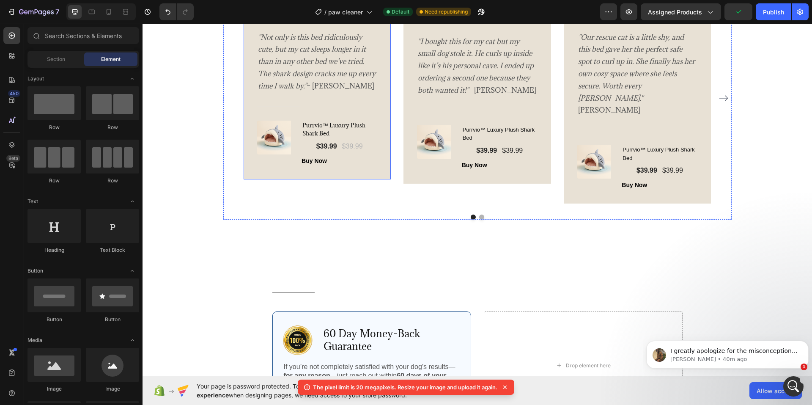
scroll to position [1542, 0]
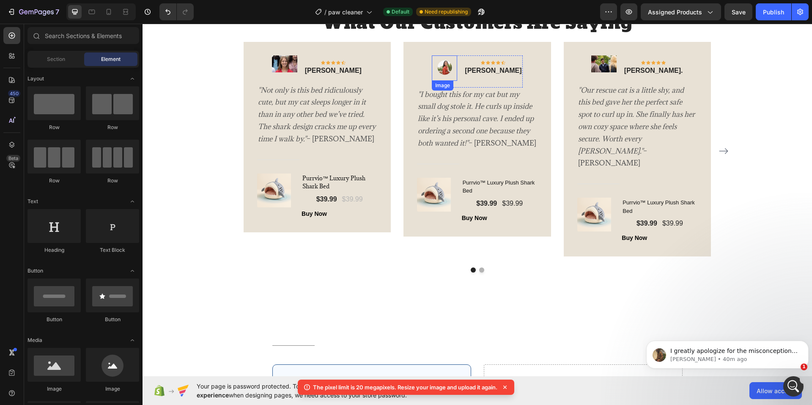
click at [449, 74] on img at bounding box center [444, 67] width 25 height 25
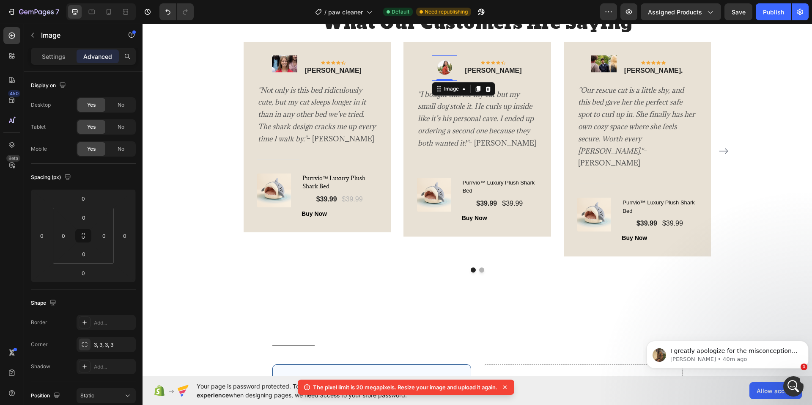
click at [444, 62] on img at bounding box center [444, 67] width 25 height 25
click at [287, 66] on img at bounding box center [284, 63] width 25 height 17
click at [291, 79] on div "Image" at bounding box center [291, 81] width 18 height 8
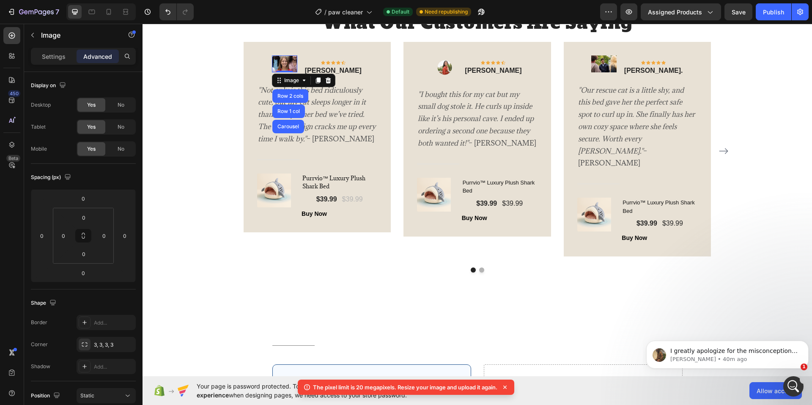
click at [295, 64] on img at bounding box center [284, 63] width 25 height 17
click at [603, 59] on img at bounding box center [603, 63] width 25 height 17
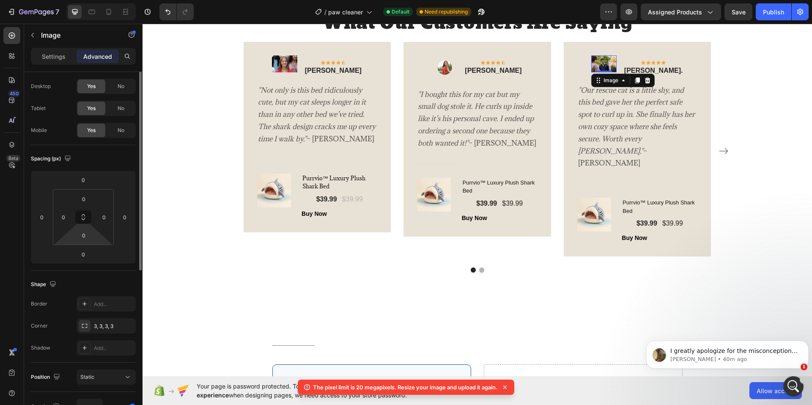
scroll to position [0, 0]
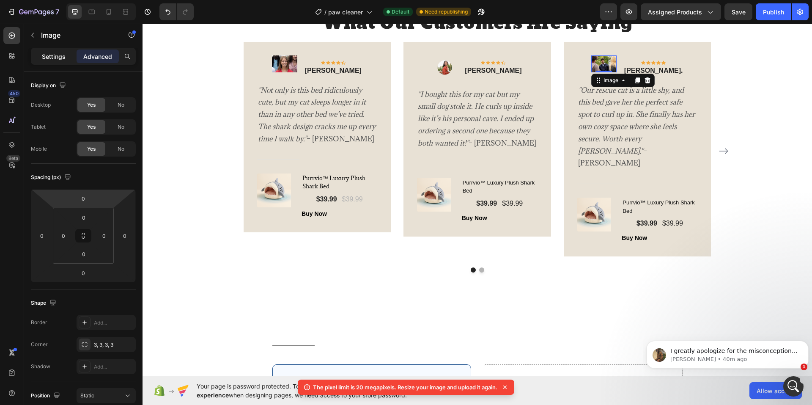
click at [50, 58] on p "Settings" at bounding box center [54, 56] width 24 height 9
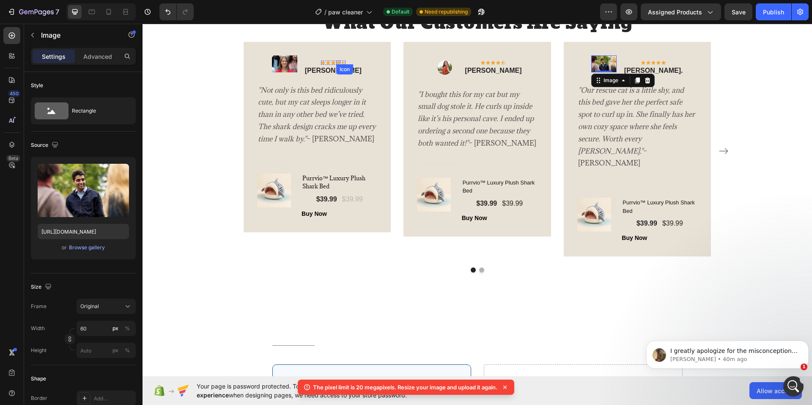
click at [293, 64] on img at bounding box center [284, 63] width 25 height 17
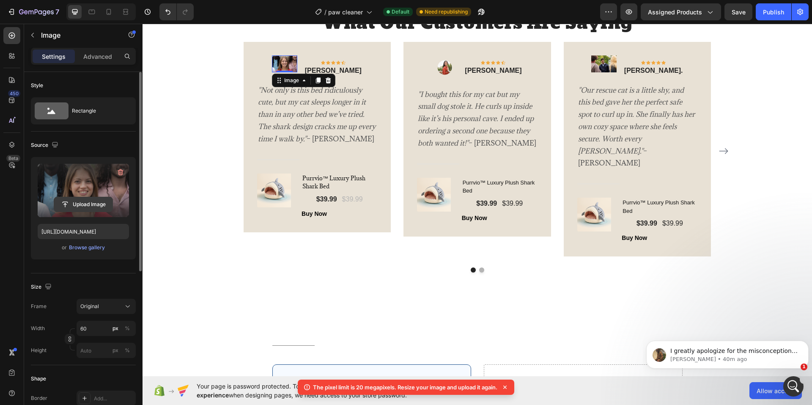
click at [82, 201] on input "file" at bounding box center [83, 204] width 58 height 14
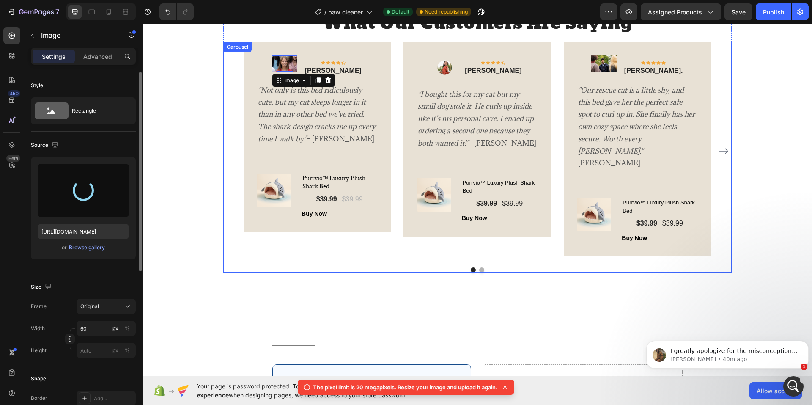
type input "https://cdn.shopify.com/s/files/1/0774/8501/5293/files/gempages_581586683363852…"
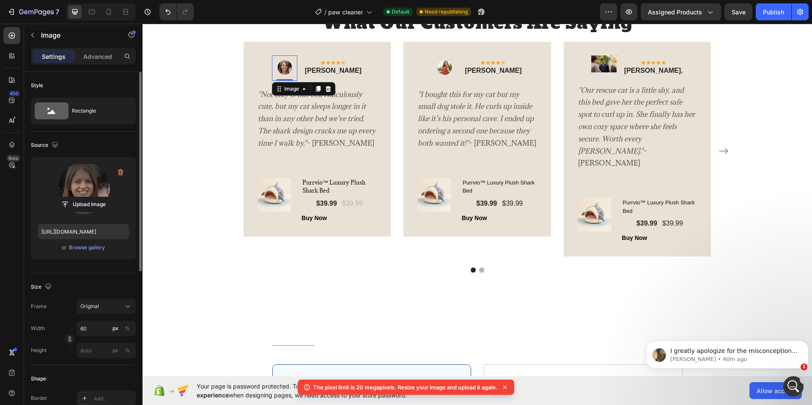
click at [505, 386] on icon at bounding box center [504, 386] width 3 height 3
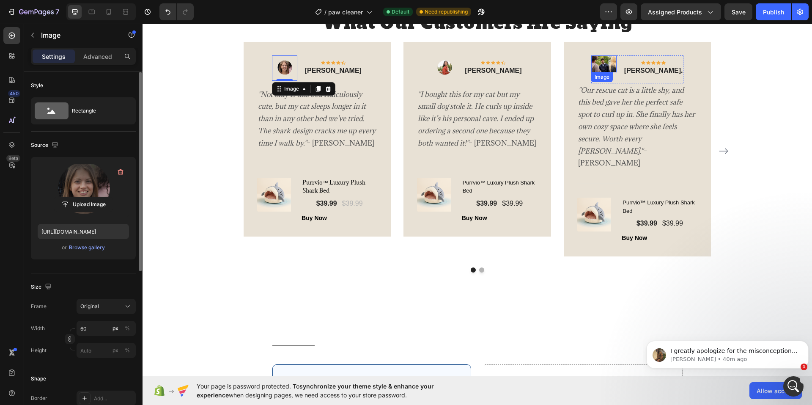
click at [605, 69] on div "Image" at bounding box center [603, 63] width 25 height 17
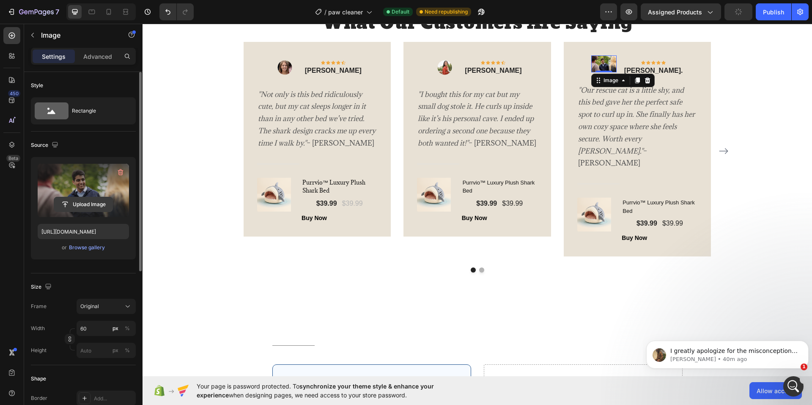
click at [86, 203] on input "file" at bounding box center [83, 204] width 58 height 14
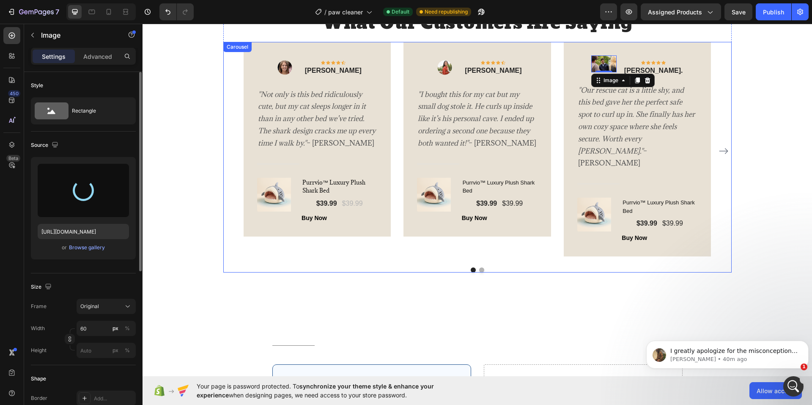
type input "https://cdn.shopify.com/s/files/1/0774/8501/5293/files/gempages_581586683363852…"
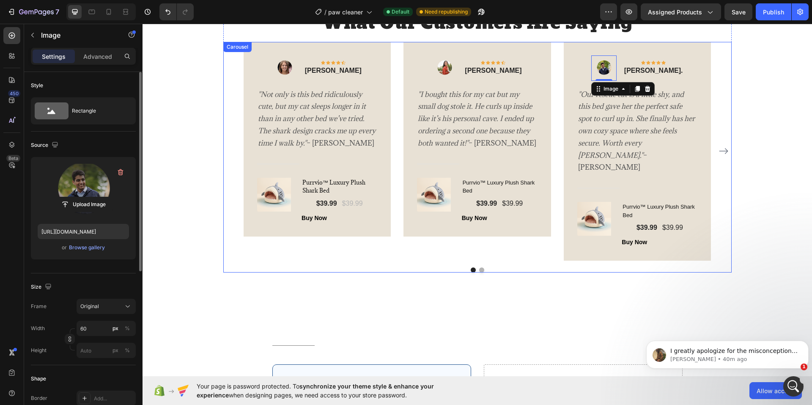
click at [479, 268] on button "Dot" at bounding box center [481, 269] width 5 height 5
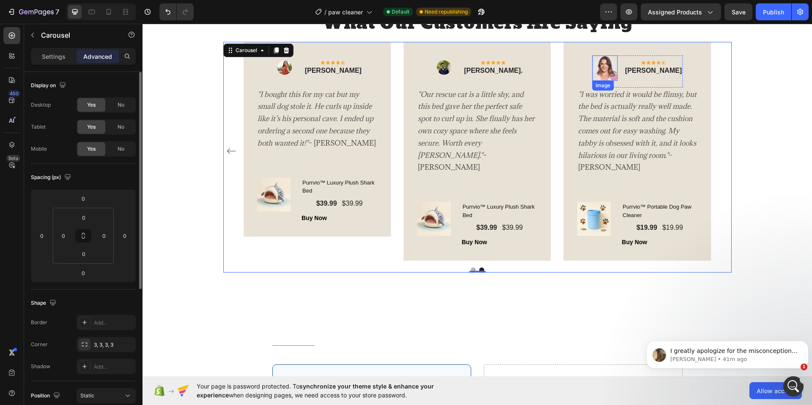
click at [611, 67] on img at bounding box center [604, 67] width 25 height 25
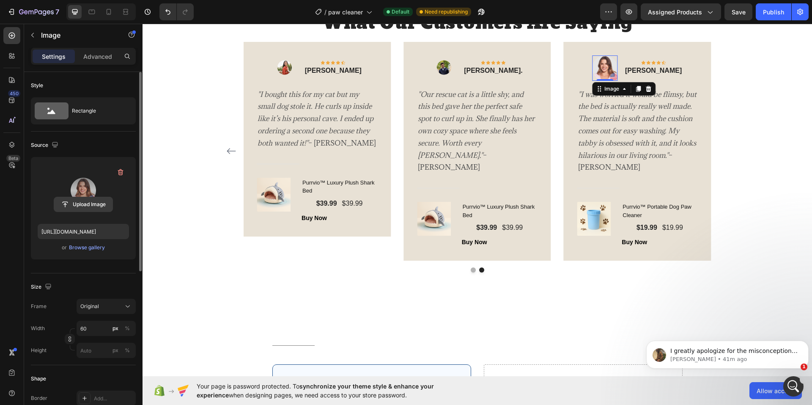
click at [85, 206] on input "file" at bounding box center [83, 204] width 58 height 14
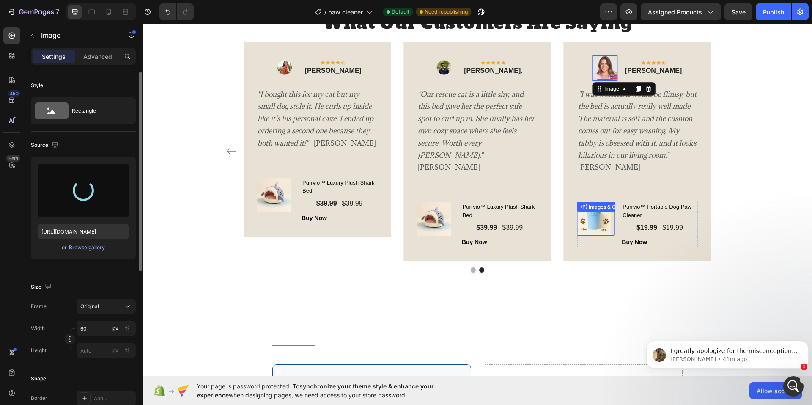
type input "https://cdn.shopify.com/s/files/1/0774/8501/5293/files/gempages_581586683363852…"
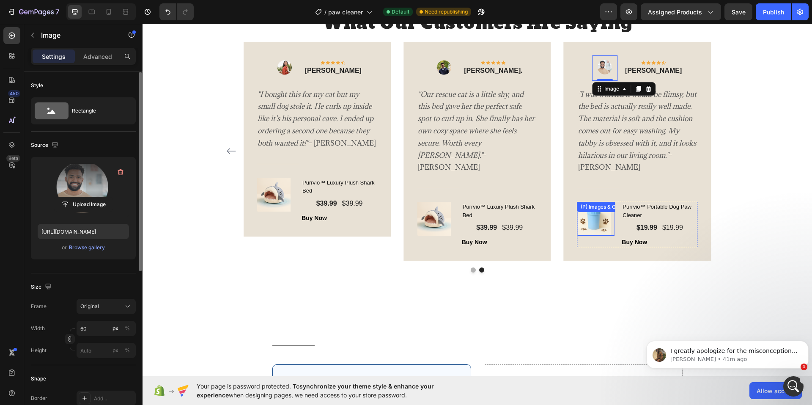
click at [603, 217] on div "(P) Images & Gallery" at bounding box center [596, 219] width 38 height 34
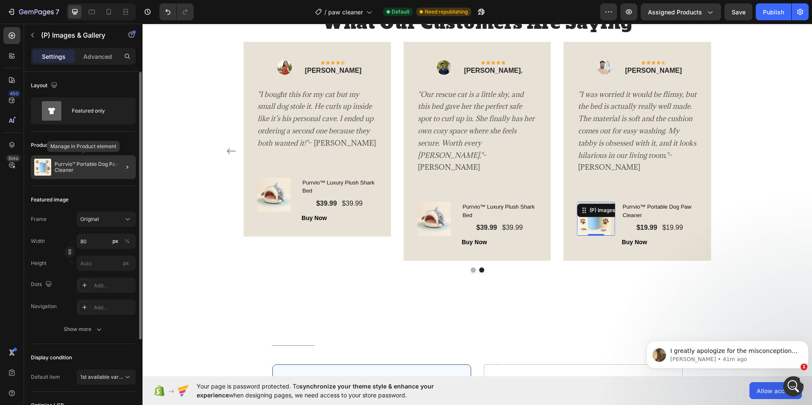
click at [107, 160] on div "Purrvio™ Portable Dog Paw Cleaner" at bounding box center [83, 167] width 105 height 24
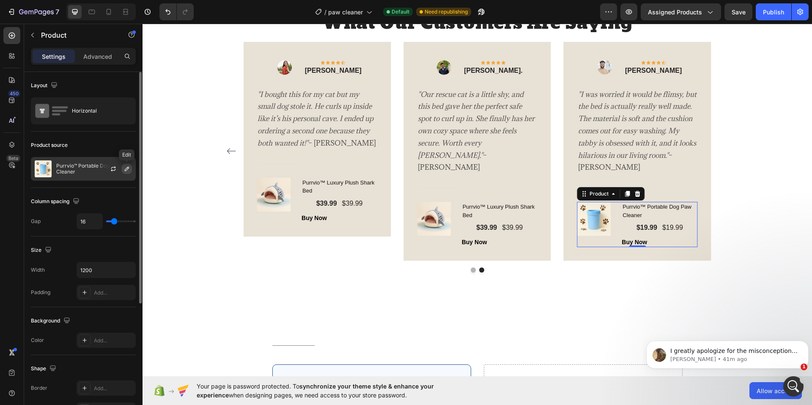
click at [126, 169] on icon "button" at bounding box center [126, 168] width 7 height 7
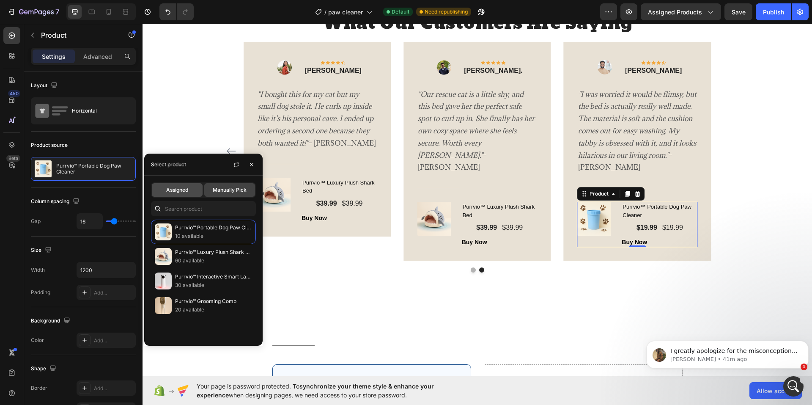
click at [181, 190] on span "Assigned" at bounding box center [177, 190] width 22 height 8
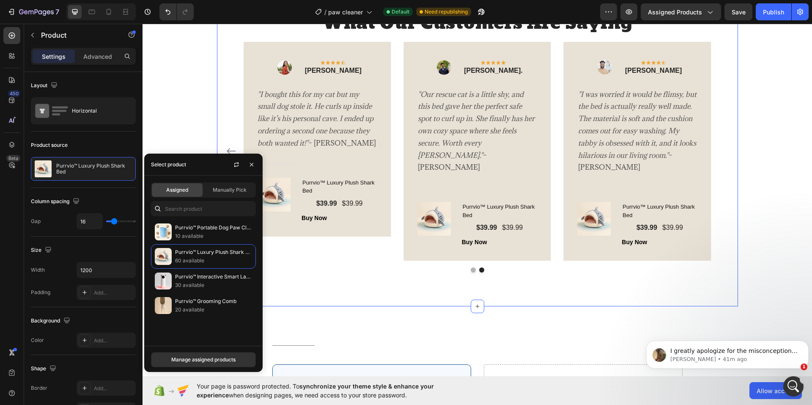
click at [575, 307] on div "Title Line Row Image 60 Day Money-Back Guarantee Text Block Row If you’re not c…" at bounding box center [477, 399] width 521 height 186
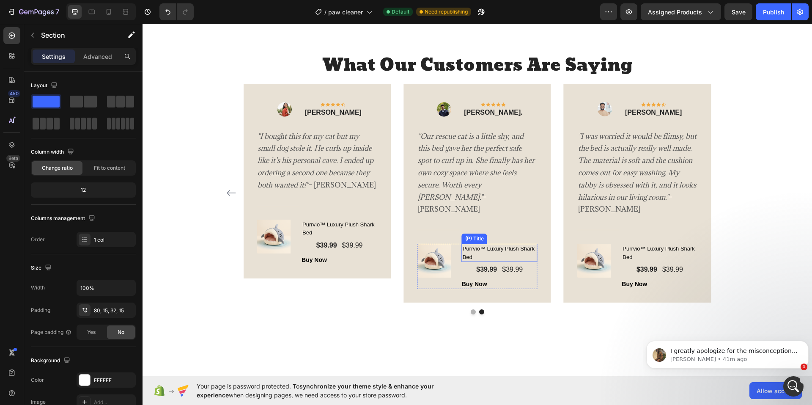
scroll to position [1499, 0]
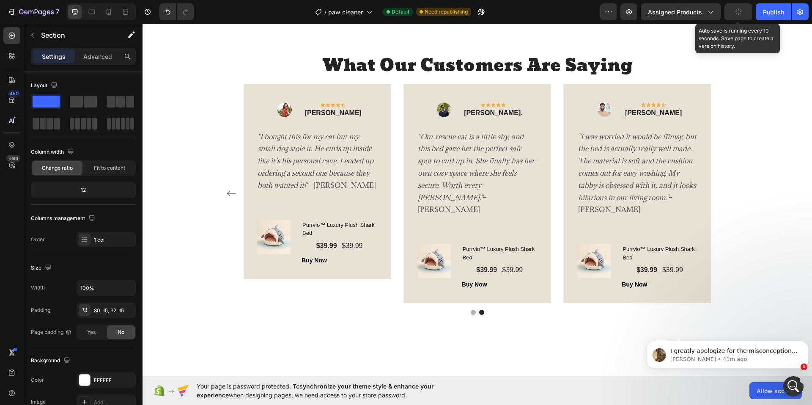
click at [734, 16] on button "button" at bounding box center [738, 11] width 28 height 17
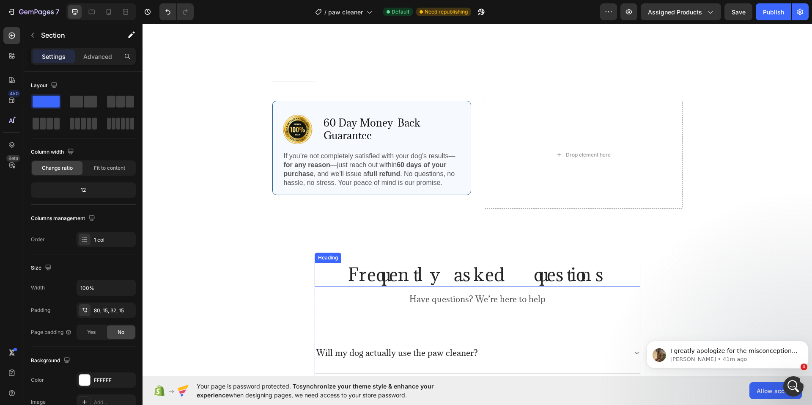
scroll to position [1909, 0]
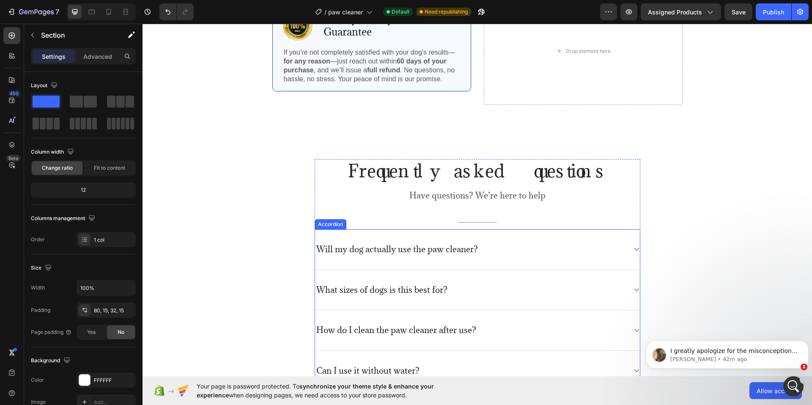
click at [411, 243] on div "Will my dog actually use the paw cleaner?" at bounding box center [397, 249] width 164 height 13
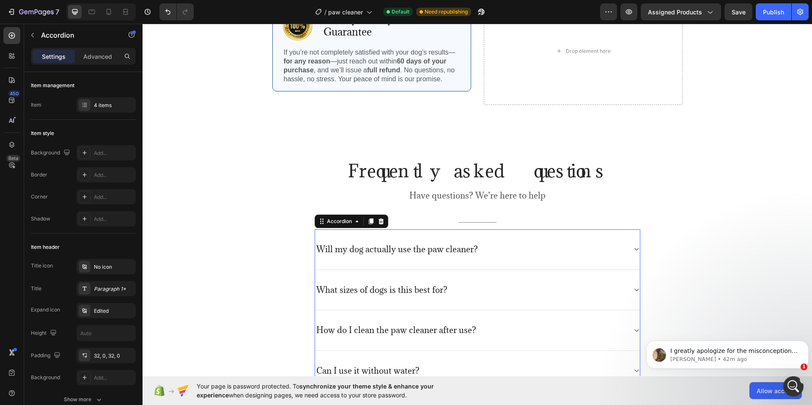
click at [411, 248] on p "Will my dog actually use the paw cleaner?" at bounding box center [397, 249] width 162 height 11
click at [618, 246] on div "What size pets does the Shark Bed fit?" at bounding box center [470, 249] width 311 height 13
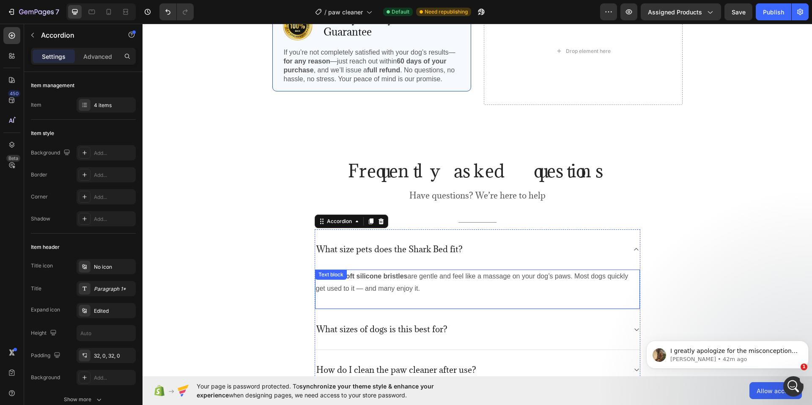
click at [397, 283] on p "Yes! The soft silicone bristles are gentle and feel like a massage on your dog’…" at bounding box center [477, 282] width 323 height 25
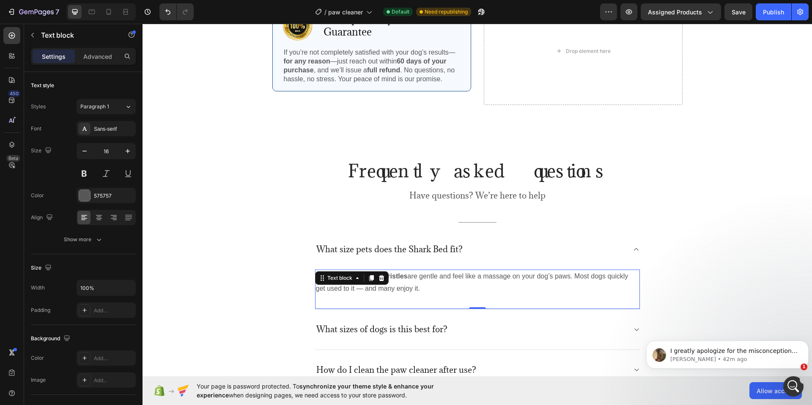
click at [397, 283] on p "Yes! The soft silicone bristles are gentle and feel like a massage on your dog’…" at bounding box center [477, 282] width 323 height 25
click at [357, 330] on p "What sizes of dogs is this best for?" at bounding box center [381, 329] width 131 height 11
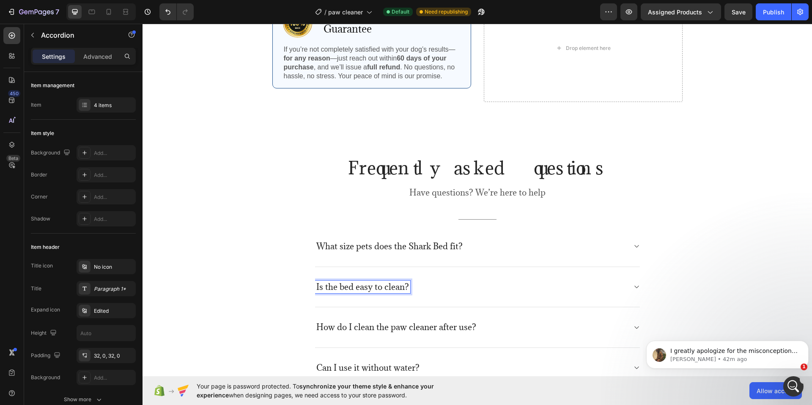
click at [501, 288] on div "Is the bed easy to clean?" at bounding box center [470, 286] width 311 height 13
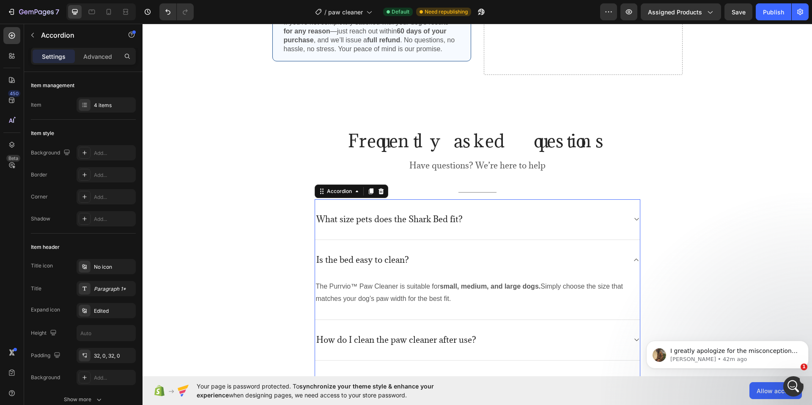
scroll to position [1954, 0]
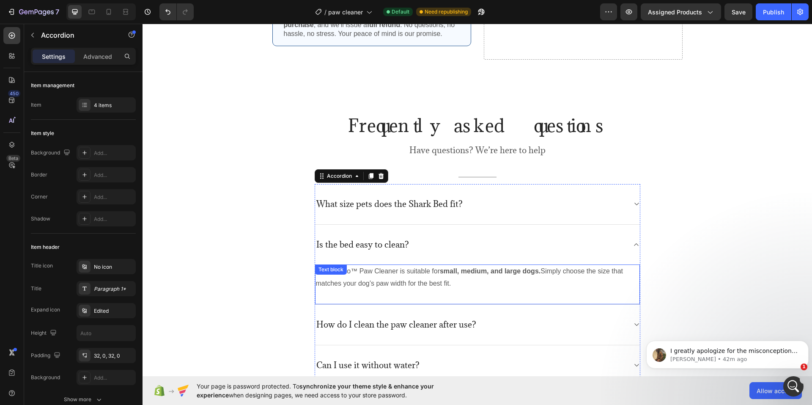
click at [380, 273] on div "The Purrvio™ Paw Cleaner is suitable for small, medium, and large dogs. Simply …" at bounding box center [477, 284] width 325 height 40
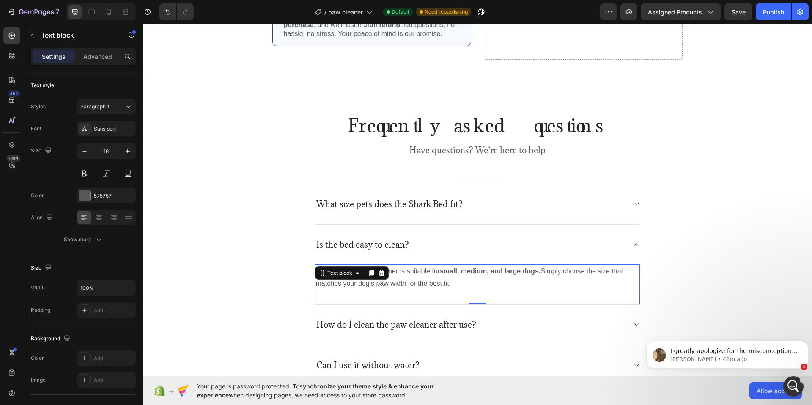
click at [380, 273] on icon at bounding box center [380, 273] width 5 height 6
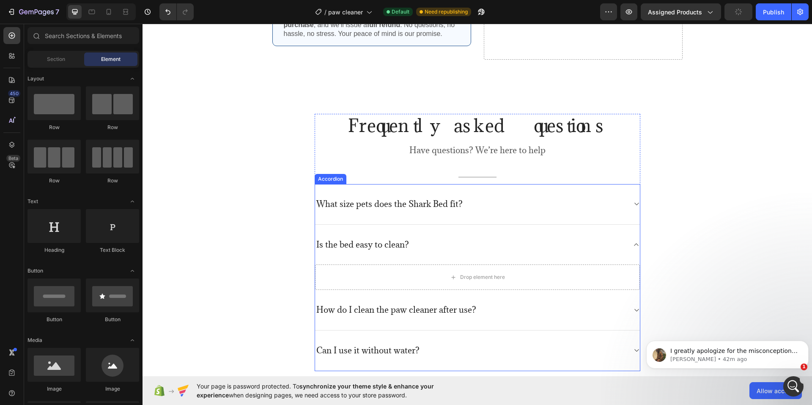
click at [462, 249] on div "Is the bed easy to clean?" at bounding box center [470, 244] width 311 height 13
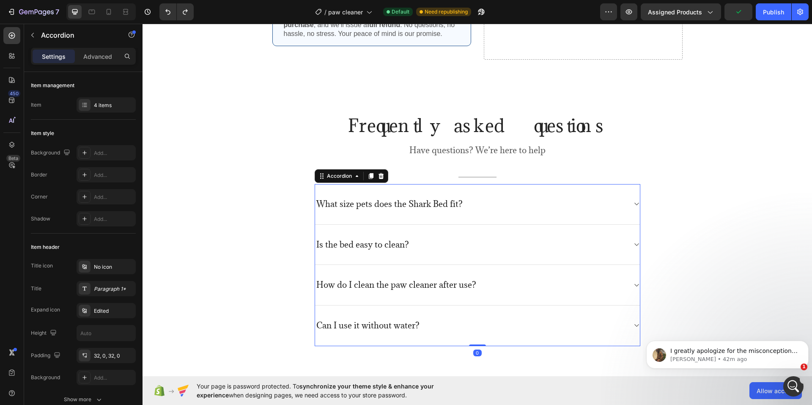
click at [514, 244] on div "Is the bed easy to clean?" at bounding box center [470, 244] width 311 height 13
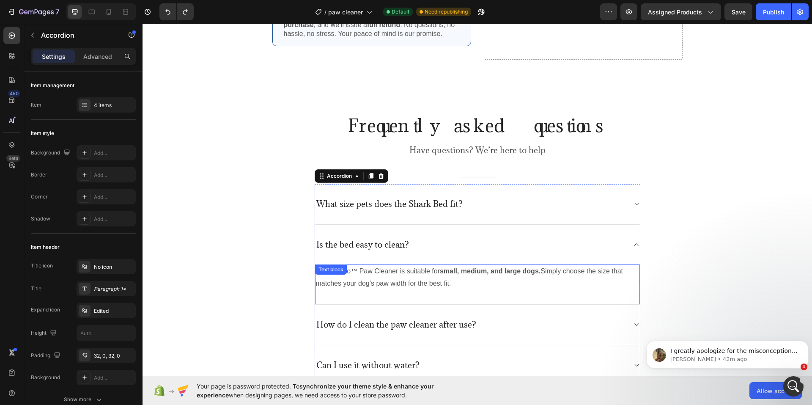
click at [453, 274] on strong "small, medium, and large dogs." at bounding box center [490, 270] width 101 height 7
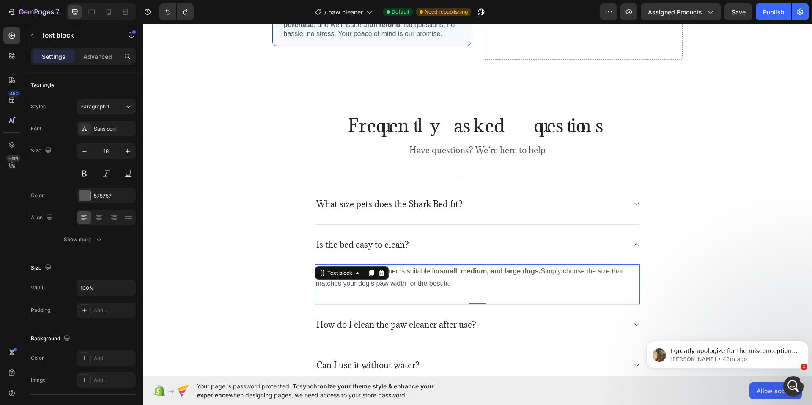
click at [453, 274] on strong "small, medium, and large dogs." at bounding box center [490, 270] width 101 height 7
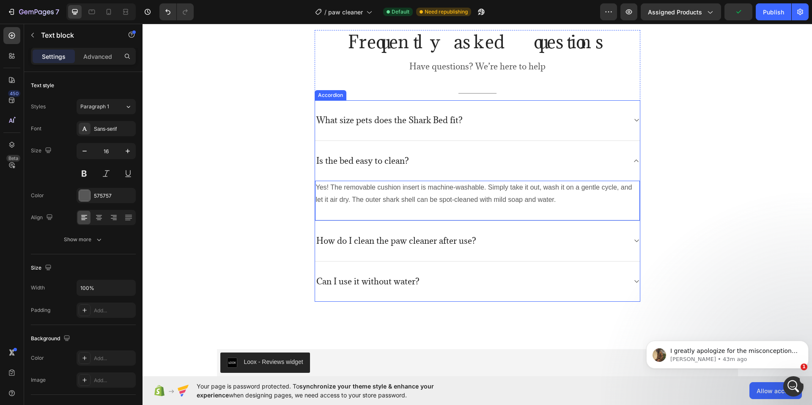
scroll to position [2039, 0]
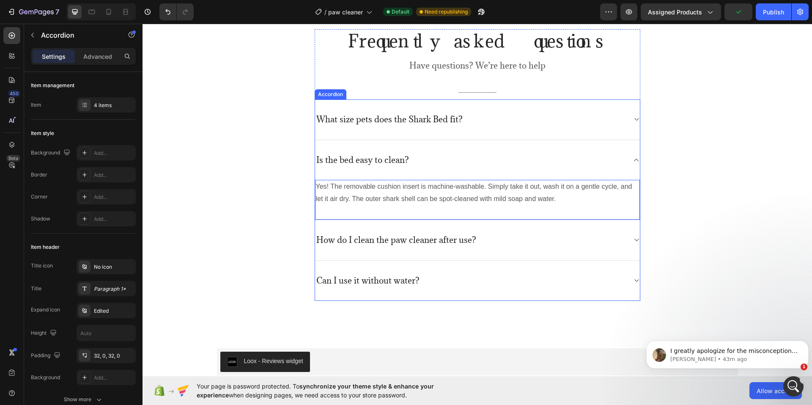
click at [361, 242] on p "How do I clean the paw cleaner after use?" at bounding box center [396, 240] width 160 height 11
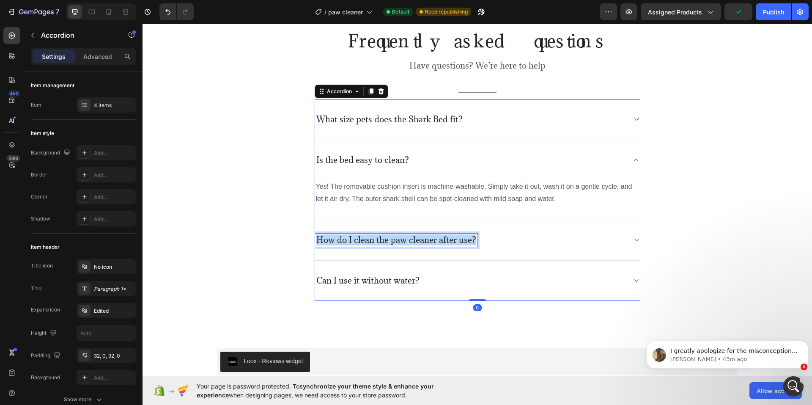
click at [361, 242] on p "How do I clean the paw cleaner after use?" at bounding box center [396, 240] width 160 height 11
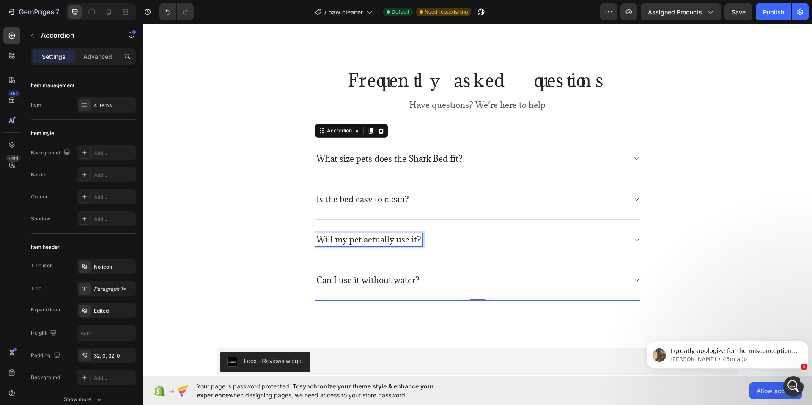
scroll to position [1999, 0]
click at [448, 240] on div "Will my pet actually use it?" at bounding box center [470, 239] width 311 height 13
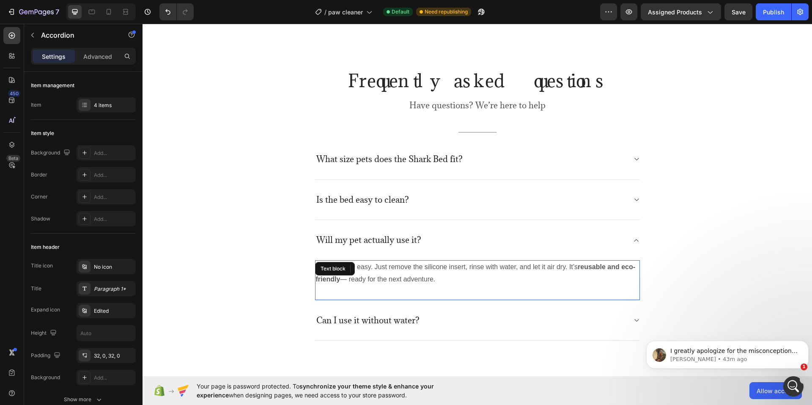
click at [406, 274] on p "It’s quick and easy. Just remove the silicone insert, rinse with water, and let…" at bounding box center [477, 273] width 323 height 25
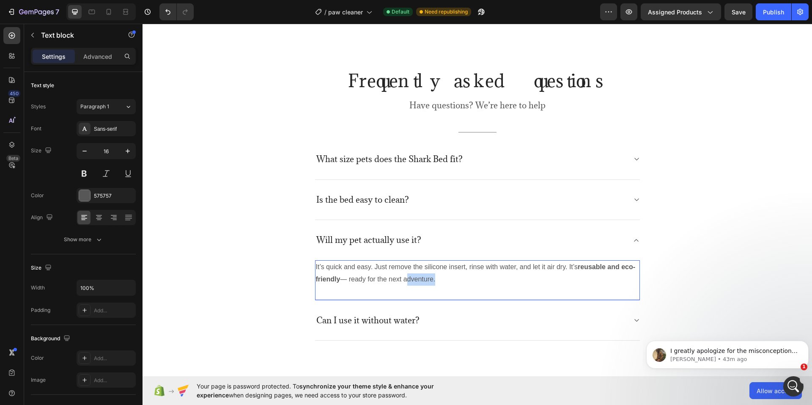
click at [406, 274] on p "It’s quick and easy. Just remove the silicone insert, rinse with water, and let…" at bounding box center [477, 273] width 323 height 25
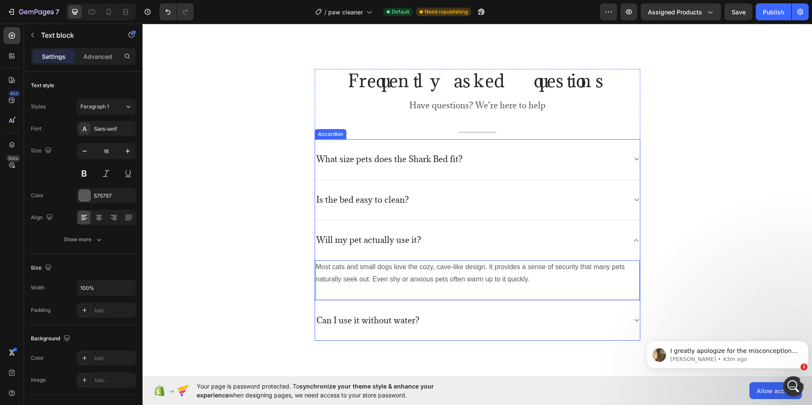
click at [384, 324] on p "Can I use it without water?" at bounding box center [367, 320] width 103 height 11
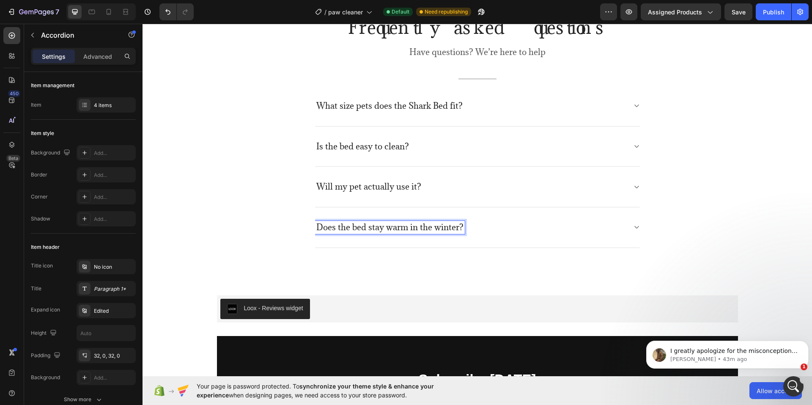
scroll to position [2044, 0]
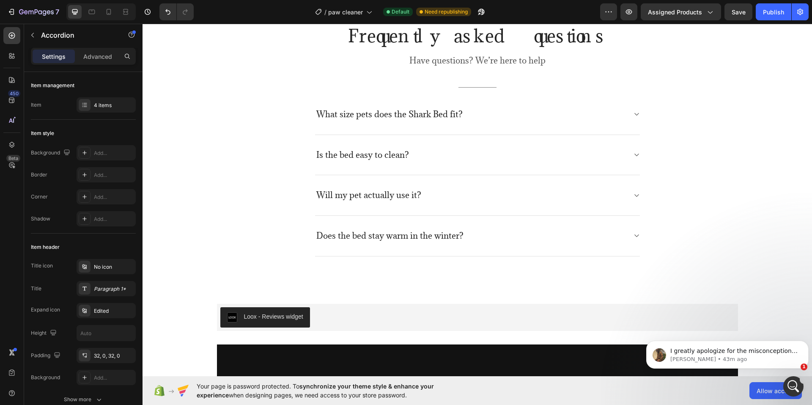
click at [540, 236] on div "Does the bed stay warm in the winter?" at bounding box center [470, 235] width 311 height 13
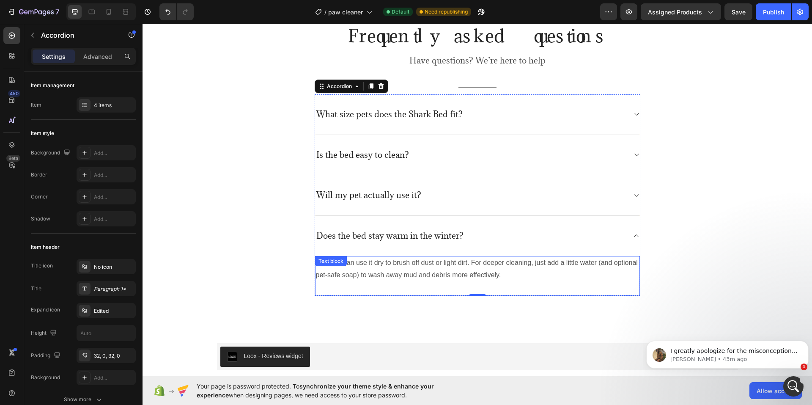
click at [373, 269] on div "Yes, you can use it dry to brush off dust or light dirt. For deeper cleaning, j…" at bounding box center [477, 276] width 325 height 40
click at [373, 269] on div "Text block" at bounding box center [352, 265] width 74 height 14
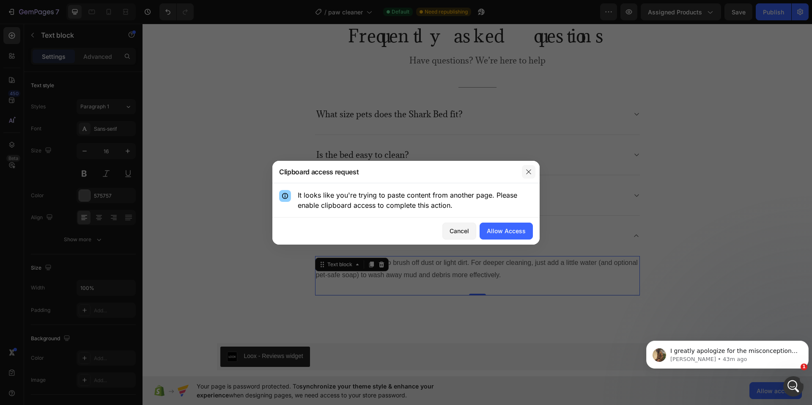
click at [523, 175] on button "button" at bounding box center [529, 172] width 14 height 14
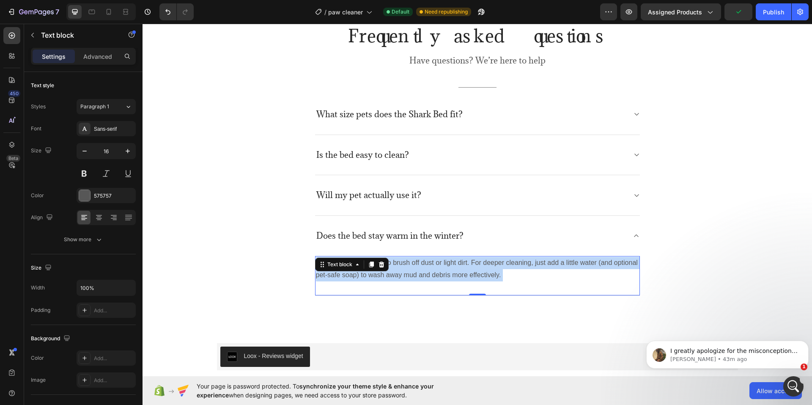
click at [490, 271] on p "Yes, you can use it dry to brush off dust or light dirt. For deeper cleaning, j…" at bounding box center [477, 269] width 323 height 25
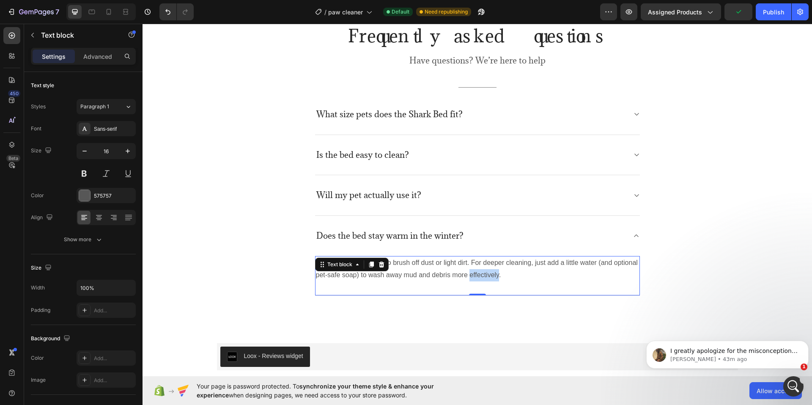
click at [490, 271] on p "Yes, you can use it dry to brush off dust or light dirt. For deeper cleaning, j…" at bounding box center [477, 269] width 323 height 25
click at [269, 219] on div "Frequently asked questions Heading Have questions? We’re here to help Text bloc…" at bounding box center [477, 159] width 508 height 271
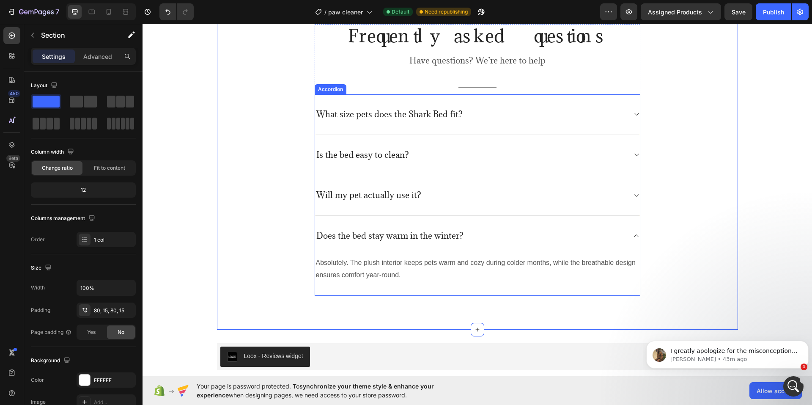
click at [634, 237] on icon at bounding box center [636, 235] width 6 height 7
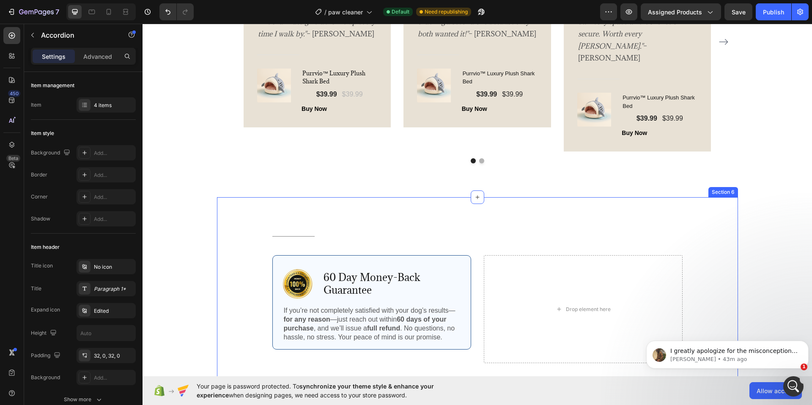
scroll to position [1702, 0]
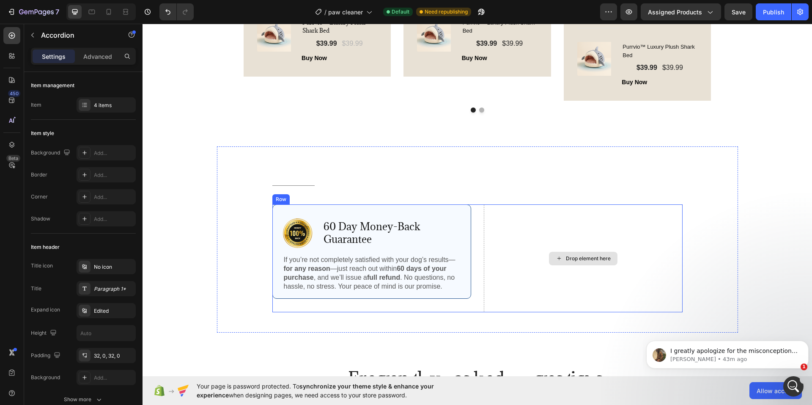
click at [565, 225] on div "Drop element here" at bounding box center [583, 258] width 199 height 108
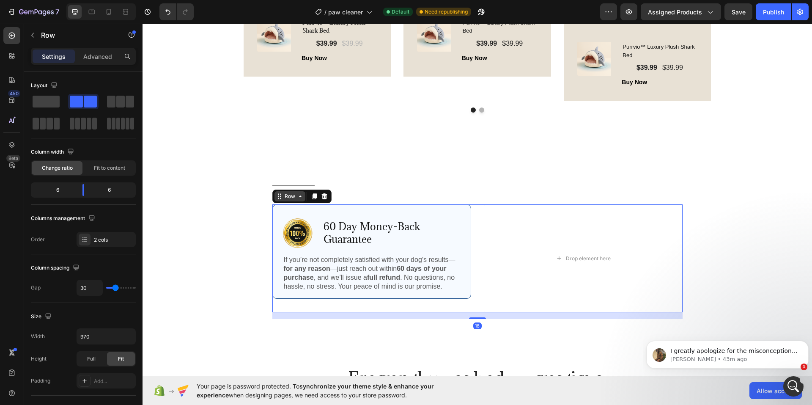
click at [299, 197] on icon at bounding box center [300, 196] width 3 height 2
click at [297, 198] on icon at bounding box center [300, 196] width 7 height 7
click at [297, 200] on icon at bounding box center [300, 196] width 7 height 7
click at [472, 187] on div "Title Line" at bounding box center [477, 185] width 410 height 11
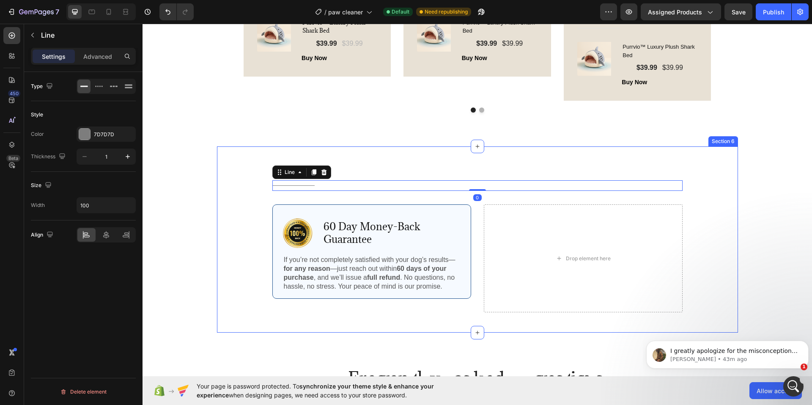
click at [721, 193] on div "Title Line 0 Row Image 60 Day Money-Back Guarantee Text Block Row If you’re not…" at bounding box center [477, 249] width 508 height 139
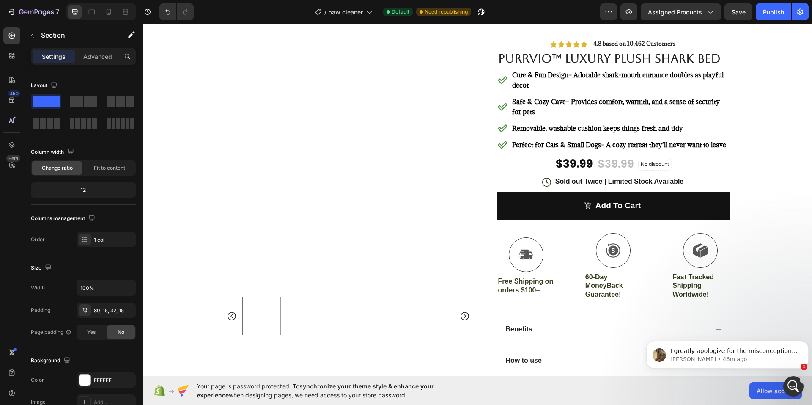
scroll to position [0, 0]
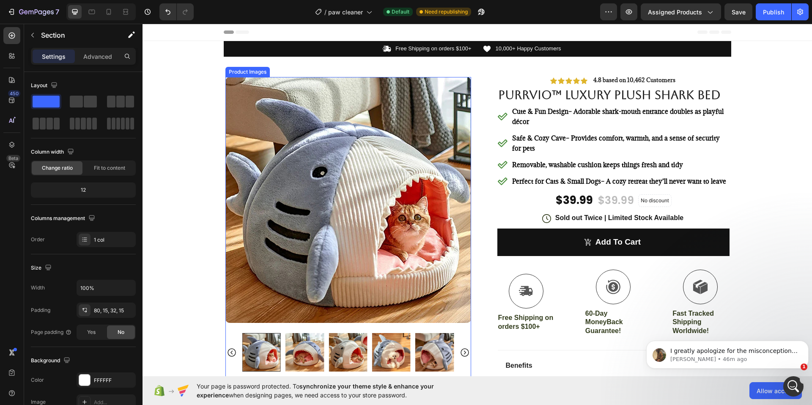
click at [227, 352] on icon "Carousel Back Arrow" at bounding box center [231, 352] width 8 height 8
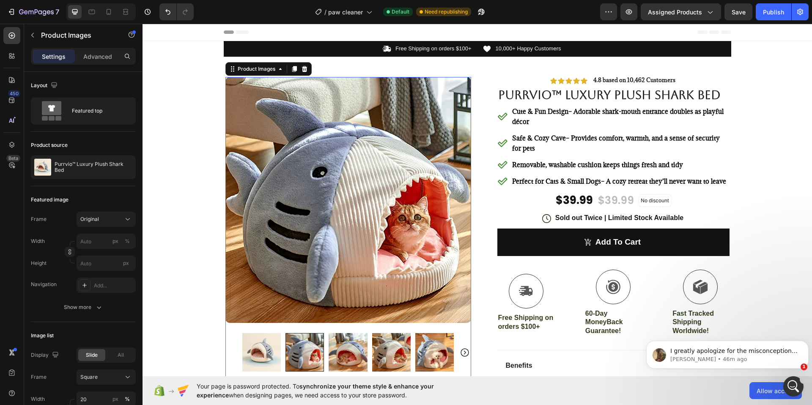
click at [249, 351] on img at bounding box center [261, 352] width 38 height 38
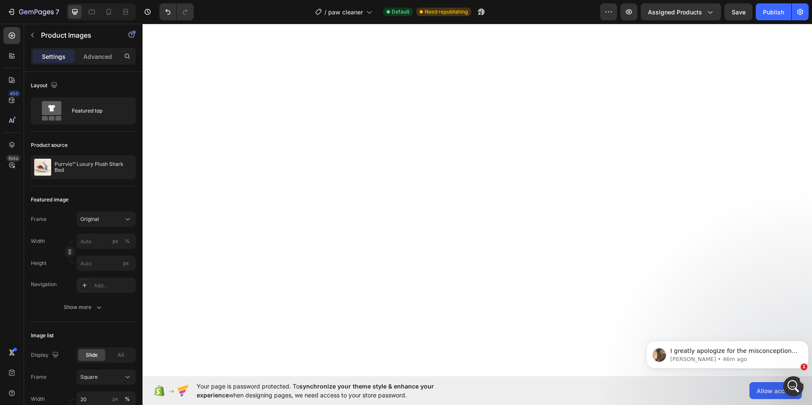
scroll to position [1299, 0]
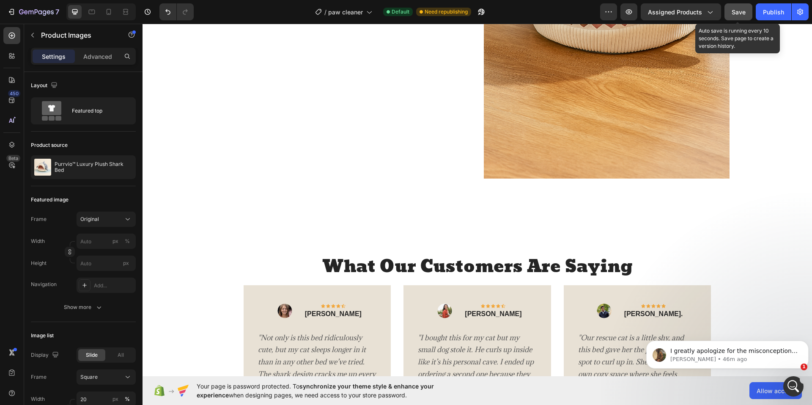
click at [738, 14] on span "Save" at bounding box center [739, 11] width 14 height 7
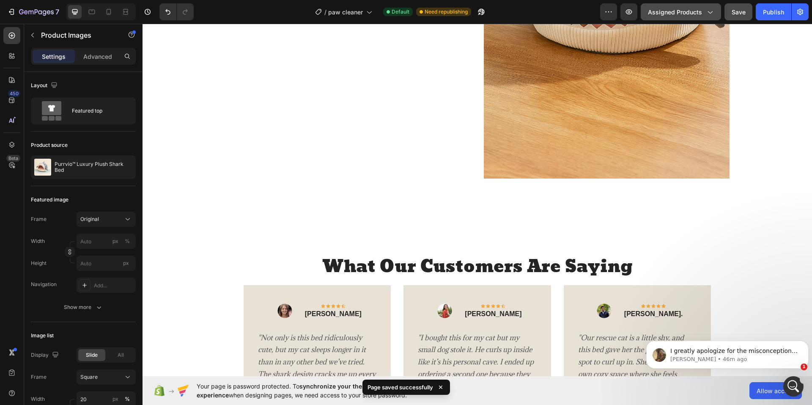
click at [708, 10] on icon "button" at bounding box center [709, 12] width 8 height 8
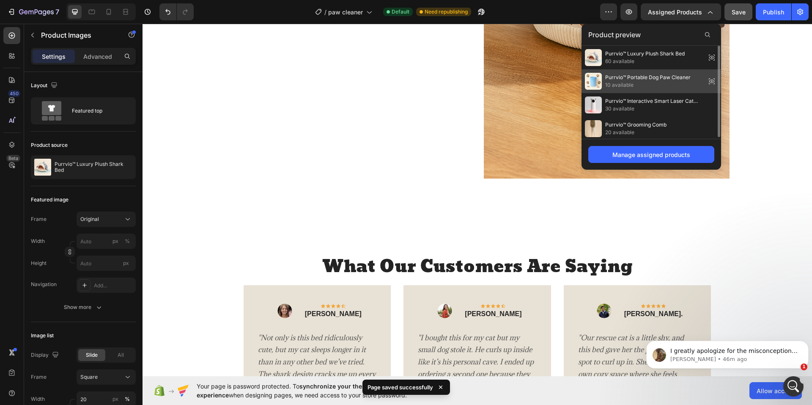
click at [656, 75] on span "Purrvio™ Portable Dog Paw Cleaner" at bounding box center [647, 78] width 85 height 8
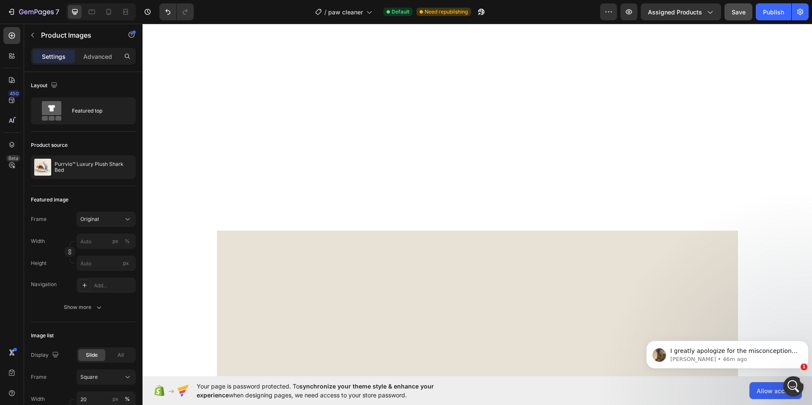
scroll to position [0, 0]
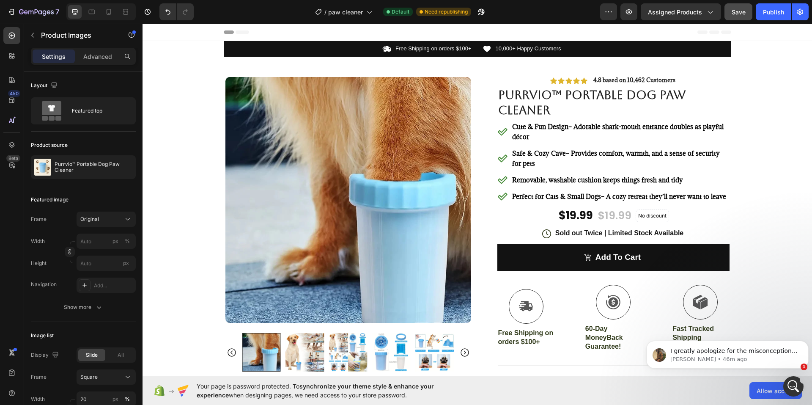
click at [230, 353] on icon "Carousel Back Arrow" at bounding box center [232, 352] width 10 height 10
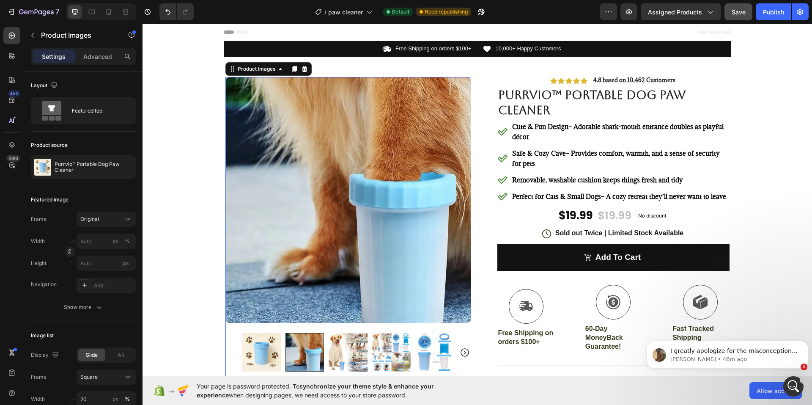
click at [257, 355] on img at bounding box center [261, 352] width 38 height 38
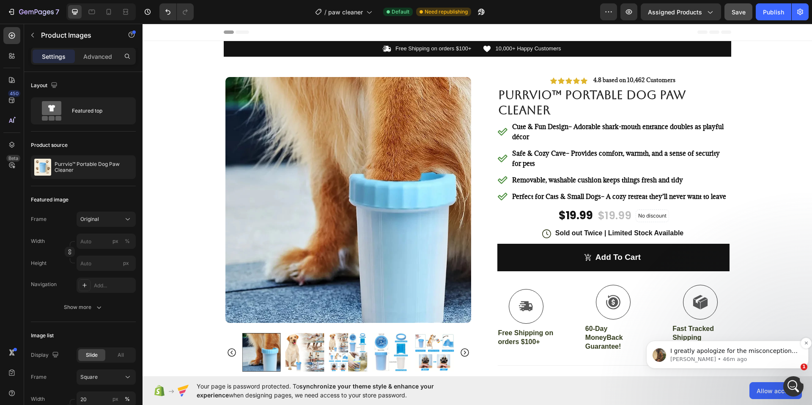
click at [770, 359] on p "Abraham • 46m ago" at bounding box center [734, 359] width 128 height 8
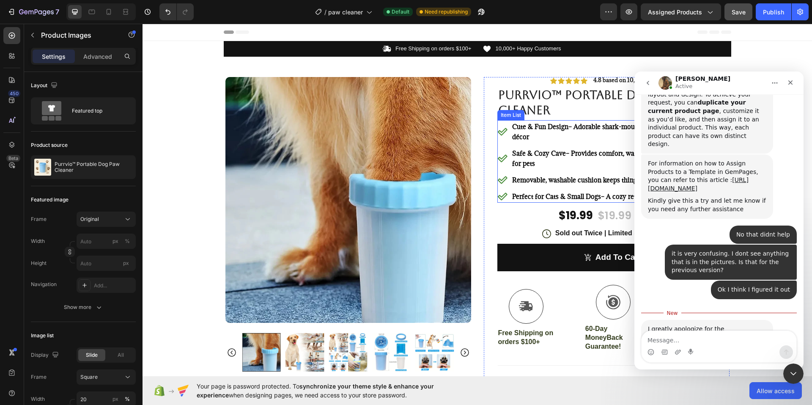
scroll to position [454, 0]
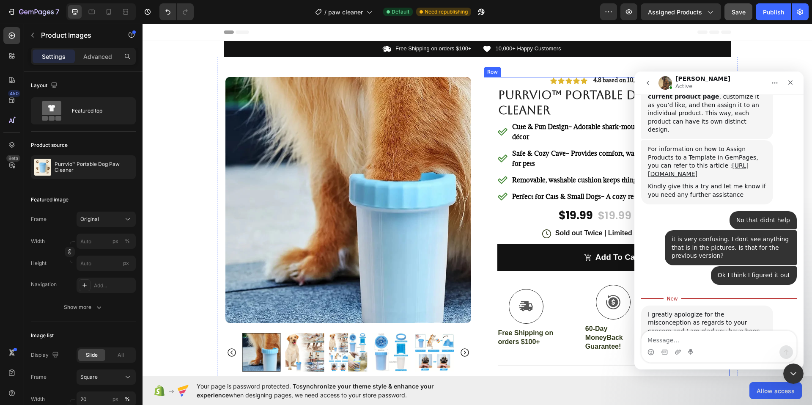
click at [535, 82] on div "Icon Icon Icon Icon Icon Icon List 4.8 based on 10,462 Customers Text Block Row…" at bounding box center [613, 259] width 232 height 364
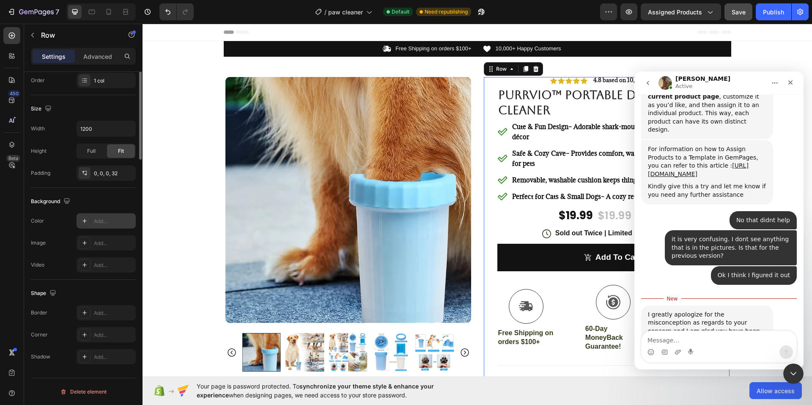
scroll to position [0, 0]
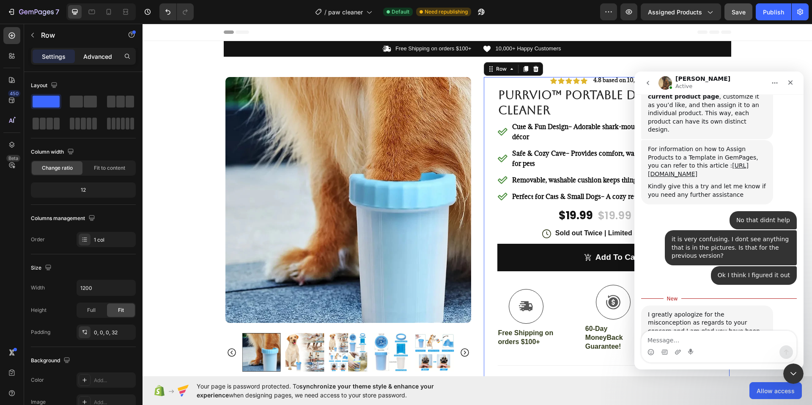
click at [95, 59] on p "Advanced" at bounding box center [97, 56] width 29 height 9
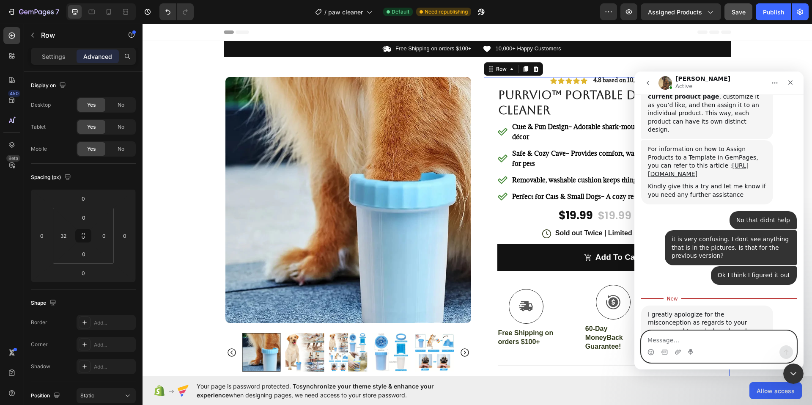
click at [674, 343] on textarea "Message…" at bounding box center [718, 338] width 155 height 14
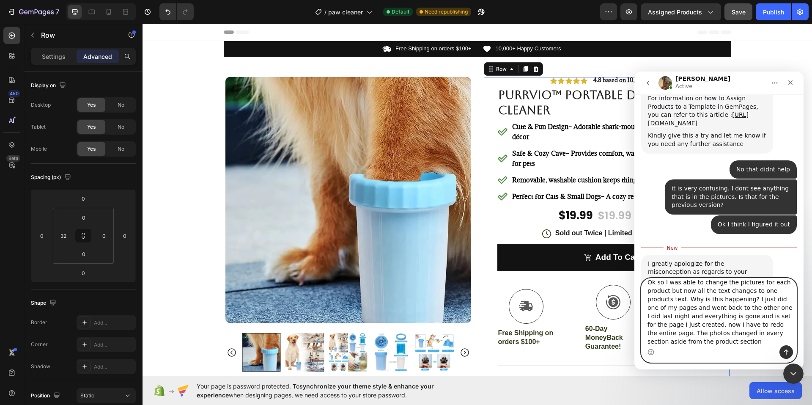
scroll to position [507, 0]
type textarea "Ok so I was able to change the pictures for each product but now all the text c…"
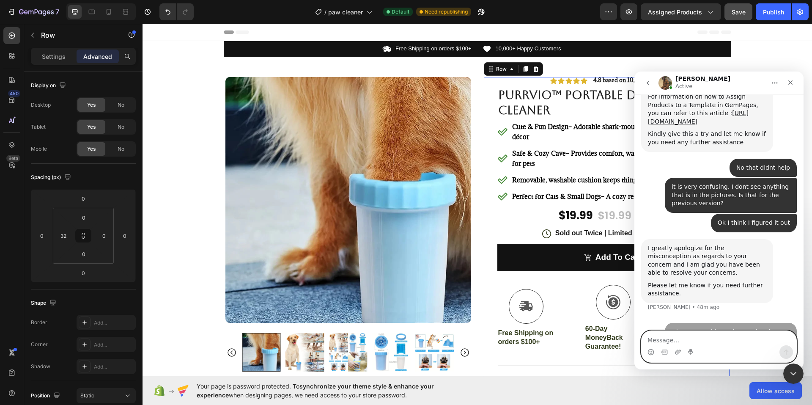
scroll to position [532, 0]
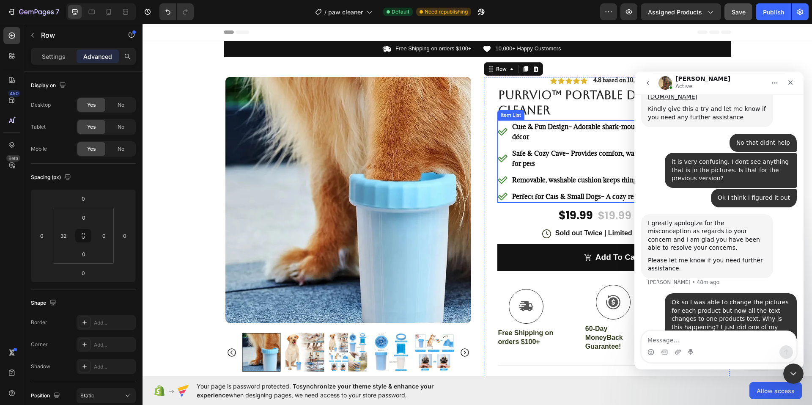
click at [504, 123] on div "Cute & Fun Design – Adorable shark-mouth entrance doubles as playful décor" at bounding box center [613, 131] width 232 height 23
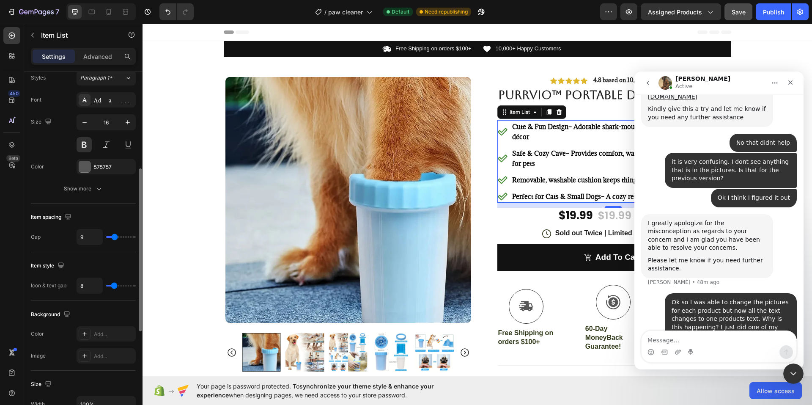
scroll to position [381, 0]
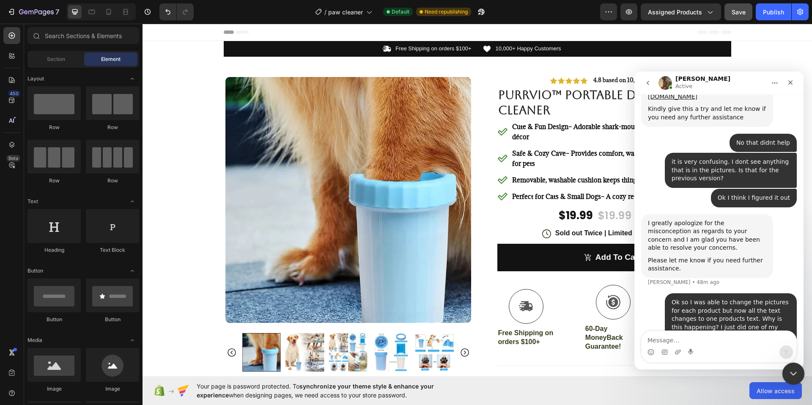
drag, startPoint x: 799, startPoint y: 375, endPoint x: 1428, endPoint y: 696, distance: 706.3
click at [800, 375] on div "Close Intercom Messenger" at bounding box center [792, 372] width 20 height 20
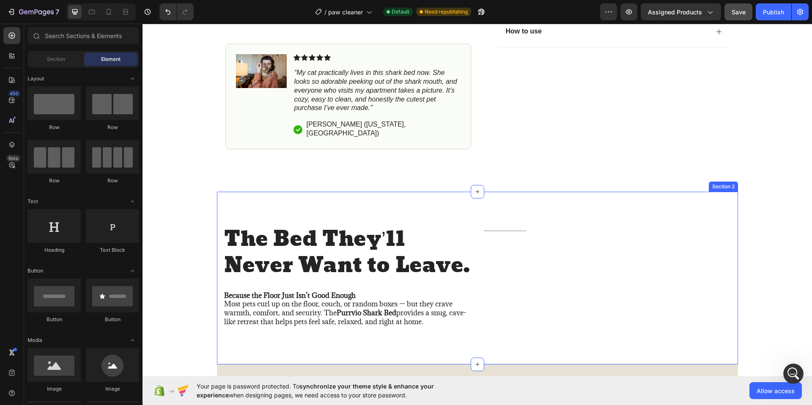
click at [514, 203] on div "The Bed They’ll Never Want to Leave. Heading Because the Floor Just Isn’t Good …" at bounding box center [477, 278] width 521 height 173
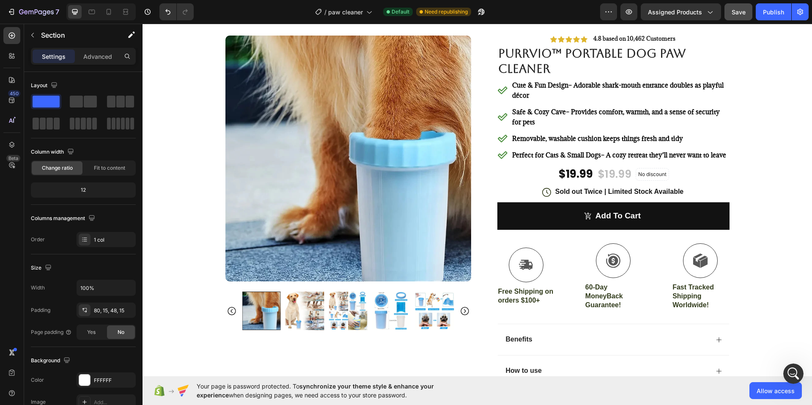
scroll to position [169, 0]
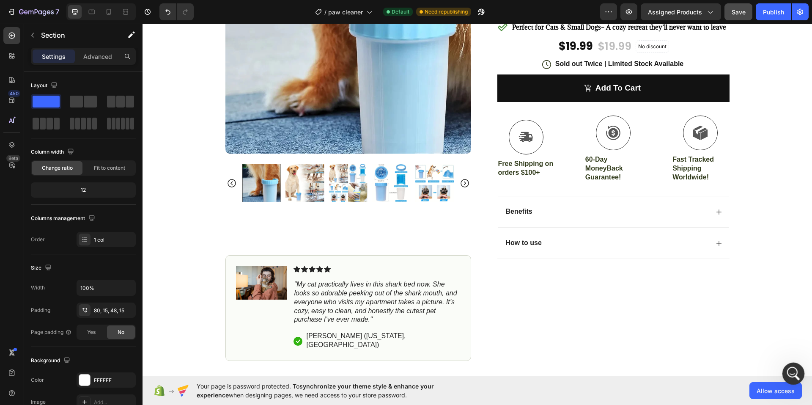
click at [789, 373] on icon "Open Intercom Messenger" at bounding box center [792, 372] width 14 height 14
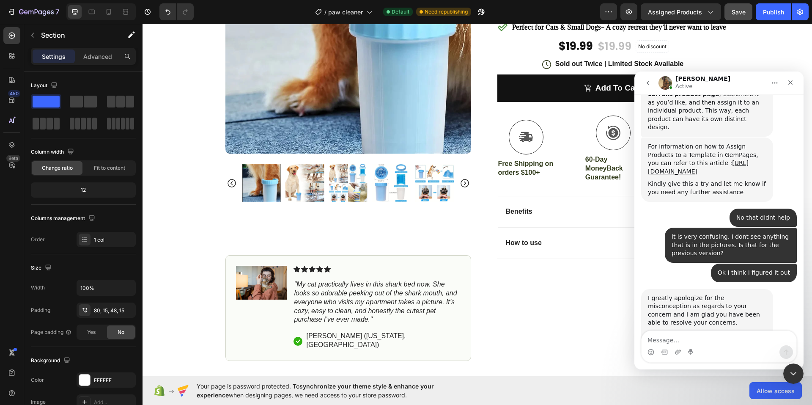
scroll to position [532, 0]
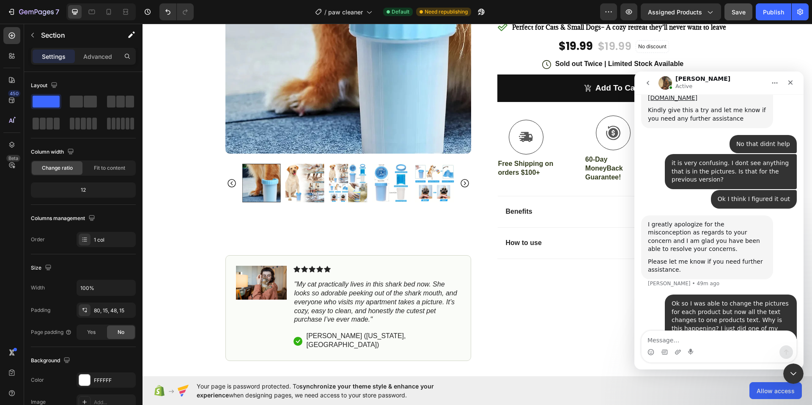
click at [681, 336] on textarea "Message…" at bounding box center [718, 338] width 155 height 14
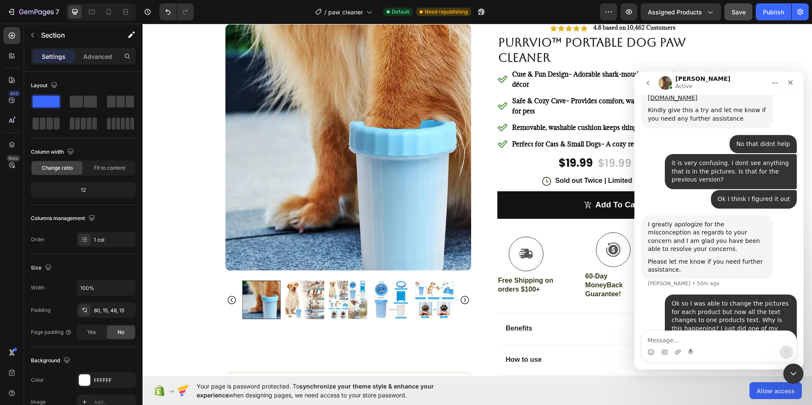
scroll to position [169, 0]
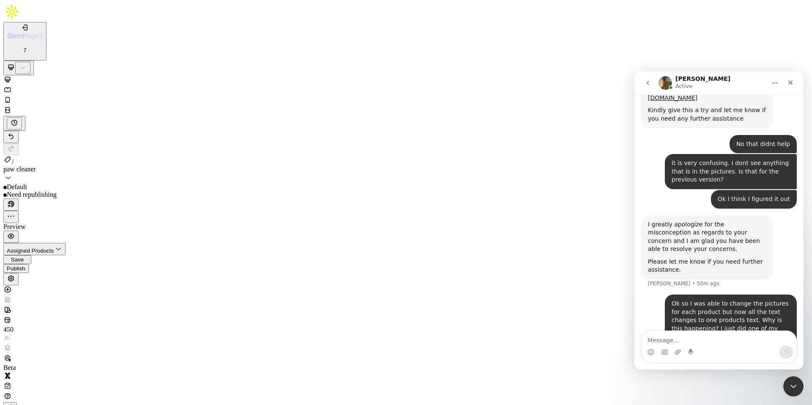
scroll to position [1522, 0]
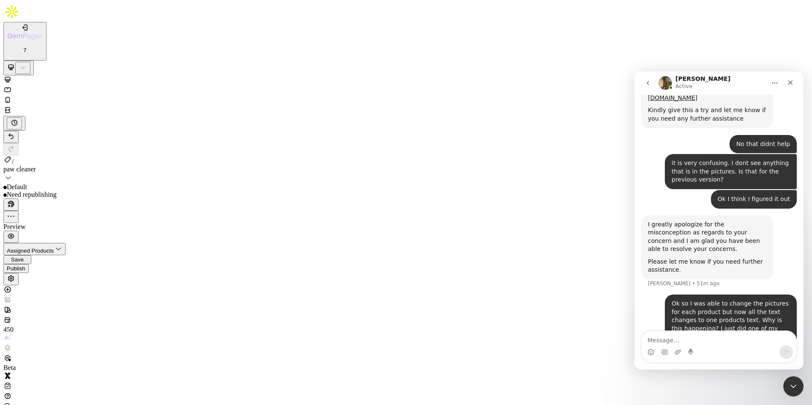
scroll to position [260, 0]
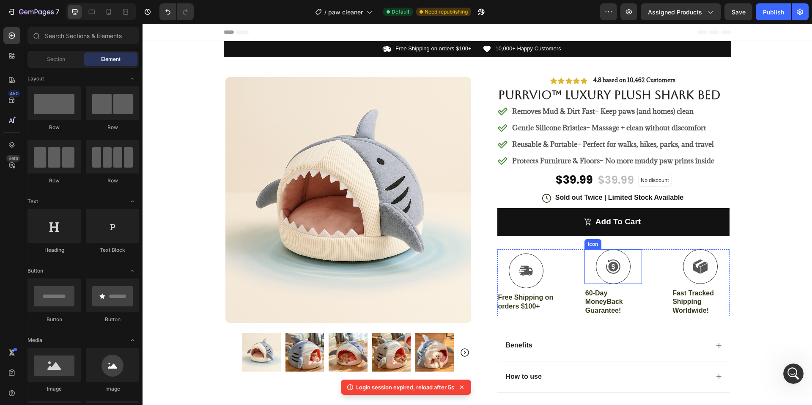
scroll to position [1691, 0]
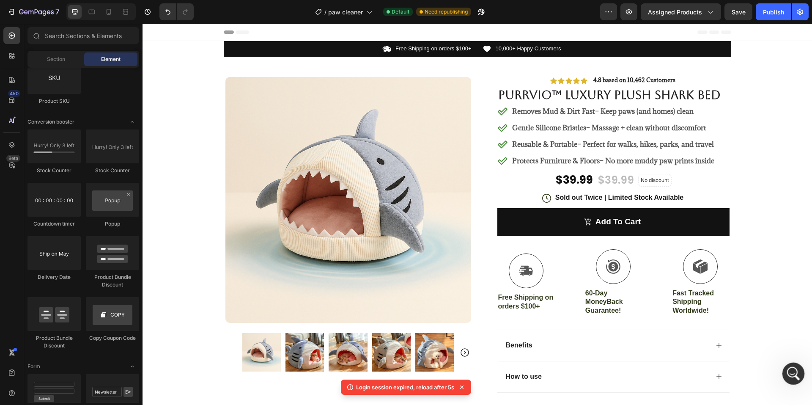
click at [794, 369] on icon "Open Intercom Messenger" at bounding box center [792, 372] width 14 height 14
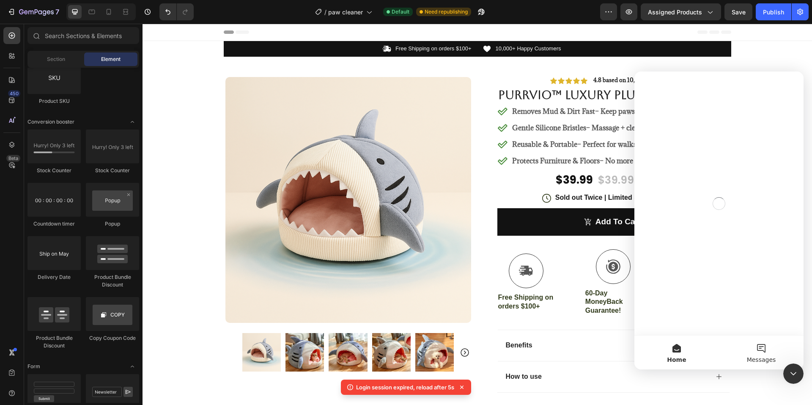
scroll to position [0, 0]
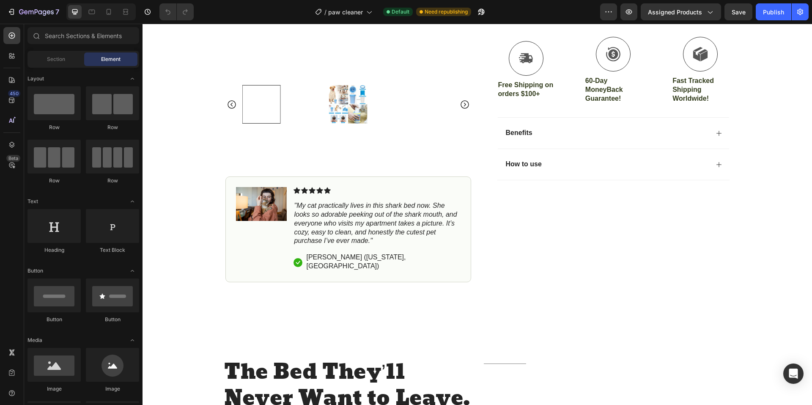
scroll to position [338, 0]
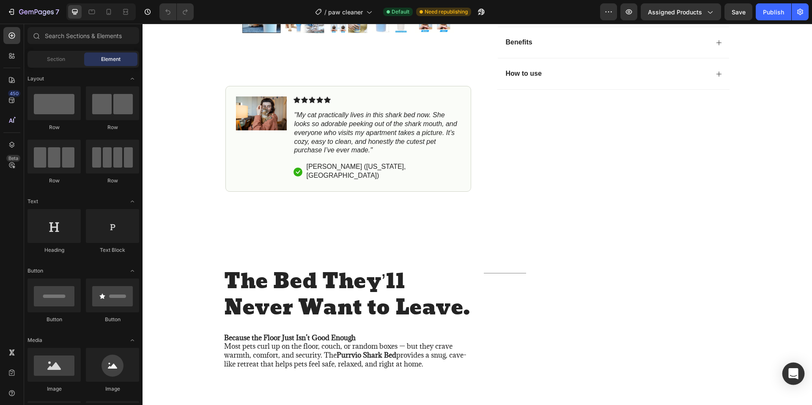
click at [795, 366] on div "Open Intercom Messenger" at bounding box center [793, 373] width 22 height 22
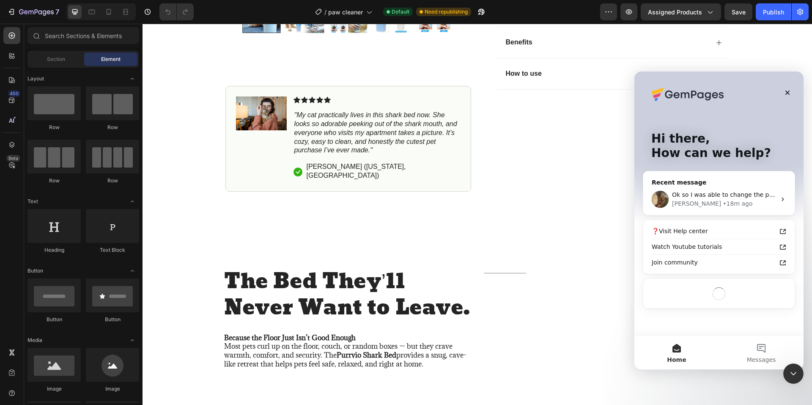
scroll to position [0, 0]
click at [692, 202] on div "[PERSON_NAME]" at bounding box center [696, 203] width 49 height 9
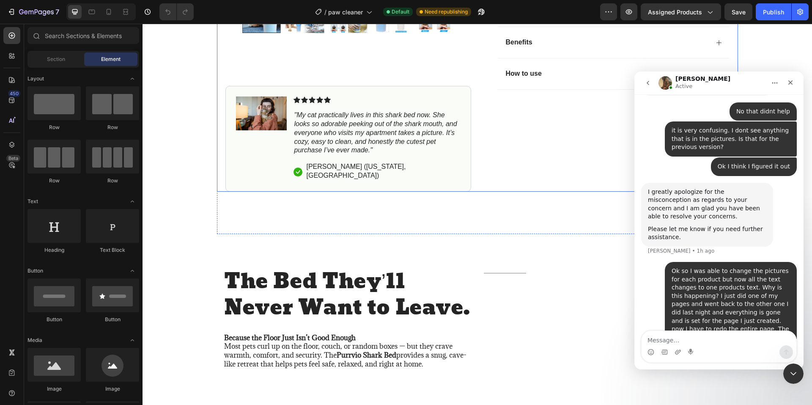
scroll to position [532, 0]
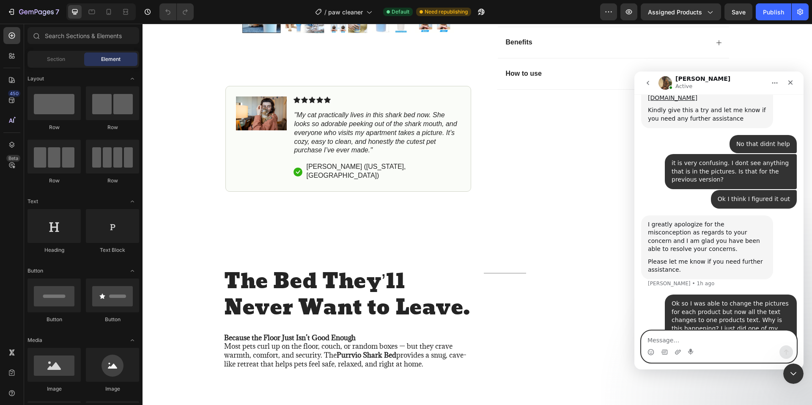
click at [670, 341] on textarea "Message…" at bounding box center [718, 338] width 155 height 14
type textarea "l"
type textarea "h"
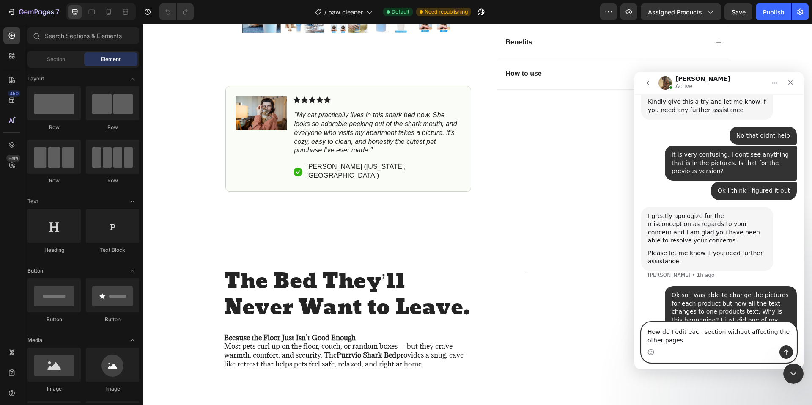
type textarea "How do I edit each section without affecting the other pages"
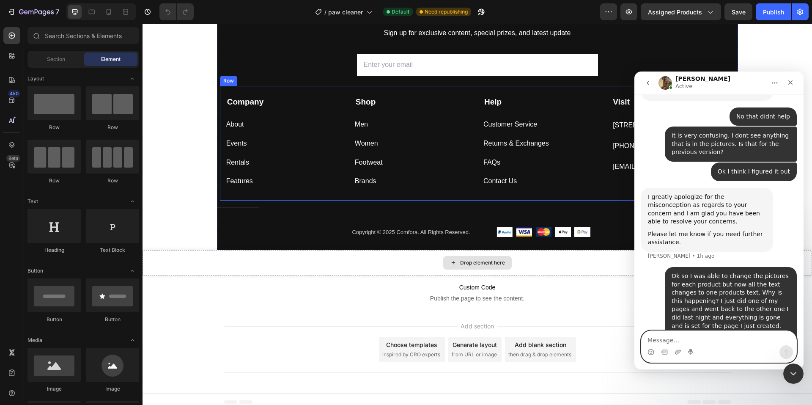
scroll to position [2428, 0]
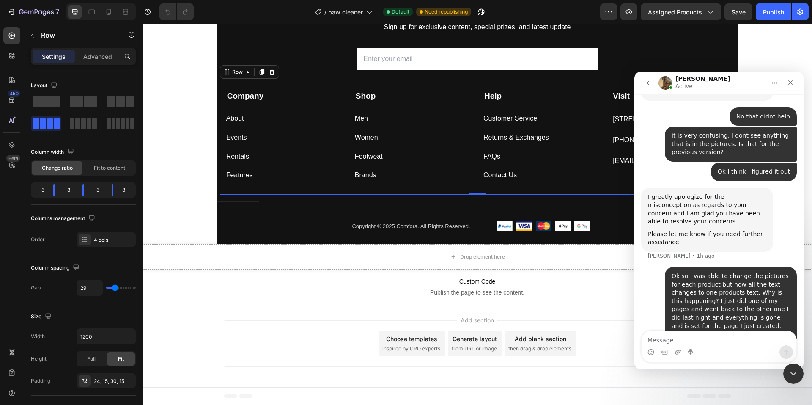
click at [340, 130] on div "Events Button" at bounding box center [284, 134] width 116 height 19
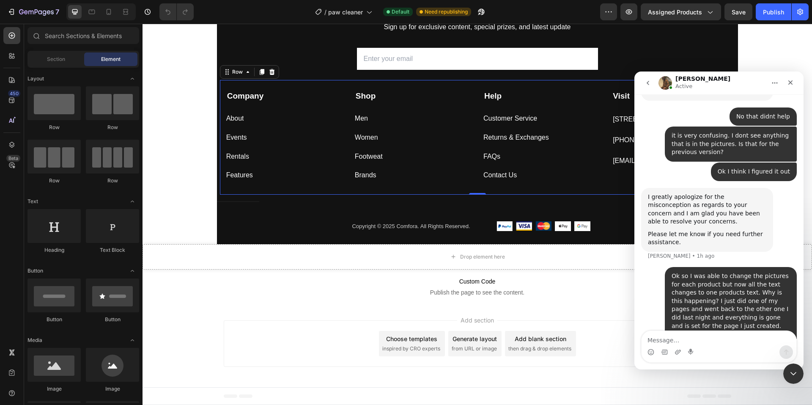
click at [439, 85] on div "Company Text block About Button Events Button Rentals Button Features Button Sh…" at bounding box center [477, 137] width 515 height 115
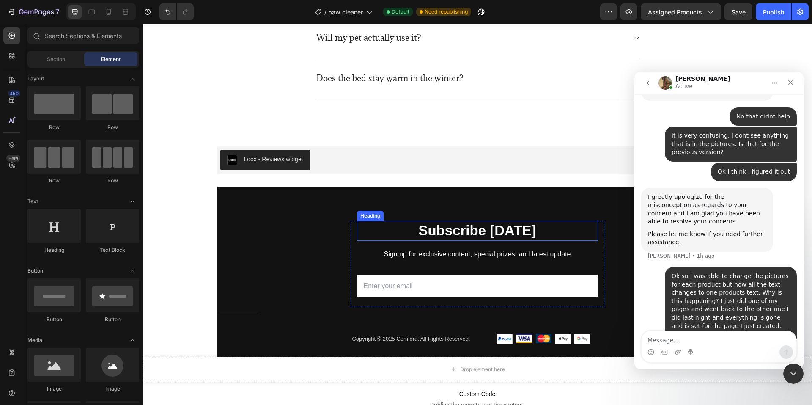
scroll to position [2187, 0]
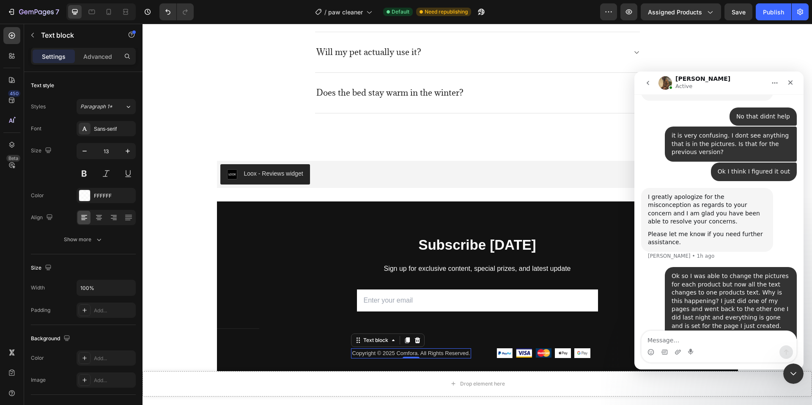
click at [407, 352] on p "Copyright © 2025 Comfora. All Rights Reserved." at bounding box center [411, 353] width 118 height 8
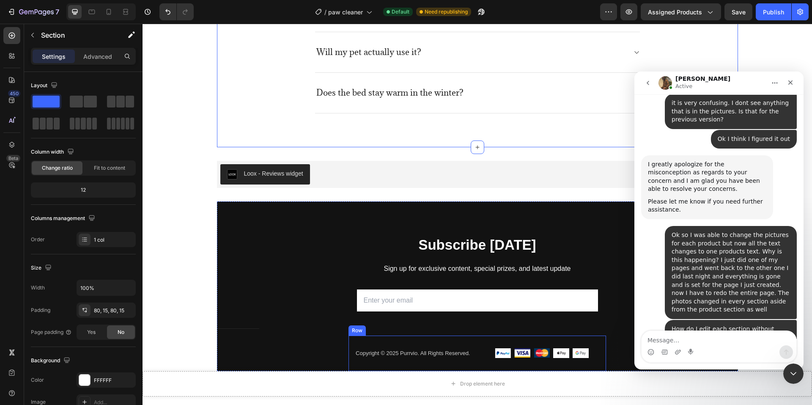
scroll to position [642, 0]
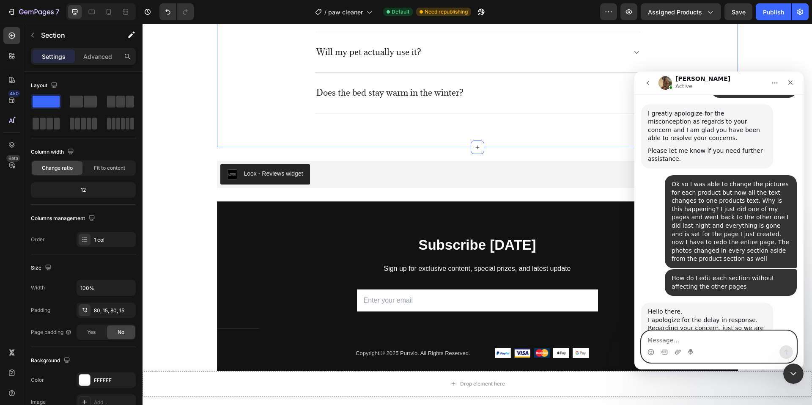
click at [672, 334] on textarea "Message…" at bounding box center [718, 338] width 155 height 14
type textarea "Yes"
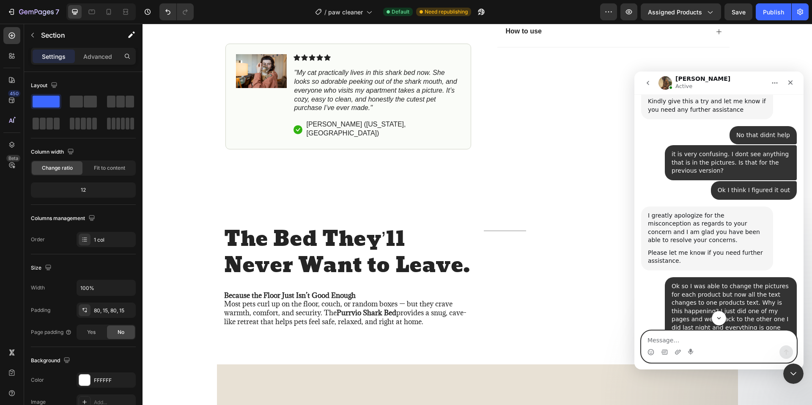
scroll to position [423, 0]
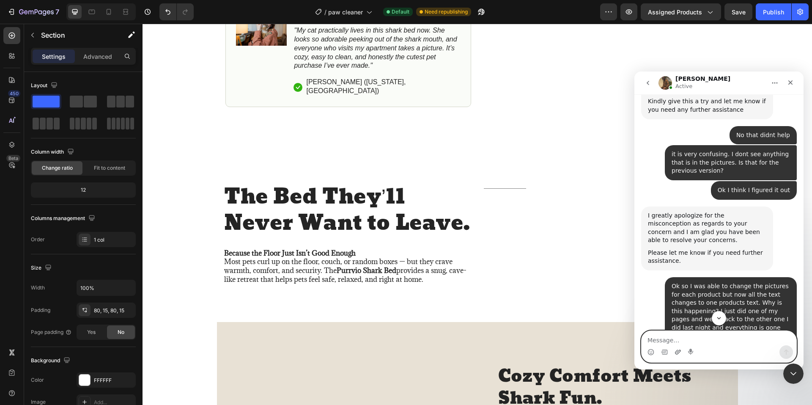
click at [677, 353] on icon "Upload attachment" at bounding box center [677, 351] width 7 height 7
click at [675, 349] on icon "Upload attachment" at bounding box center [677, 351] width 7 height 7
click at [678, 353] on icon "Upload attachment" at bounding box center [677, 351] width 7 height 7
click at [680, 352] on icon "Upload attachment" at bounding box center [677, 351] width 7 height 7
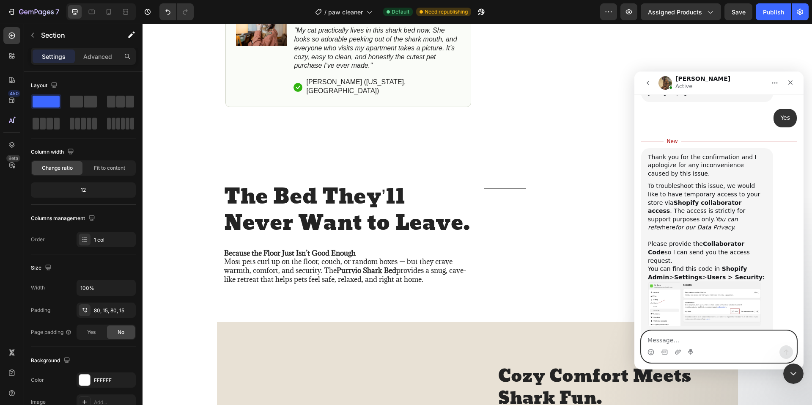
scroll to position [906, 0]
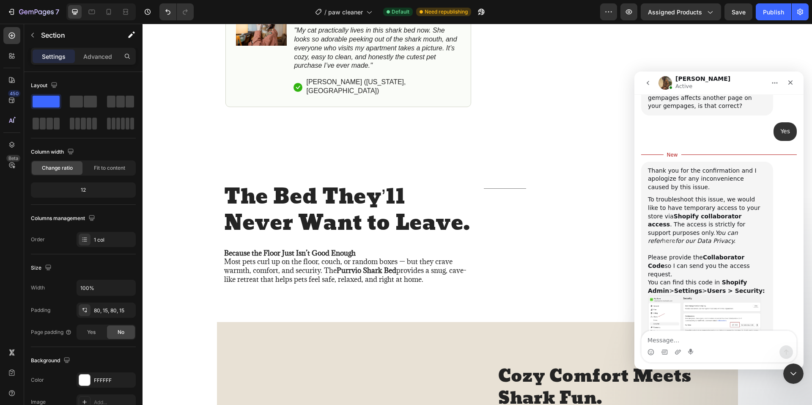
click at [669, 237] on link "here" at bounding box center [669, 240] width 14 height 7
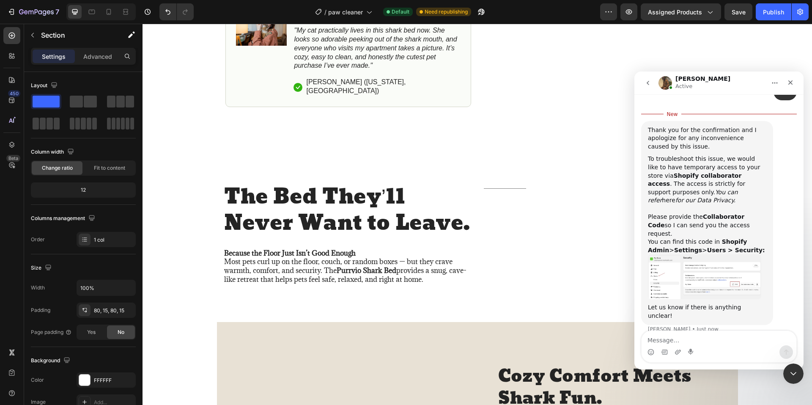
scroll to position [948, 0]
click at [701, 344] on textarea "Message…" at bounding box center [718, 338] width 155 height 14
paste textarea "0983"
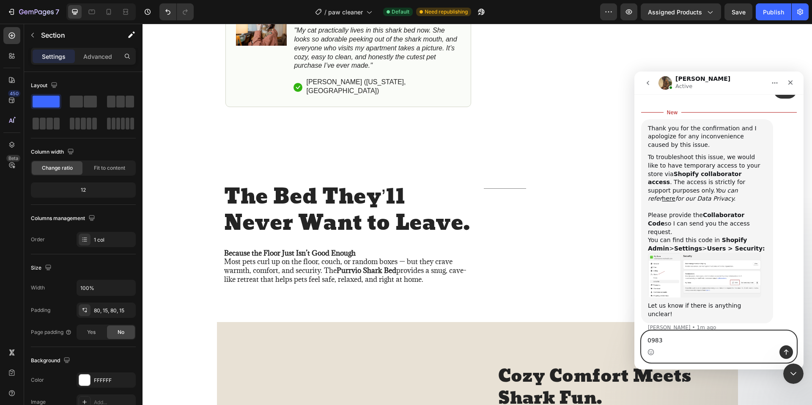
type textarea "0983"
click at [789, 350] on icon "Send a message…" at bounding box center [786, 351] width 7 height 7
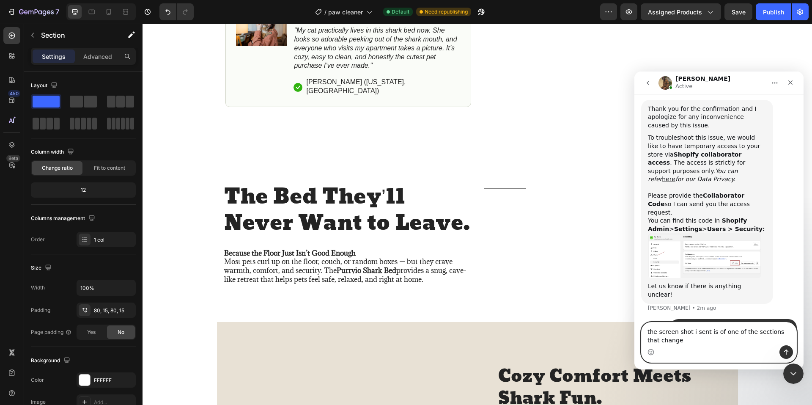
scroll to position [962, 0]
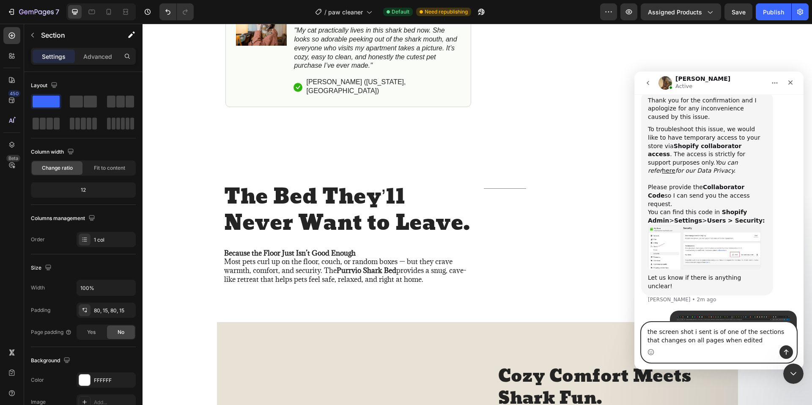
type textarea "the screen shot i sent is of one of the sections that changes on all pages when…"
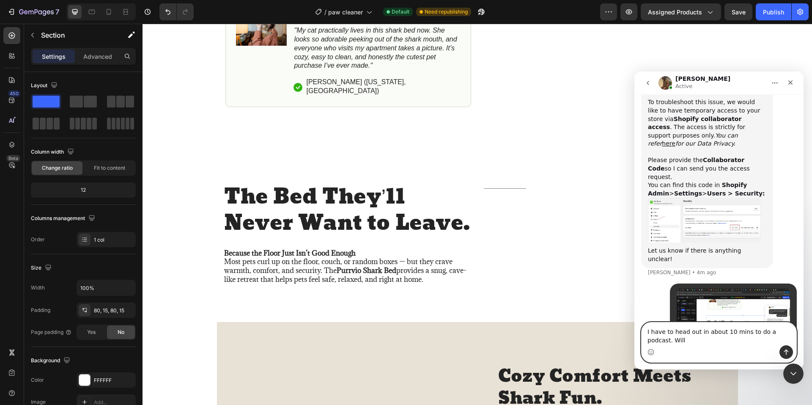
scroll to position [997, 0]
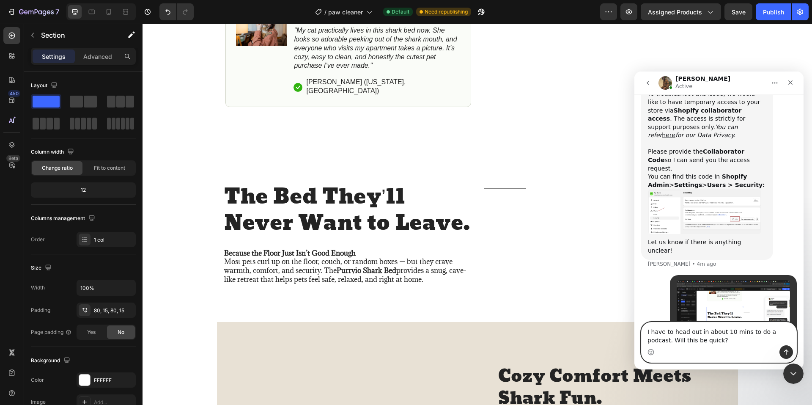
type textarea "I have to head out in about 10 mins to do a podcast. Will this be quick?"
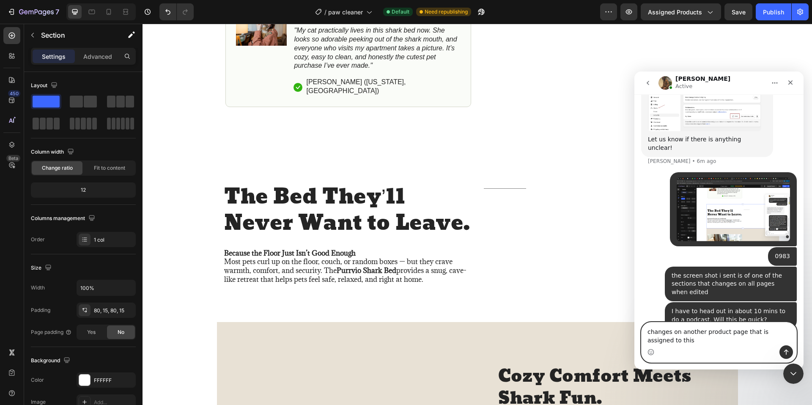
scroll to position [1109, 0]
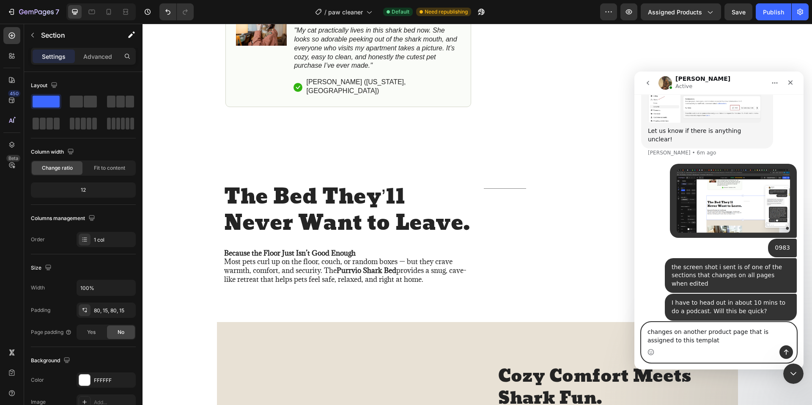
type textarea "changes on another product page that is assigned to this template"
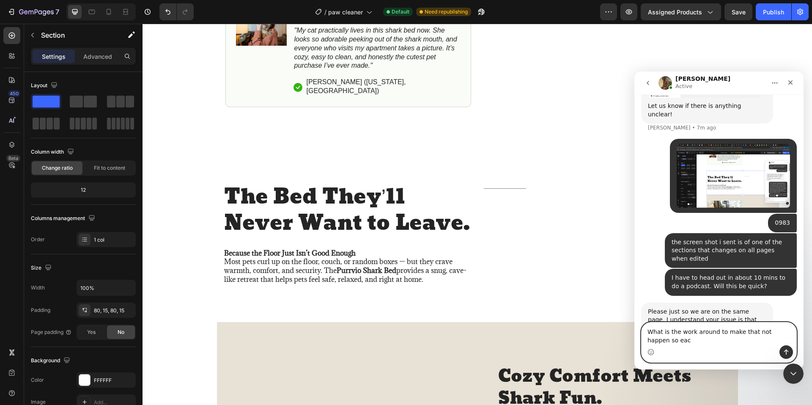
scroll to position [1142, 0]
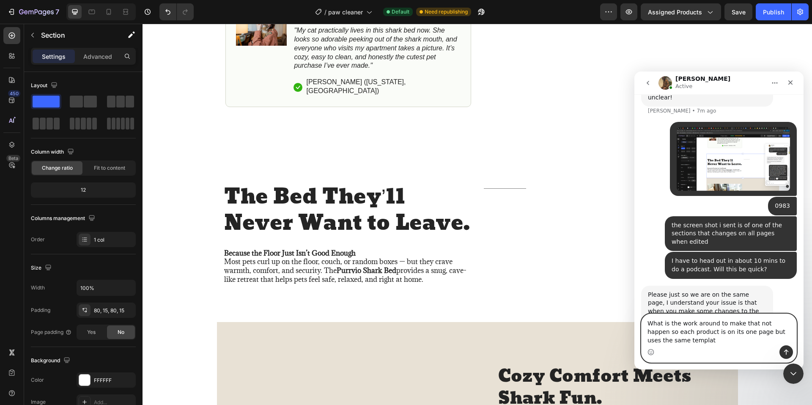
type textarea "What is the work around to make that not happen so each product is on its one p…"
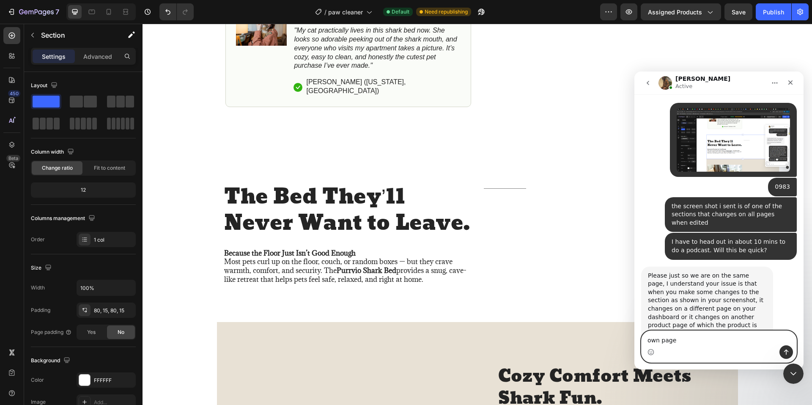
type textarea "own page*"
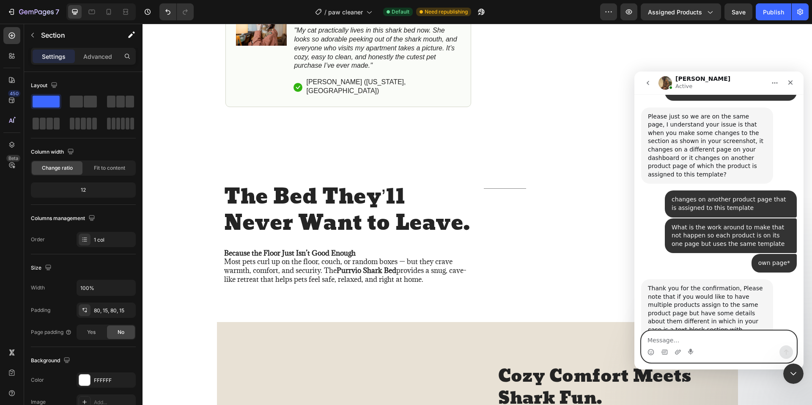
scroll to position [1343, 0]
